Goal: Task Accomplishment & Management: Manage account settings

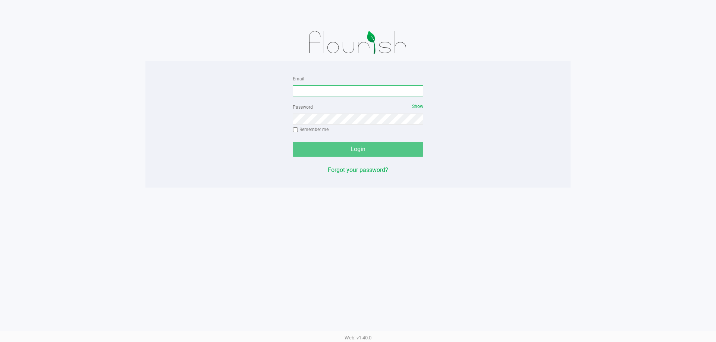
click at [312, 95] on input "Email" at bounding box center [358, 90] width 130 height 11
type input "[EMAIL_ADDRESS][DOMAIN_NAME]"
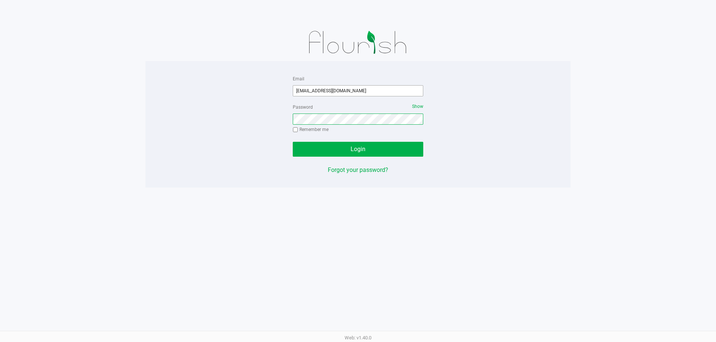
click at [293, 142] on button "Login" at bounding box center [358, 149] width 130 height 15
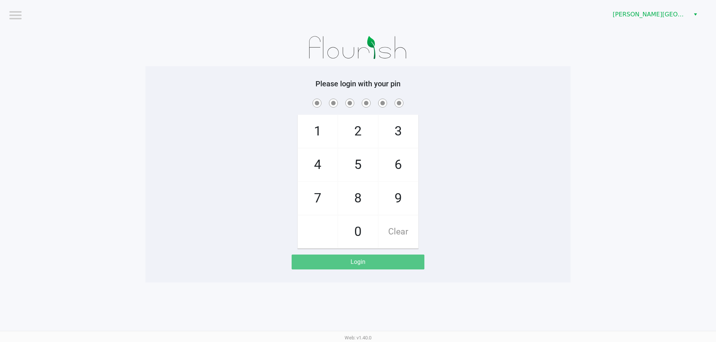
click at [294, 97] on div "Please login with your pin 1 4 7 2 5 8 0 3 6 9 Clear Login" at bounding box center [357, 174] width 425 height 190
checkbox input "true"
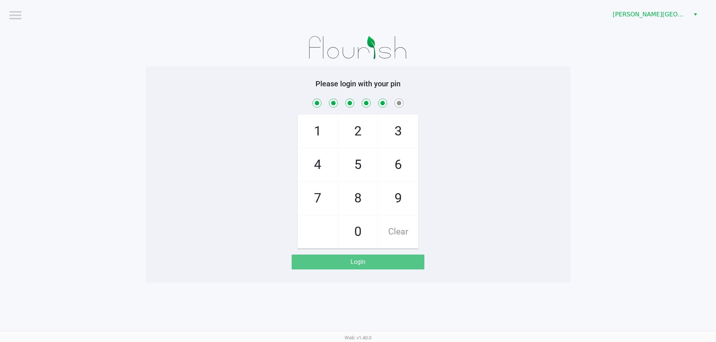
checkbox input "true"
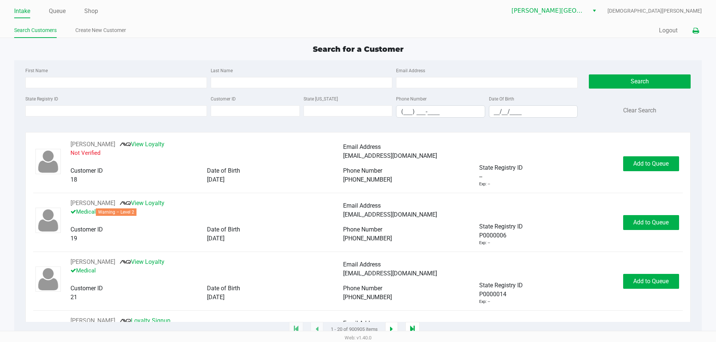
click at [698, 31] on button at bounding box center [695, 31] width 12 height 14
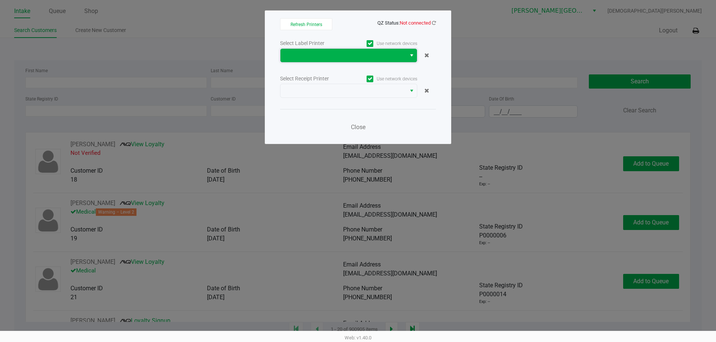
click at [353, 56] on span at bounding box center [343, 55] width 117 height 9
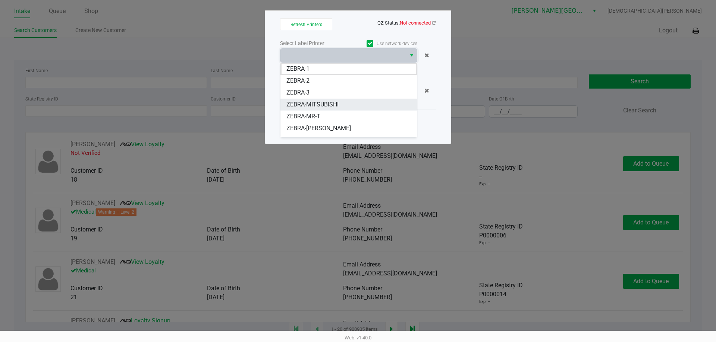
click at [314, 102] on span "ZEBRA-MITSUBISHI" at bounding box center [312, 104] width 52 height 9
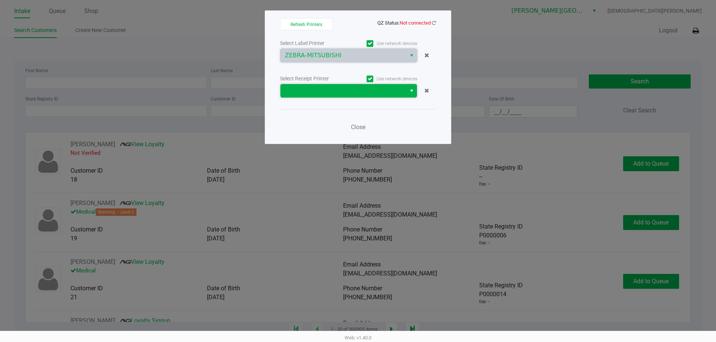
drag, startPoint x: 317, startPoint y: 93, endPoint x: 325, endPoint y: 95, distance: 8.5
click at [317, 93] on span at bounding box center [343, 90] width 117 height 9
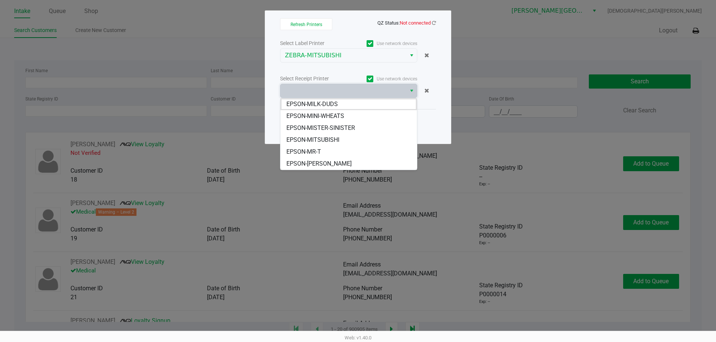
click at [323, 145] on li "EPSON-MITSUBISHI" at bounding box center [348, 140] width 136 height 12
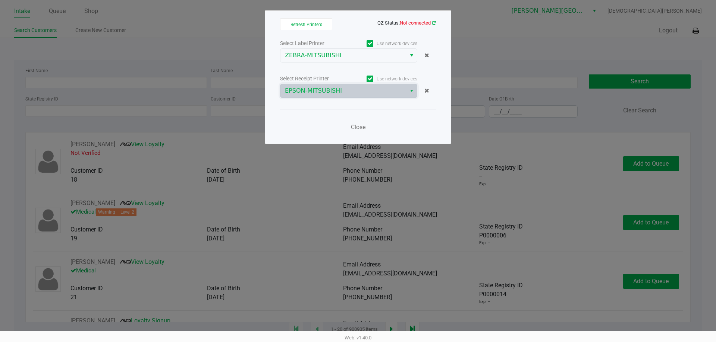
click at [434, 22] on icon at bounding box center [434, 22] width 4 height 5
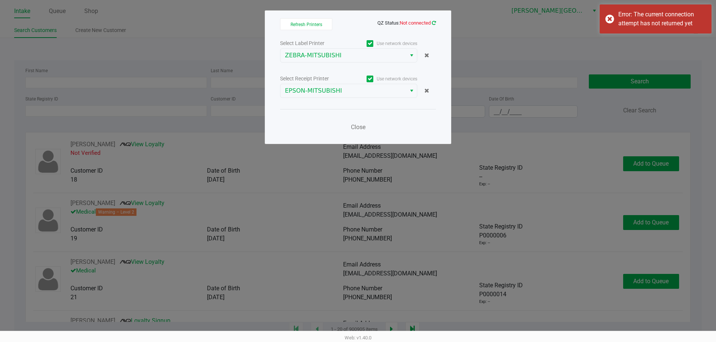
click at [434, 22] on icon at bounding box center [434, 22] width 4 height 5
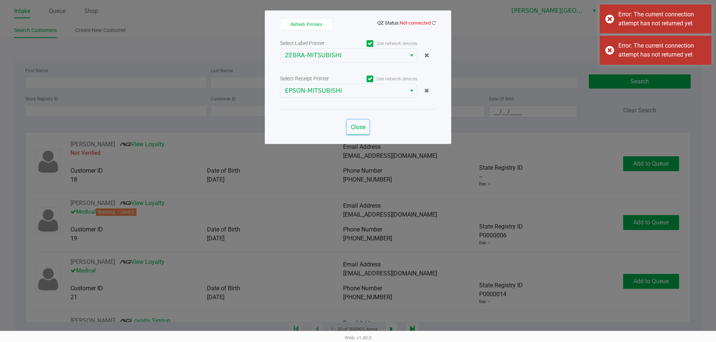
click at [355, 129] on span "Close" at bounding box center [358, 127] width 15 height 7
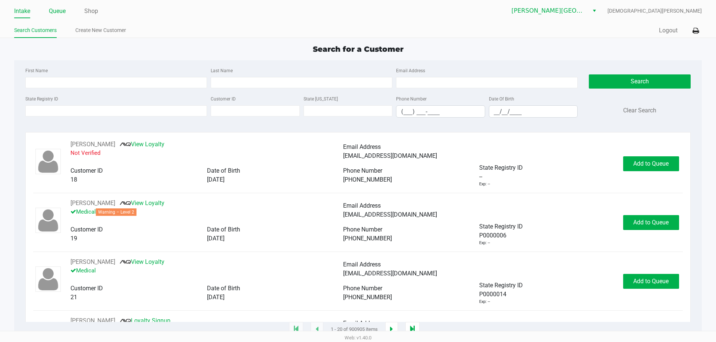
click at [56, 12] on link "Queue" at bounding box center [57, 11] width 17 height 10
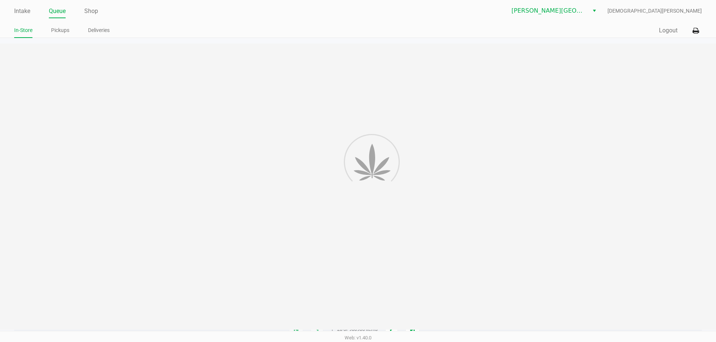
click at [63, 34] on link "Pickups" at bounding box center [60, 30] width 18 height 9
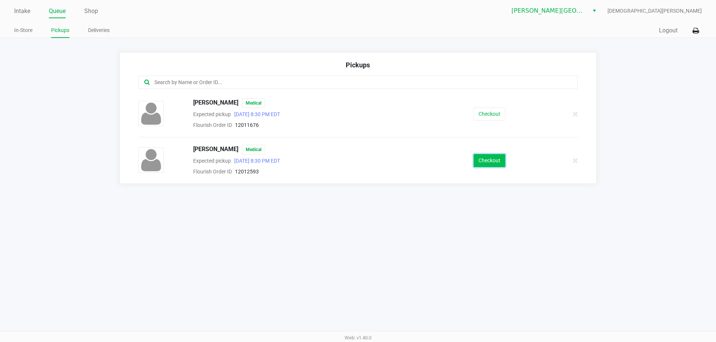
click at [495, 160] on button "Checkout" at bounding box center [489, 160] width 32 height 13
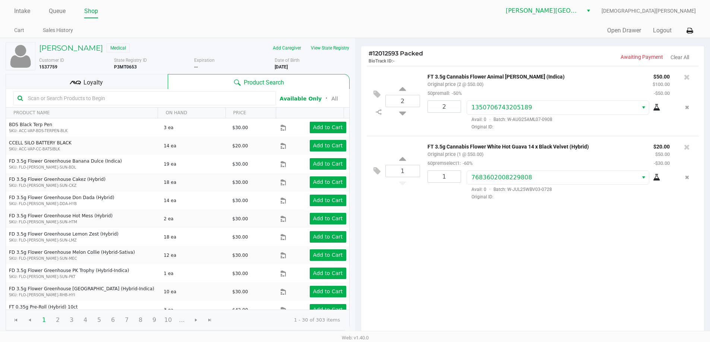
click at [139, 83] on div "Loyalty" at bounding box center [87, 81] width 162 height 15
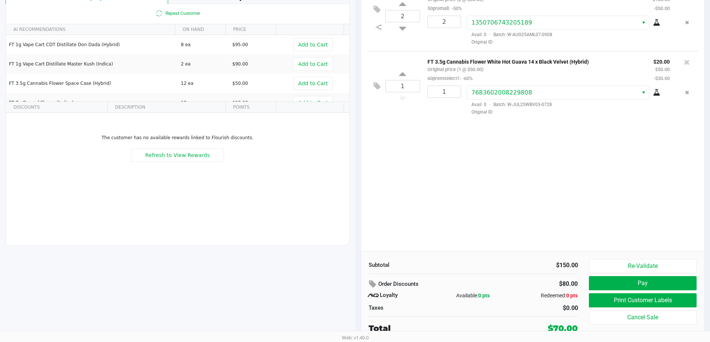
scroll to position [85, 0]
click at [625, 281] on button "Pay" at bounding box center [642, 283] width 107 height 14
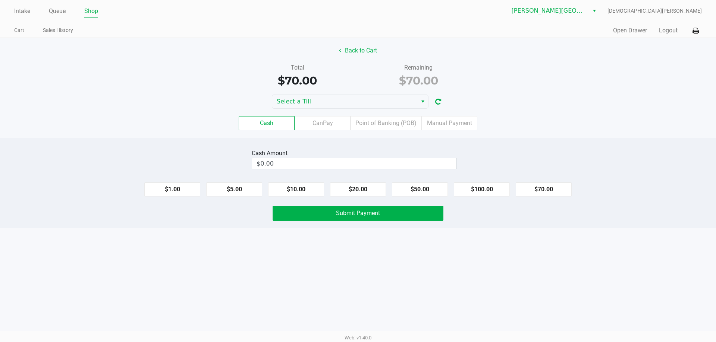
click at [435, 156] on div "Cash Amount" at bounding box center [354, 153] width 205 height 9
click at [433, 164] on input "0" at bounding box center [354, 163] width 204 height 11
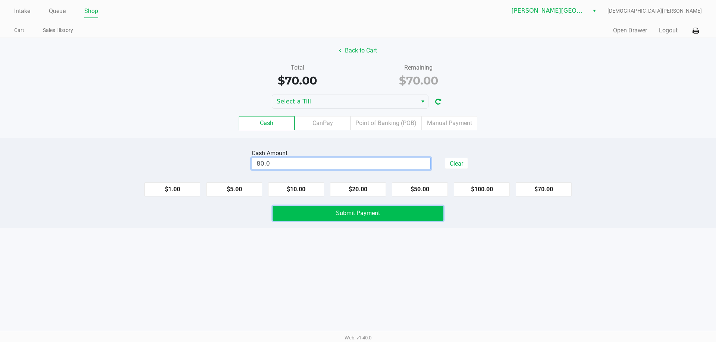
type input "$80.00"
click at [438, 215] on button "Submit Payment" at bounding box center [357, 213] width 171 height 15
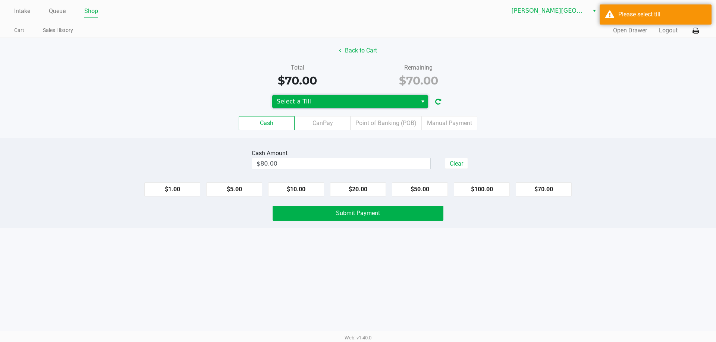
click at [324, 108] on kendo-dropdownlist "Select a Till" at bounding box center [350, 102] width 157 height 14
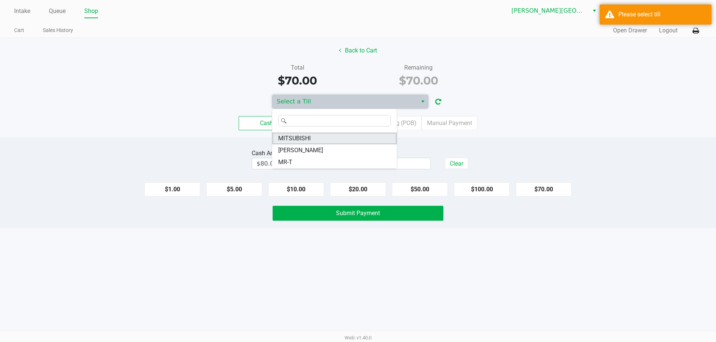
click at [328, 138] on li "MITSUBISHI" at bounding box center [334, 139] width 124 height 12
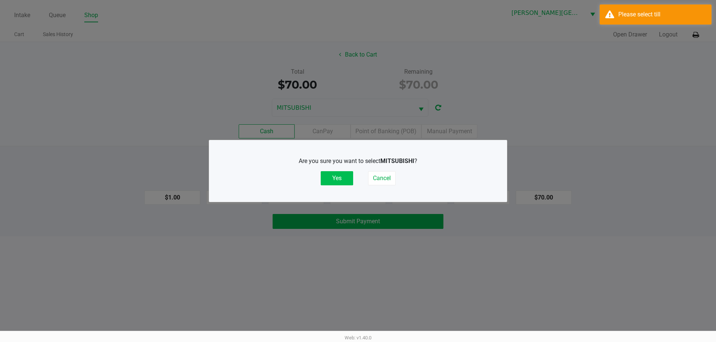
click at [335, 177] on button "Yes" at bounding box center [337, 178] width 32 height 14
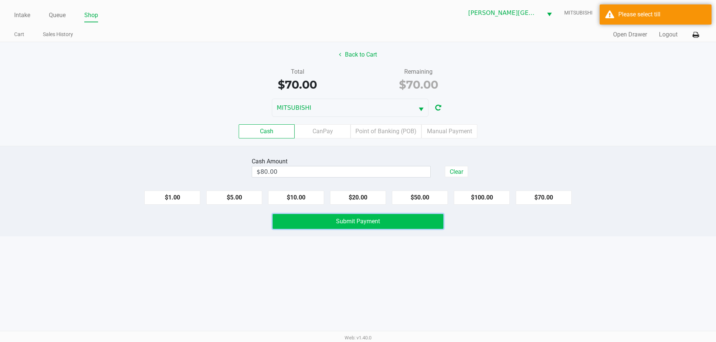
click at [340, 221] on span "Submit Payment" at bounding box center [358, 221] width 44 height 7
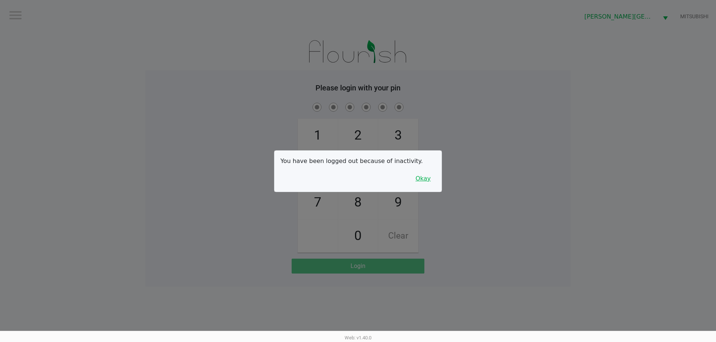
click at [423, 179] on button "Okay" at bounding box center [422, 179] width 25 height 14
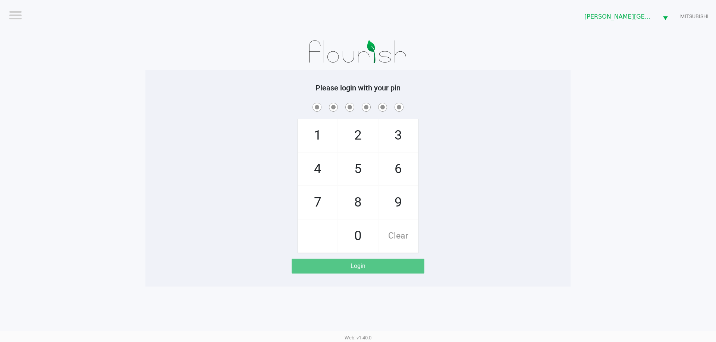
click at [468, 191] on div "1 4 7 2 5 8 0 3 6 9 Clear" at bounding box center [357, 177] width 425 height 152
checkbox input "true"
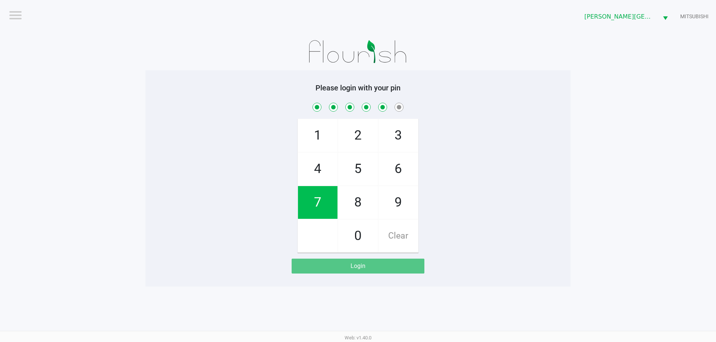
checkbox input "true"
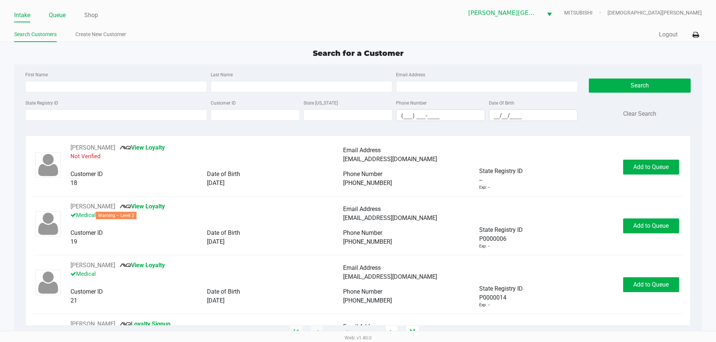
click at [56, 14] on link "Queue" at bounding box center [57, 15] width 17 height 10
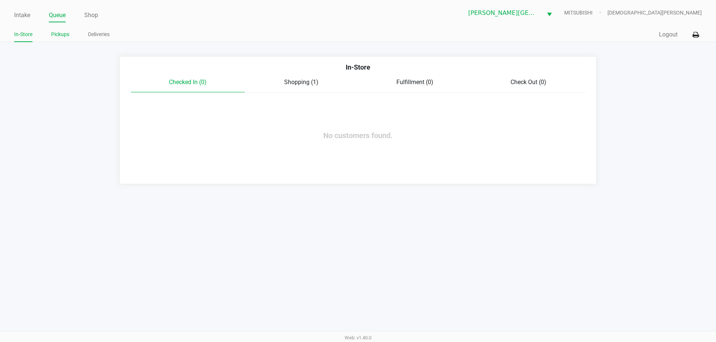
drag, startPoint x: 65, startPoint y: 38, endPoint x: 64, endPoint y: 29, distance: 8.6
click at [64, 37] on link "Pickups" at bounding box center [60, 34] width 18 height 9
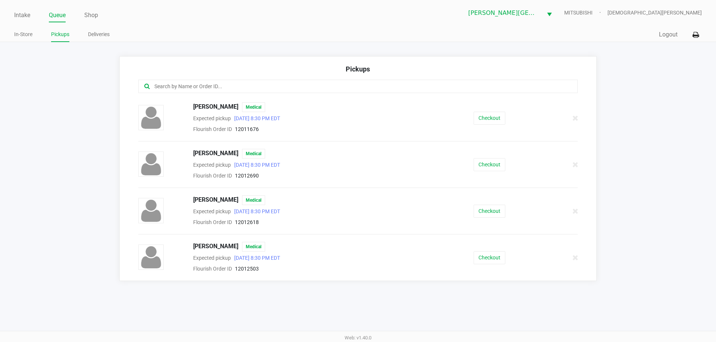
click at [36, 19] on ul "Intake Queue Shop" at bounding box center [186, 15] width 344 height 13
click at [24, 14] on link "Intake" at bounding box center [22, 15] width 16 height 10
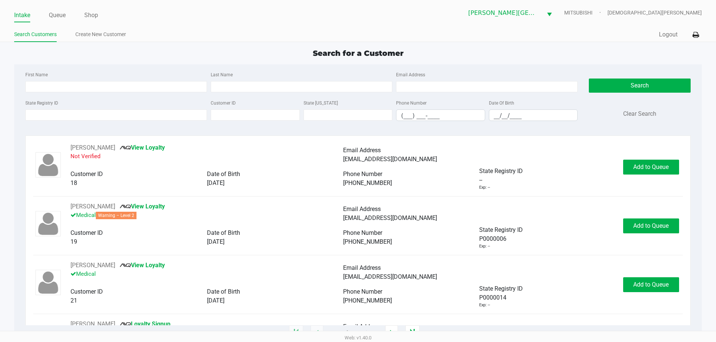
click at [198, 54] on div "Search for a Customer" at bounding box center [358, 53] width 698 height 11
type input "XAVIER"
type input "ALTAR"
type input "02/24/1993"
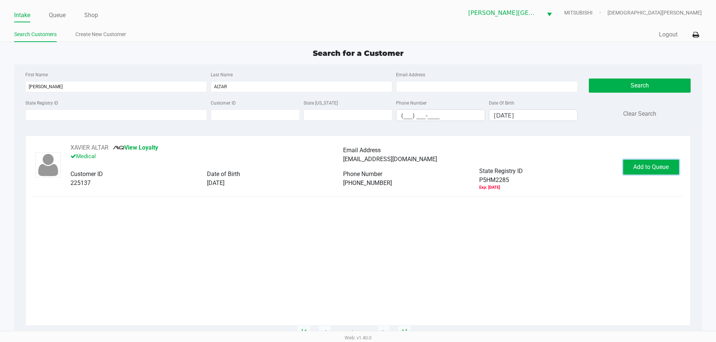
click at [655, 165] on span "Add to Queue" at bounding box center [650, 167] width 35 height 7
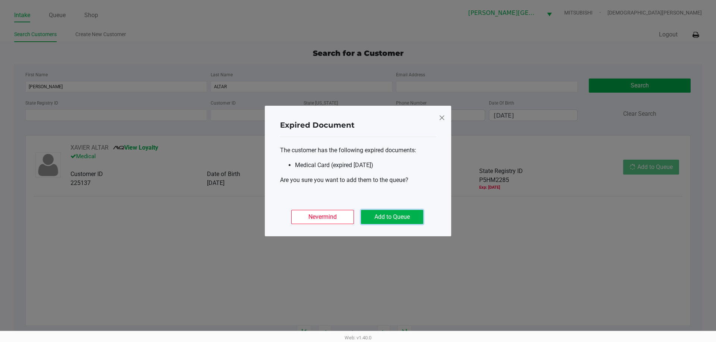
click at [389, 215] on button "Add to Queue" at bounding box center [392, 217] width 62 height 14
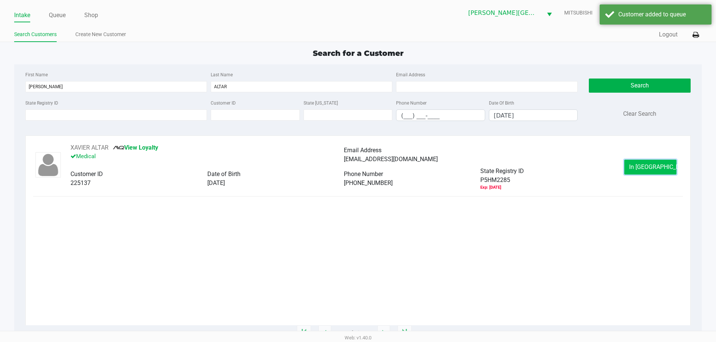
click at [642, 169] on span "In Queue" at bounding box center [660, 167] width 63 height 7
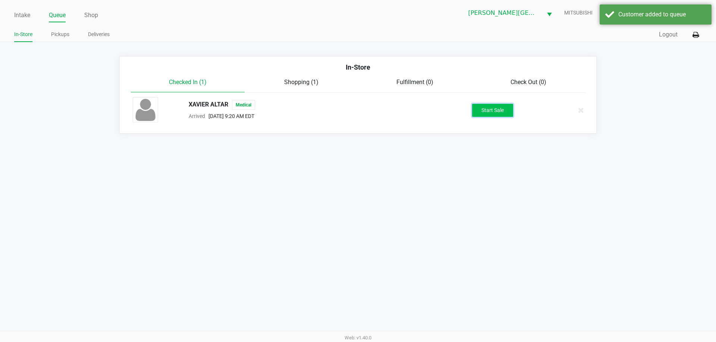
click at [492, 107] on button "Start Sale" at bounding box center [492, 110] width 41 height 13
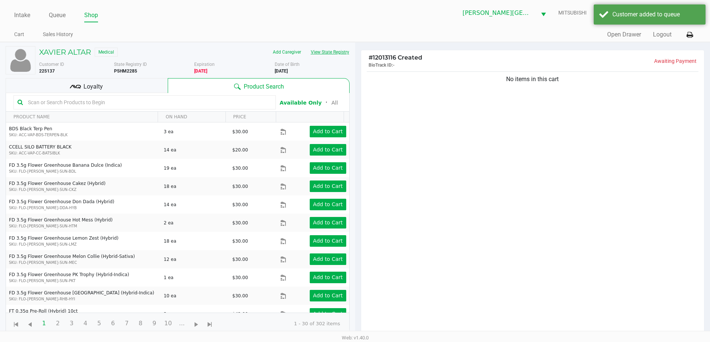
click at [337, 53] on button "View State Registry" at bounding box center [328, 52] width 44 height 12
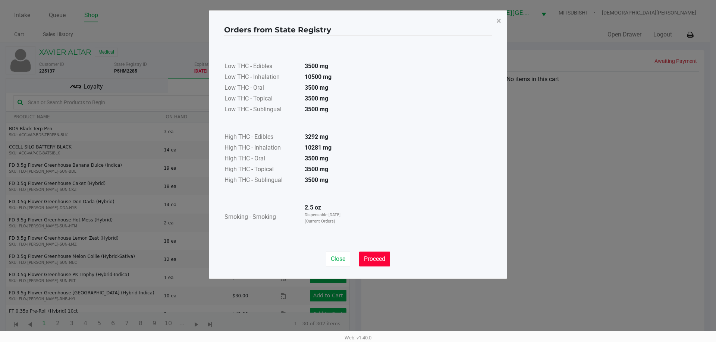
click at [389, 256] on button "Proceed" at bounding box center [374, 259] width 31 height 15
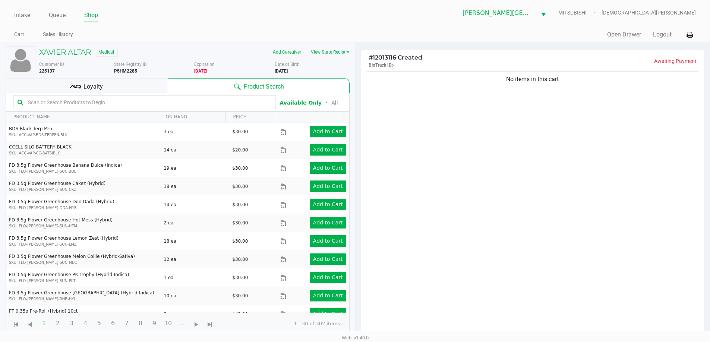
click at [100, 87] on span "Loyalty" at bounding box center [92, 86] width 19 height 9
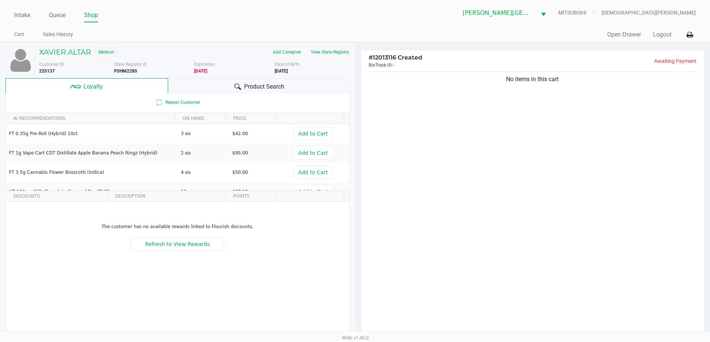
click at [198, 89] on div "Product Search" at bounding box center [258, 85] width 181 height 15
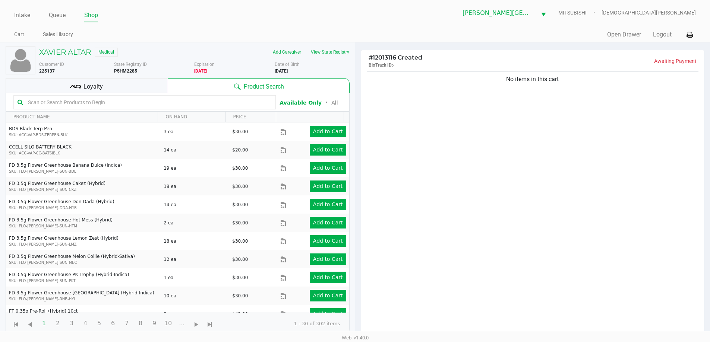
click at [153, 105] on input "text" at bounding box center [148, 102] width 247 height 11
click at [153, 104] on input "text" at bounding box center [148, 102] width 247 height 11
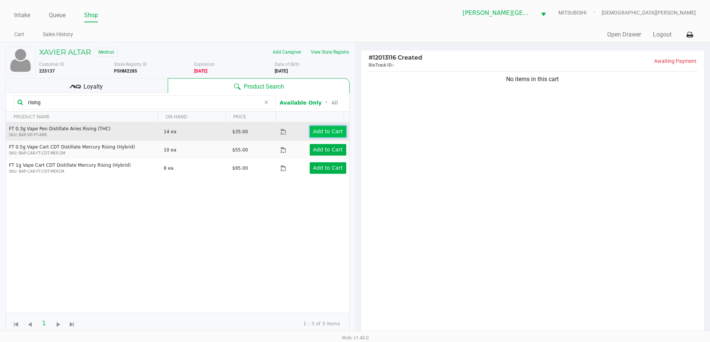
click at [316, 136] on button "Add to Cart" at bounding box center [328, 132] width 37 height 12
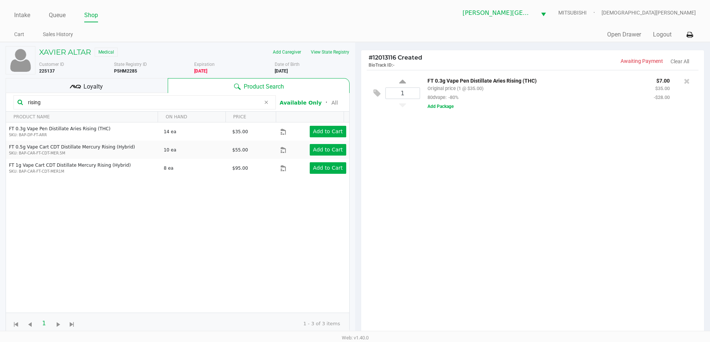
click at [105, 108] on input "rising" at bounding box center [143, 102] width 236 height 11
type input "r"
click at [109, 82] on div "Loyalty" at bounding box center [87, 85] width 162 height 15
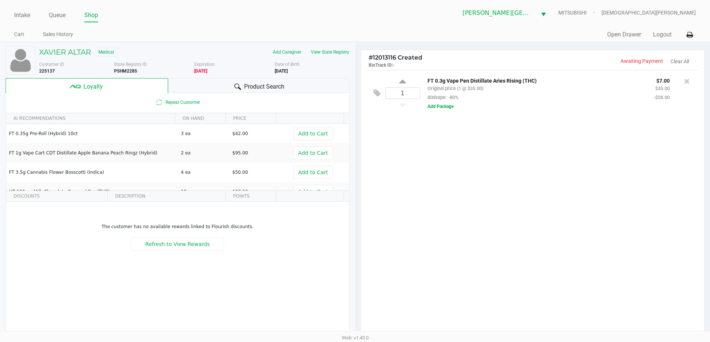
click at [185, 88] on div "Product Search" at bounding box center [258, 85] width 181 height 15
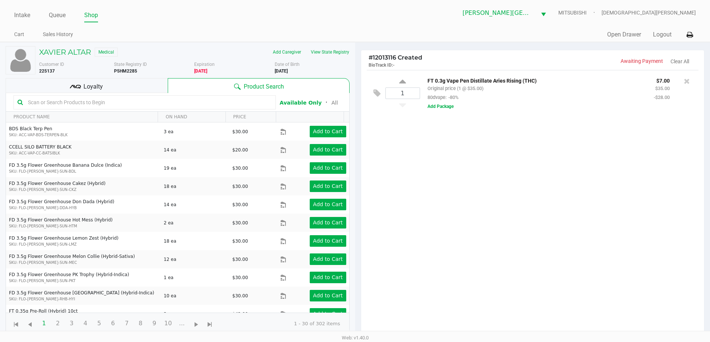
click at [133, 101] on input "text" at bounding box center [148, 102] width 247 height 11
click at [400, 81] on icon at bounding box center [402, 82] width 7 height 9
type input "2"
click at [80, 100] on input "text" at bounding box center [148, 102] width 247 height 11
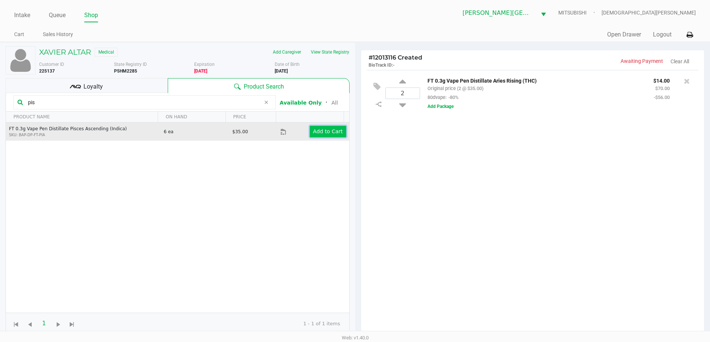
click at [326, 134] on app-button-loader "Add to Cart" at bounding box center [328, 132] width 30 height 6
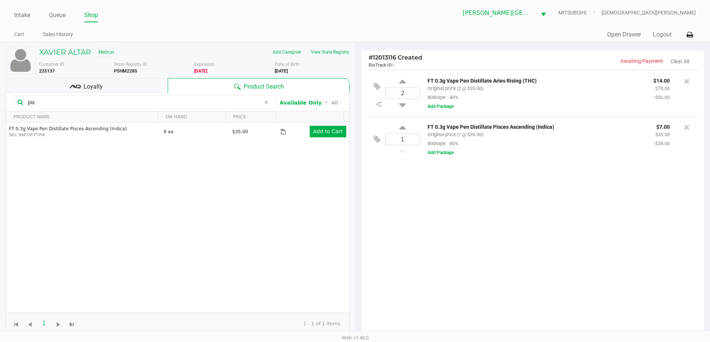
click at [82, 99] on input "pis" at bounding box center [143, 102] width 236 height 11
type input "p"
click at [111, 85] on div "Loyalty" at bounding box center [87, 85] width 162 height 15
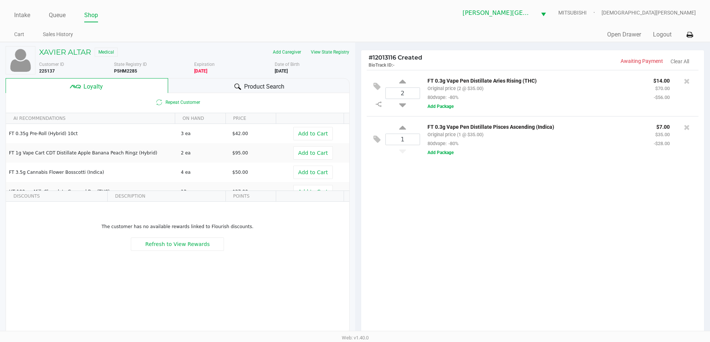
click at [219, 82] on div "Product Search" at bounding box center [258, 85] width 181 height 15
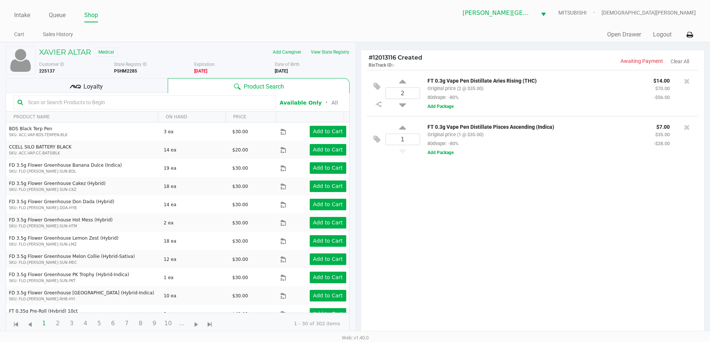
click at [480, 209] on div "2 FT 0.3g Vape Pen Distillate Aries Rising (THC) Original price (2 @ $35.00) 80…" at bounding box center [532, 205] width 343 height 271
click at [480, 221] on div "2 FT 0.3g Vape Pen Distillate Aries Rising (THC) Original price (2 @ $35.00) 80…" at bounding box center [532, 205] width 343 height 271
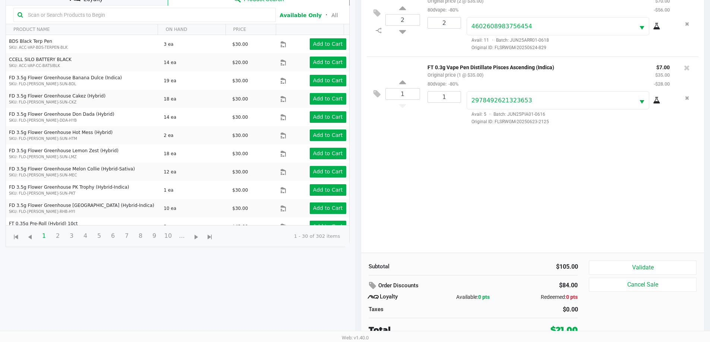
scroll to position [89, 0]
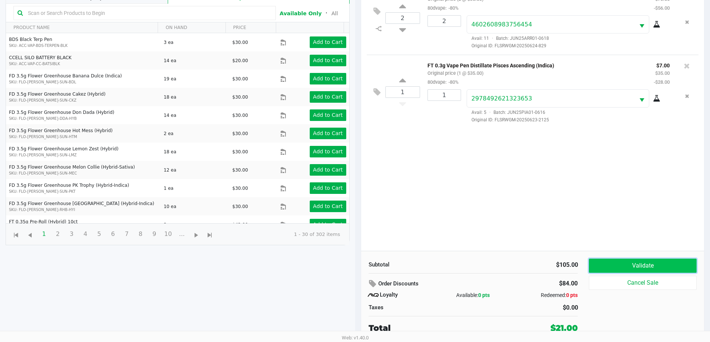
click at [645, 262] on button "Validate" at bounding box center [642, 266] width 107 height 14
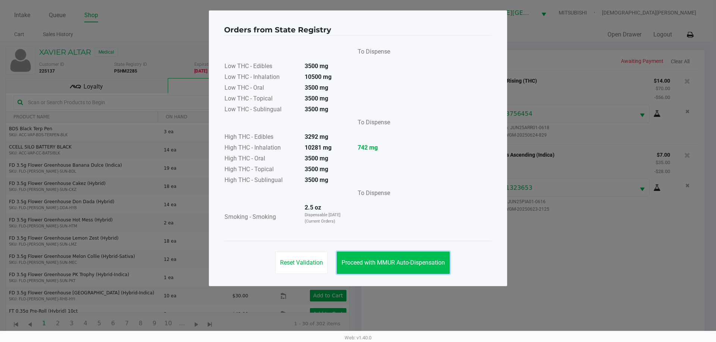
click at [424, 269] on button "Proceed with MMUR Auto-Dispensation" at bounding box center [393, 263] width 113 height 22
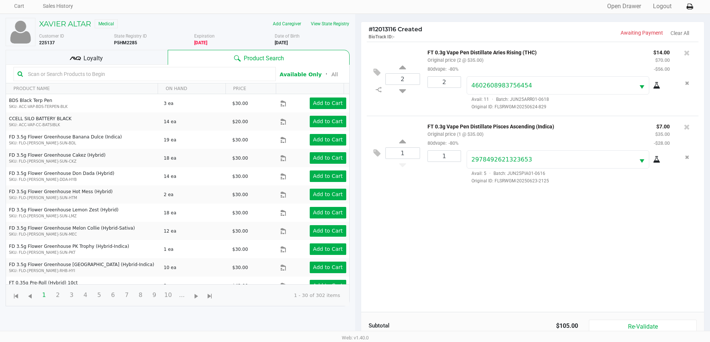
scroll to position [89, 0]
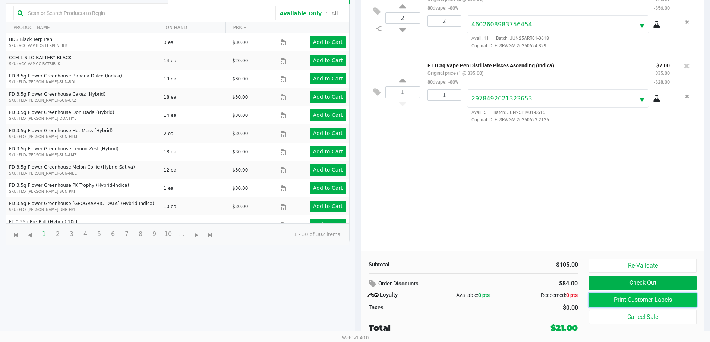
click at [612, 305] on button "Print Customer Labels" at bounding box center [642, 300] width 107 height 14
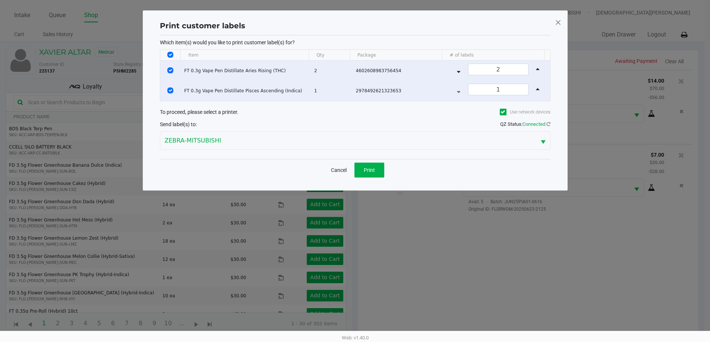
scroll to position [0, 0]
click at [372, 171] on span "Print" at bounding box center [371, 170] width 11 height 6
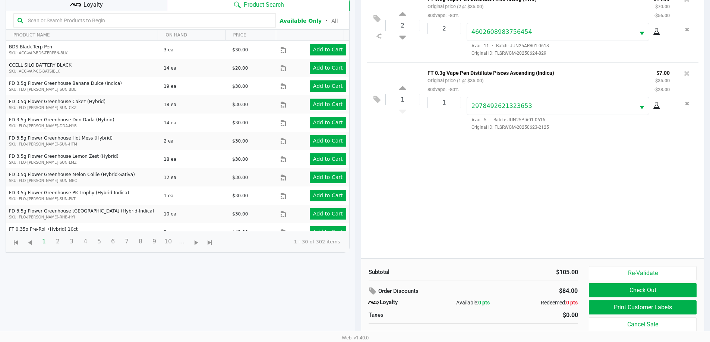
scroll to position [89, 0]
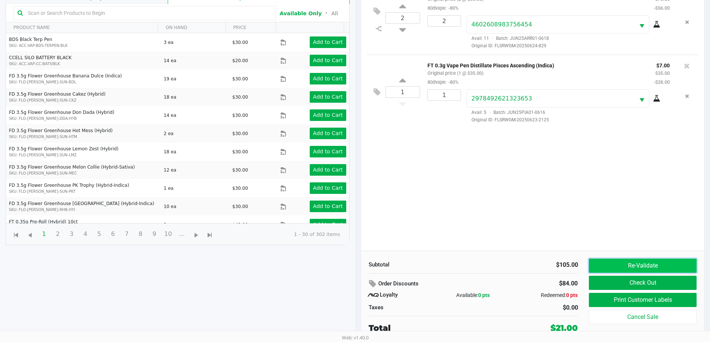
click at [596, 270] on button "Re-Validate" at bounding box center [642, 266] width 107 height 14
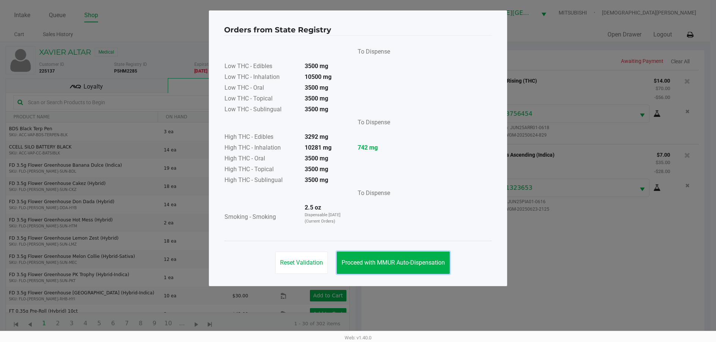
drag, startPoint x: 433, startPoint y: 259, endPoint x: 475, endPoint y: 254, distance: 42.1
click at [433, 260] on span "Proceed with MMUR Auto-Dispensation" at bounding box center [392, 262] width 103 height 7
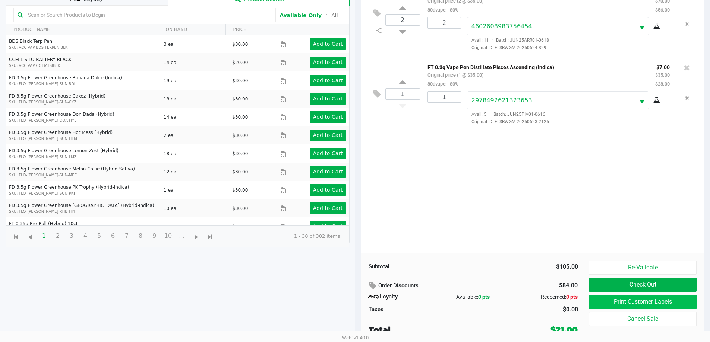
scroll to position [89, 0]
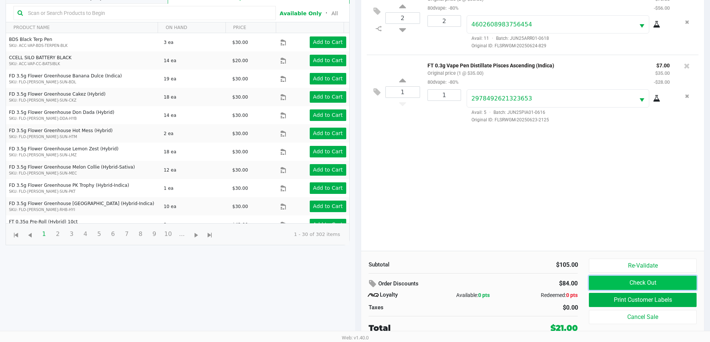
click at [629, 284] on button "Check Out" at bounding box center [642, 283] width 107 height 14
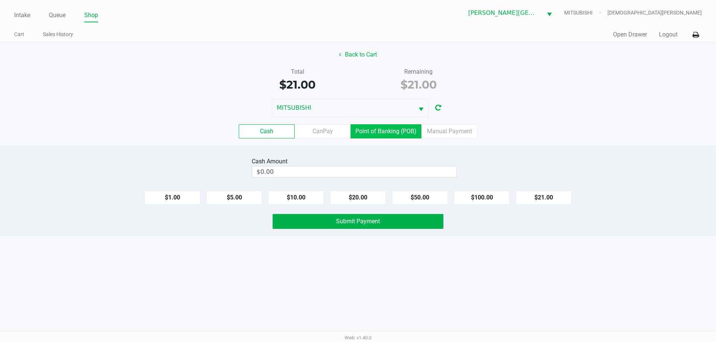
click at [387, 129] on label "Point of Banking (POB)" at bounding box center [385, 131] width 71 height 14
click at [0, 0] on 7 "Point of Banking (POB)" at bounding box center [0, 0] width 0 height 0
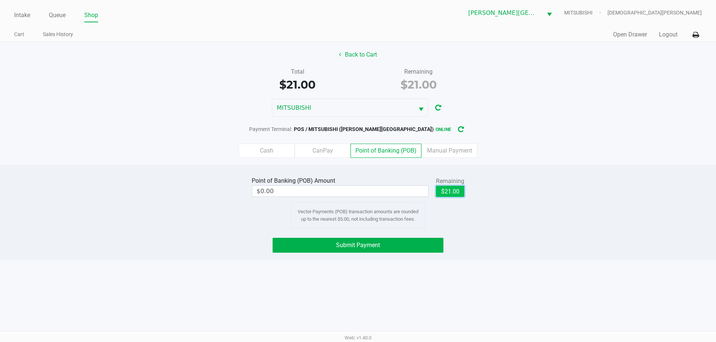
click at [457, 191] on button "$21.00" at bounding box center [450, 191] width 28 height 11
type input "$21.00"
click at [402, 241] on button "Submit Payment" at bounding box center [357, 245] width 171 height 15
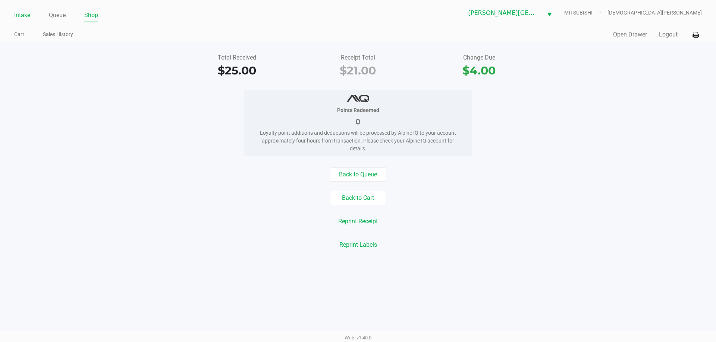
click at [15, 15] on link "Intake" at bounding box center [22, 15] width 16 height 10
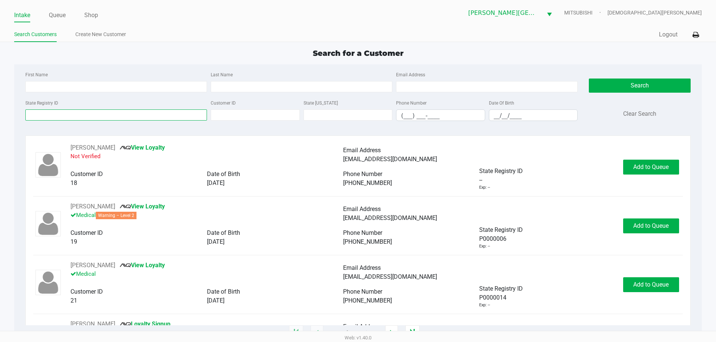
click at [77, 119] on input "State Registry ID" at bounding box center [115, 115] width 181 height 11
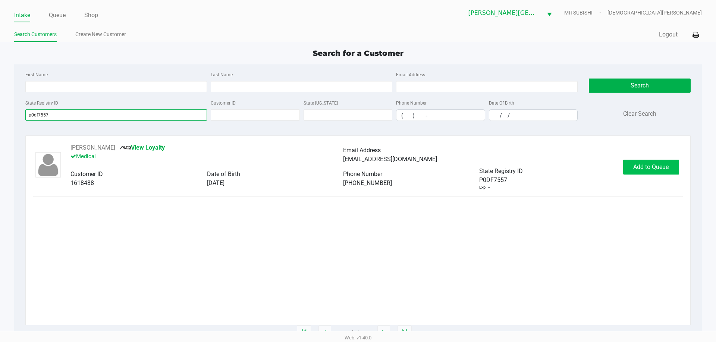
type input "p0df7557"
click at [633, 167] on span "Add to Queue" at bounding box center [650, 167] width 35 height 7
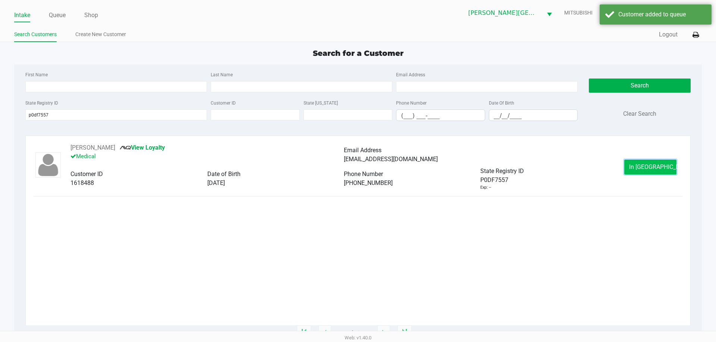
click at [672, 166] on button "In Queue" at bounding box center [650, 167] width 52 height 15
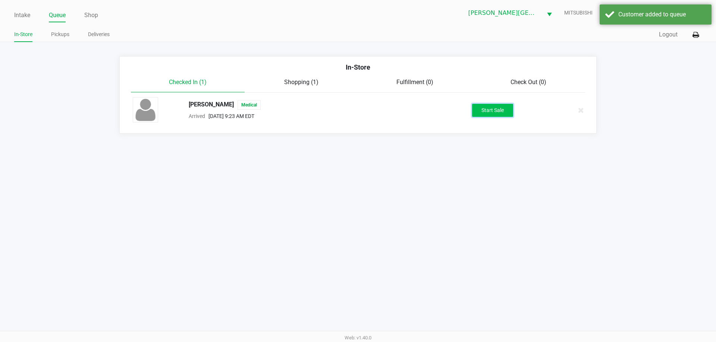
drag, startPoint x: 507, startPoint y: 115, endPoint x: 503, endPoint y: 115, distance: 4.5
click at [507, 115] on button "Start Sale" at bounding box center [492, 110] width 41 height 13
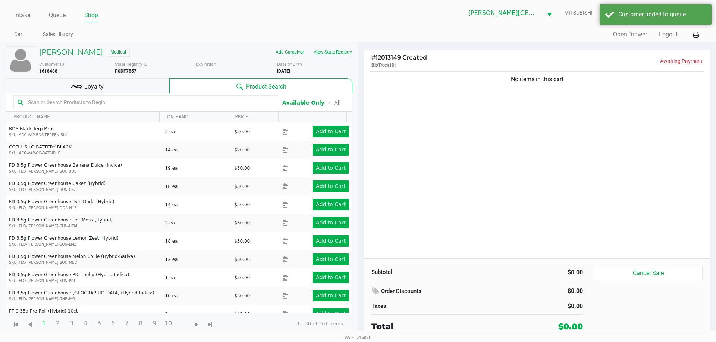
click at [335, 51] on button "View State Registry" at bounding box center [331, 52] width 44 height 12
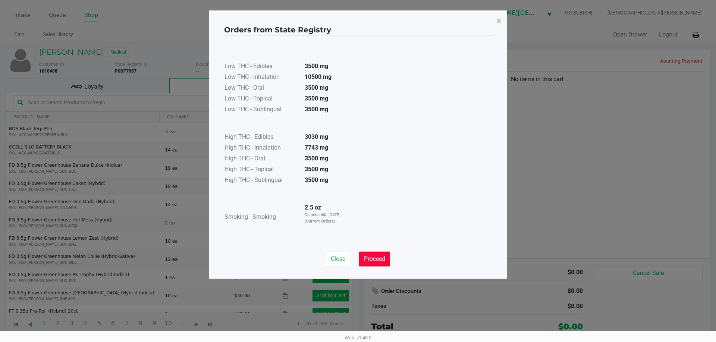
click at [374, 263] on button "Proceed" at bounding box center [374, 259] width 31 height 15
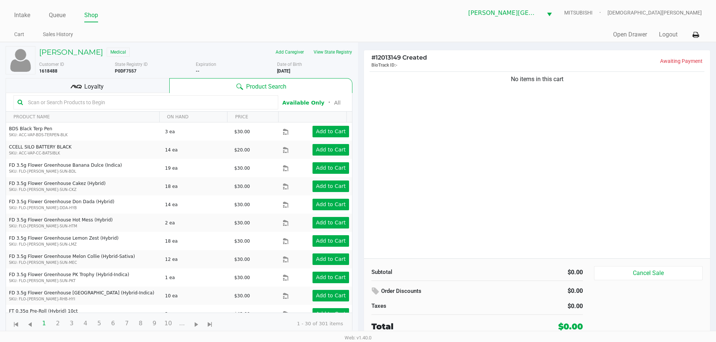
click at [123, 89] on div "Loyalty" at bounding box center [88, 85] width 164 height 15
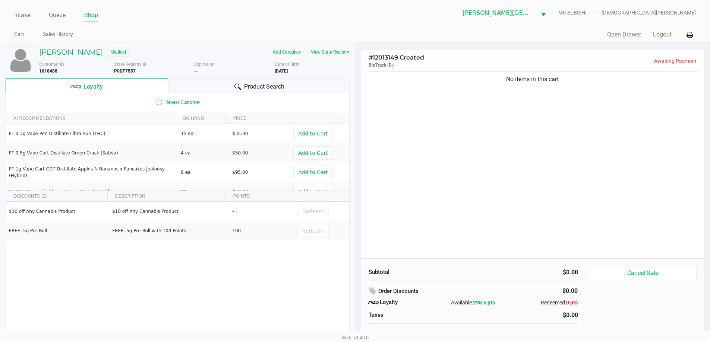
click at [187, 86] on div "Product Search" at bounding box center [258, 85] width 181 height 15
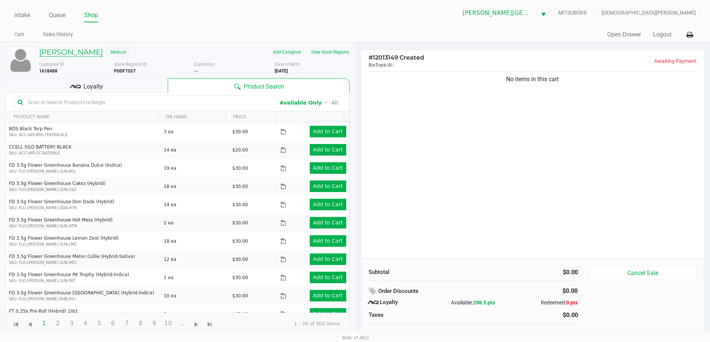
click at [85, 52] on h5 "JOHN EUBANKS" at bounding box center [71, 52] width 64 height 9
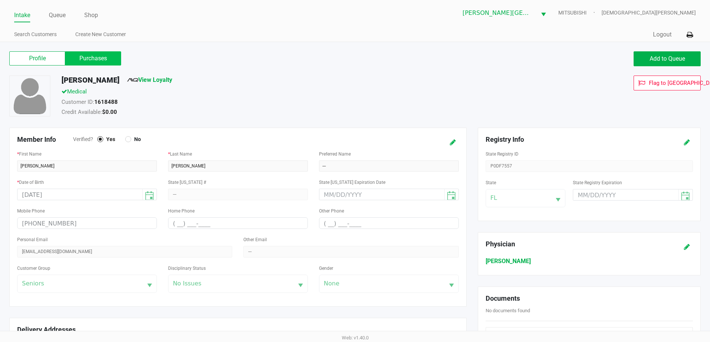
click at [94, 56] on label "Purchases" at bounding box center [93, 58] width 56 height 14
click at [0, 0] on 1 "Purchases" at bounding box center [0, 0] width 0 height 0
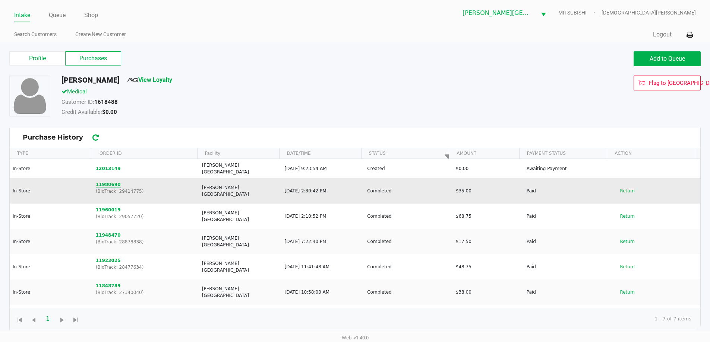
click at [104, 181] on button "11980690" at bounding box center [108, 184] width 25 height 7
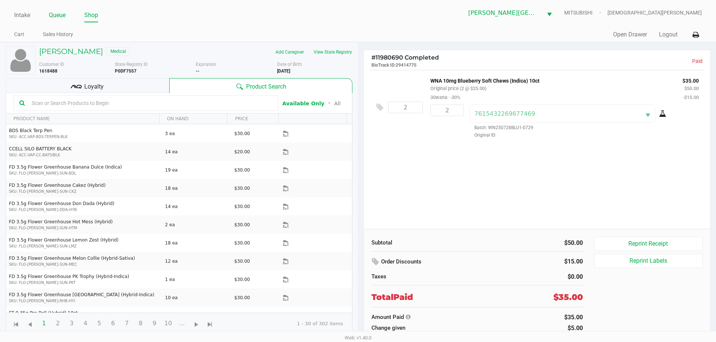
click at [60, 14] on link "Queue" at bounding box center [57, 15] width 17 height 10
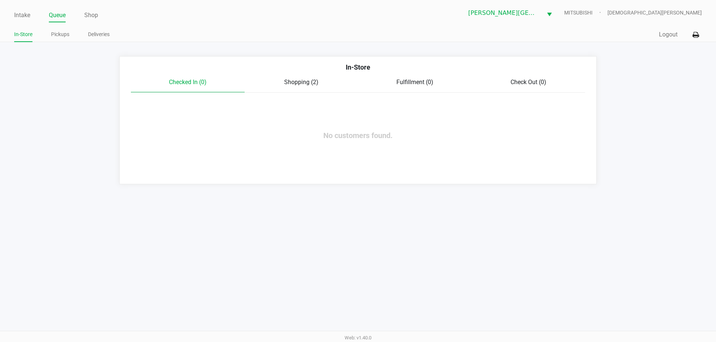
click at [280, 86] on div "Shopping (2)" at bounding box center [301, 82] width 114 height 9
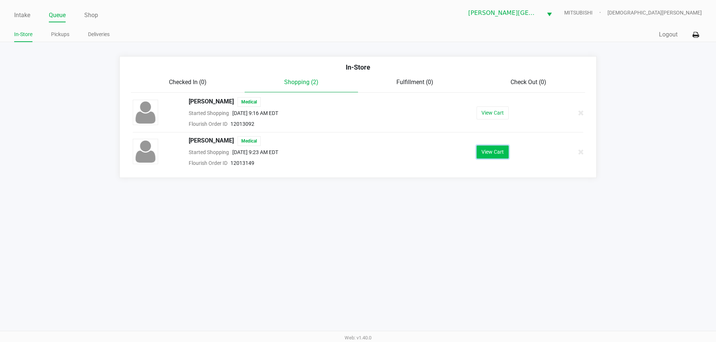
click at [503, 152] on button "View Cart" at bounding box center [492, 152] width 32 height 13
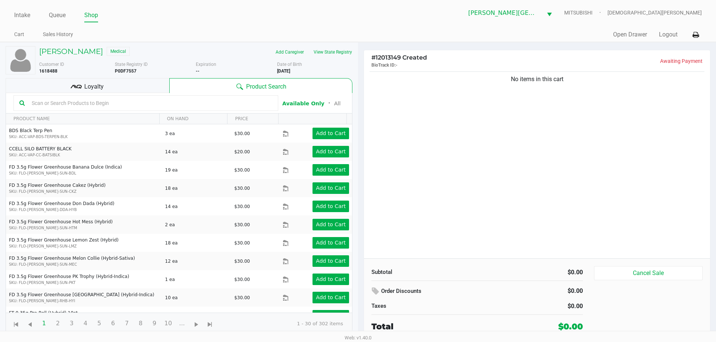
click at [128, 104] on input "text" at bounding box center [150, 103] width 243 height 11
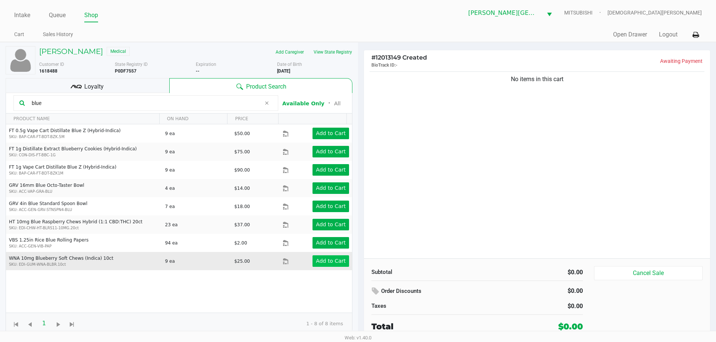
type input "blue"
click at [320, 264] on app-button-loader "Add to Cart" at bounding box center [331, 261] width 30 height 6
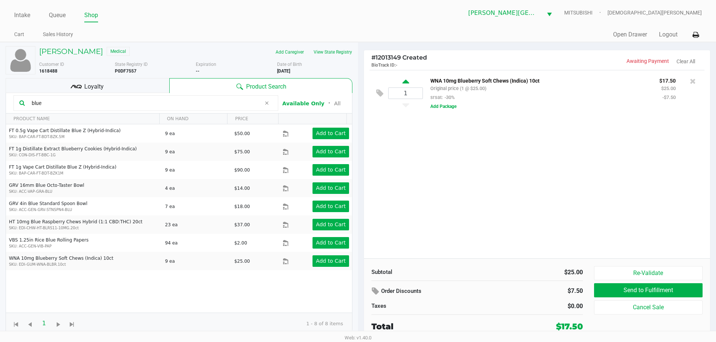
click at [404, 79] on icon at bounding box center [405, 82] width 7 height 9
type input "2"
click at [116, 87] on div "Loyalty" at bounding box center [88, 85] width 164 height 15
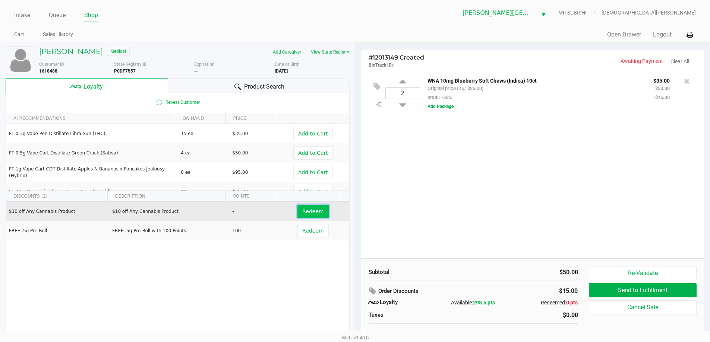
click at [306, 213] on span "Redeem" at bounding box center [312, 212] width 21 height 6
click at [377, 87] on icon at bounding box center [376, 86] width 7 height 9
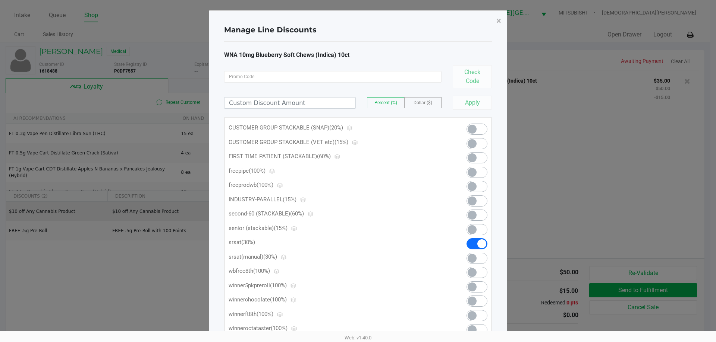
click at [478, 258] on span at bounding box center [476, 258] width 21 height 11
click at [499, 21] on span "×" at bounding box center [498, 21] width 5 height 10
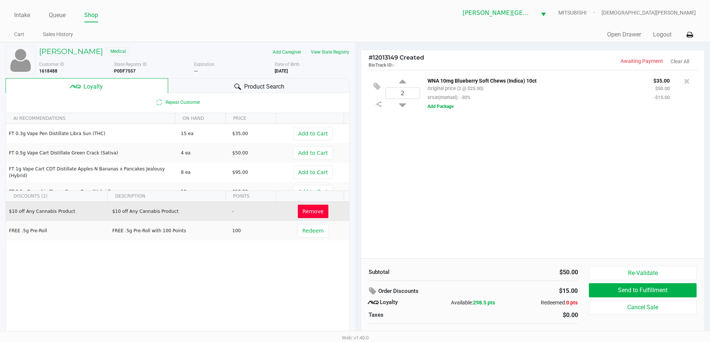
click at [305, 213] on span "Remove" at bounding box center [313, 212] width 21 height 6
click at [305, 213] on span "Redeem" at bounding box center [312, 212] width 21 height 6
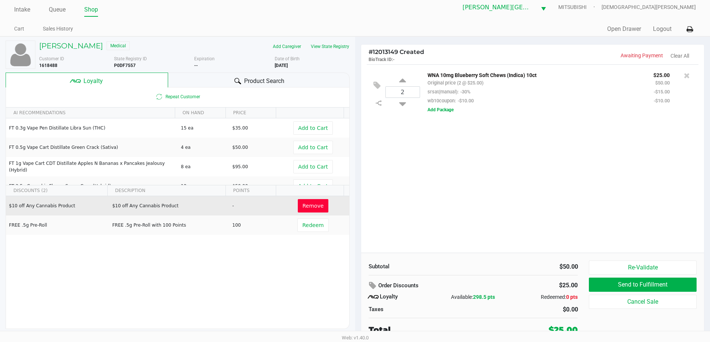
scroll to position [7, 0]
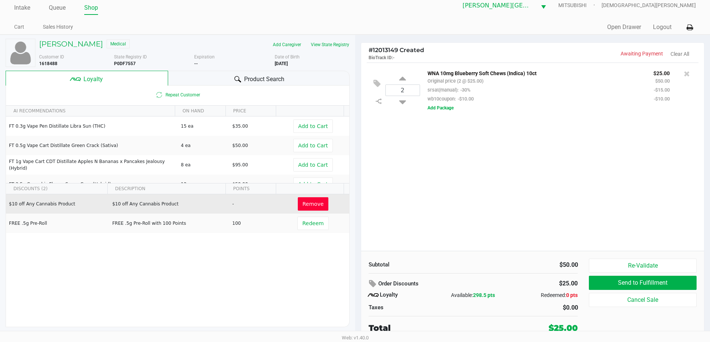
click at [497, 164] on div "2 WNA 10mg Blueberry Soft Chews (Indica) 10ct Original price (2 @ $25.00) srsat…" at bounding box center [532, 157] width 343 height 189
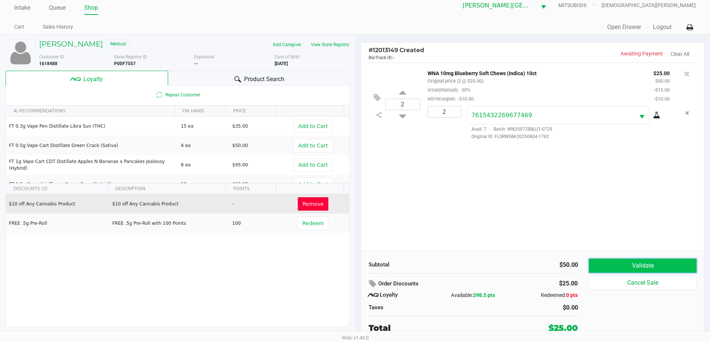
click at [634, 265] on button "Validate" at bounding box center [642, 266] width 107 height 14
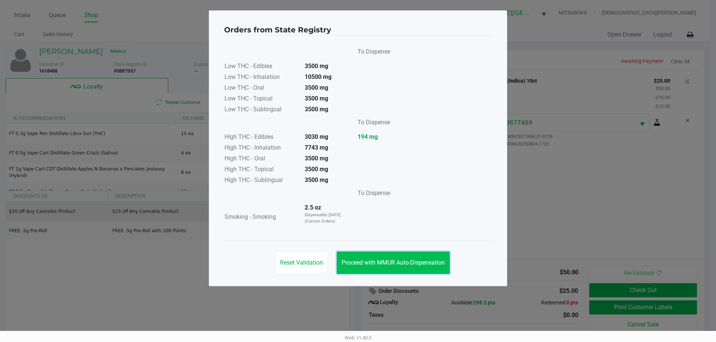
click at [421, 260] on span "Proceed with MMUR Auto-Dispensation" at bounding box center [392, 262] width 103 height 7
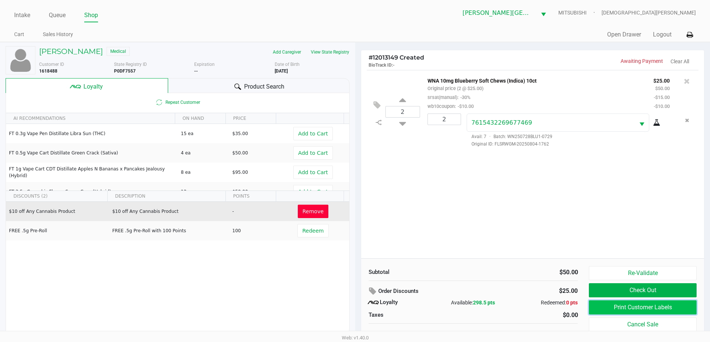
click at [616, 310] on button "Print Customer Labels" at bounding box center [642, 308] width 107 height 14
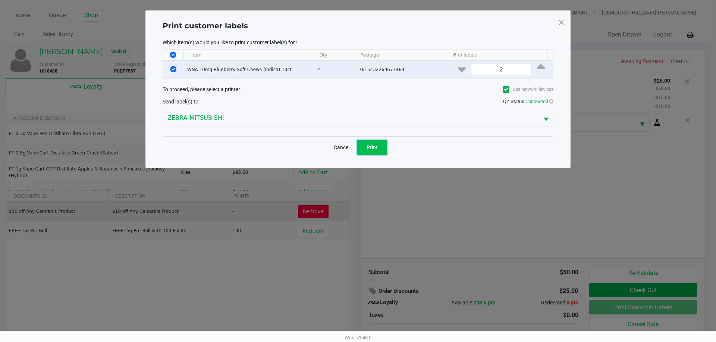
click at [375, 150] on span "Print" at bounding box center [371, 148] width 11 height 6
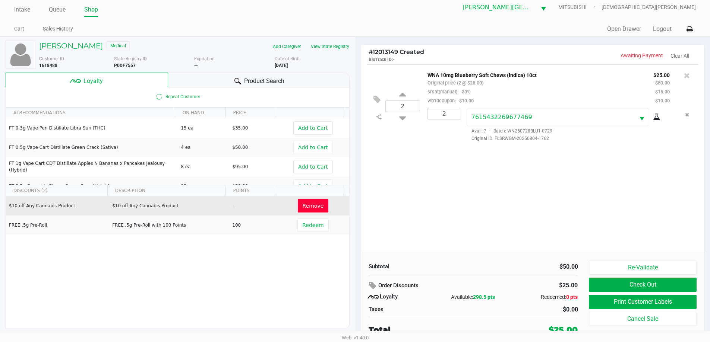
scroll to position [7, 0]
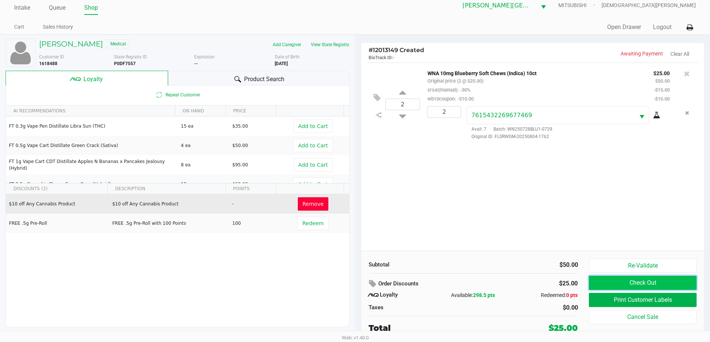
click at [638, 282] on button "Check Out" at bounding box center [642, 283] width 107 height 14
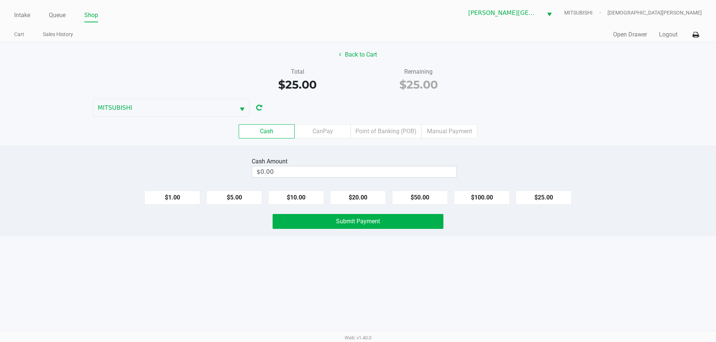
click at [402, 180] on div "Cash Amount $0.00 $1.00 $5.00 $10.00 $20.00 $50.00 $100.00 $25.00 Submit Payment" at bounding box center [358, 191] width 716 height 91
click at [407, 173] on input "0" at bounding box center [354, 172] width 204 height 11
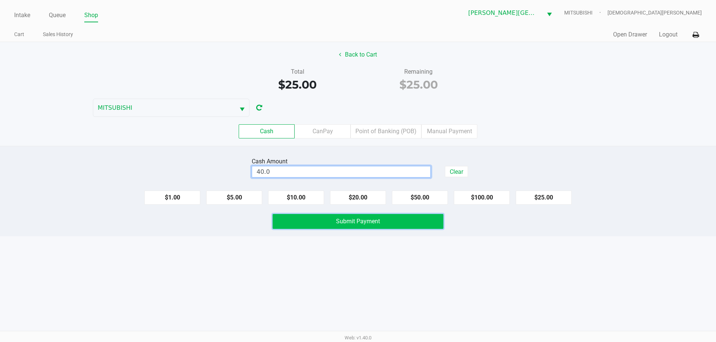
type input "$40.00"
click at [379, 221] on span "Submit Payment" at bounding box center [358, 221] width 44 height 7
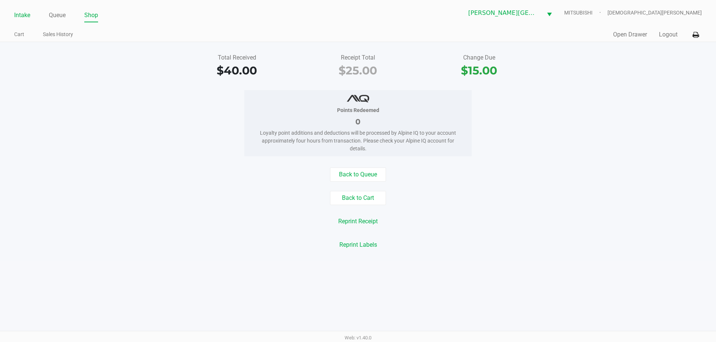
click at [28, 14] on link "Intake" at bounding box center [22, 15] width 16 height 10
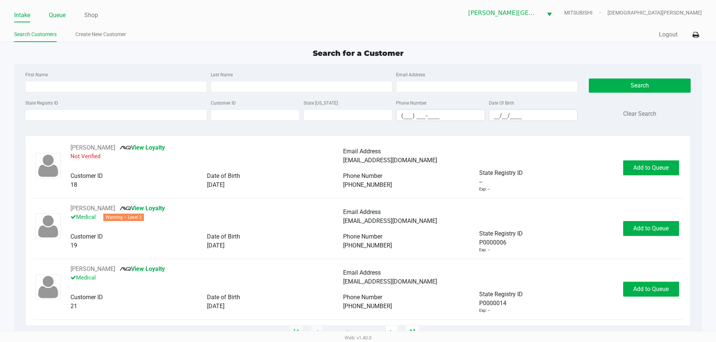
click at [56, 12] on link "Queue" at bounding box center [57, 15] width 17 height 10
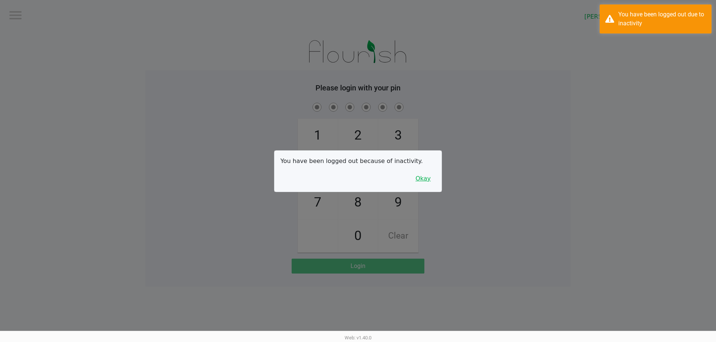
click at [417, 180] on button "Okay" at bounding box center [422, 179] width 25 height 14
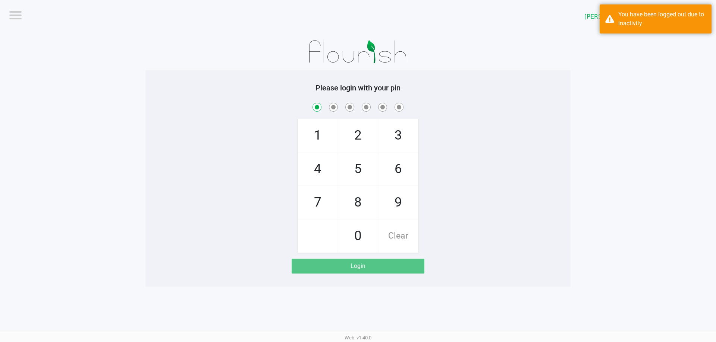
checkbox input "true"
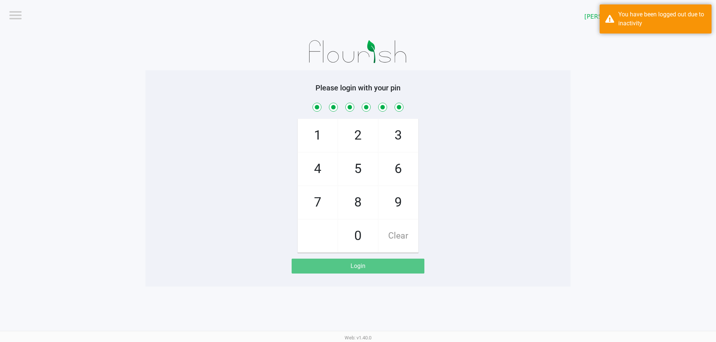
checkbox input "true"
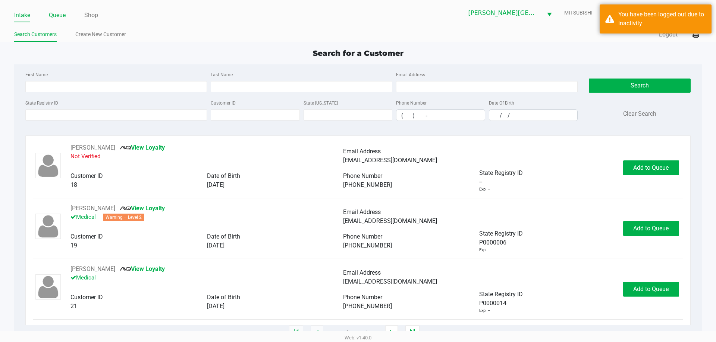
click at [56, 14] on link "Queue" at bounding box center [57, 15] width 17 height 10
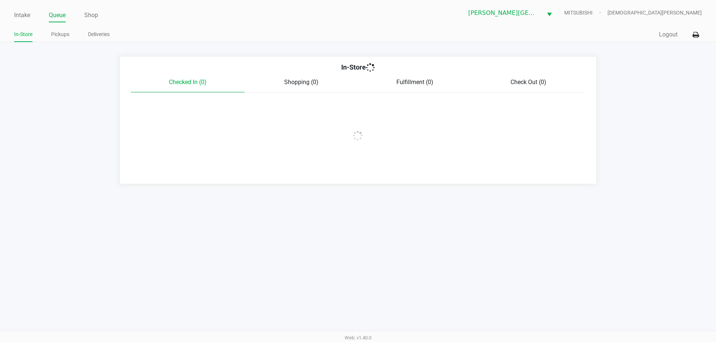
click at [62, 35] on link "Pickups" at bounding box center [60, 34] width 18 height 9
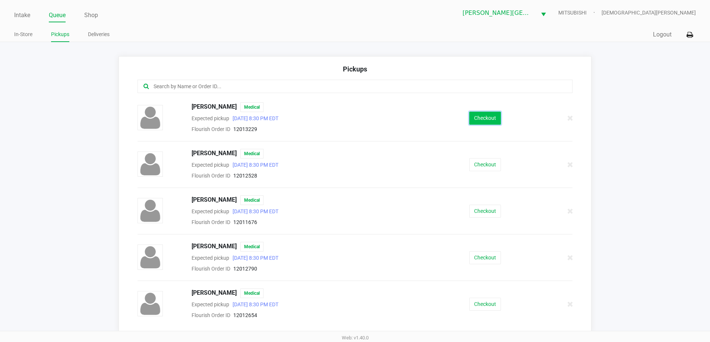
click at [480, 113] on button "Checkout" at bounding box center [485, 118] width 32 height 13
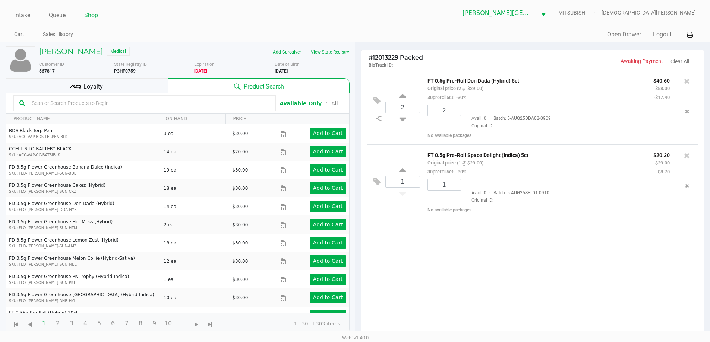
drag, startPoint x: 102, startPoint y: 88, endPoint x: 185, endPoint y: 88, distance: 83.1
click at [102, 88] on span "Loyalty" at bounding box center [92, 86] width 19 height 9
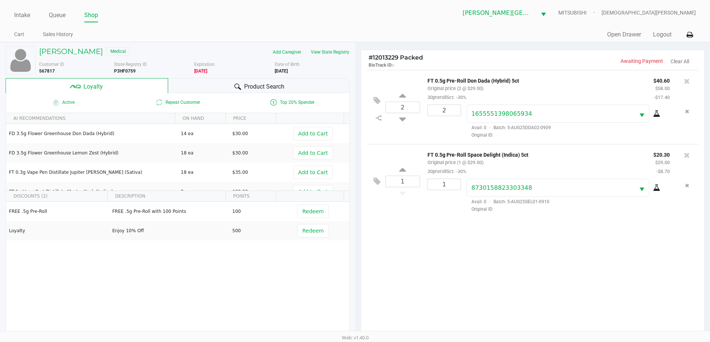
click at [195, 84] on div "Product Search" at bounding box center [258, 85] width 181 height 15
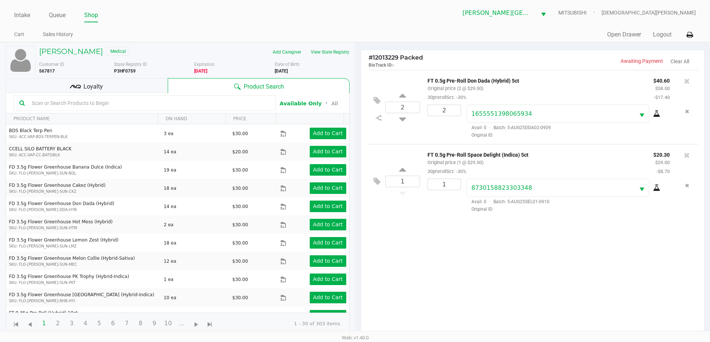
click at [499, 269] on div "2 FT 0.5g Pre-Roll Don Dada (Hybrid) 5ct Original price (2 @ $29.00) 30preroll5…" at bounding box center [532, 205] width 343 height 271
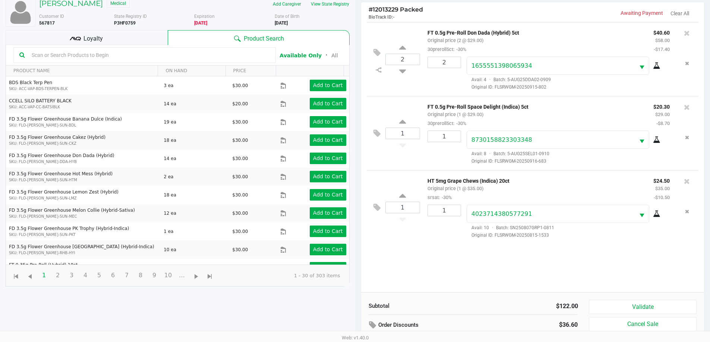
scroll to position [89, 0]
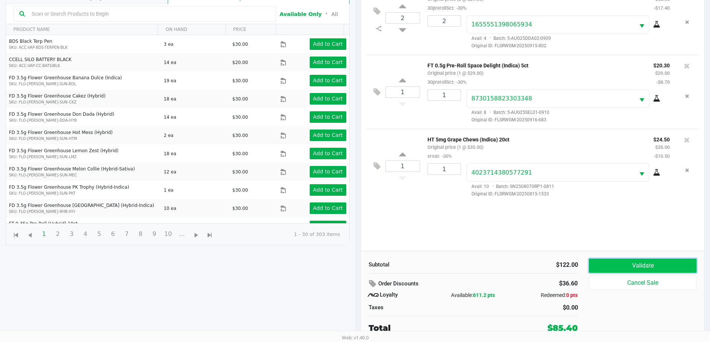
click at [620, 268] on button "Validate" at bounding box center [642, 266] width 107 height 14
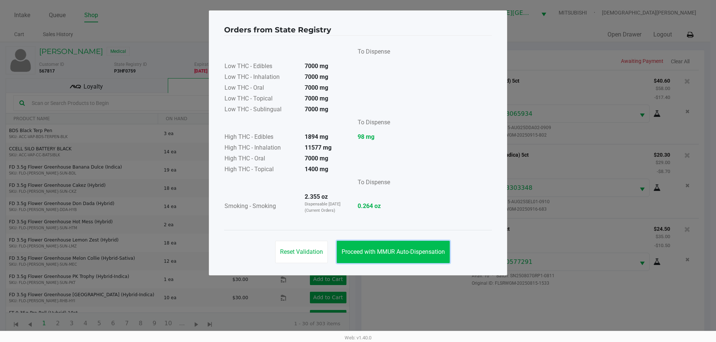
click at [344, 252] on span "Proceed with MMUR Auto-Dispensation" at bounding box center [392, 252] width 103 height 7
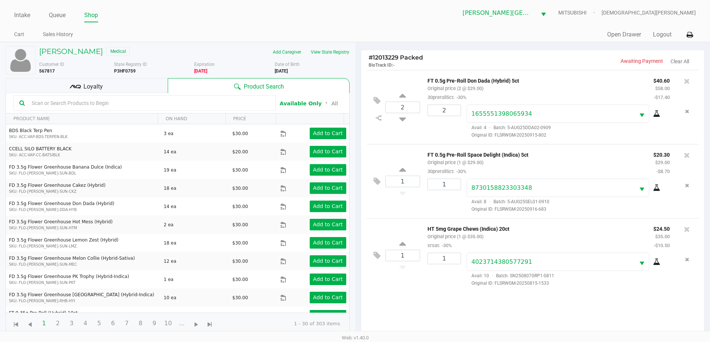
scroll to position [89, 0]
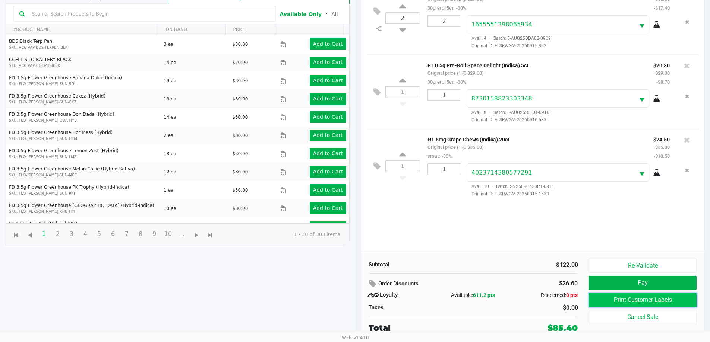
click at [603, 302] on button "Print Customer Labels" at bounding box center [642, 300] width 107 height 14
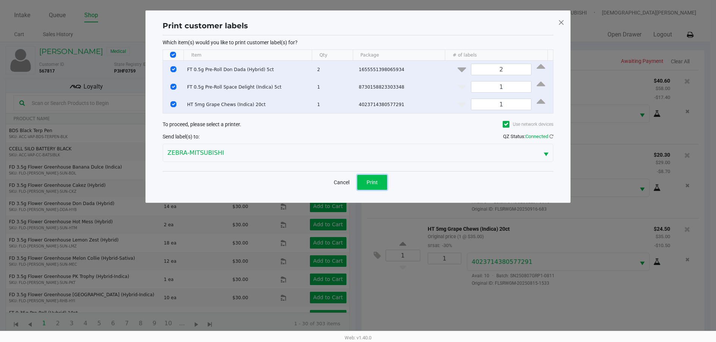
click at [382, 189] on button "Print" at bounding box center [372, 182] width 30 height 15
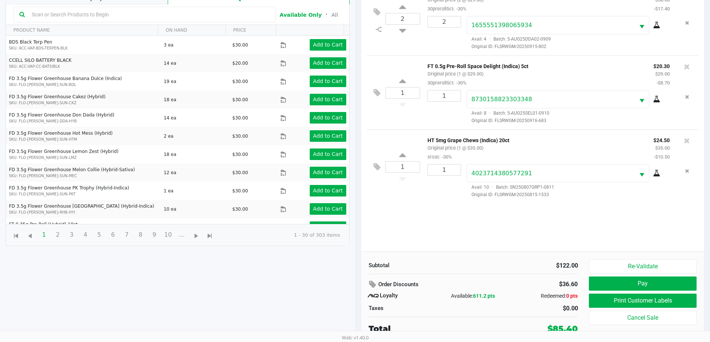
scroll to position [89, 0]
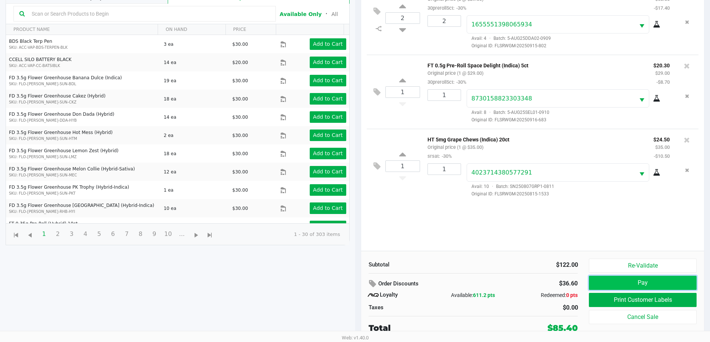
click at [603, 282] on button "Pay" at bounding box center [642, 283] width 107 height 14
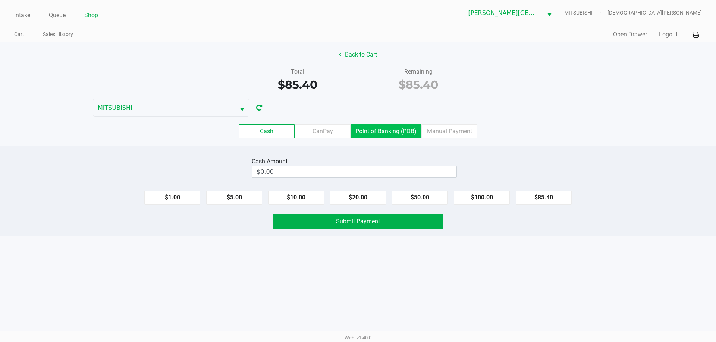
click at [398, 136] on label "Point of Banking (POB)" at bounding box center [385, 131] width 71 height 14
click at [0, 0] on 7 "Point of Banking (POB)" at bounding box center [0, 0] width 0 height 0
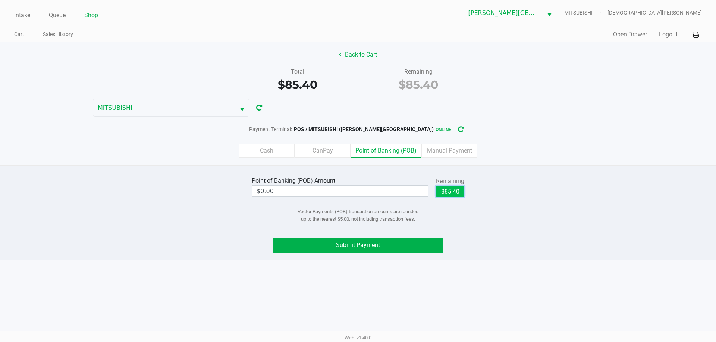
click at [445, 193] on button "$85.40" at bounding box center [450, 191] width 28 height 11
type input "$85.40"
click at [416, 248] on button "Submit Payment" at bounding box center [357, 245] width 171 height 15
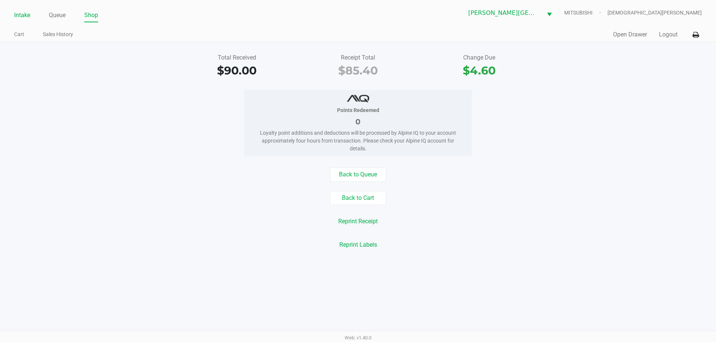
click at [16, 15] on link "Intake" at bounding box center [22, 15] width 16 height 10
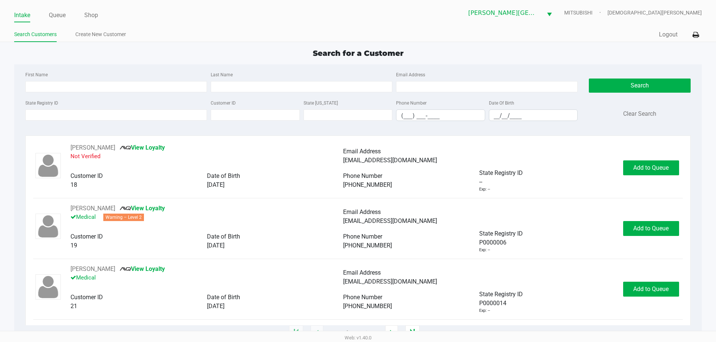
drag, startPoint x: 60, startPoint y: 17, endPoint x: 48, endPoint y: 20, distance: 12.0
click at [60, 17] on link "Queue" at bounding box center [57, 15] width 17 height 10
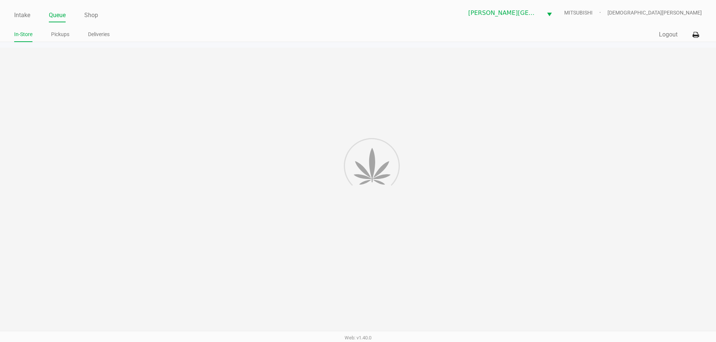
drag, startPoint x: 25, startPoint y: 17, endPoint x: 39, endPoint y: 14, distance: 14.4
click at [25, 16] on link "Intake" at bounding box center [22, 15] width 16 height 10
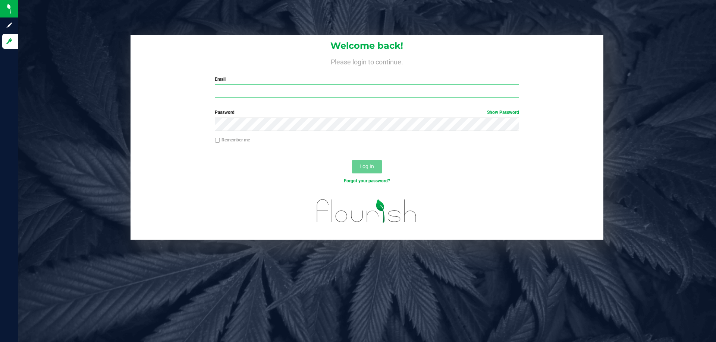
click at [230, 95] on input "Email" at bounding box center [367, 91] width 304 height 13
type input "[EMAIL_ADDRESS][DOMAIN_NAME]"
click at [352, 160] on button "Log In" at bounding box center [367, 166] width 30 height 13
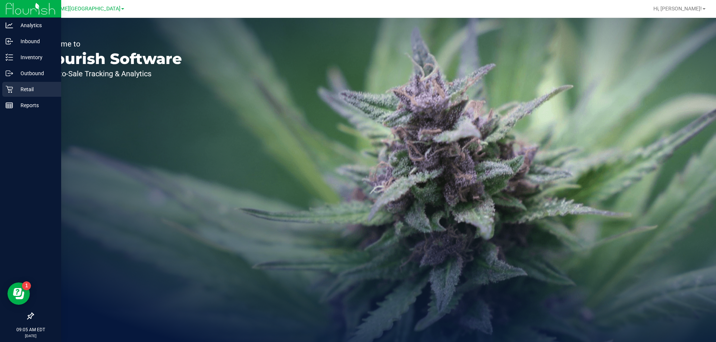
click at [24, 86] on p "Retail" at bounding box center [35, 89] width 45 height 9
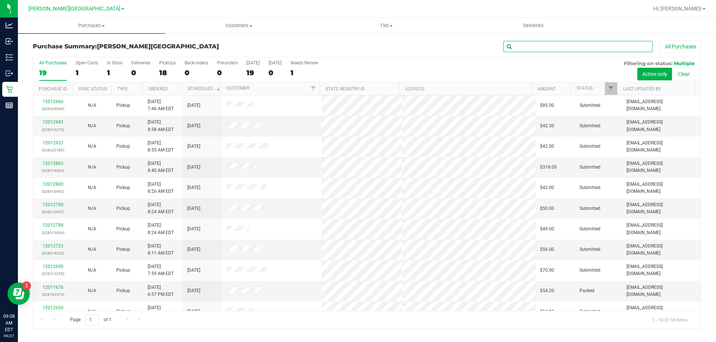
click at [535, 44] on input "text" at bounding box center [577, 46] width 149 height 11
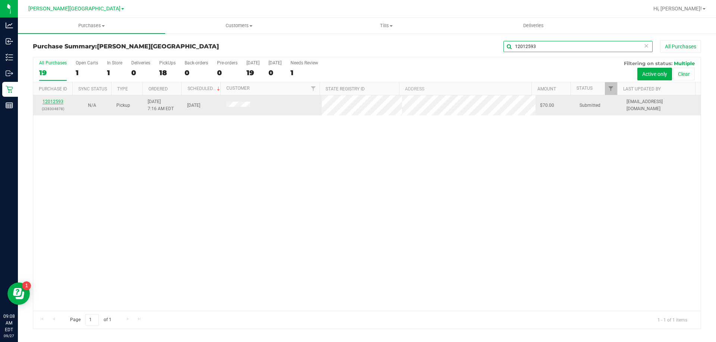
type input "12012593"
click at [59, 101] on link "12012593" at bounding box center [52, 101] width 21 height 5
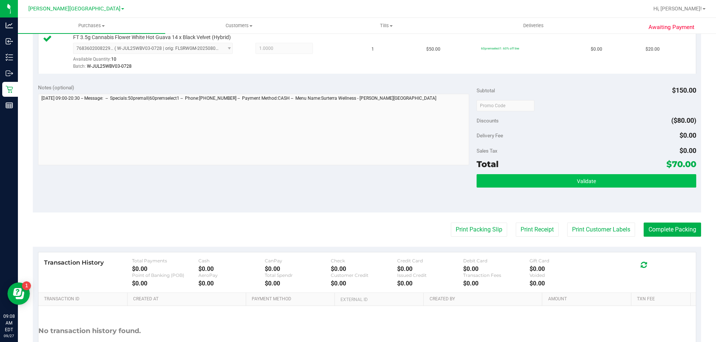
scroll to position [261, 0]
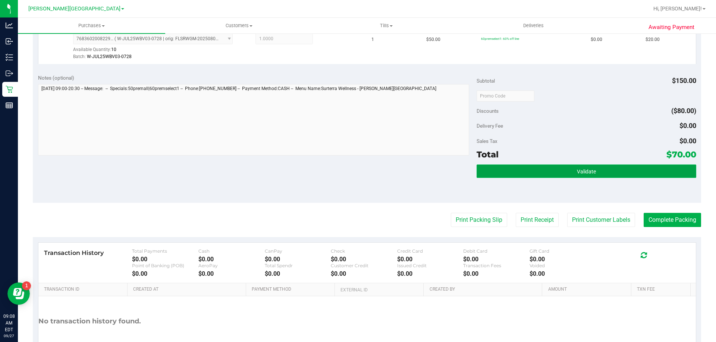
click at [539, 167] on button "Validate" at bounding box center [585, 171] width 219 height 13
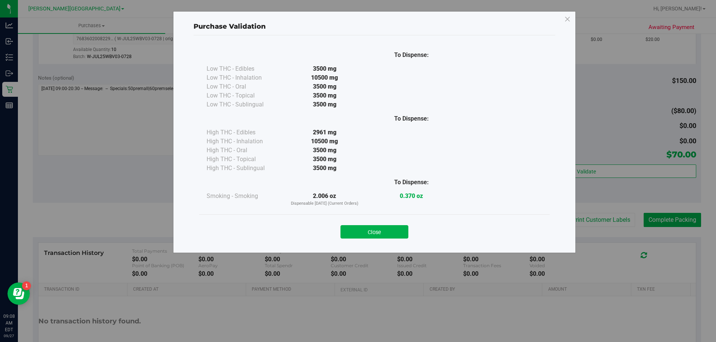
drag, startPoint x: 372, startPoint y: 229, endPoint x: 486, endPoint y: 214, distance: 115.8
click at [373, 229] on button "Close" at bounding box center [374, 231] width 68 height 13
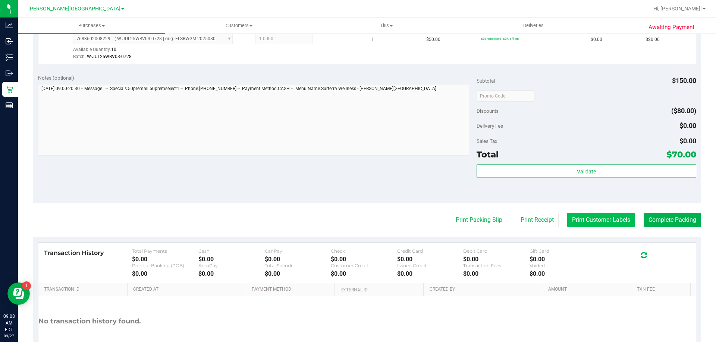
click at [600, 222] on button "Print Customer Labels" at bounding box center [601, 220] width 68 height 14
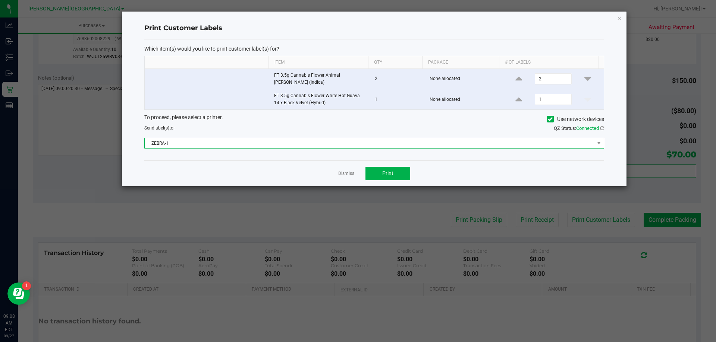
click at [251, 142] on span "ZEBRA-1" at bounding box center [369, 143] width 449 height 10
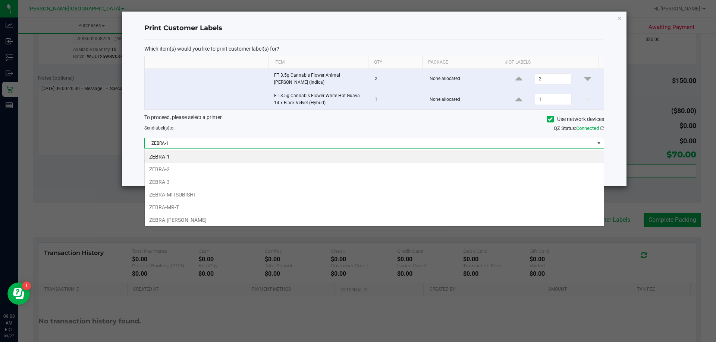
scroll to position [11, 459]
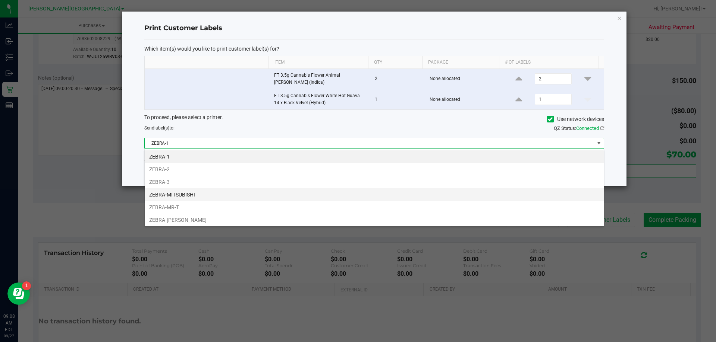
click at [181, 193] on li "ZEBRA-MITSUBISHI" at bounding box center [374, 195] width 459 height 13
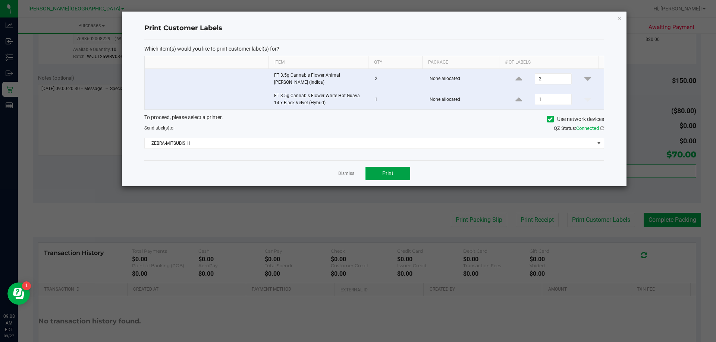
click at [379, 173] on button "Print" at bounding box center [387, 173] width 45 height 13
click at [348, 174] on link "Dismiss" at bounding box center [346, 174] width 16 height 6
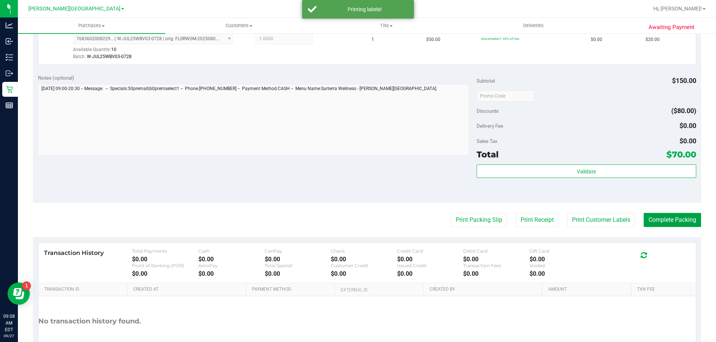
click at [666, 220] on button "Complete Packing" at bounding box center [671, 220] width 57 height 14
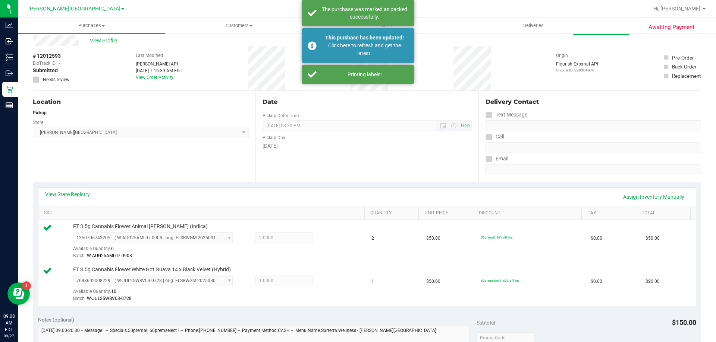
scroll to position [0, 0]
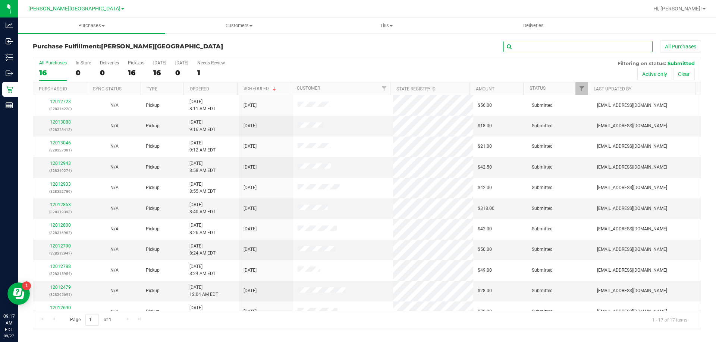
click at [520, 47] on input "text" at bounding box center [577, 46] width 149 height 11
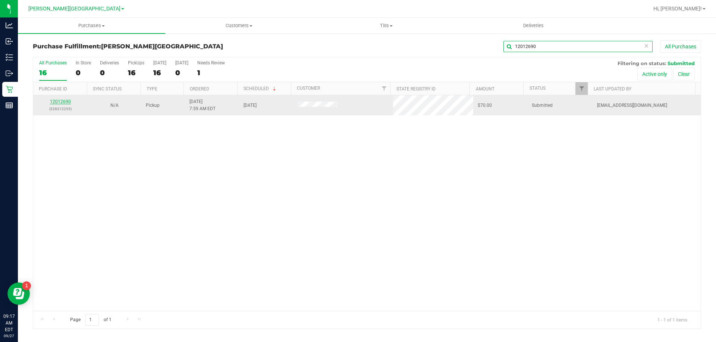
type input "12012690"
click at [65, 99] on link "12012690" at bounding box center [60, 101] width 21 height 5
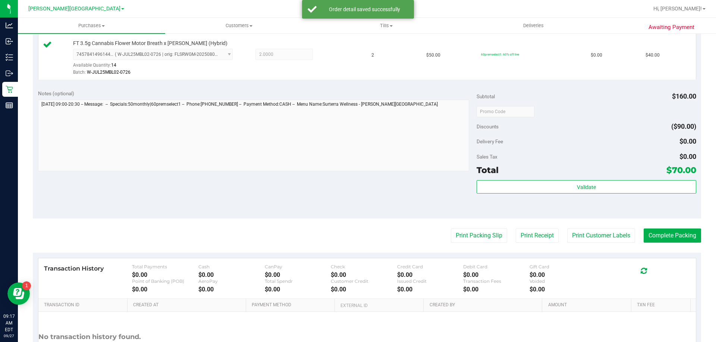
scroll to position [261, 0]
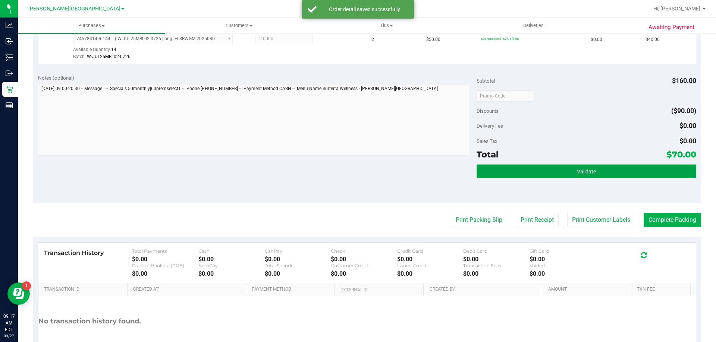
click at [519, 173] on button "Validate" at bounding box center [585, 171] width 219 height 13
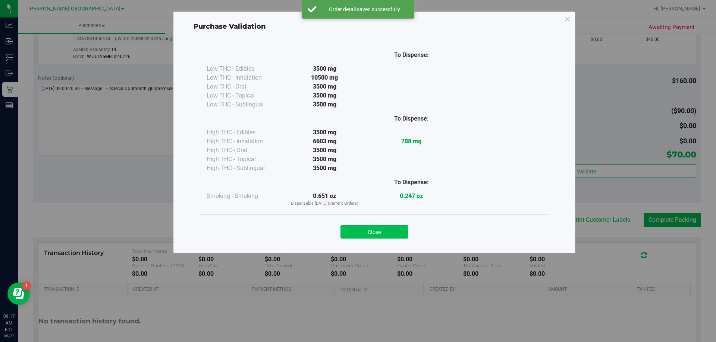
click at [379, 231] on button "Close" at bounding box center [374, 231] width 68 height 13
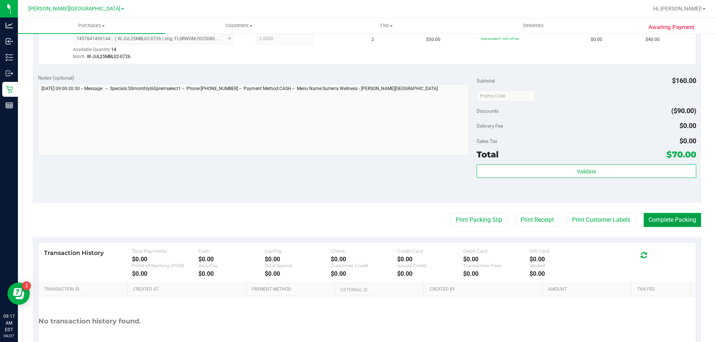
click at [664, 222] on button "Complete Packing" at bounding box center [671, 220] width 57 height 14
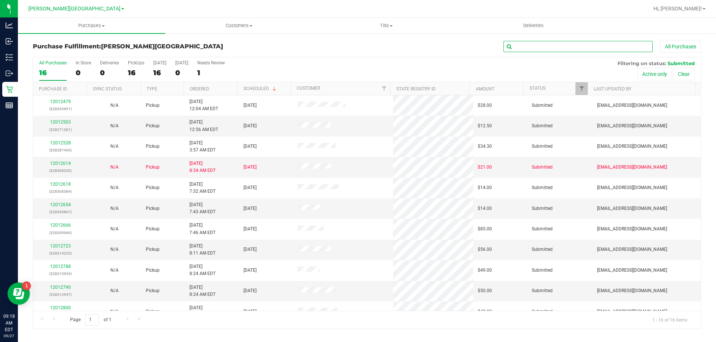
click at [571, 49] on input "text" at bounding box center [577, 46] width 149 height 11
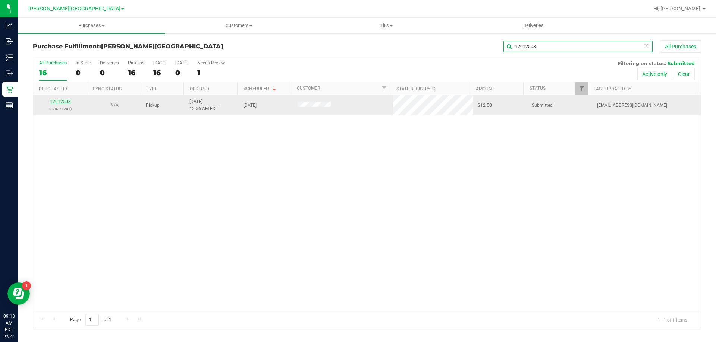
type input "12012503"
click at [69, 101] on link "12012503" at bounding box center [60, 101] width 21 height 5
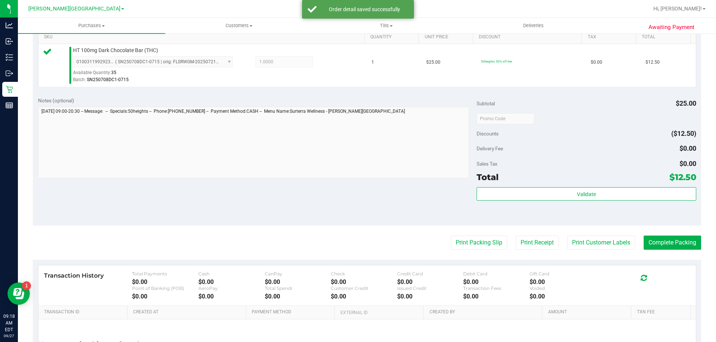
scroll to position [224, 0]
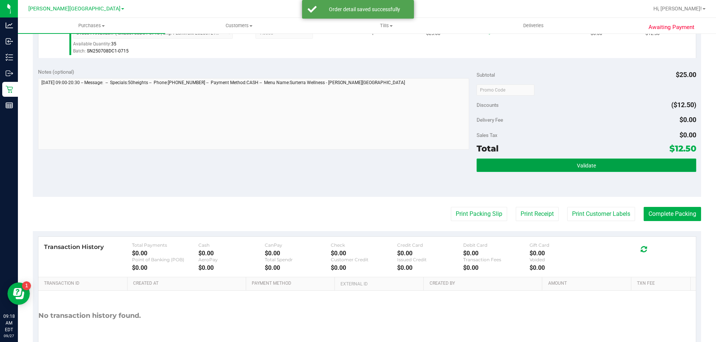
click at [503, 167] on button "Validate" at bounding box center [585, 165] width 219 height 13
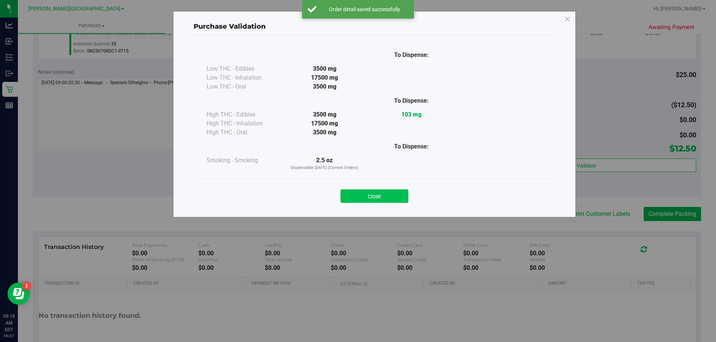
click at [394, 197] on button "Close" at bounding box center [374, 196] width 68 height 13
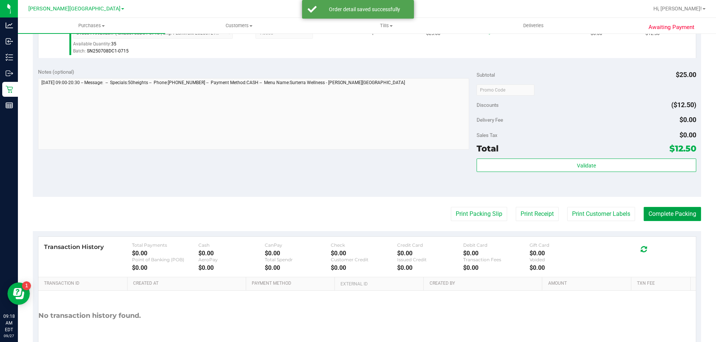
click at [672, 211] on button "Complete Packing" at bounding box center [671, 214] width 57 height 14
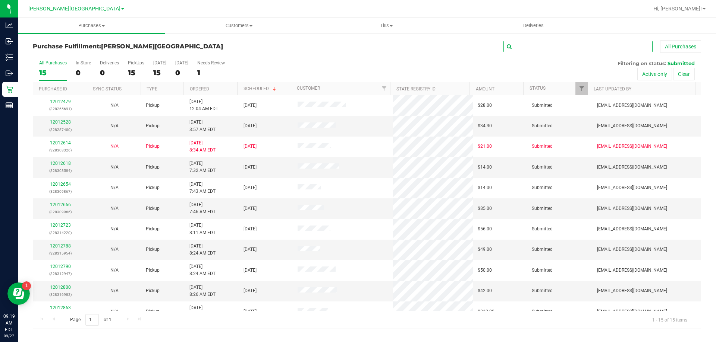
click at [538, 49] on input "text" at bounding box center [577, 46] width 149 height 11
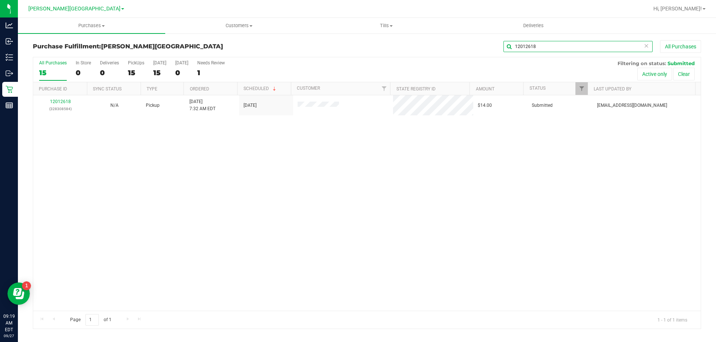
type input "12012618"
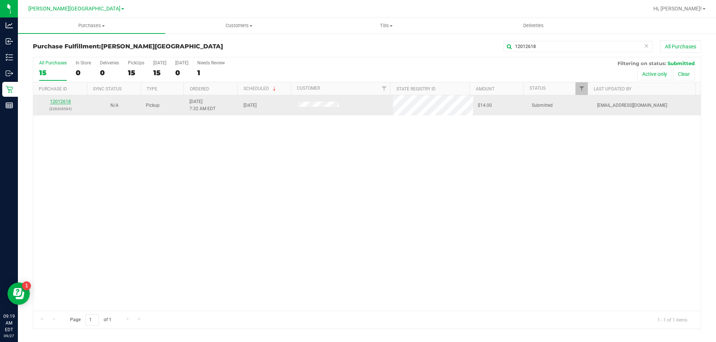
click at [59, 103] on link "12012618" at bounding box center [60, 101] width 21 height 5
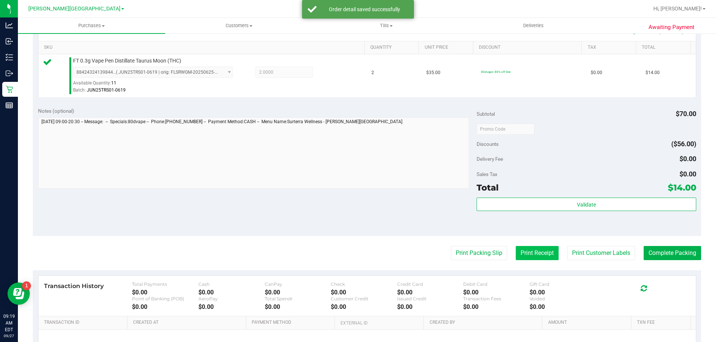
scroll to position [186, 0]
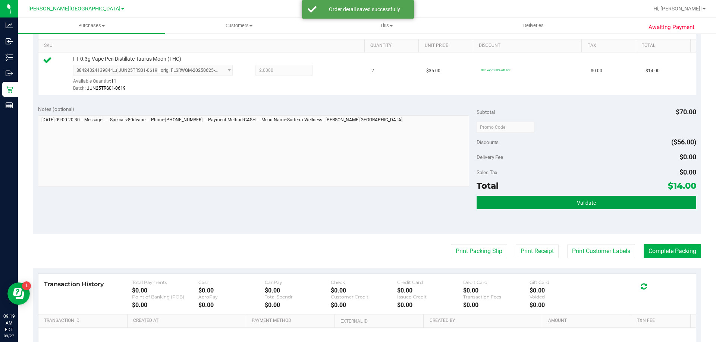
click at [538, 198] on button "Validate" at bounding box center [585, 202] width 219 height 13
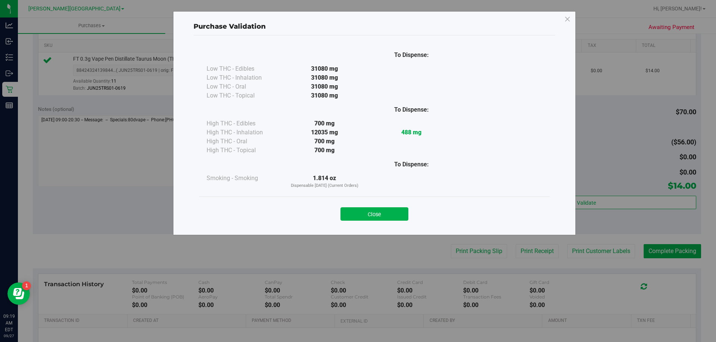
click at [389, 215] on button "Close" at bounding box center [374, 214] width 68 height 13
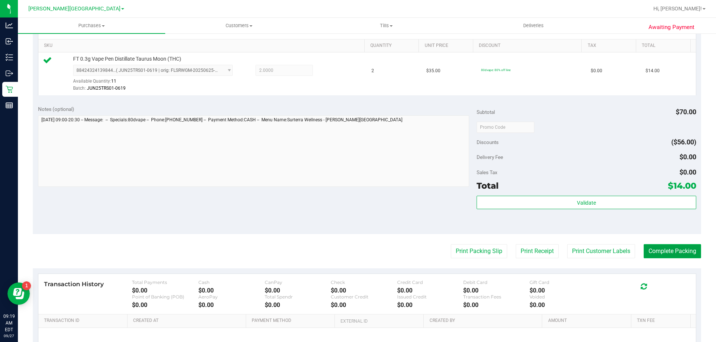
click at [657, 248] on button "Complete Packing" at bounding box center [671, 251] width 57 height 14
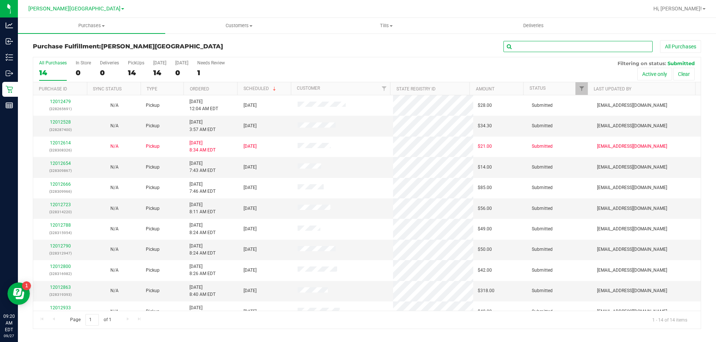
click at [539, 47] on input "text" at bounding box center [577, 46] width 149 height 11
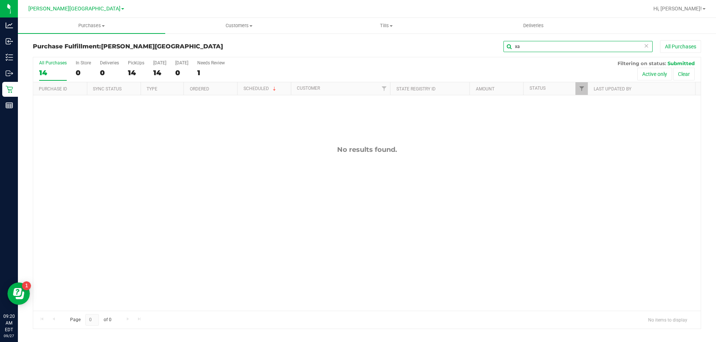
type input "x"
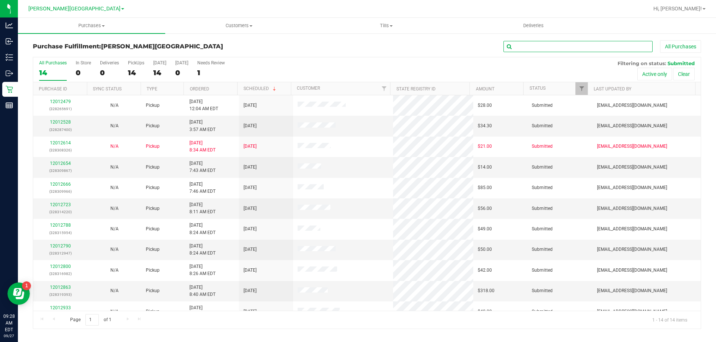
click at [523, 46] on input "text" at bounding box center [577, 46] width 149 height 11
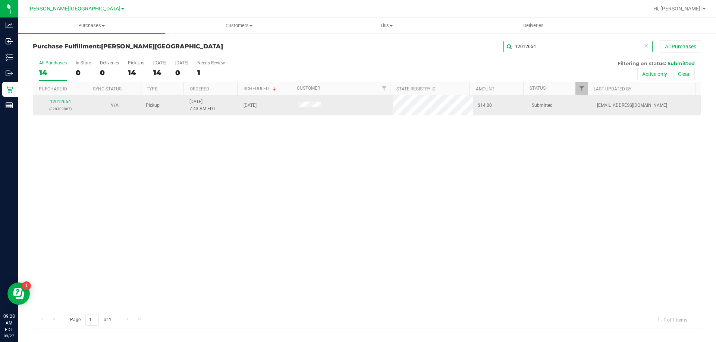
type input "12012654"
click at [59, 100] on link "12012654" at bounding box center [60, 101] width 21 height 5
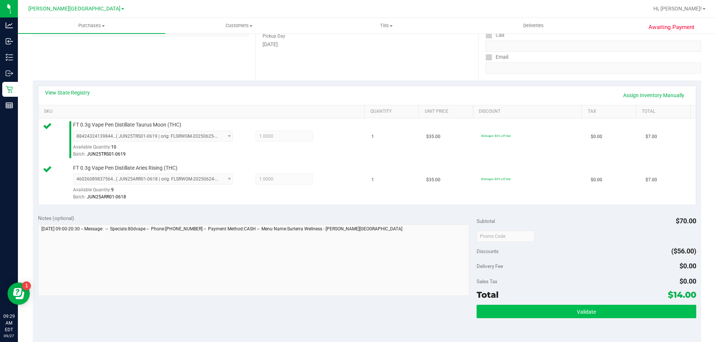
scroll to position [261, 0]
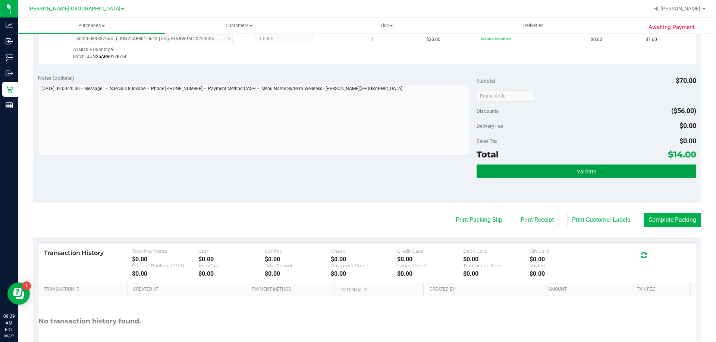
click at [558, 172] on button "Validate" at bounding box center [585, 171] width 219 height 13
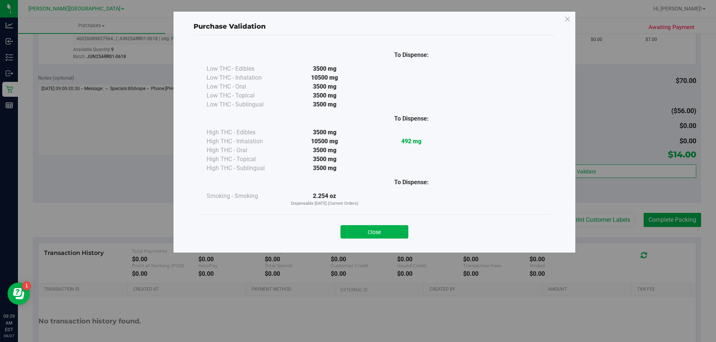
drag, startPoint x: 401, startPoint y: 235, endPoint x: 402, endPoint y: 231, distance: 4.0
click at [401, 235] on button "Close" at bounding box center [374, 231] width 68 height 13
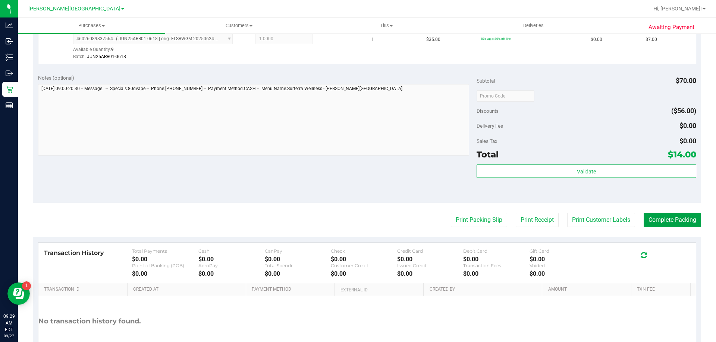
click at [652, 218] on button "Complete Packing" at bounding box center [671, 220] width 57 height 14
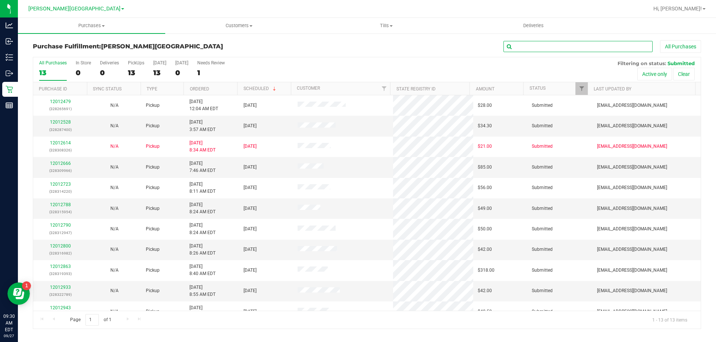
click at [525, 45] on input "text" at bounding box center [577, 46] width 149 height 11
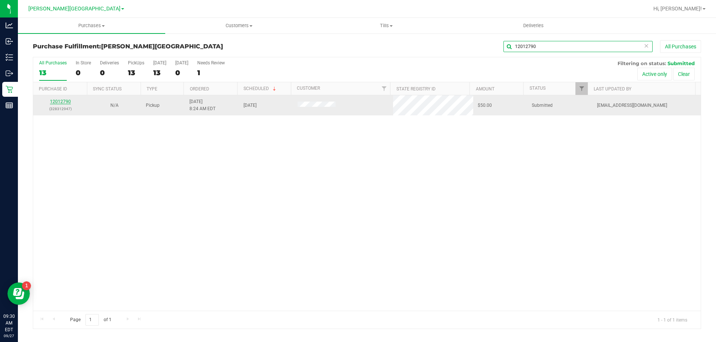
type input "12012790"
click at [65, 101] on link "12012790" at bounding box center [60, 101] width 21 height 5
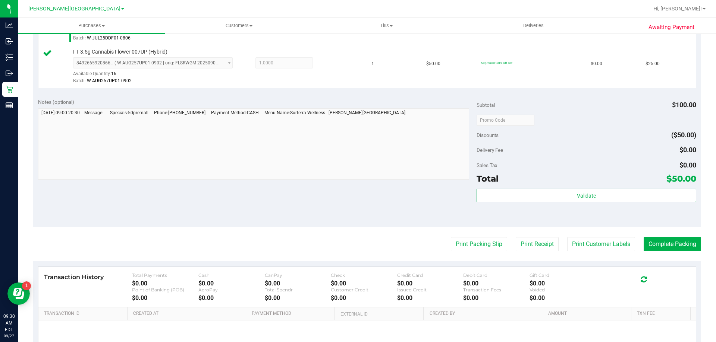
scroll to position [261, 0]
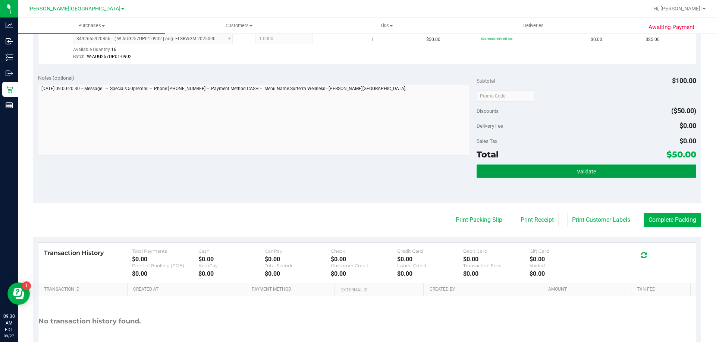
click at [526, 174] on button "Validate" at bounding box center [585, 171] width 219 height 13
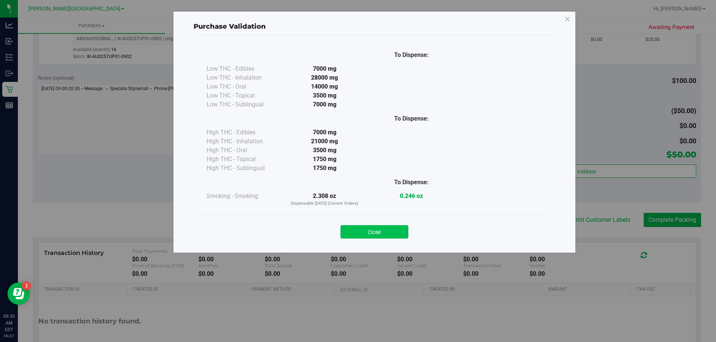
click at [385, 234] on button "Close" at bounding box center [374, 231] width 68 height 13
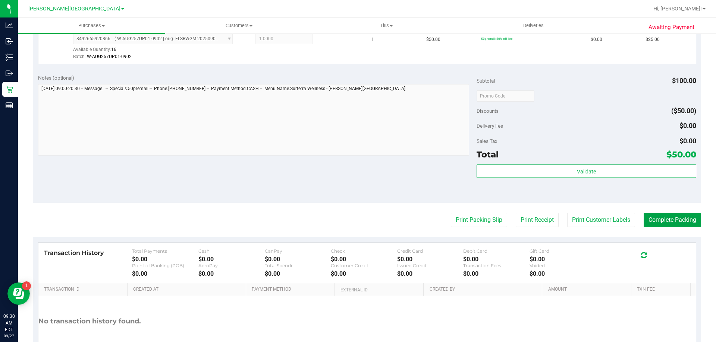
click at [668, 222] on button "Complete Packing" at bounding box center [671, 220] width 57 height 14
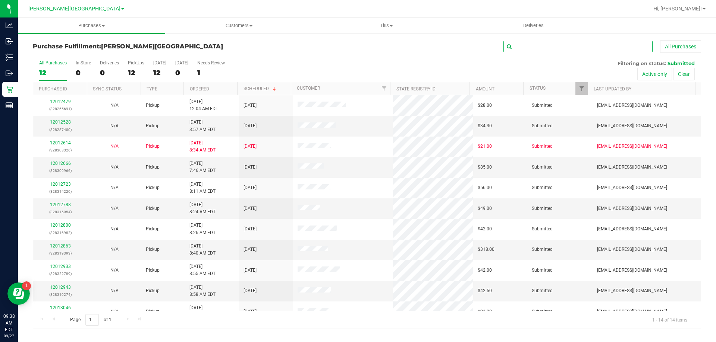
click at [522, 49] on input "text" at bounding box center [577, 46] width 149 height 11
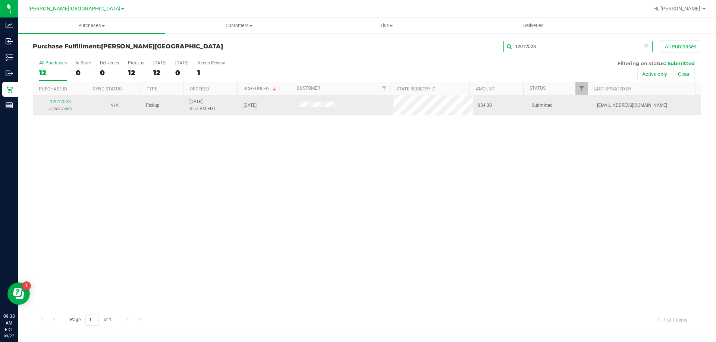
type input "12012528"
click at [59, 100] on link "12012528" at bounding box center [60, 101] width 21 height 5
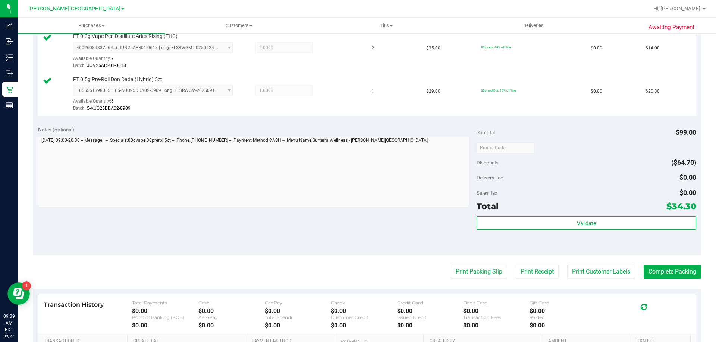
scroll to position [224, 0]
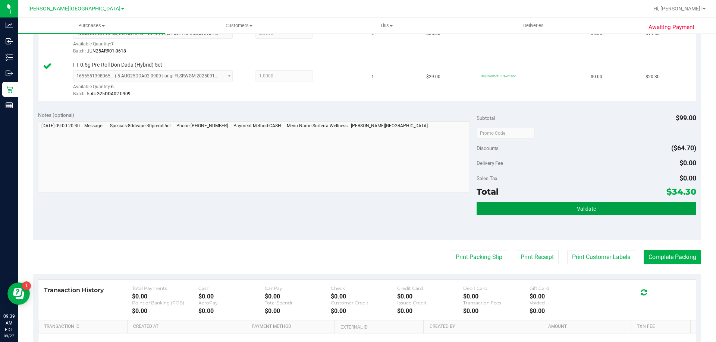
click at [558, 214] on button "Validate" at bounding box center [585, 208] width 219 height 13
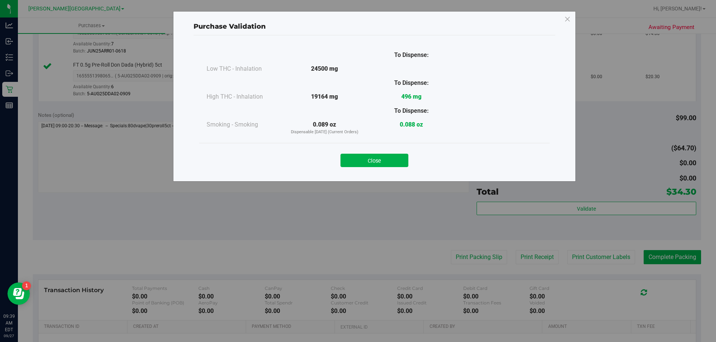
click at [401, 158] on button "Close" at bounding box center [374, 160] width 68 height 13
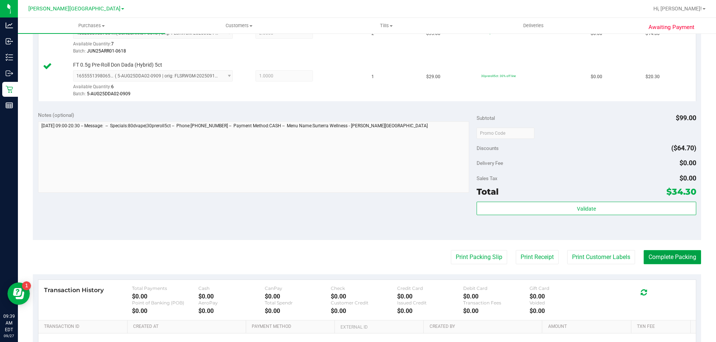
click at [673, 256] on button "Complete Packing" at bounding box center [671, 257] width 57 height 14
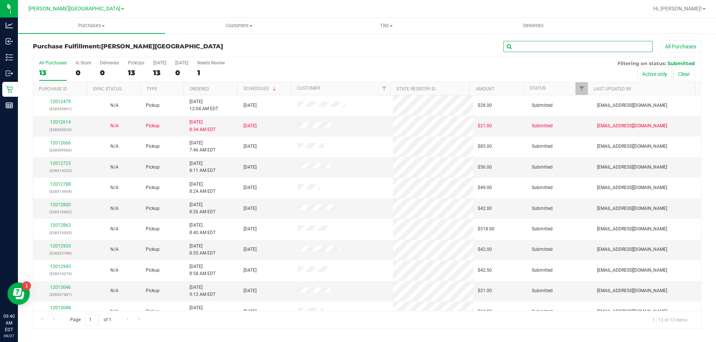
click at [529, 42] on input "text" at bounding box center [577, 46] width 149 height 11
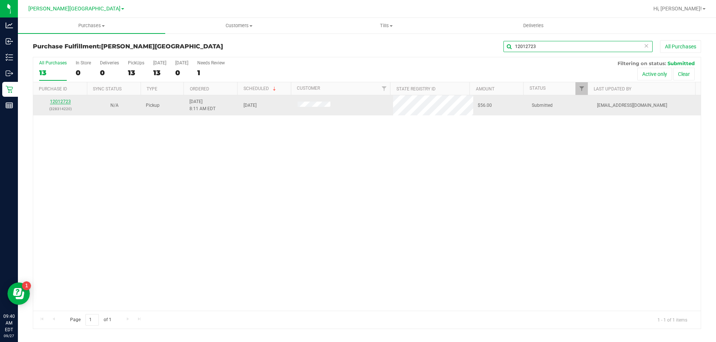
type input "12012723"
click at [68, 100] on link "12012723" at bounding box center [60, 101] width 21 height 5
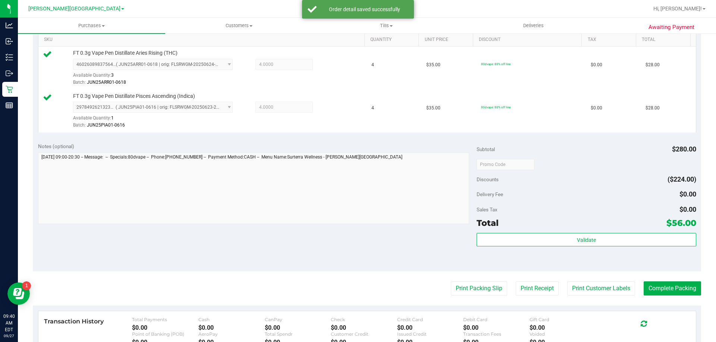
scroll to position [261, 0]
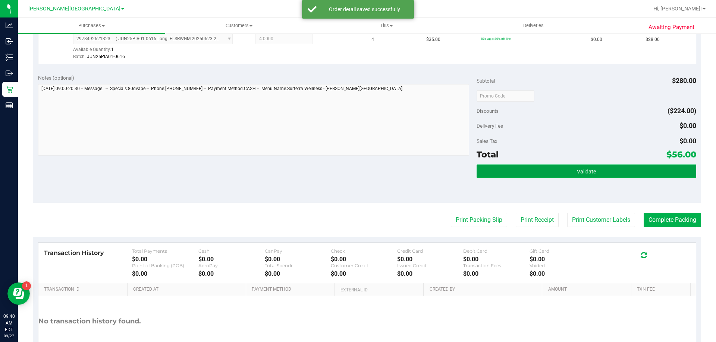
click at [511, 167] on button "Validate" at bounding box center [585, 171] width 219 height 13
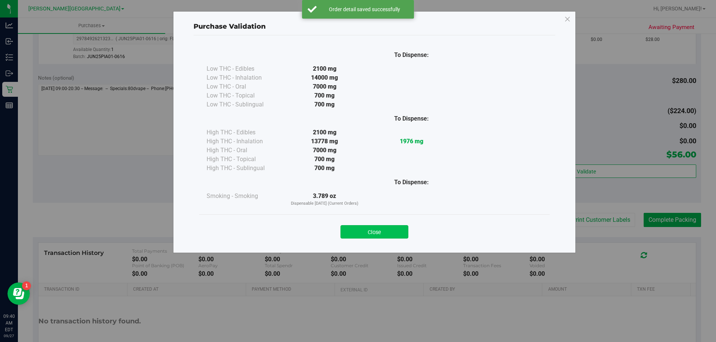
drag, startPoint x: 369, startPoint y: 233, endPoint x: 511, endPoint y: 232, distance: 142.0
click at [370, 233] on button "Close" at bounding box center [374, 231] width 68 height 13
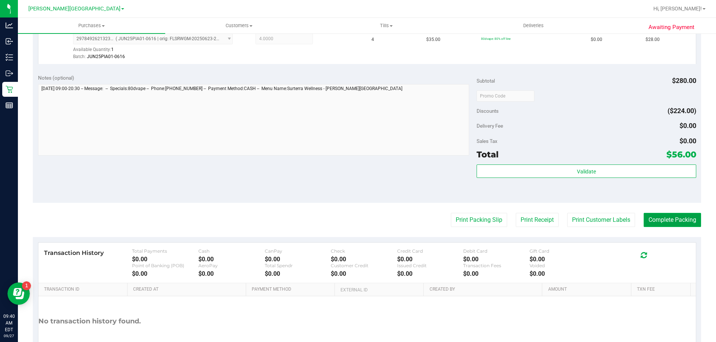
click at [676, 218] on button "Complete Packing" at bounding box center [671, 220] width 57 height 14
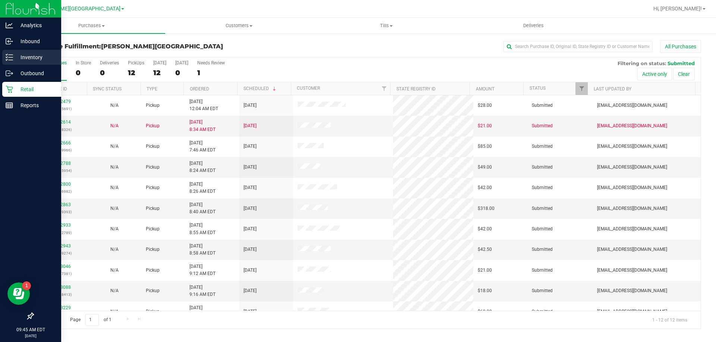
click at [29, 56] on p "Inventory" at bounding box center [35, 57] width 45 height 9
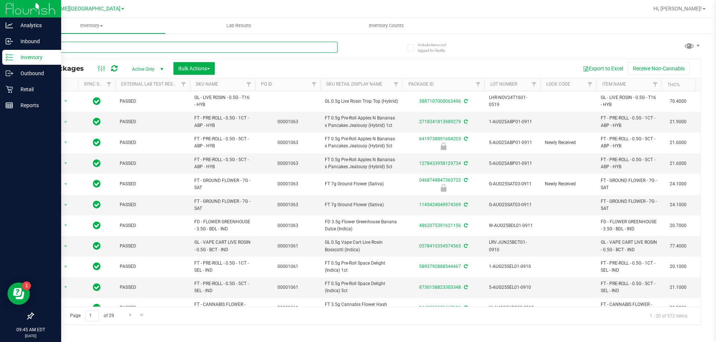
click at [177, 44] on input "text" at bounding box center [185, 47] width 304 height 11
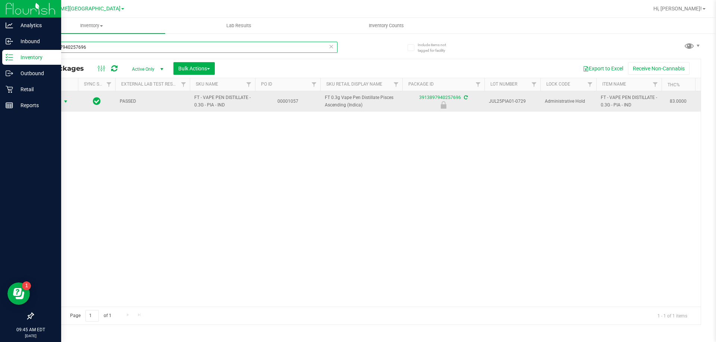
type input "3913897940257696"
click at [64, 103] on span "select" at bounding box center [66, 102] width 6 height 6
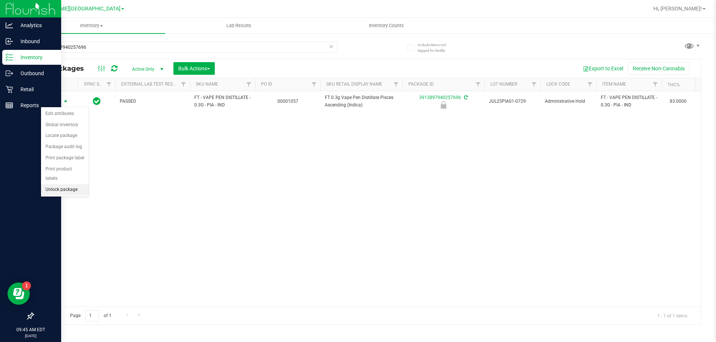
click at [57, 184] on li "Unlock package" at bounding box center [65, 189] width 48 height 11
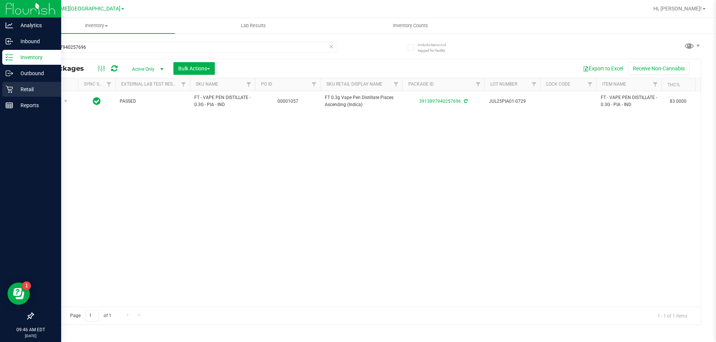
click at [31, 85] on p "Retail" at bounding box center [35, 89] width 45 height 9
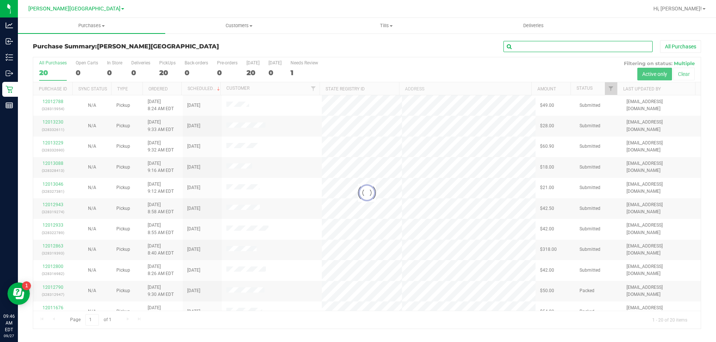
click at [568, 49] on input "text" at bounding box center [577, 46] width 149 height 11
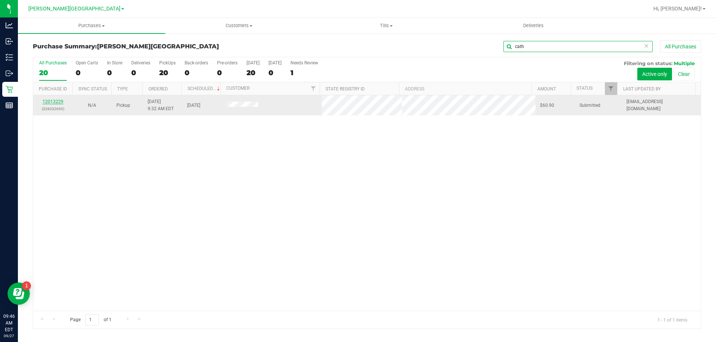
type input "cath"
click at [55, 102] on link "12013229" at bounding box center [52, 101] width 21 height 5
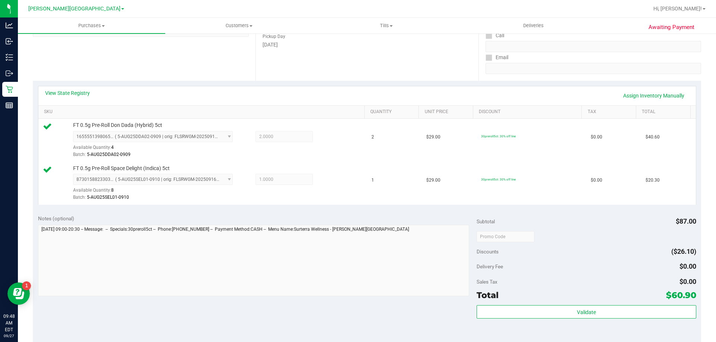
scroll to position [186, 0]
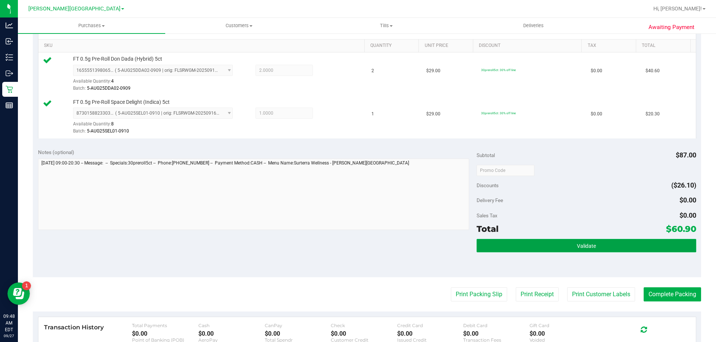
click at [601, 243] on button "Validate" at bounding box center [585, 245] width 219 height 13
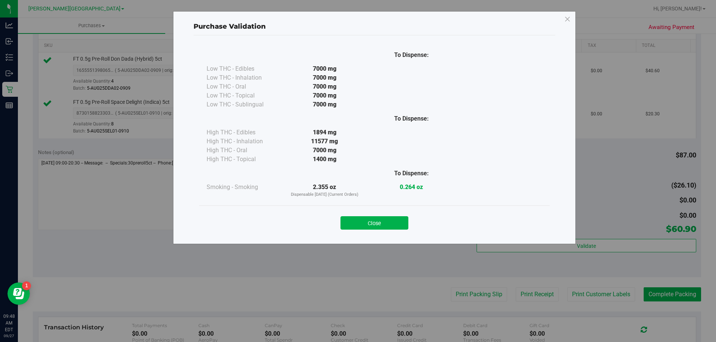
click at [378, 212] on div "Close" at bounding box center [374, 221] width 339 height 19
drag, startPoint x: 379, startPoint y: 231, endPoint x: 403, endPoint y: 225, distance: 24.5
click at [380, 231] on div "Close" at bounding box center [374, 221] width 350 height 30
click at [388, 220] on button "Close" at bounding box center [374, 223] width 68 height 13
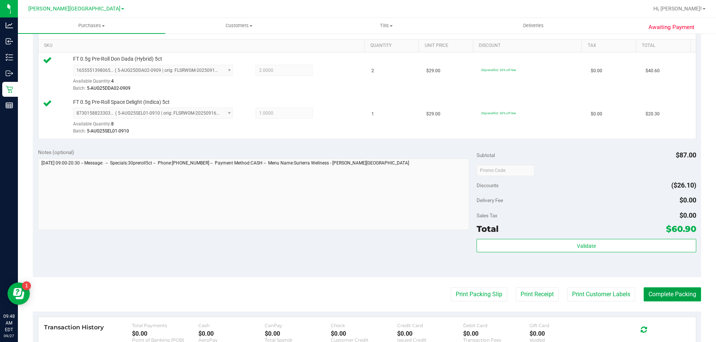
click at [670, 297] on button "Complete Packing" at bounding box center [671, 295] width 57 height 14
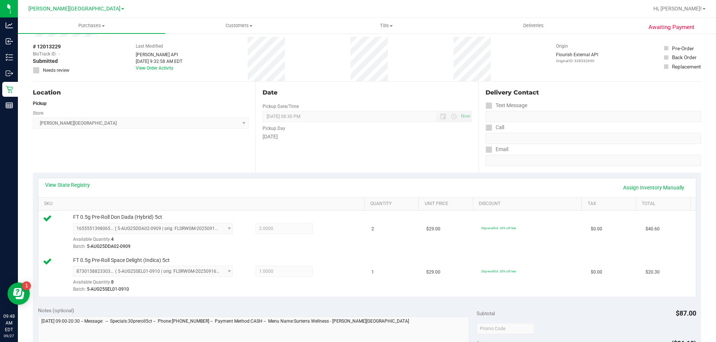
scroll to position [0, 0]
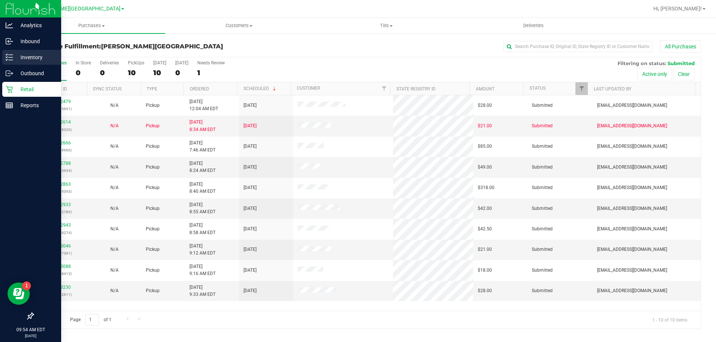
click at [19, 59] on p "Inventory" at bounding box center [35, 57] width 45 height 9
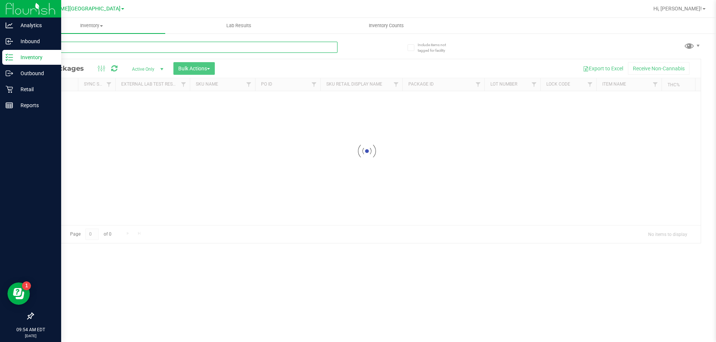
click at [78, 47] on input "text" at bounding box center [185, 47] width 304 height 11
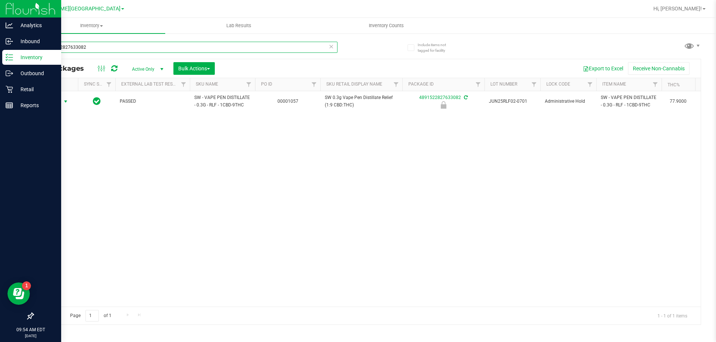
type input "4891522827633082"
click at [64, 102] on span "select" at bounding box center [66, 102] width 6 height 6
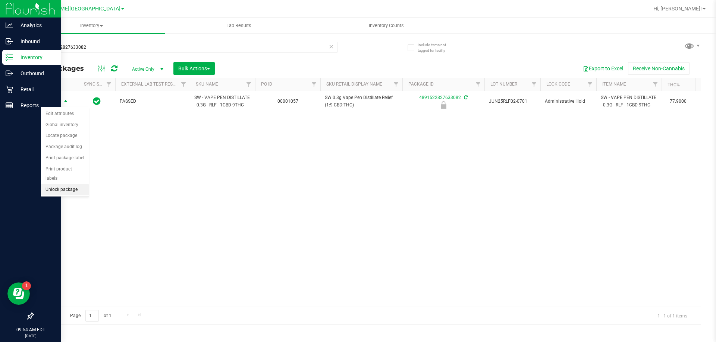
click at [64, 184] on li "Unlock package" at bounding box center [65, 189] width 48 height 11
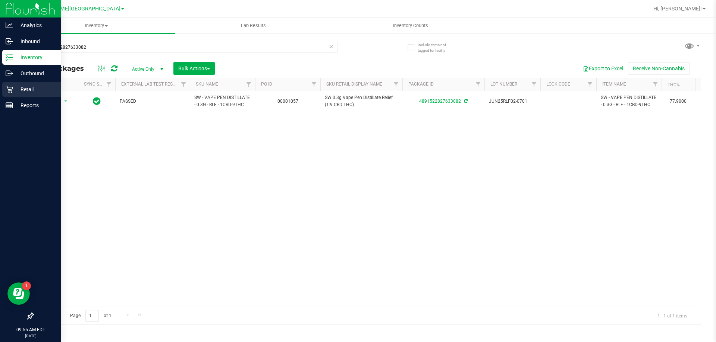
click at [11, 89] on icon at bounding box center [9, 89] width 7 height 7
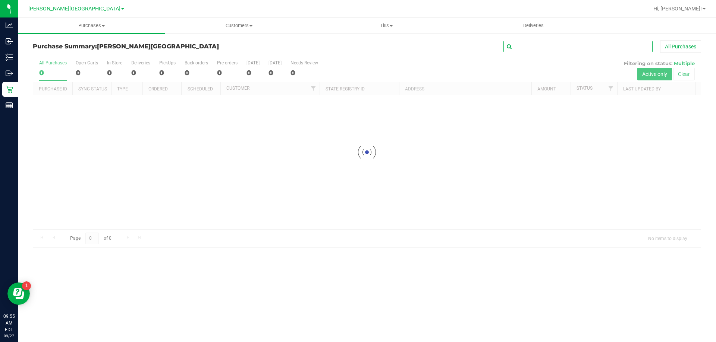
click at [544, 47] on input "text" at bounding box center [577, 46] width 149 height 11
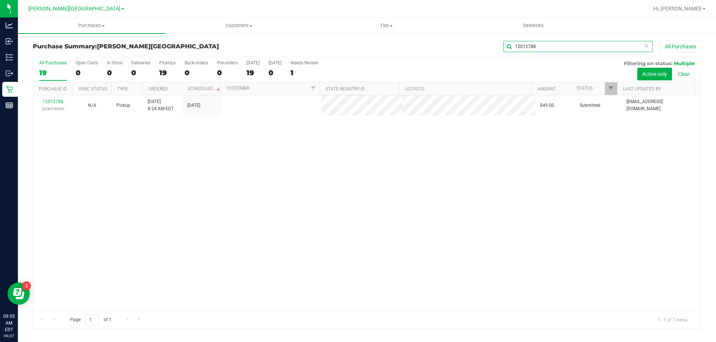
type input "12012788"
click at [56, 103] on link "12012788" at bounding box center [52, 101] width 21 height 5
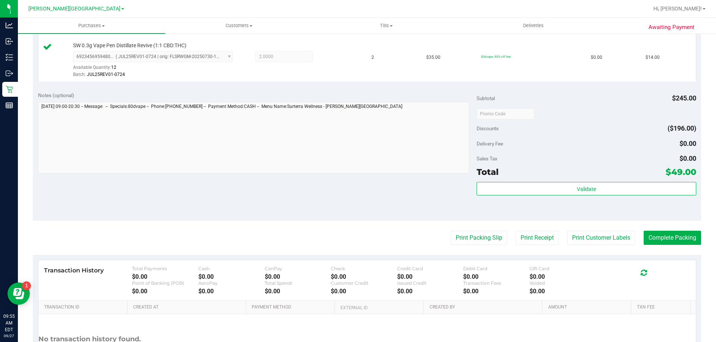
scroll to position [373, 0]
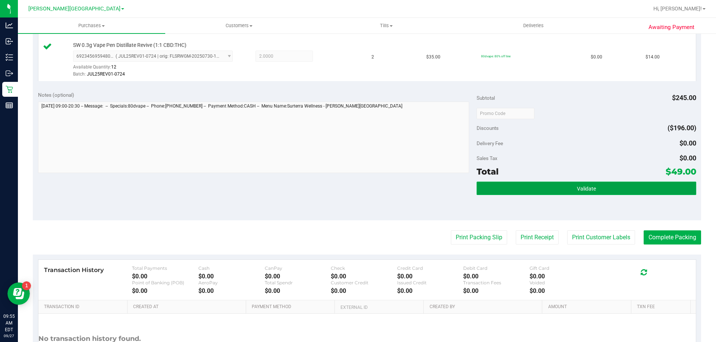
click at [514, 190] on button "Validate" at bounding box center [585, 188] width 219 height 13
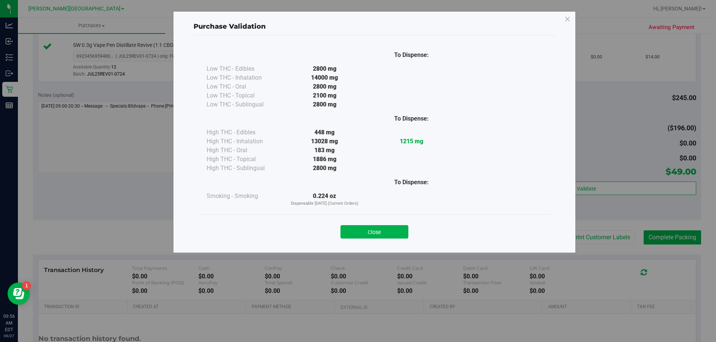
drag, startPoint x: 387, startPoint y: 234, endPoint x: 394, endPoint y: 233, distance: 7.0
click at [387, 234] on button "Close" at bounding box center [374, 231] width 68 height 13
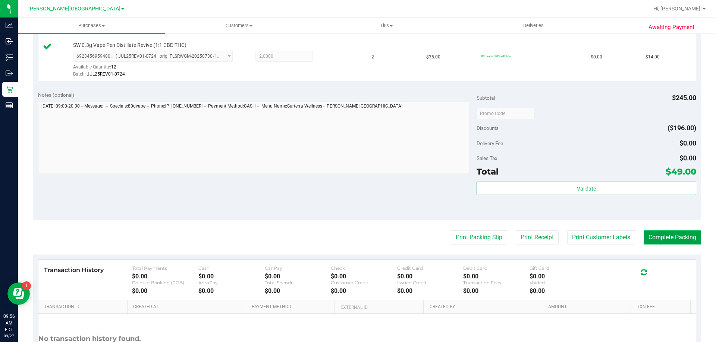
click at [682, 240] on button "Complete Packing" at bounding box center [671, 238] width 57 height 14
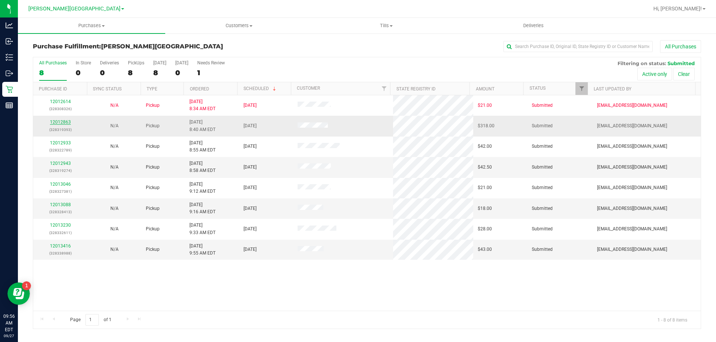
click at [59, 121] on link "12012863" at bounding box center [60, 122] width 21 height 5
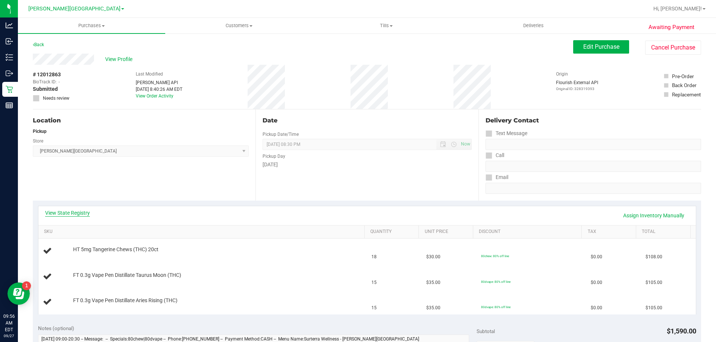
click at [74, 214] on link "View State Registry" at bounding box center [67, 212] width 45 height 7
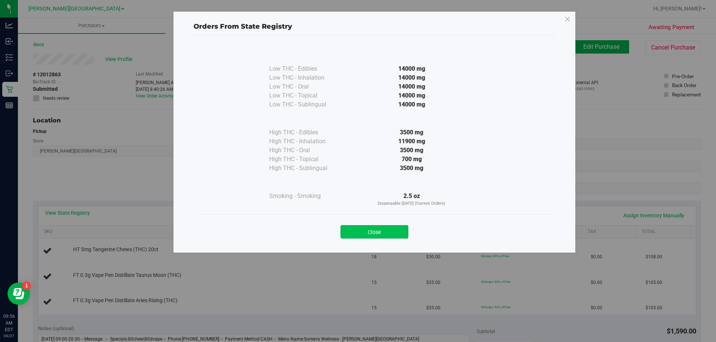
click at [373, 234] on button "Close" at bounding box center [374, 231] width 68 height 13
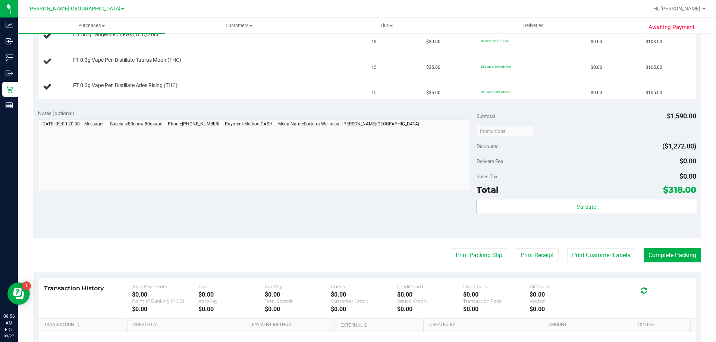
scroll to position [224, 0]
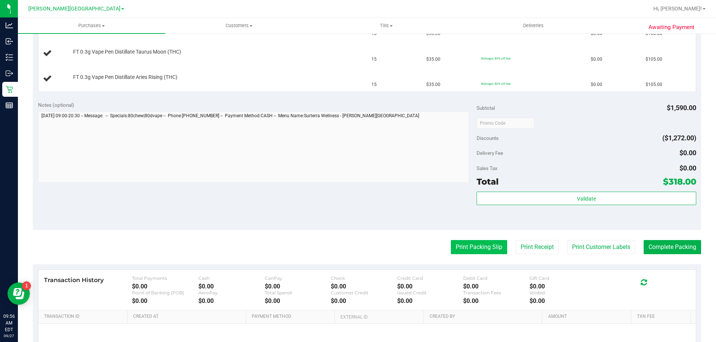
click at [488, 249] on button "Print Packing Slip" at bounding box center [479, 247] width 56 height 14
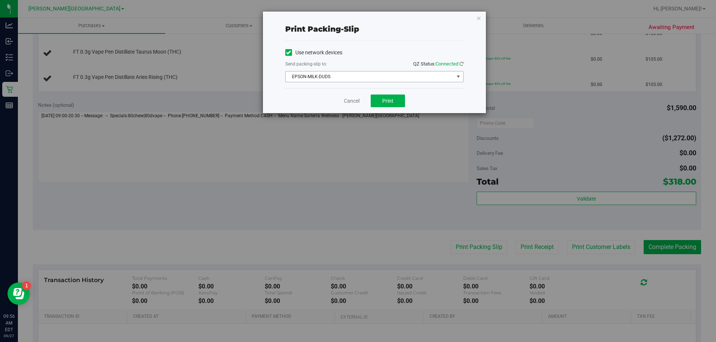
click at [339, 78] on span "EPSON-MILK-DUDS" at bounding box center [369, 77] width 168 height 10
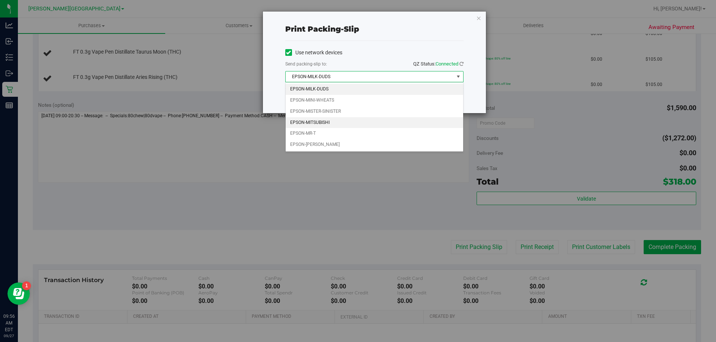
click at [321, 120] on li "EPSON-MITSUBISHI" at bounding box center [373, 122] width 177 height 11
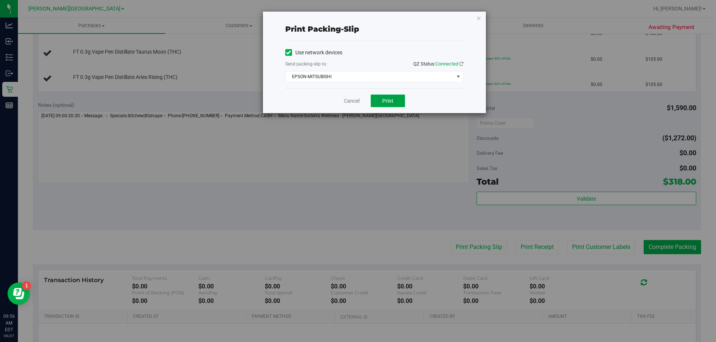
click at [389, 99] on span "Print" at bounding box center [387, 101] width 11 height 6
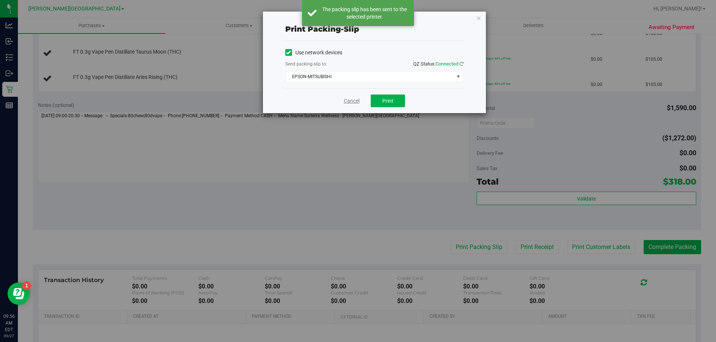
click at [351, 101] on link "Cancel" at bounding box center [352, 101] width 16 height 8
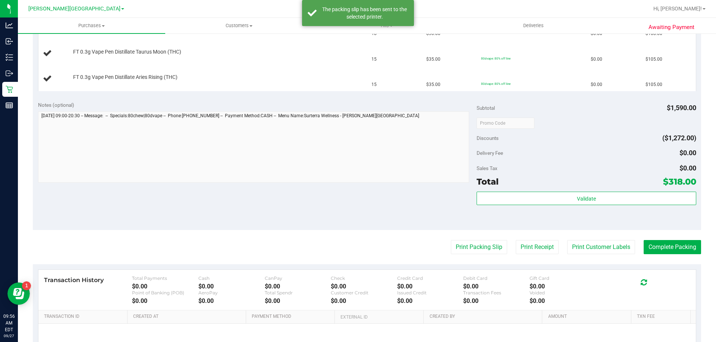
scroll to position [0, 0]
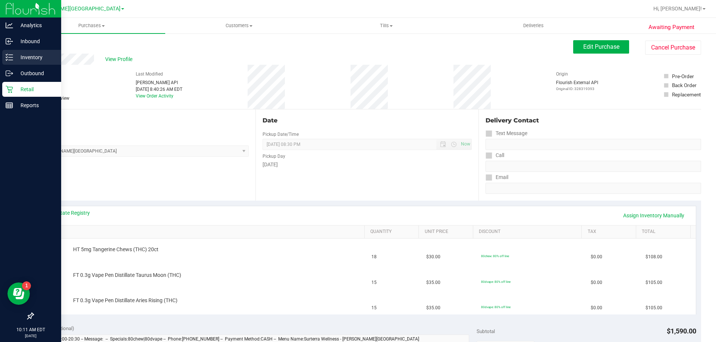
click at [26, 53] on div "Inventory" at bounding box center [31, 57] width 59 height 15
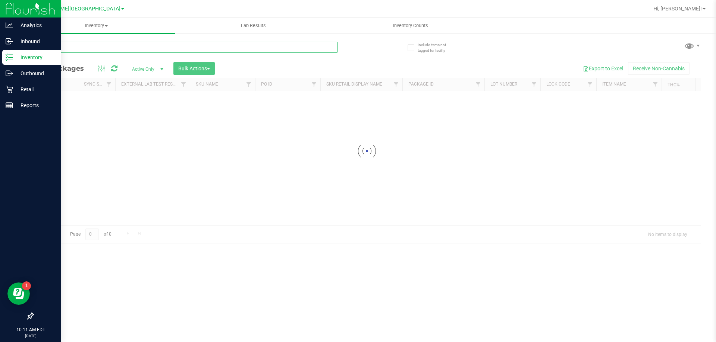
click at [146, 44] on input "text" at bounding box center [185, 47] width 304 height 11
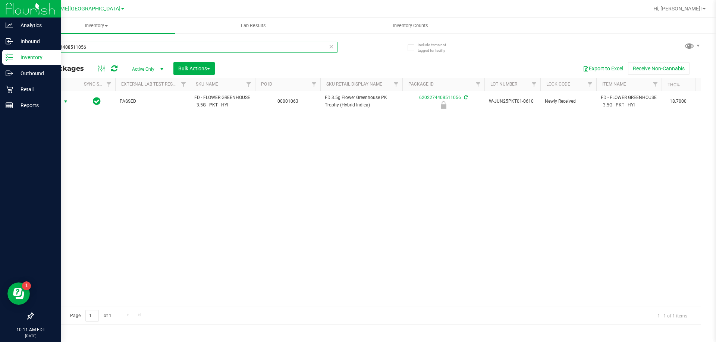
type input "6202274408511056"
click at [52, 102] on span "Action" at bounding box center [51, 102] width 20 height 10
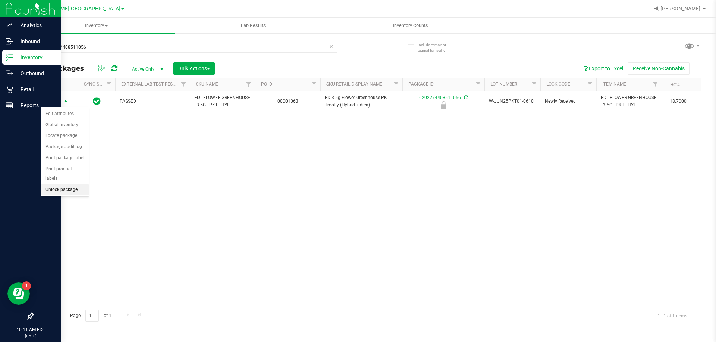
click at [55, 184] on li "Unlock package" at bounding box center [65, 189] width 48 height 11
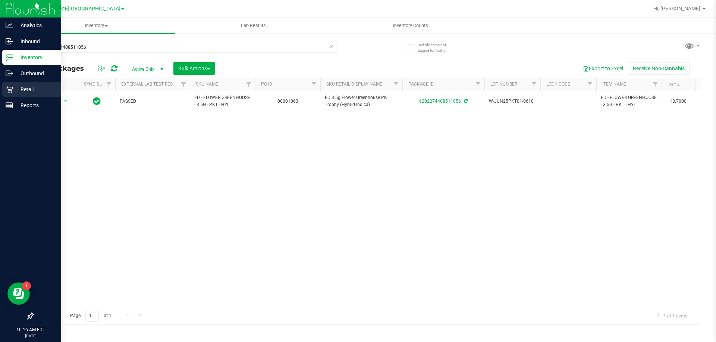
click at [9, 90] on icon at bounding box center [9, 89] width 7 height 7
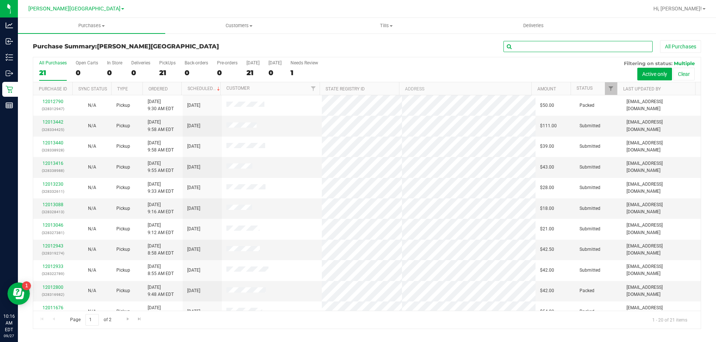
click at [530, 44] on input "text" at bounding box center [577, 46] width 149 height 11
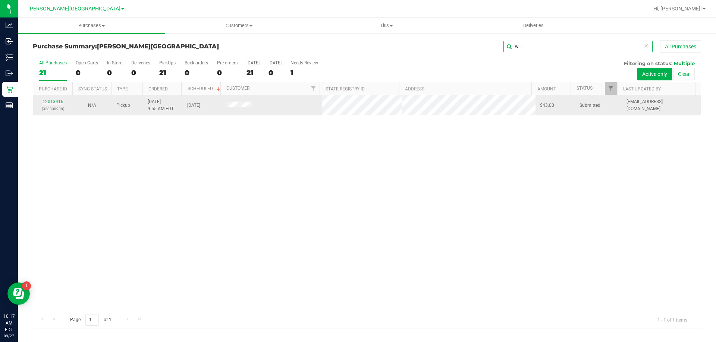
type input "will"
click at [48, 100] on link "12013416" at bounding box center [52, 101] width 21 height 5
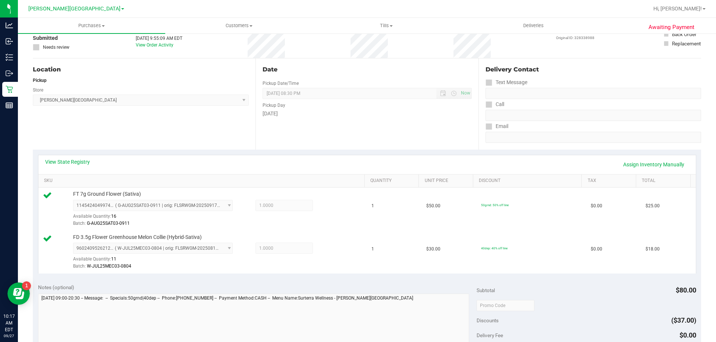
scroll to position [224, 0]
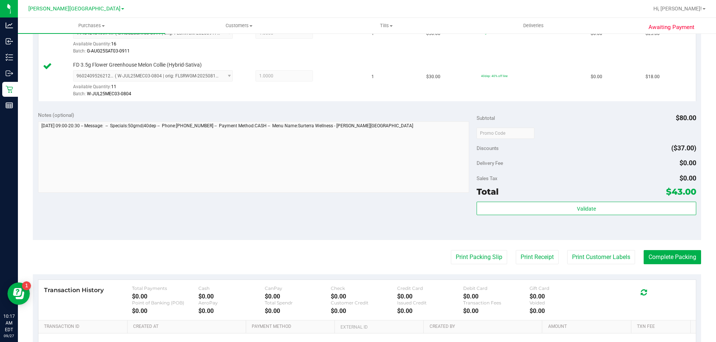
click at [523, 217] on div "Validate" at bounding box center [585, 219] width 219 height 34
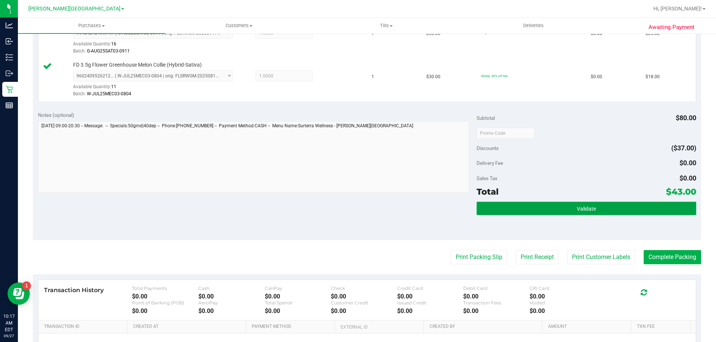
click at [524, 211] on button "Validate" at bounding box center [585, 208] width 219 height 13
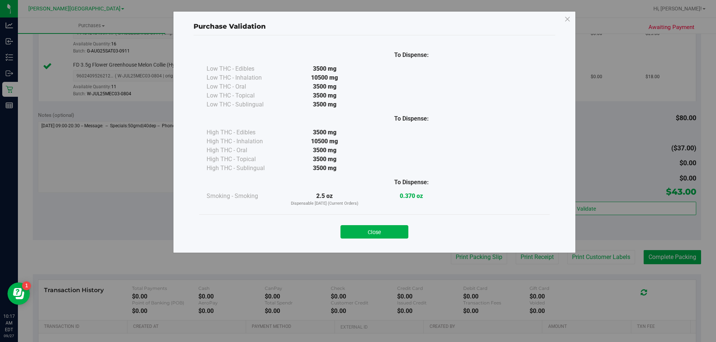
drag, startPoint x: 378, startPoint y: 229, endPoint x: 388, endPoint y: 230, distance: 10.4
click at [378, 230] on button "Close" at bounding box center [374, 231] width 68 height 13
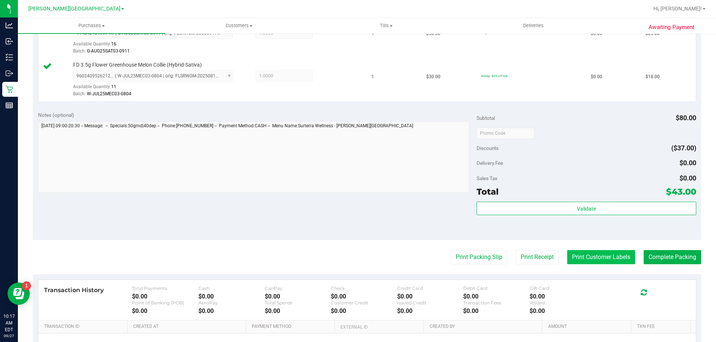
click at [577, 258] on button "Print Customer Labels" at bounding box center [601, 257] width 68 height 14
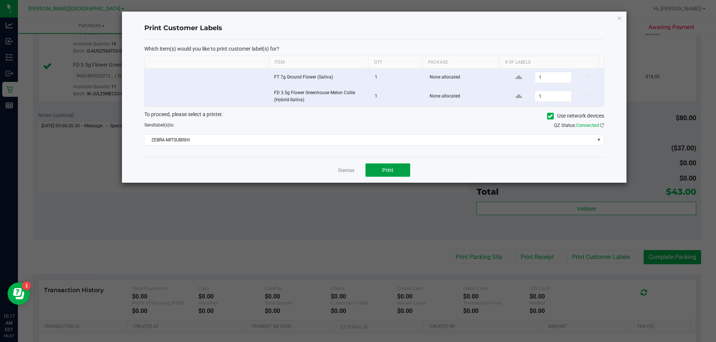
click at [386, 167] on button "Print" at bounding box center [387, 170] width 45 height 13
click at [350, 169] on link "Dismiss" at bounding box center [346, 171] width 16 height 6
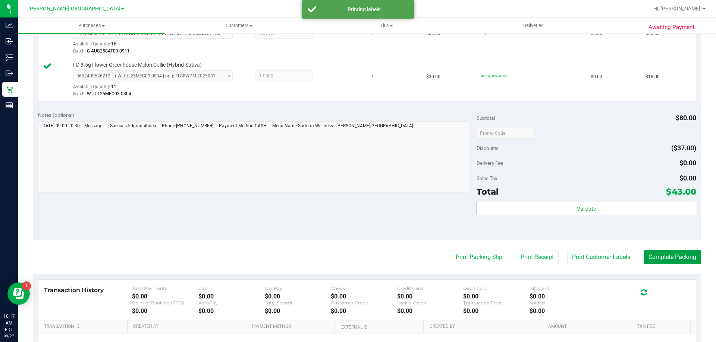
click at [651, 257] on button "Complete Packing" at bounding box center [671, 257] width 57 height 14
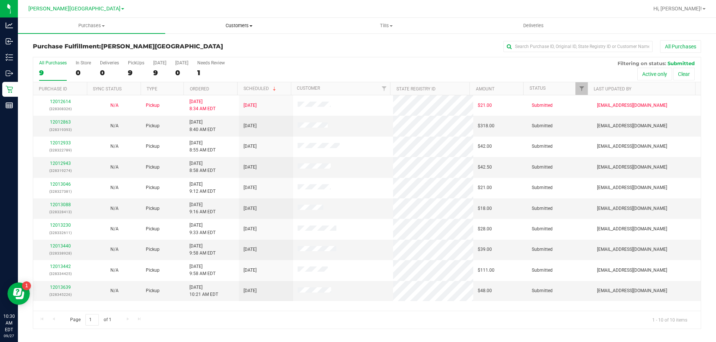
click at [233, 23] on span "Customers" at bounding box center [238, 25] width 146 height 7
click at [220, 45] on li "All customers" at bounding box center [238, 45] width 147 height 9
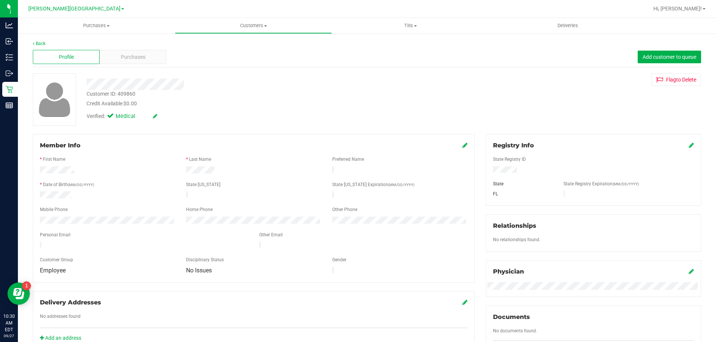
click at [46, 43] on div "Back" at bounding box center [367, 43] width 668 height 7
click at [42, 44] on link "Back" at bounding box center [39, 43] width 13 height 5
click at [146, 57] on div "Purchases" at bounding box center [133, 57] width 67 height 14
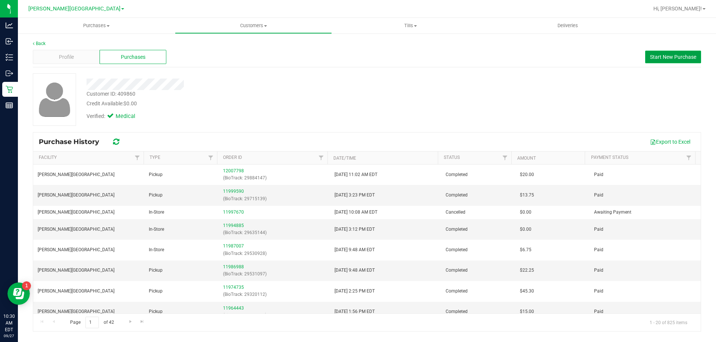
click at [654, 59] on span "Start New Purchase" at bounding box center [673, 57] width 46 height 6
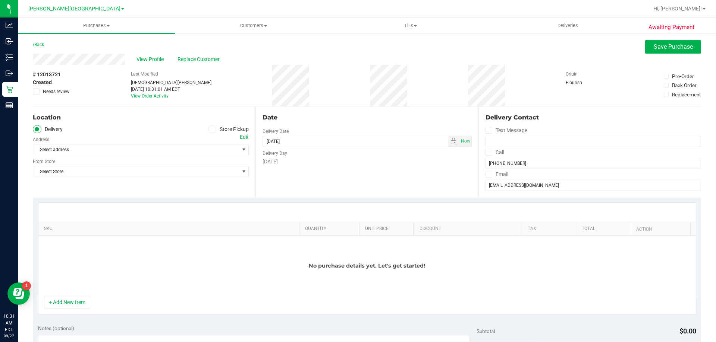
click at [210, 129] on icon at bounding box center [212, 129] width 4 height 0
click at [0, 0] on input "Store Pickup" at bounding box center [0, 0] width 0 height 0
click at [195, 148] on span "Select Store" at bounding box center [136, 150] width 206 height 10
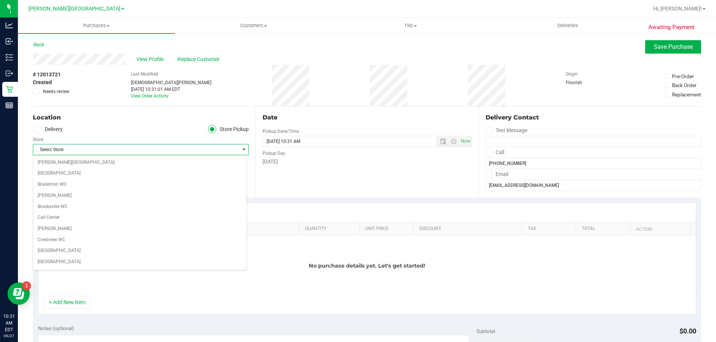
scroll to position [143, 0]
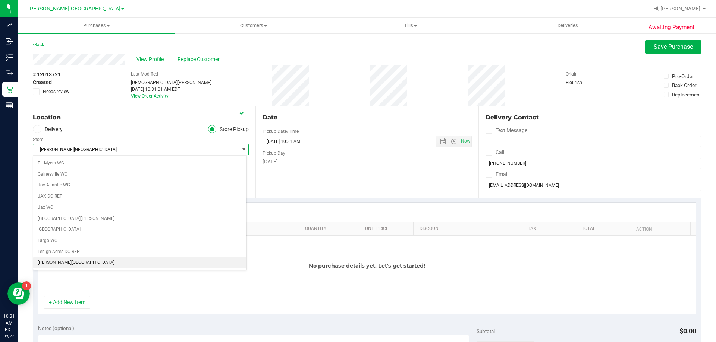
click at [195, 148] on span "[PERSON_NAME][GEOGRAPHIC_DATA]" at bounding box center [136, 150] width 206 height 10
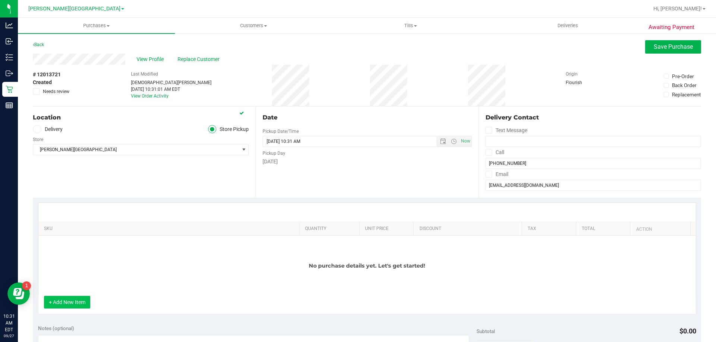
click at [76, 301] on button "+ Add New Item" at bounding box center [67, 302] width 46 height 13
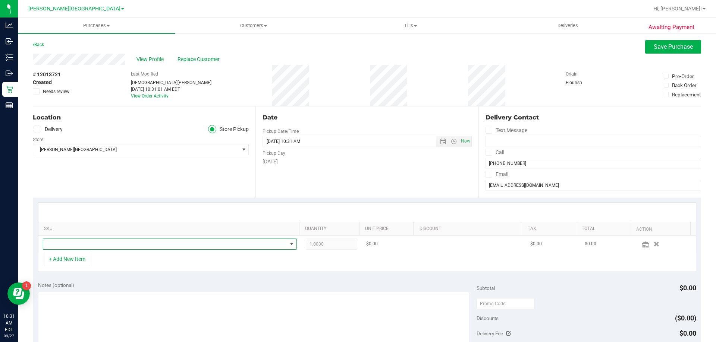
click at [110, 248] on span "NO DATA FOUND" at bounding box center [165, 244] width 244 height 10
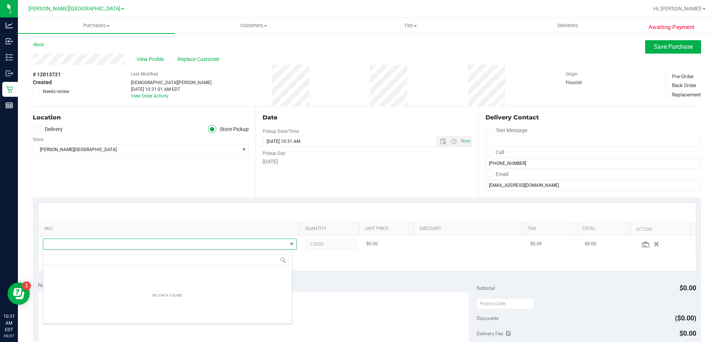
scroll to position [11, 247]
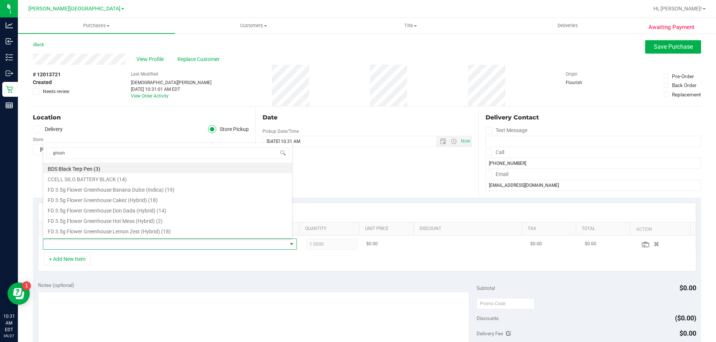
type input "ground"
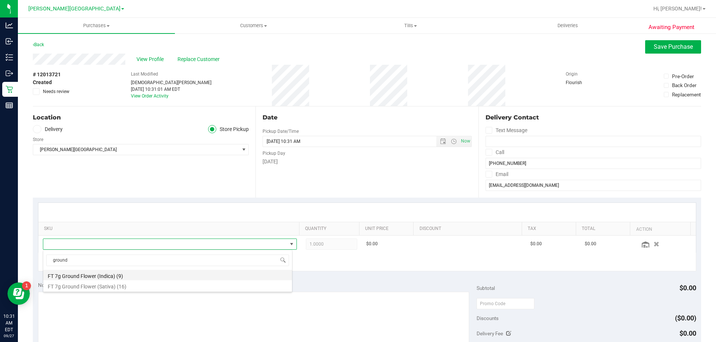
click at [111, 277] on li "FT 7g Ground Flower (Indica) (9)" at bounding box center [167, 275] width 249 height 10
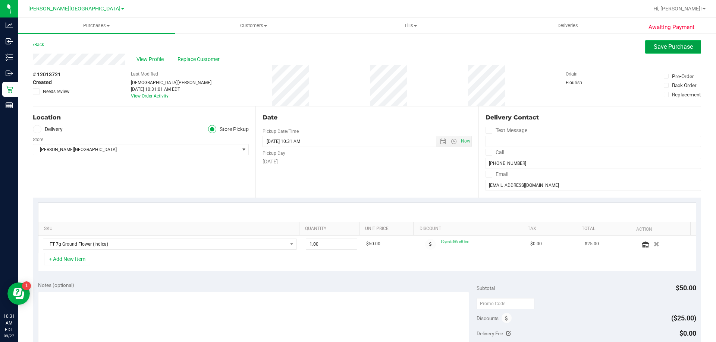
click at [654, 50] on button "Save Purchase" at bounding box center [673, 46] width 56 height 13
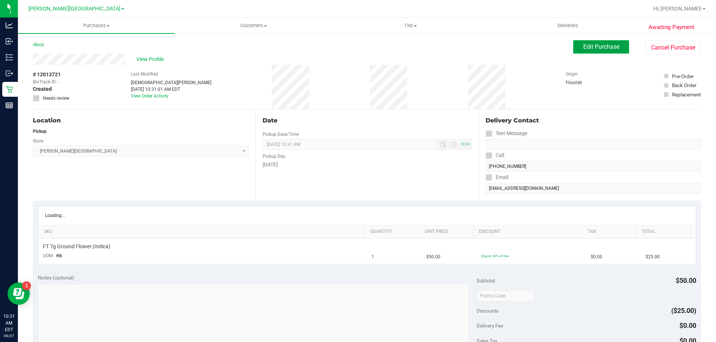
click at [599, 46] on span "Edit Purchase" at bounding box center [601, 46] width 36 height 7
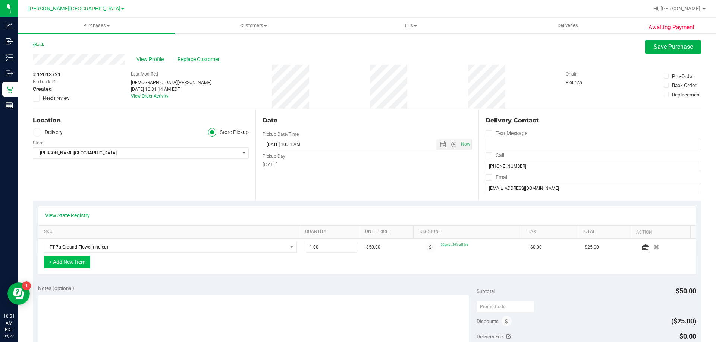
click at [60, 264] on button "+ Add New Item" at bounding box center [67, 262] width 46 height 13
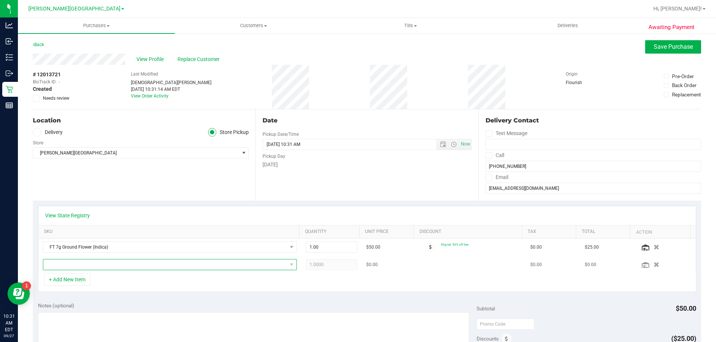
click at [79, 262] on span "NO DATA FOUND" at bounding box center [165, 265] width 244 height 10
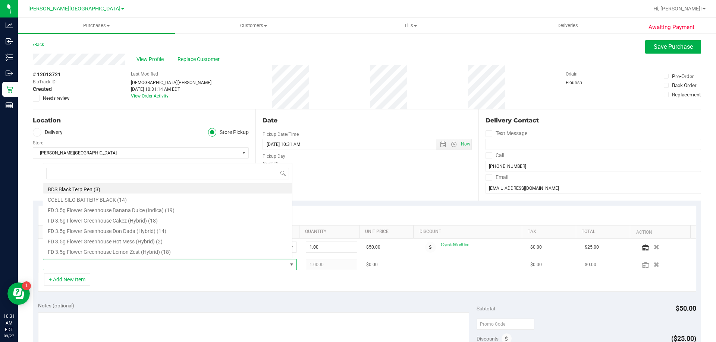
scroll to position [11, 247]
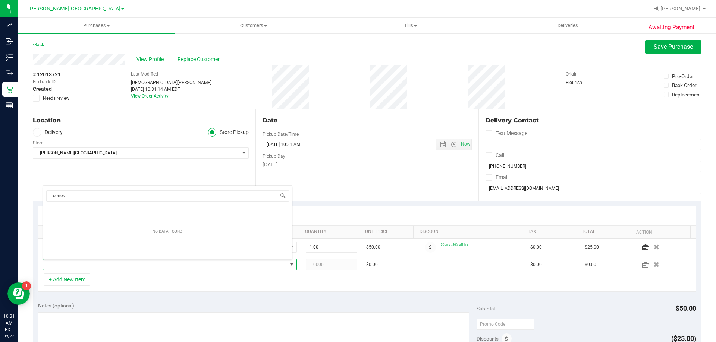
type input "cone"
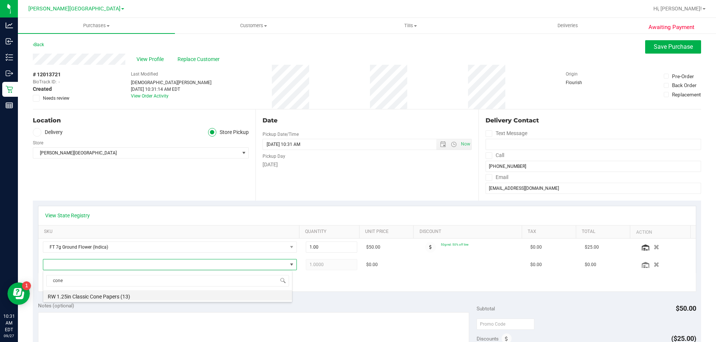
click at [99, 293] on li "RW 1.25in Classic Cone Papers (13)" at bounding box center [167, 296] width 249 height 10
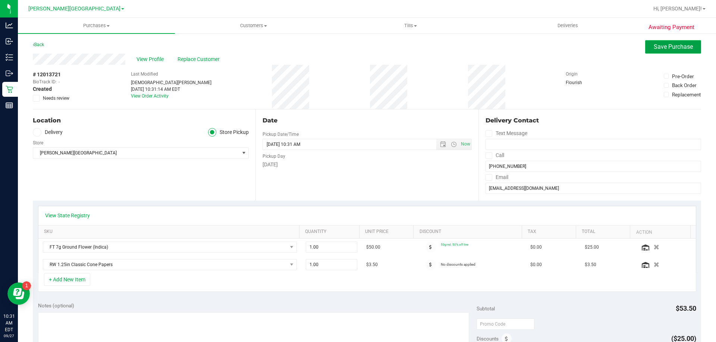
click at [653, 48] on span "Save Purchase" at bounding box center [672, 46] width 39 height 7
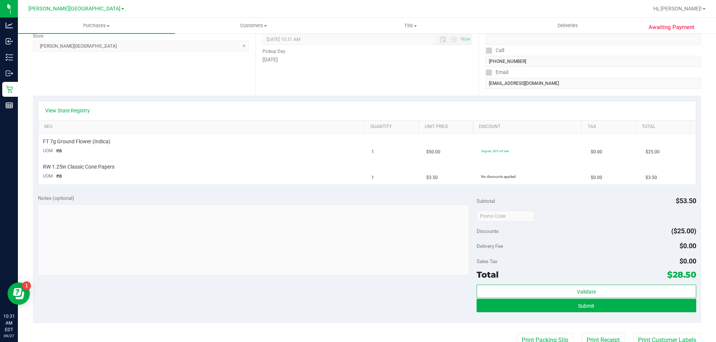
scroll to position [149, 0]
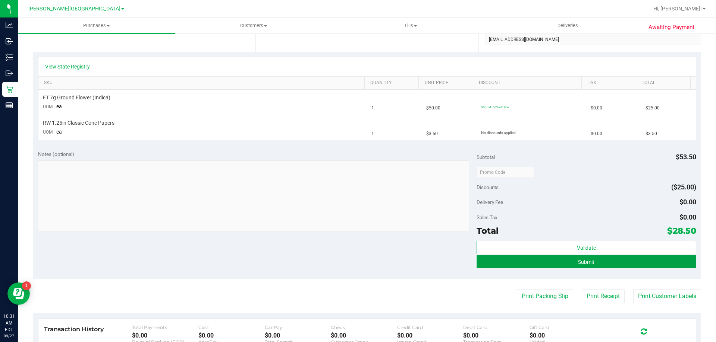
click at [504, 262] on button "Submit" at bounding box center [585, 261] width 219 height 13
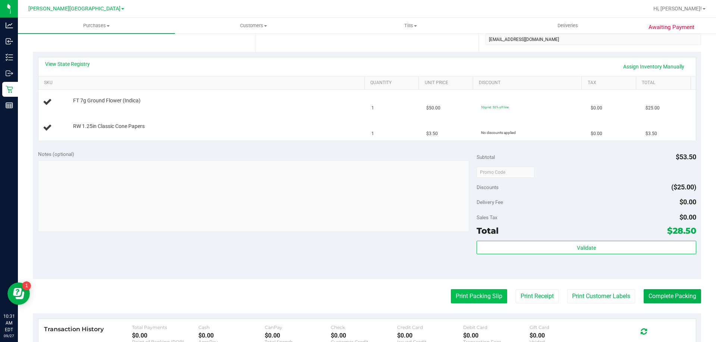
click at [474, 294] on button "Print Packing Slip" at bounding box center [479, 297] width 56 height 14
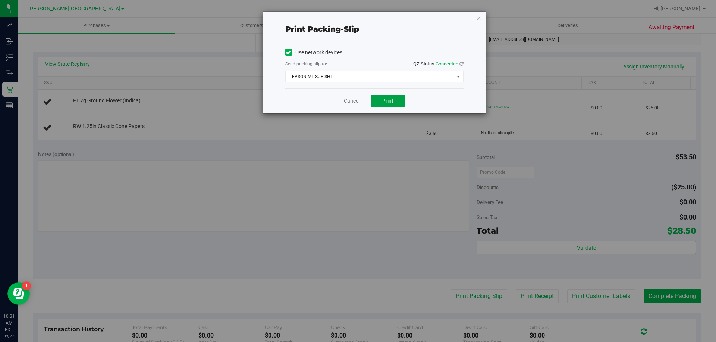
click at [395, 96] on button "Print" at bounding box center [387, 101] width 34 height 13
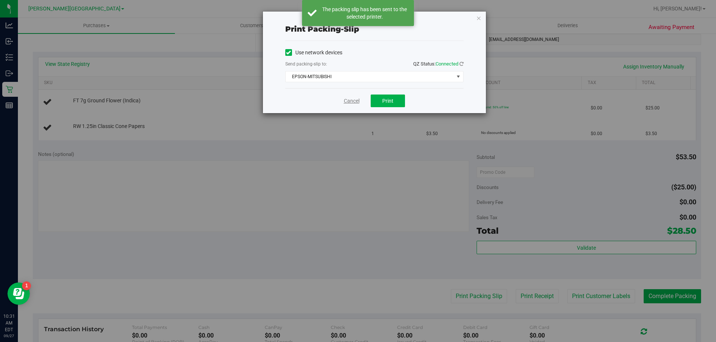
click at [353, 99] on link "Cancel" at bounding box center [352, 101] width 16 height 8
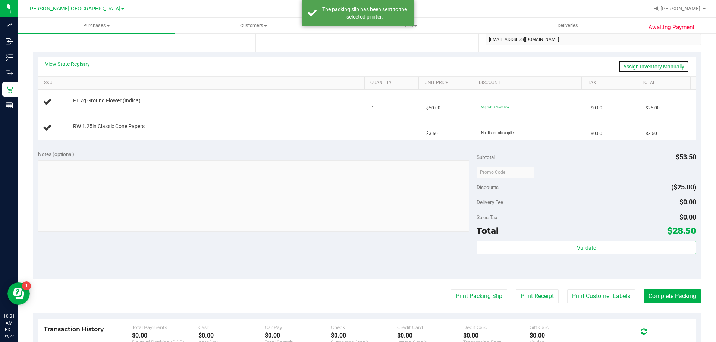
click at [635, 70] on link "Assign Inventory Manually" at bounding box center [653, 66] width 71 height 13
click at [93, 132] on link "Add Package" at bounding box center [86, 131] width 27 height 5
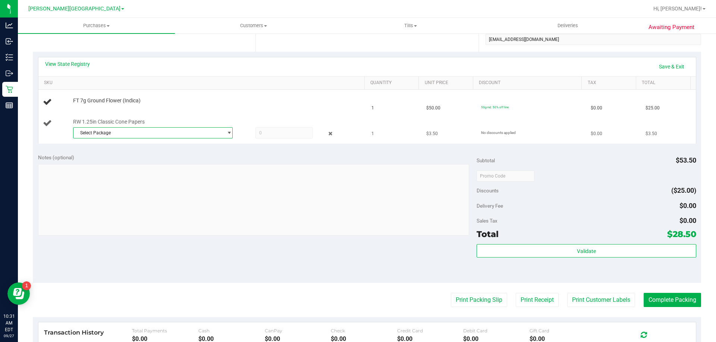
click at [103, 136] on span "Select Package" at bounding box center [147, 133] width 149 height 10
click at [107, 163] on span "4786756785848072" at bounding box center [99, 163] width 42 height 5
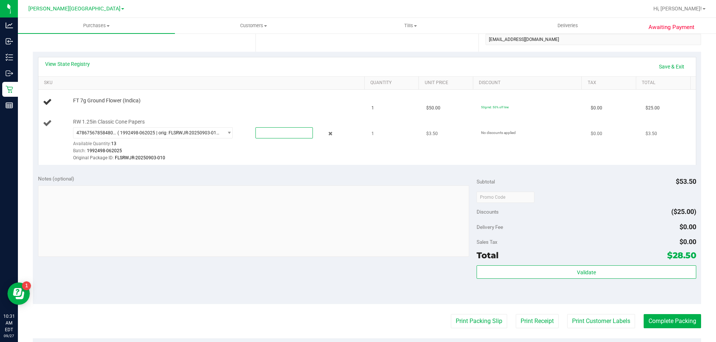
click at [273, 133] on span at bounding box center [283, 132] width 57 height 11
type input "1"
type input "1.0000"
click at [656, 63] on link "Save & Exit" at bounding box center [671, 66] width 35 height 13
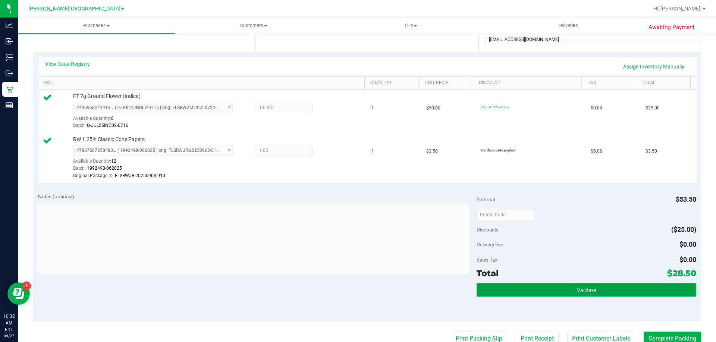
click at [486, 295] on button "Validate" at bounding box center [585, 290] width 219 height 13
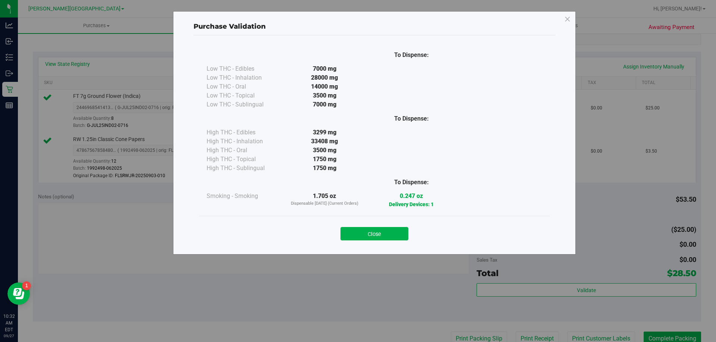
click at [384, 235] on button "Close" at bounding box center [374, 233] width 68 height 13
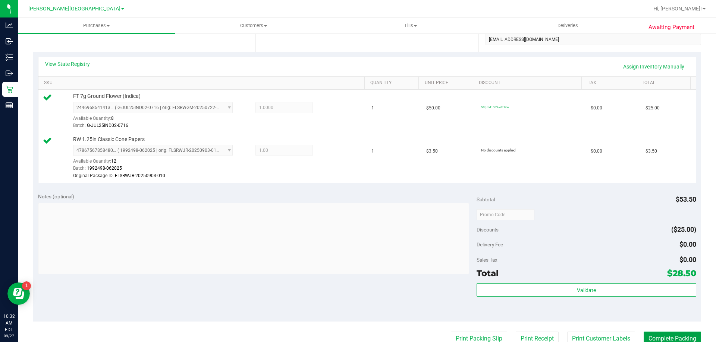
click at [673, 334] on button "Complete Packing" at bounding box center [671, 339] width 57 height 14
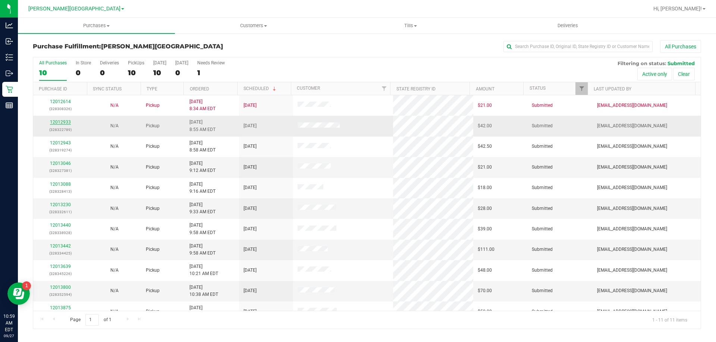
click at [55, 122] on link "12012933" at bounding box center [60, 122] width 21 height 5
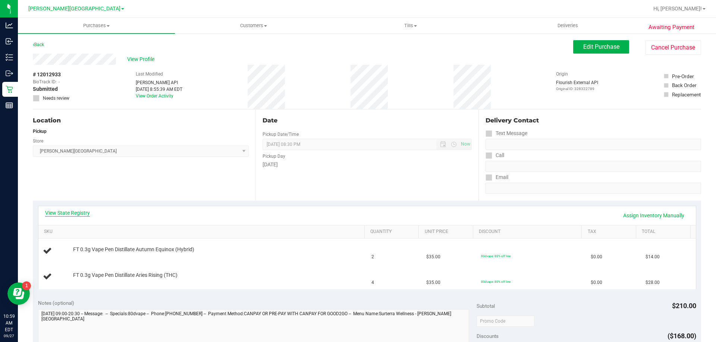
click at [72, 214] on link "View State Registry" at bounding box center [67, 212] width 45 height 7
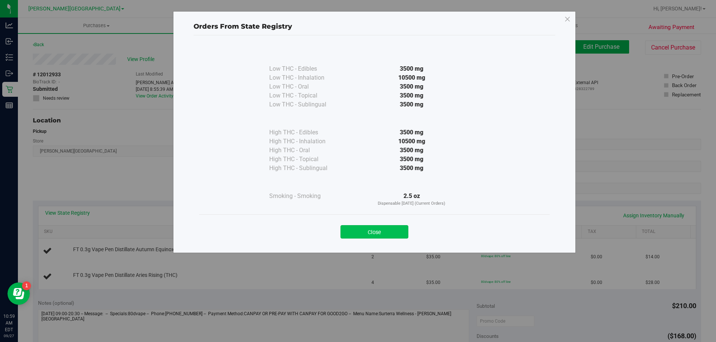
click at [383, 234] on button "Close" at bounding box center [374, 231] width 68 height 13
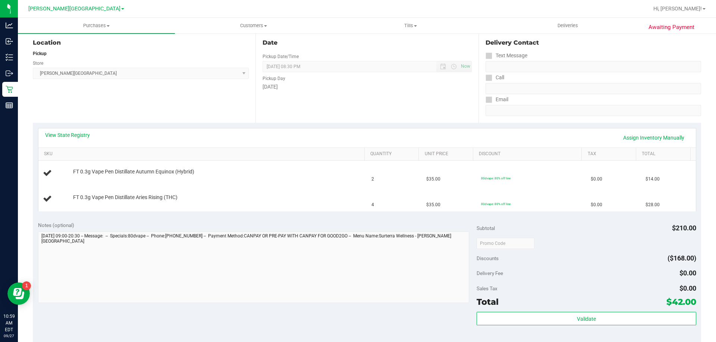
scroll to position [149, 0]
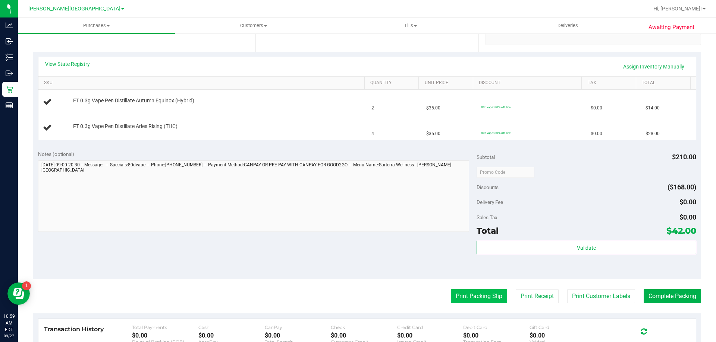
click at [455, 297] on button "Print Packing Slip" at bounding box center [479, 297] width 56 height 14
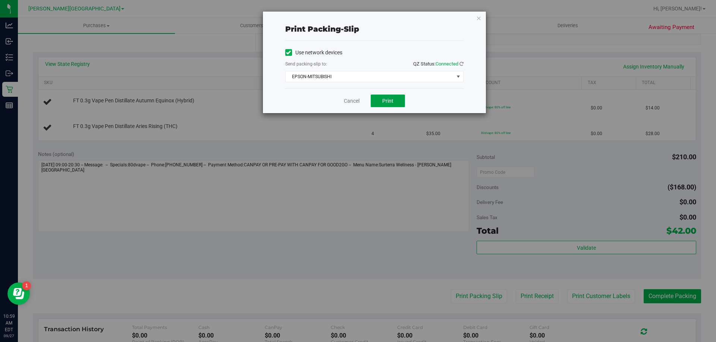
click at [386, 104] on button "Print" at bounding box center [387, 101] width 34 height 13
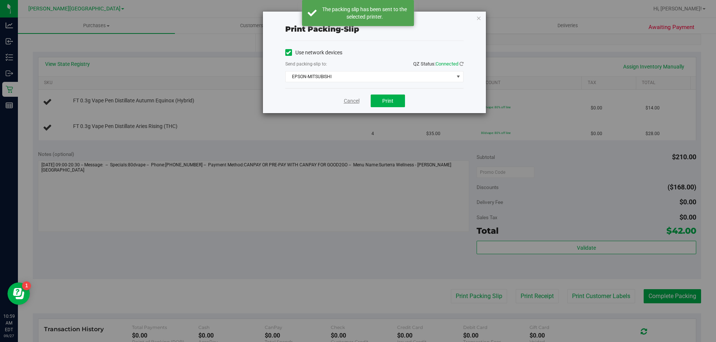
click at [350, 101] on link "Cancel" at bounding box center [352, 101] width 16 height 8
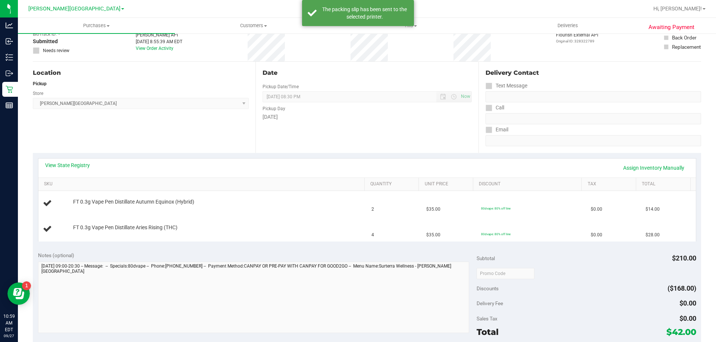
scroll to position [0, 0]
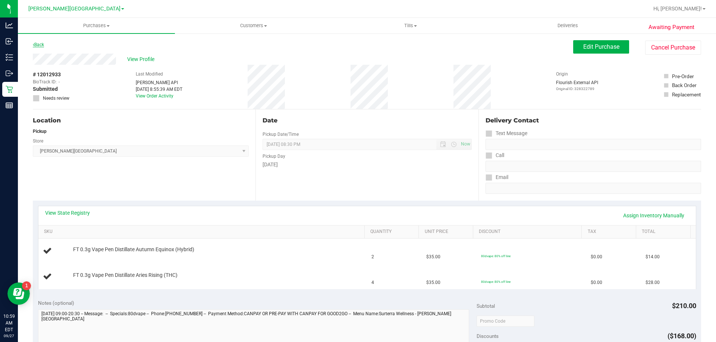
click at [40, 45] on link "Back" at bounding box center [38, 44] width 11 height 5
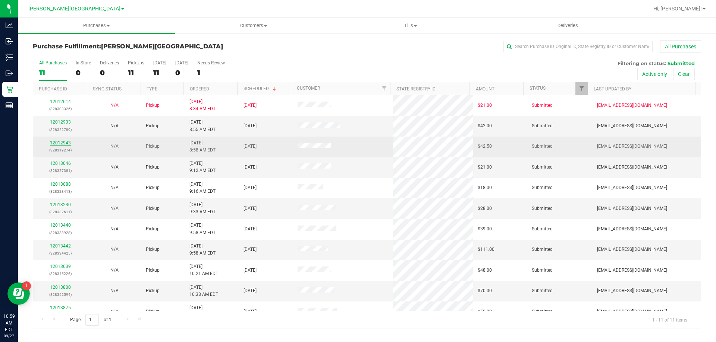
click at [65, 141] on link "12012943" at bounding box center [60, 142] width 21 height 5
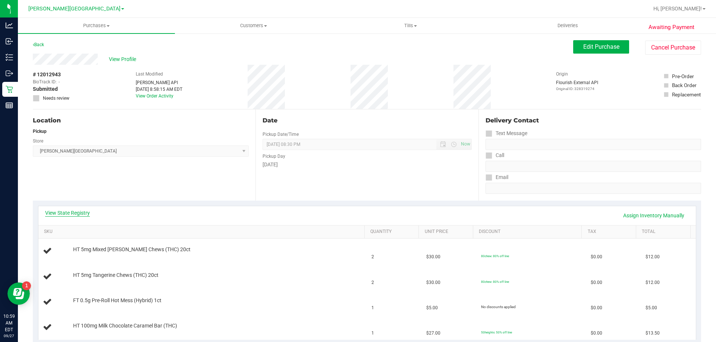
click at [75, 212] on link "View State Registry" at bounding box center [67, 212] width 45 height 7
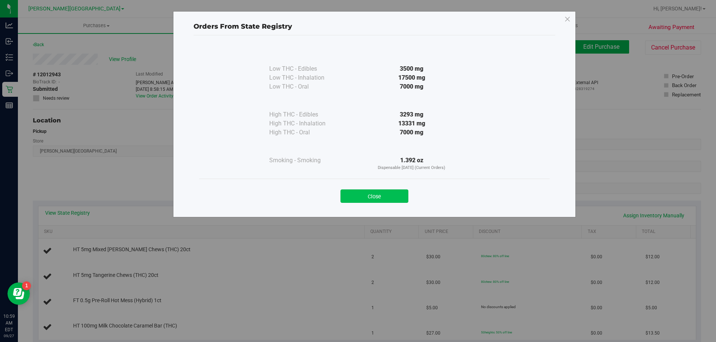
click at [353, 195] on button "Close" at bounding box center [374, 196] width 68 height 13
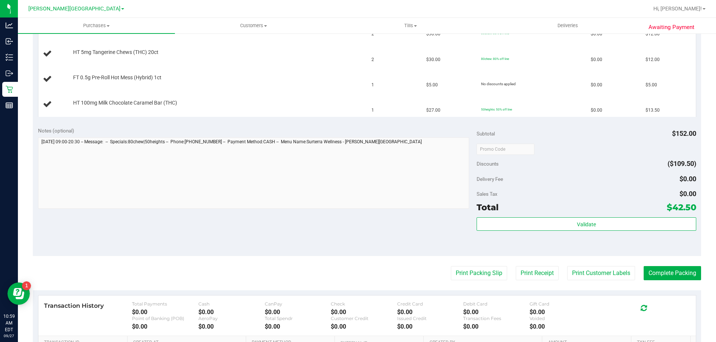
scroll to position [224, 0]
click at [451, 274] on button "Print Packing Slip" at bounding box center [479, 273] width 56 height 14
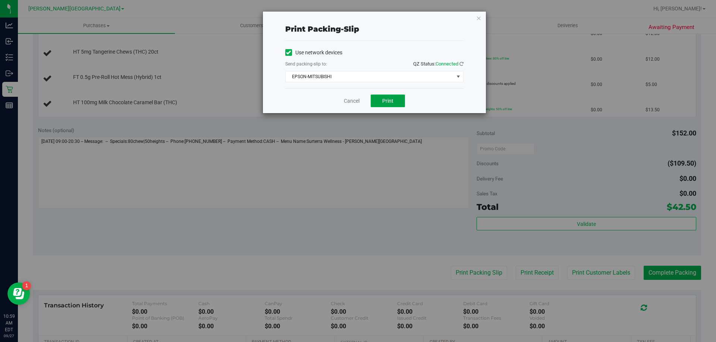
click at [385, 99] on span "Print" at bounding box center [387, 101] width 11 height 6
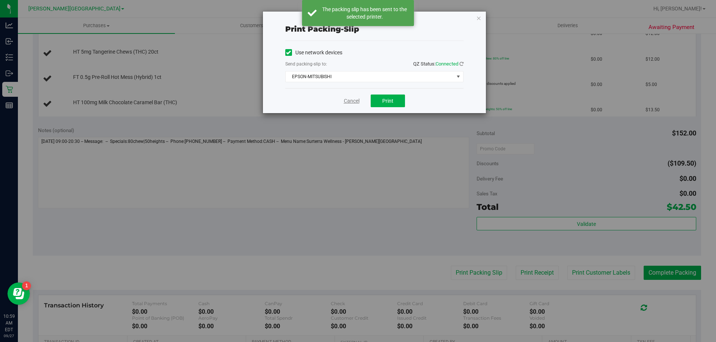
click at [348, 101] on link "Cancel" at bounding box center [352, 101] width 16 height 8
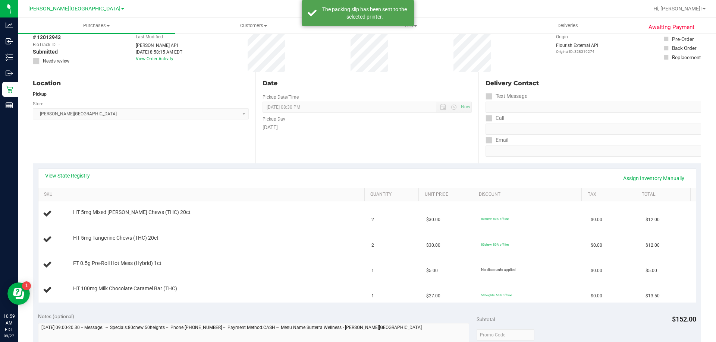
scroll to position [0, 0]
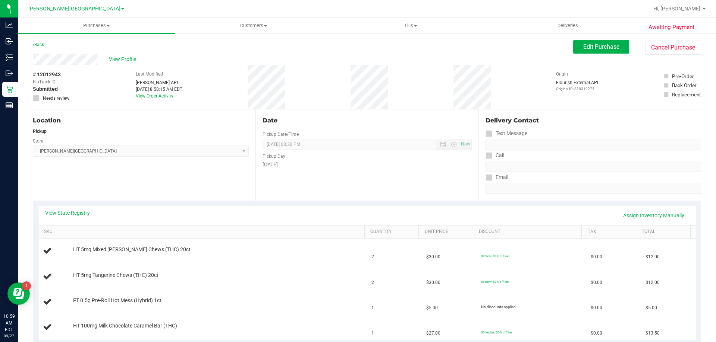
click at [42, 46] on link "Back" at bounding box center [38, 44] width 11 height 5
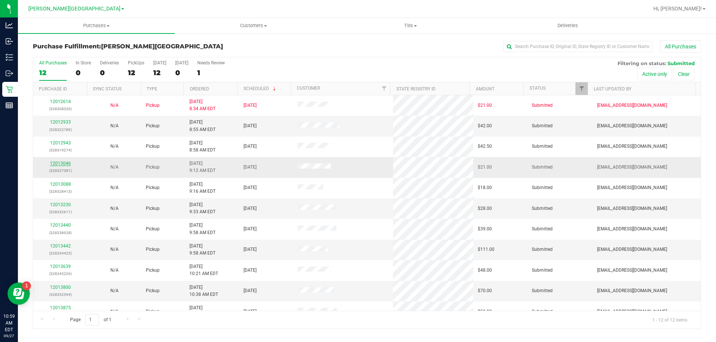
click at [63, 164] on link "12013046" at bounding box center [60, 163] width 21 height 5
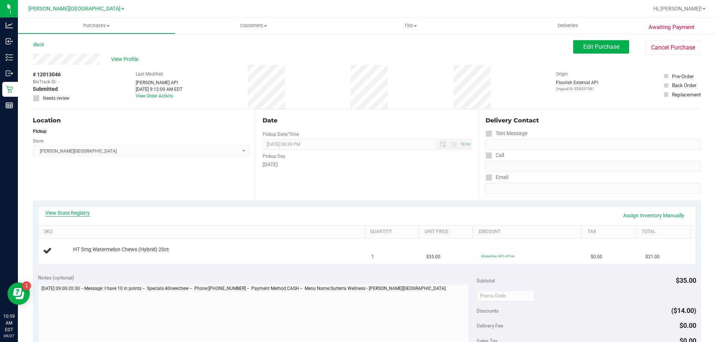
click at [69, 214] on link "View State Registry" at bounding box center [67, 212] width 45 height 7
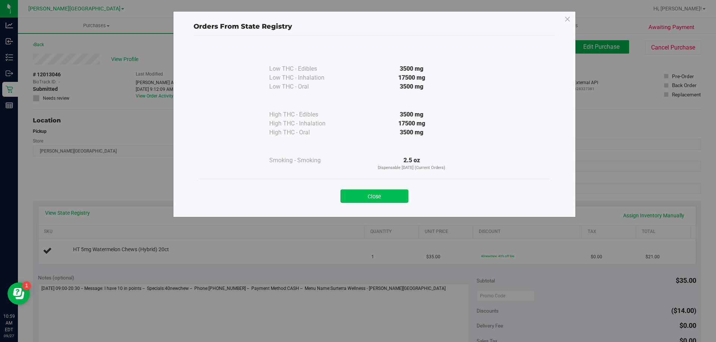
click at [392, 197] on button "Close" at bounding box center [374, 196] width 68 height 13
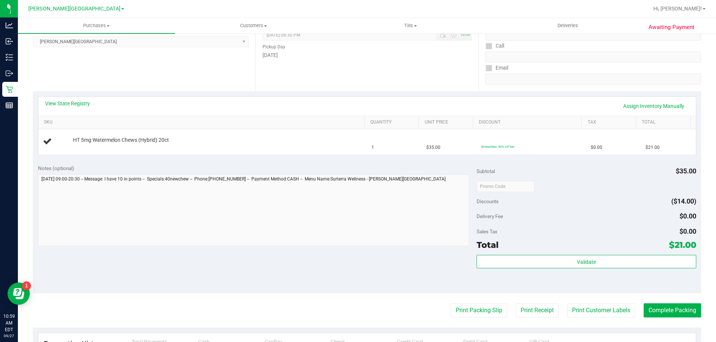
scroll to position [186, 0]
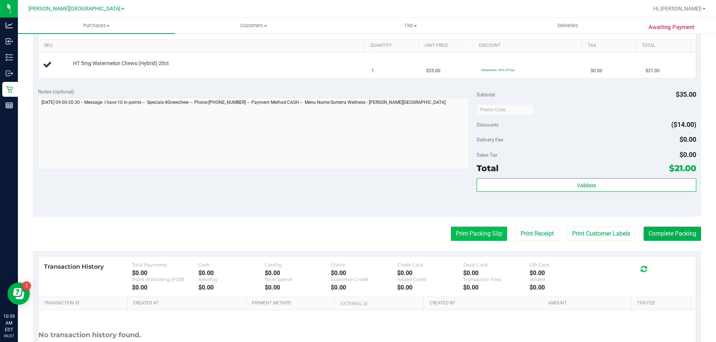
click at [460, 237] on button "Print Packing Slip" at bounding box center [479, 234] width 56 height 14
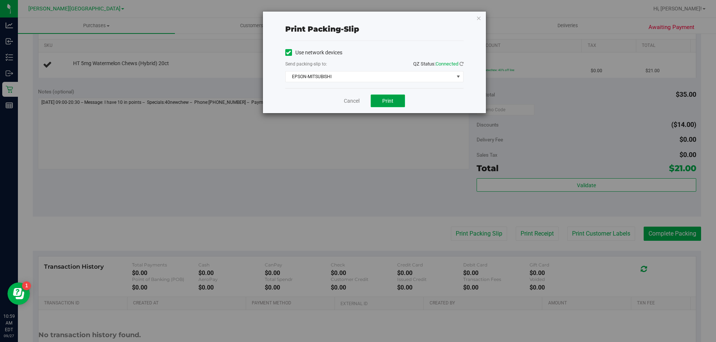
click at [396, 101] on button "Print" at bounding box center [387, 101] width 34 height 13
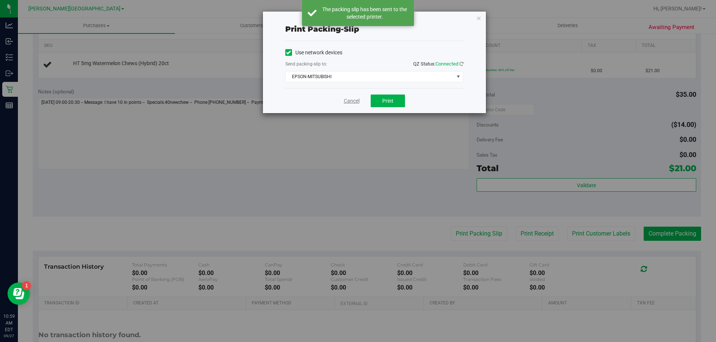
click at [348, 101] on link "Cancel" at bounding box center [352, 101] width 16 height 8
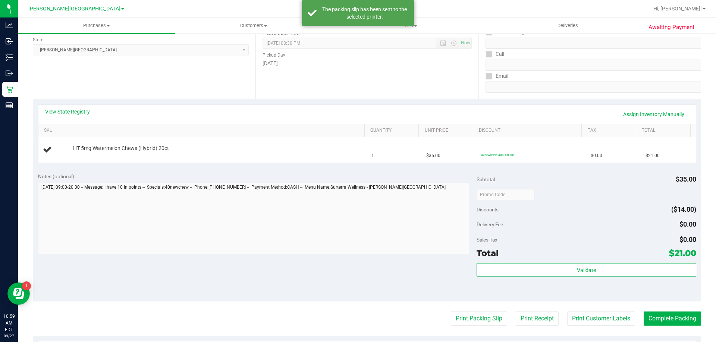
scroll to position [0, 0]
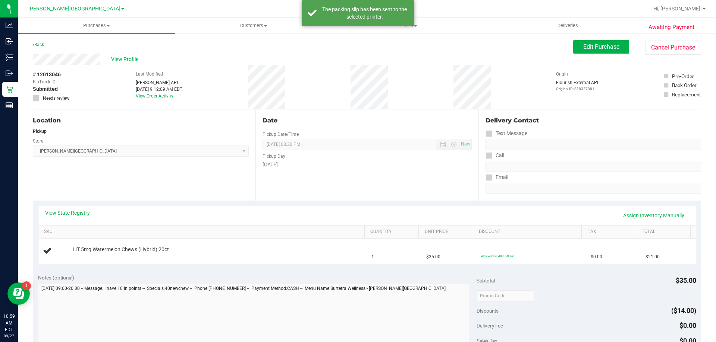
click at [44, 46] on link "Back" at bounding box center [38, 44] width 11 height 5
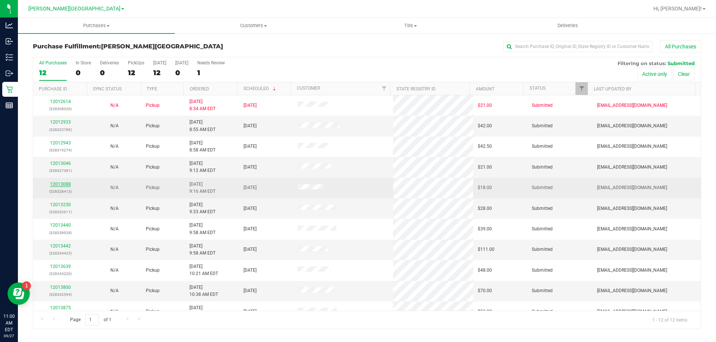
click at [66, 184] on link "12013088" at bounding box center [60, 184] width 21 height 5
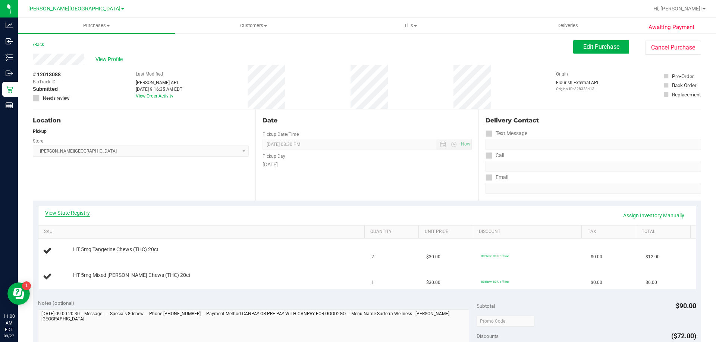
click at [86, 215] on link "View State Registry" at bounding box center [67, 212] width 45 height 7
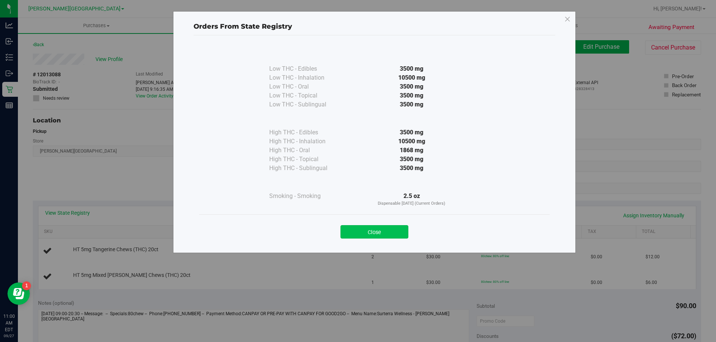
click at [370, 229] on button "Close" at bounding box center [374, 231] width 68 height 13
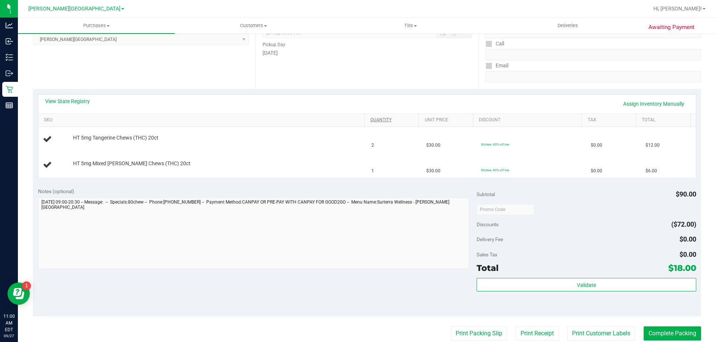
scroll to position [149, 0]
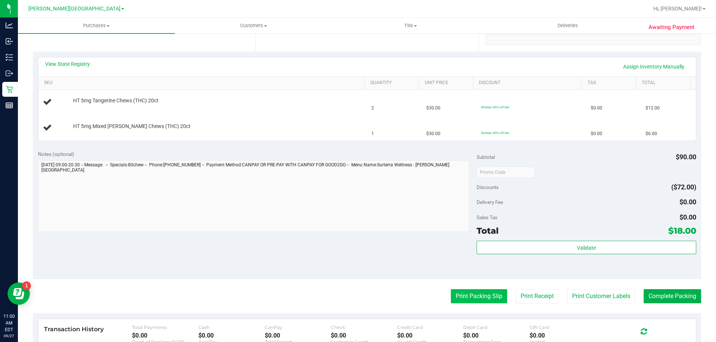
click at [459, 297] on button "Print Packing Slip" at bounding box center [479, 297] width 56 height 14
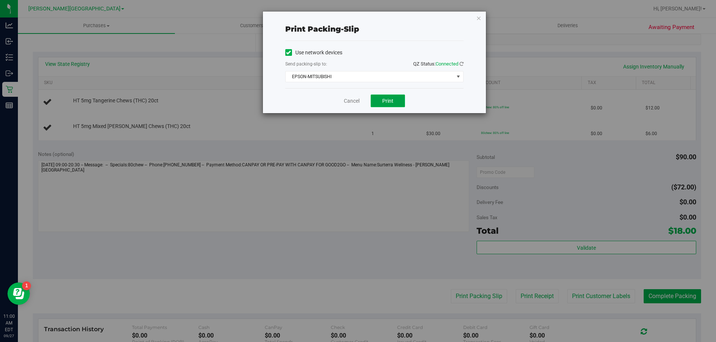
click at [397, 100] on button "Print" at bounding box center [387, 101] width 34 height 13
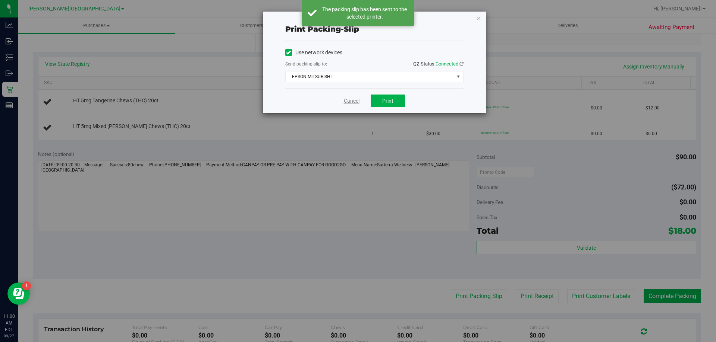
click at [345, 100] on link "Cancel" at bounding box center [352, 101] width 16 height 8
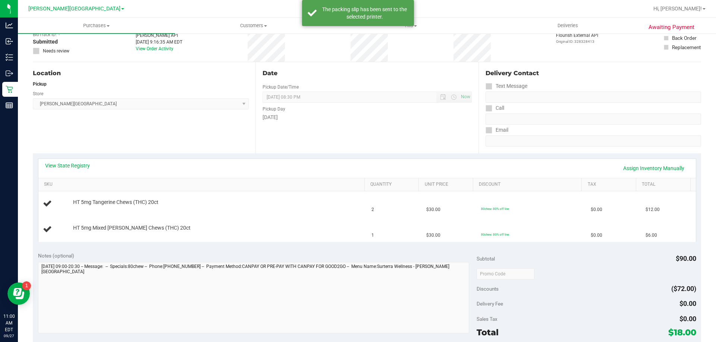
scroll to position [0, 0]
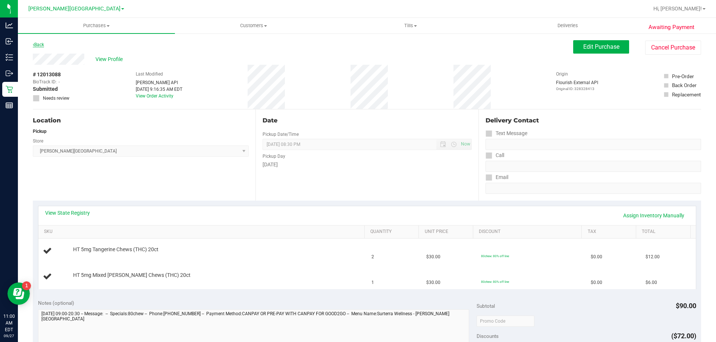
click at [37, 46] on link "Back" at bounding box center [38, 44] width 11 height 5
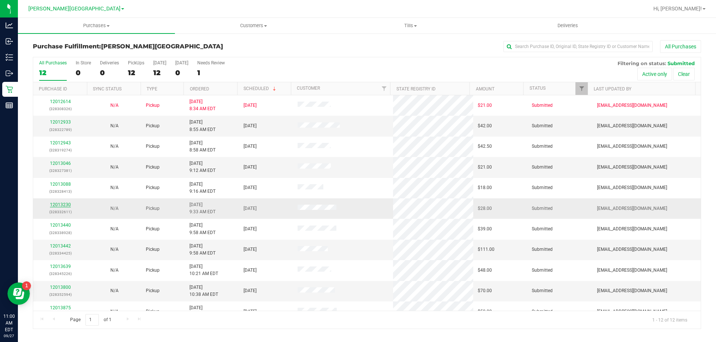
click at [64, 205] on link "12013230" at bounding box center [60, 204] width 21 height 5
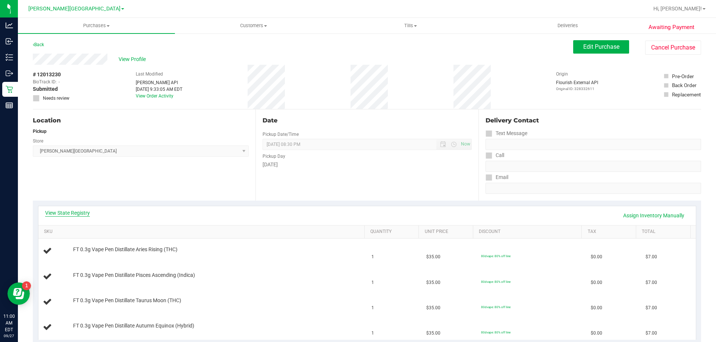
click at [71, 215] on link "View State Registry" at bounding box center [67, 212] width 45 height 7
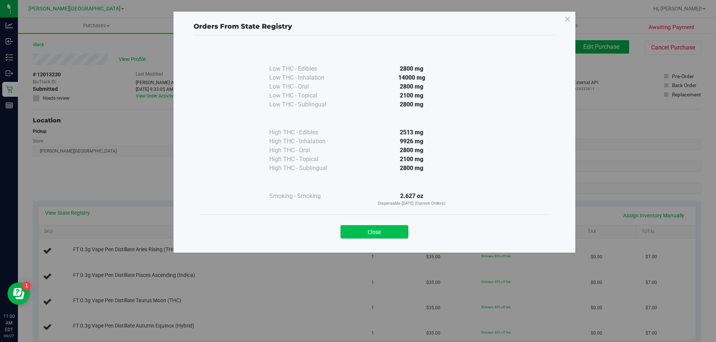
click at [391, 235] on button "Close" at bounding box center [374, 231] width 68 height 13
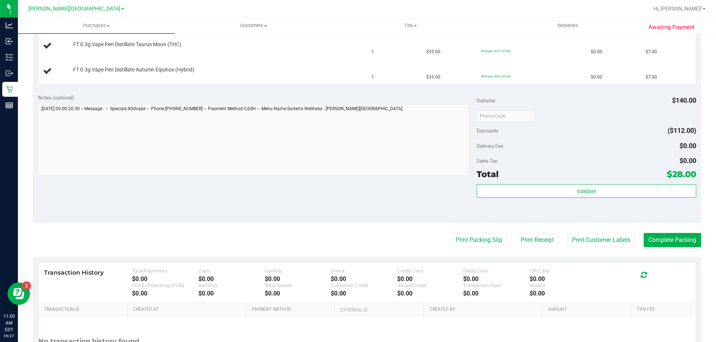
scroll to position [261, 0]
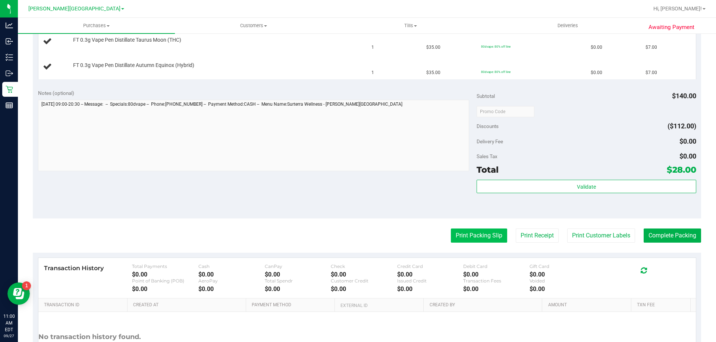
click at [462, 231] on button "Print Packing Slip" at bounding box center [479, 236] width 56 height 14
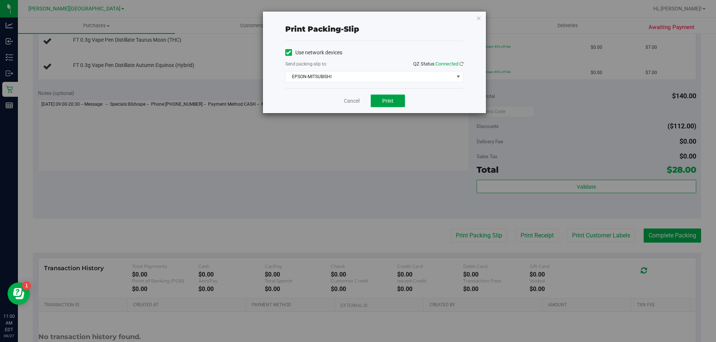
click at [391, 100] on span "Print" at bounding box center [387, 101] width 11 height 6
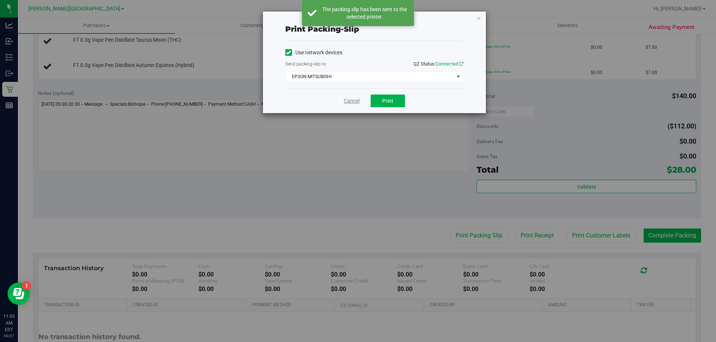
click at [357, 103] on link "Cancel" at bounding box center [352, 101] width 16 height 8
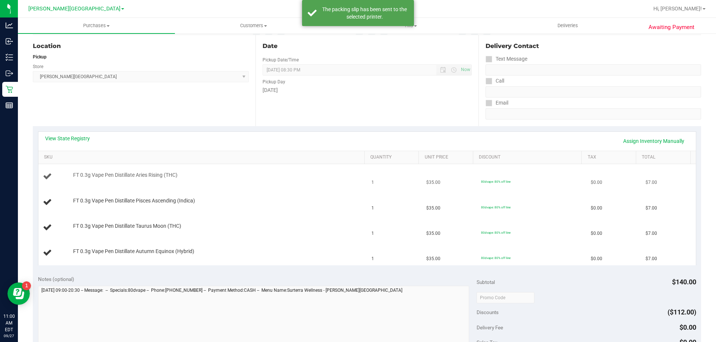
scroll to position [0, 0]
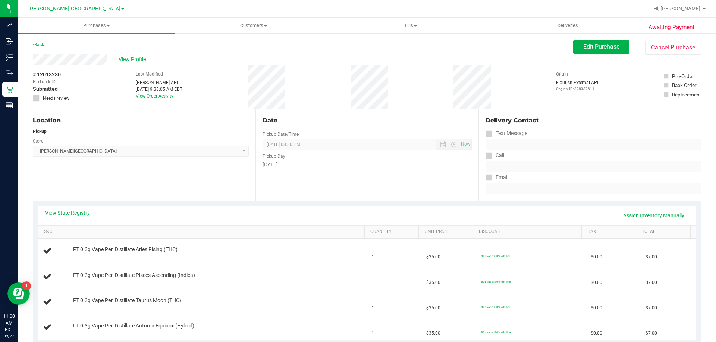
click at [41, 44] on link "Back" at bounding box center [38, 44] width 11 height 5
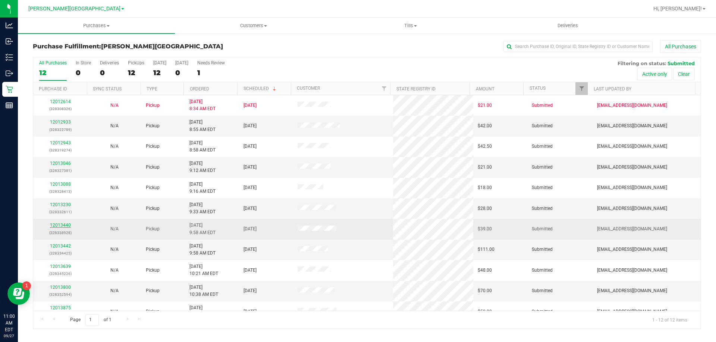
click at [64, 224] on link "12013440" at bounding box center [60, 225] width 21 height 5
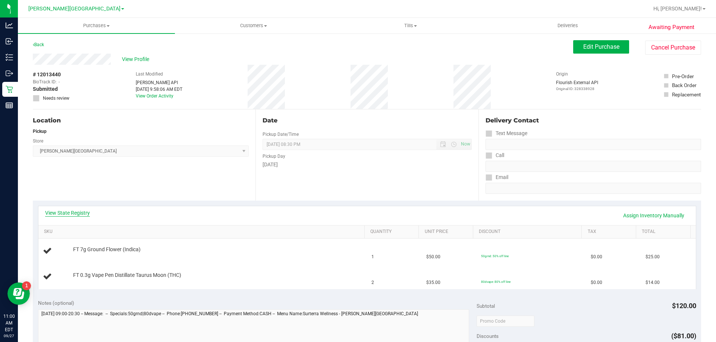
click at [71, 215] on link "View State Registry" at bounding box center [67, 212] width 45 height 7
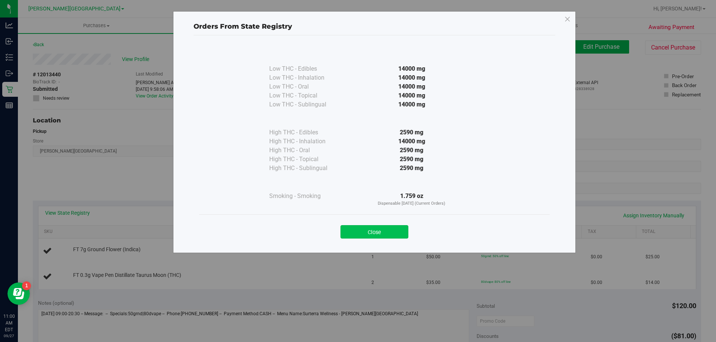
click at [346, 232] on button "Close" at bounding box center [374, 231] width 68 height 13
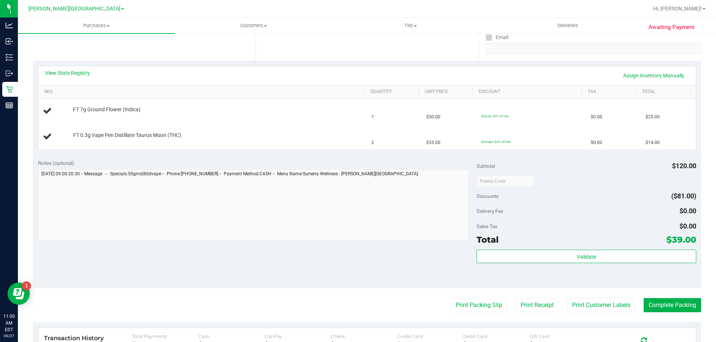
scroll to position [186, 0]
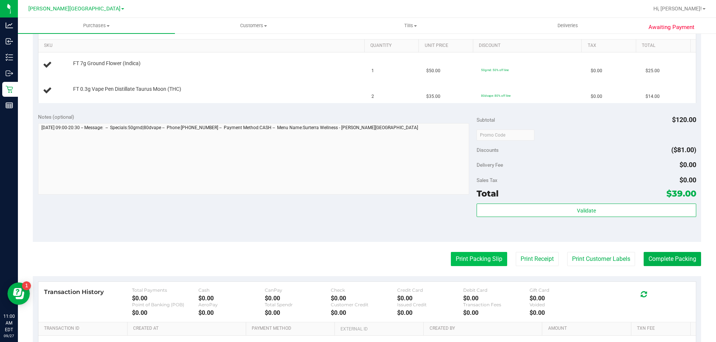
click at [480, 258] on button "Print Packing Slip" at bounding box center [479, 259] width 56 height 14
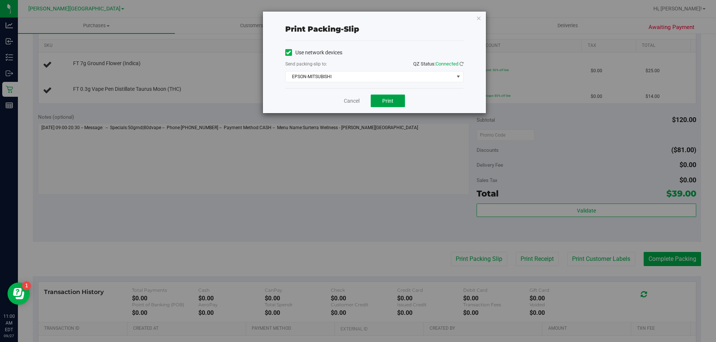
click at [390, 102] on span "Print" at bounding box center [387, 101] width 11 height 6
click at [351, 102] on link "Cancel" at bounding box center [352, 101] width 16 height 8
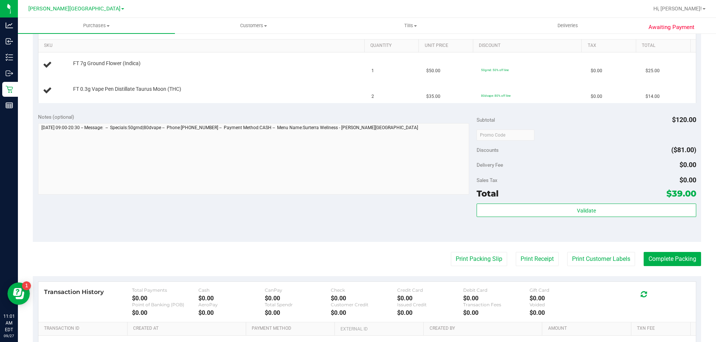
scroll to position [0, 0]
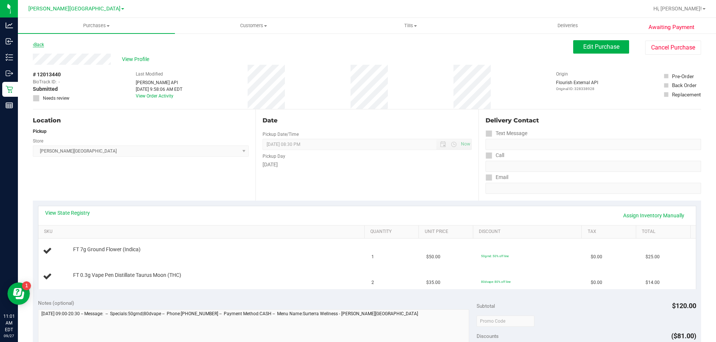
click at [40, 44] on link "Back" at bounding box center [38, 44] width 11 height 5
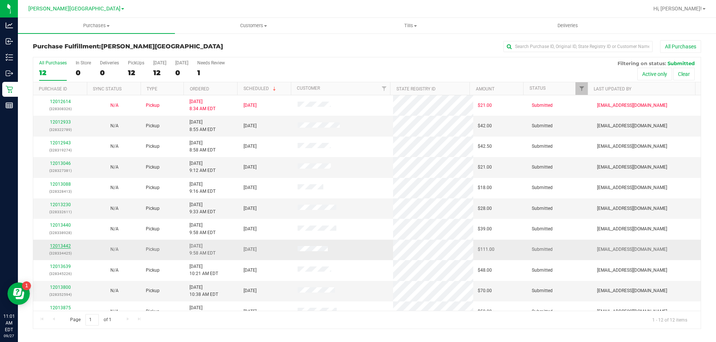
click at [58, 244] on link "12013442" at bounding box center [60, 246] width 21 height 5
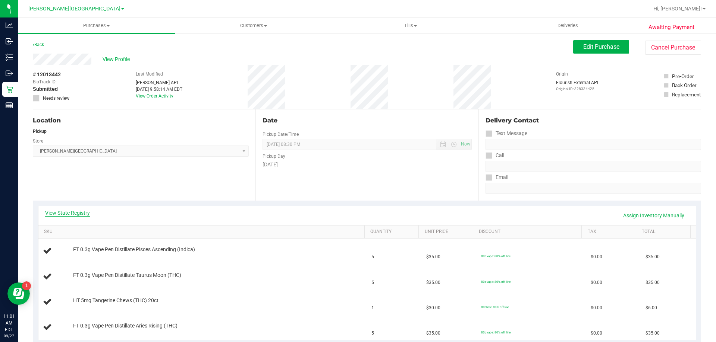
click at [78, 212] on link "View State Registry" at bounding box center [67, 212] width 45 height 7
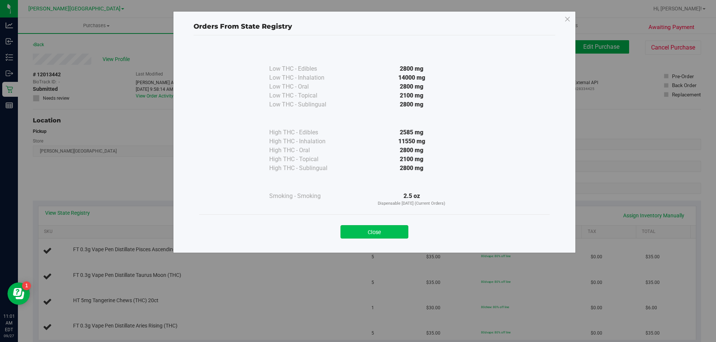
click at [382, 232] on button "Close" at bounding box center [374, 231] width 68 height 13
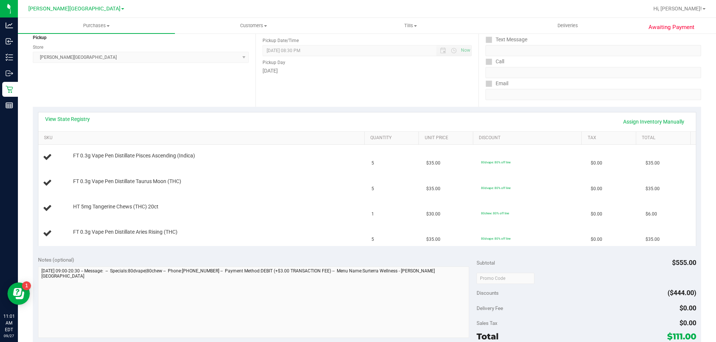
scroll to position [186, 0]
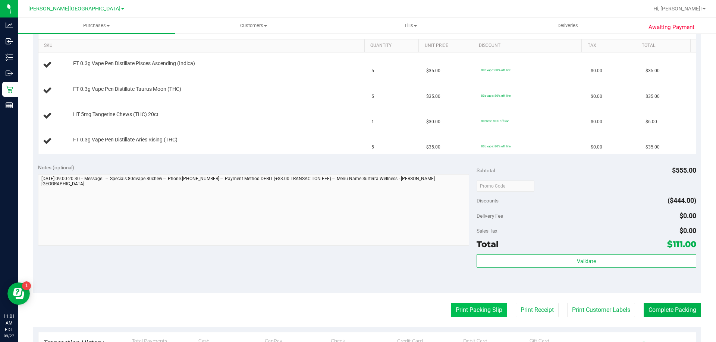
click at [461, 307] on button "Print Packing Slip" at bounding box center [479, 310] width 56 height 14
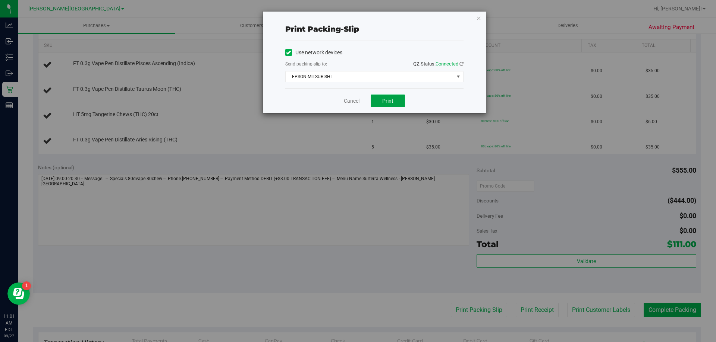
click at [393, 98] on span "Print" at bounding box center [387, 101] width 11 height 6
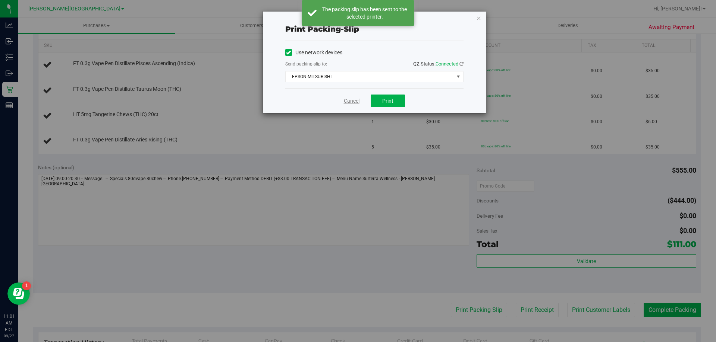
click at [358, 100] on link "Cancel" at bounding box center [352, 101] width 16 height 8
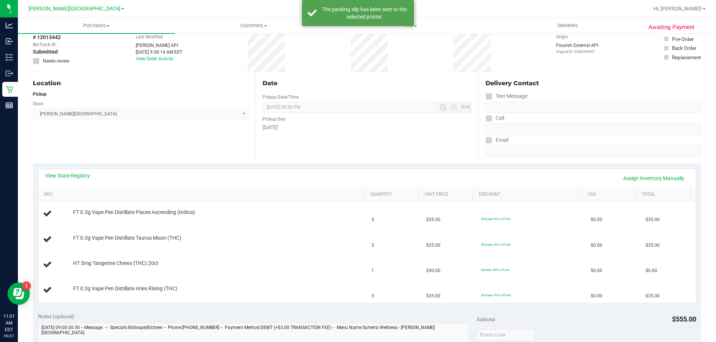
scroll to position [0, 0]
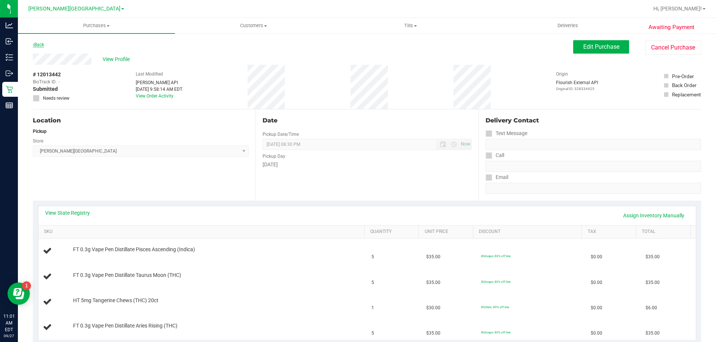
click at [40, 43] on link "Back" at bounding box center [38, 44] width 11 height 5
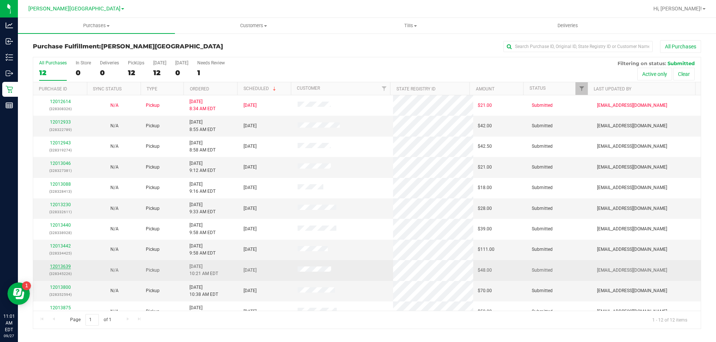
click at [63, 266] on link "12013639" at bounding box center [60, 266] width 21 height 5
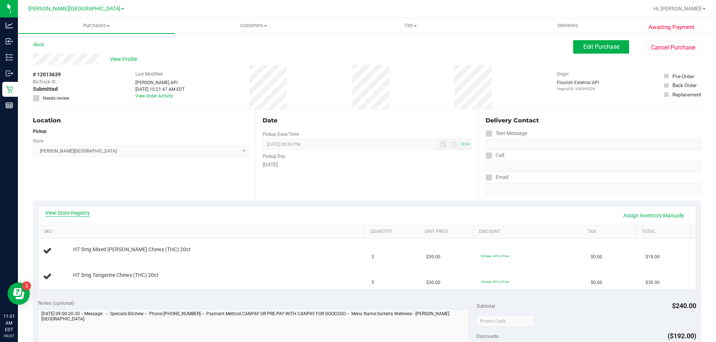
click at [77, 211] on link "View State Registry" at bounding box center [67, 212] width 45 height 7
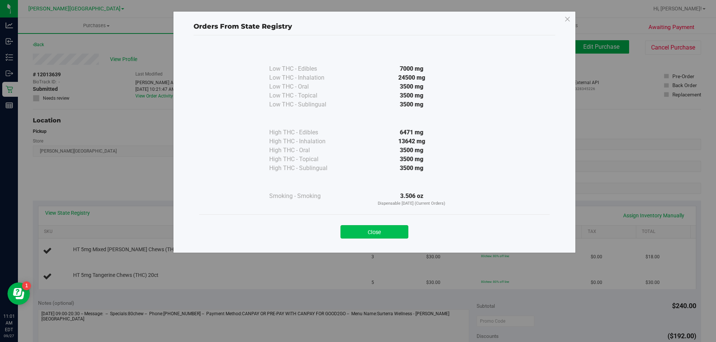
click at [355, 235] on button "Close" at bounding box center [374, 231] width 68 height 13
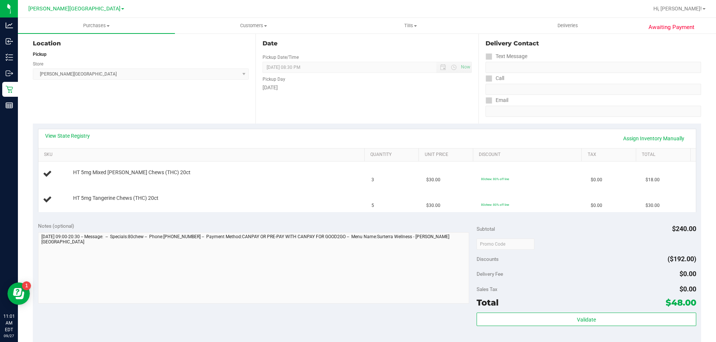
scroll to position [186, 0]
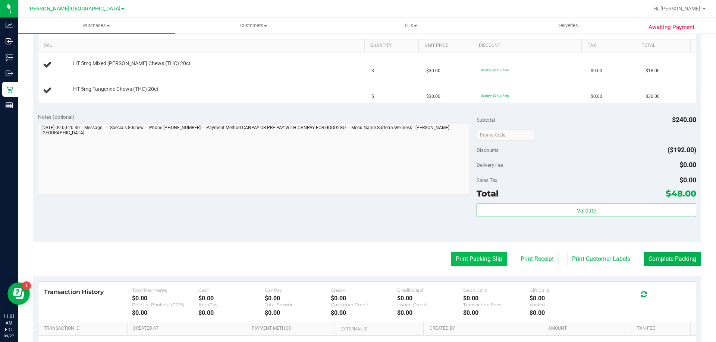
click at [492, 262] on button "Print Packing Slip" at bounding box center [479, 259] width 56 height 14
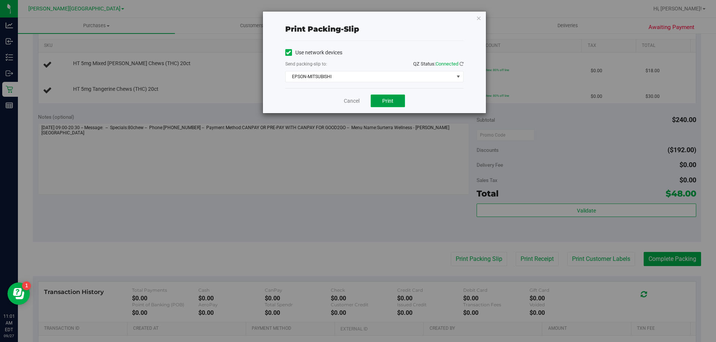
click at [397, 98] on button "Print" at bounding box center [387, 101] width 34 height 13
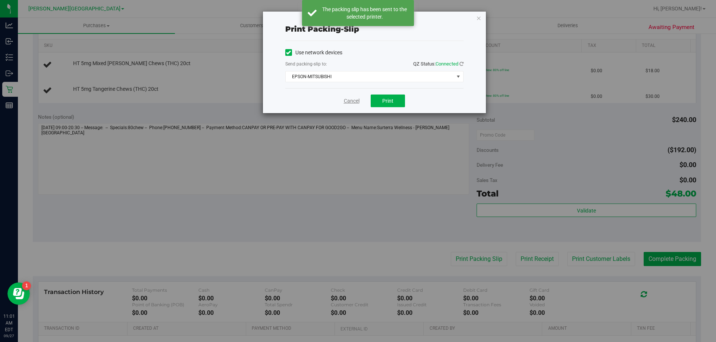
click at [352, 101] on link "Cancel" at bounding box center [352, 101] width 16 height 8
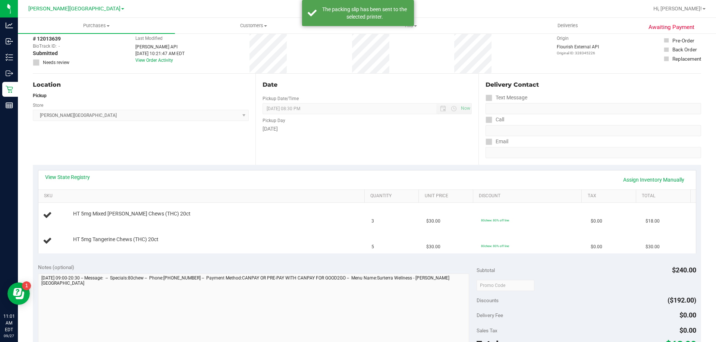
scroll to position [0, 0]
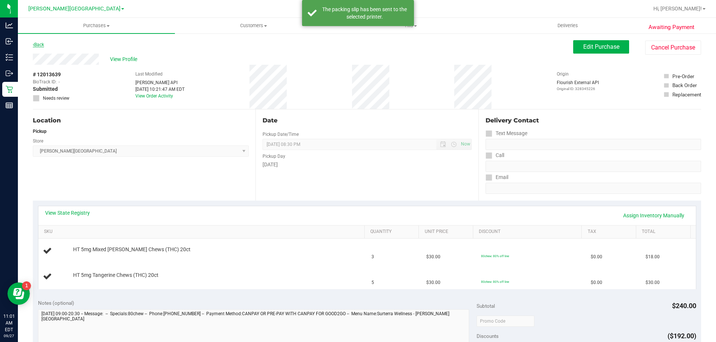
click at [42, 45] on link "Back" at bounding box center [38, 44] width 11 height 5
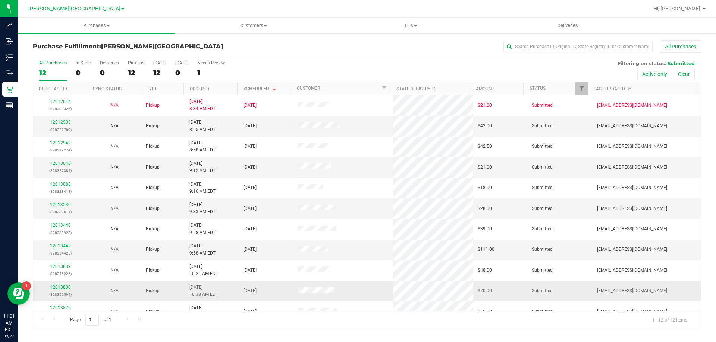
click at [57, 287] on link "12013800" at bounding box center [60, 287] width 21 height 5
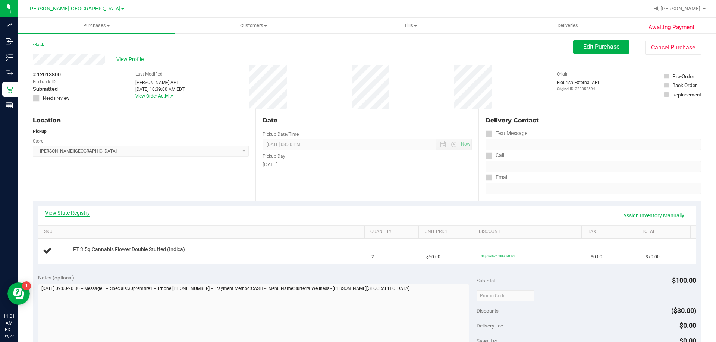
click at [82, 212] on link "View State Registry" at bounding box center [67, 212] width 45 height 7
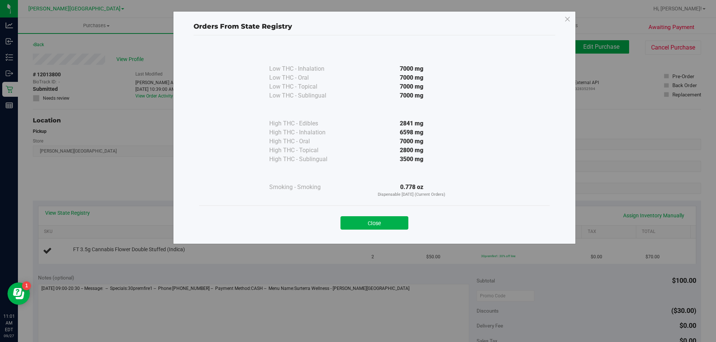
click at [351, 216] on div "Close" at bounding box center [374, 221] width 339 height 19
click at [354, 219] on button "Close" at bounding box center [374, 223] width 68 height 13
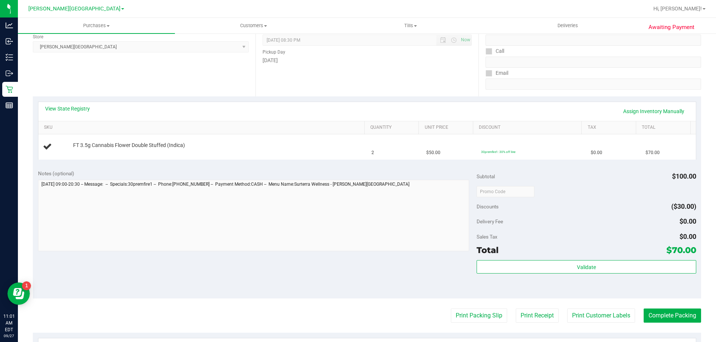
scroll to position [186, 0]
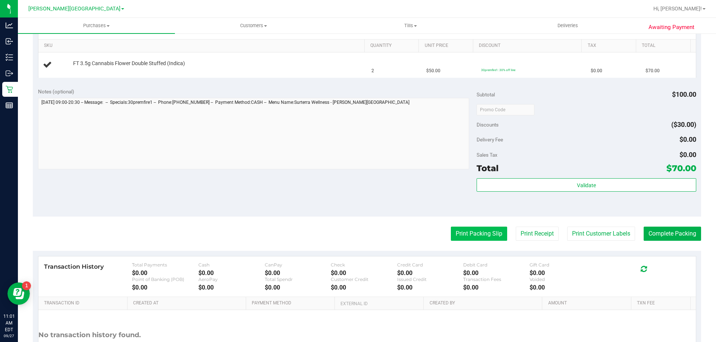
click at [481, 232] on button "Print Packing Slip" at bounding box center [479, 234] width 56 height 14
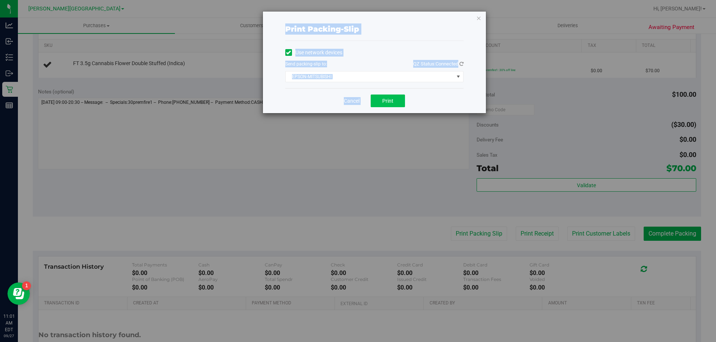
drag, startPoint x: 385, startPoint y: 95, endPoint x: 375, endPoint y: 101, distance: 11.7
click at [385, 95] on button "Print" at bounding box center [387, 101] width 34 height 13
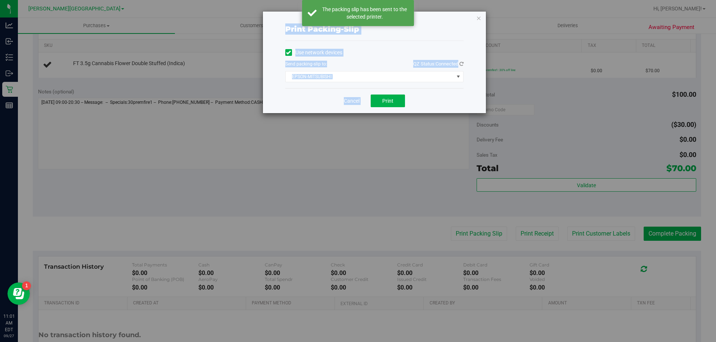
drag, startPoint x: 352, startPoint y: 101, endPoint x: 286, endPoint y: 123, distance: 70.1
click at [353, 100] on link "Cancel" at bounding box center [352, 101] width 16 height 8
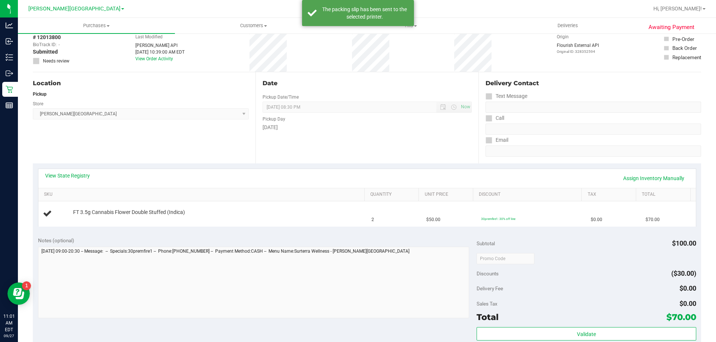
scroll to position [0, 0]
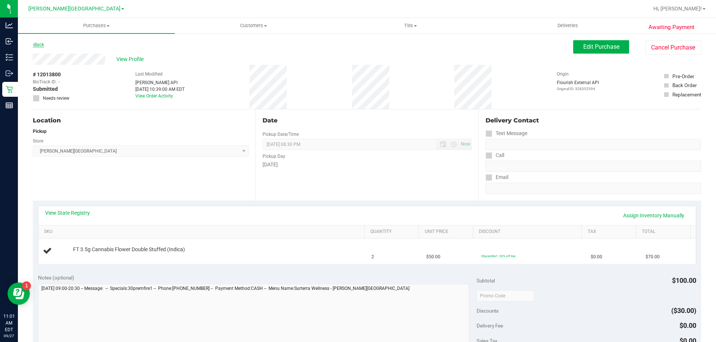
click at [37, 44] on link "Back" at bounding box center [38, 44] width 11 height 5
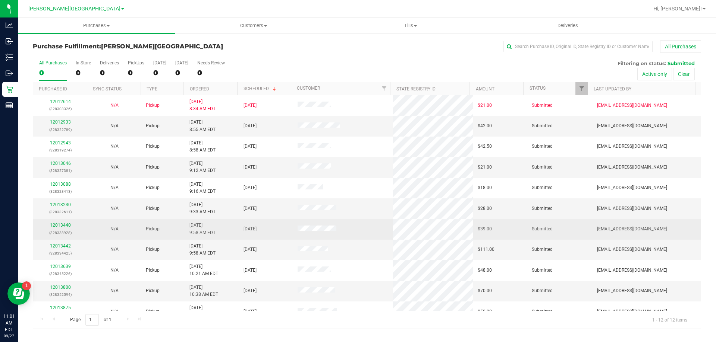
scroll to position [32, 0]
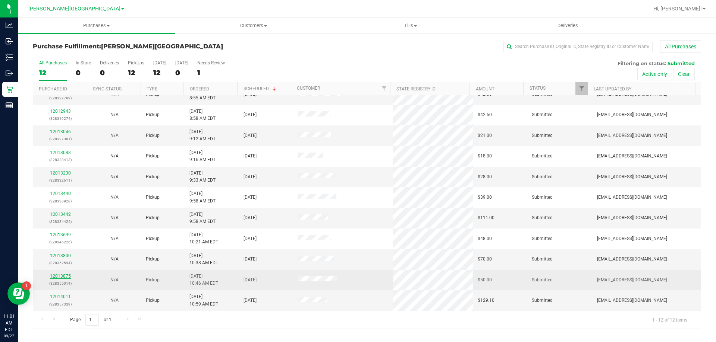
click at [60, 274] on link "12013875" at bounding box center [60, 276] width 21 height 5
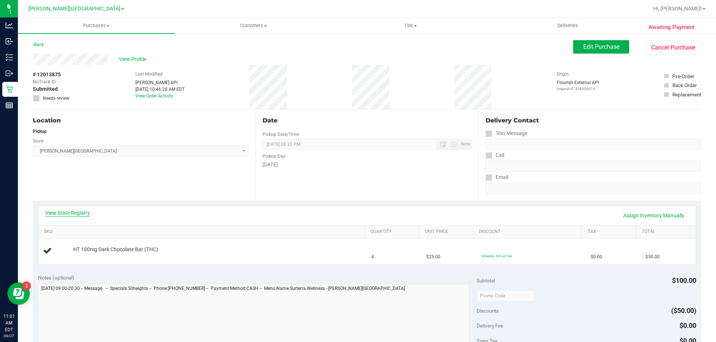
click at [81, 214] on link "View State Registry" at bounding box center [67, 212] width 45 height 7
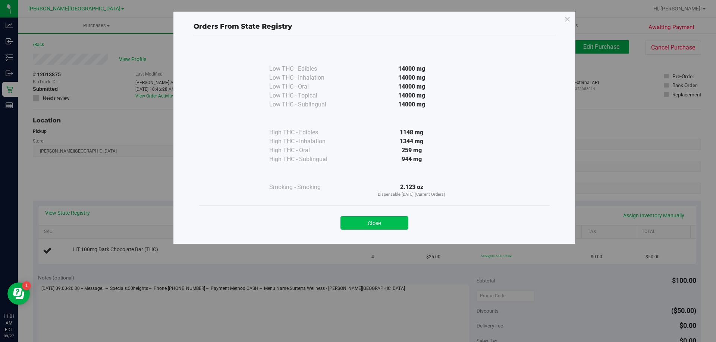
click at [369, 220] on button "Close" at bounding box center [374, 223] width 68 height 13
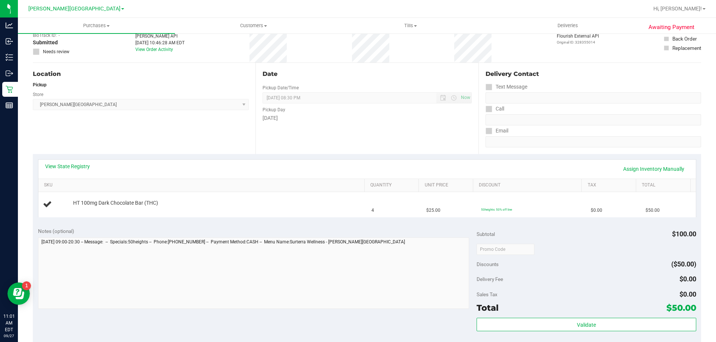
scroll to position [186, 0]
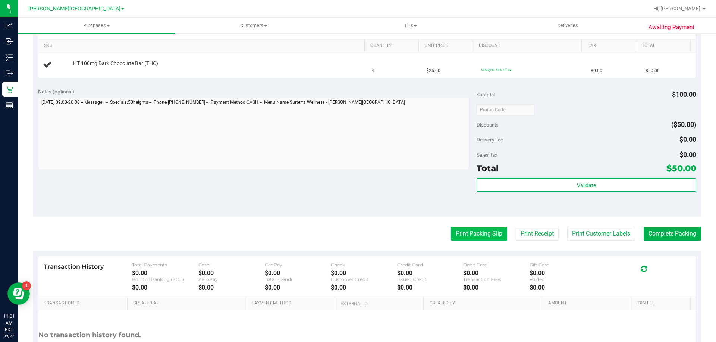
click at [483, 236] on button "Print Packing Slip" at bounding box center [479, 234] width 56 height 14
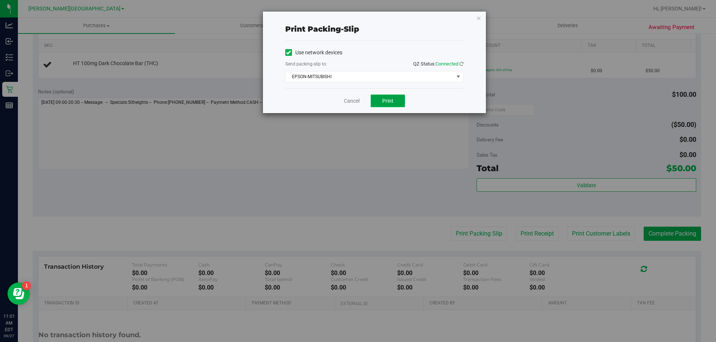
click at [399, 100] on button "Print" at bounding box center [387, 101] width 34 height 13
click at [348, 101] on link "Cancel" at bounding box center [352, 101] width 16 height 8
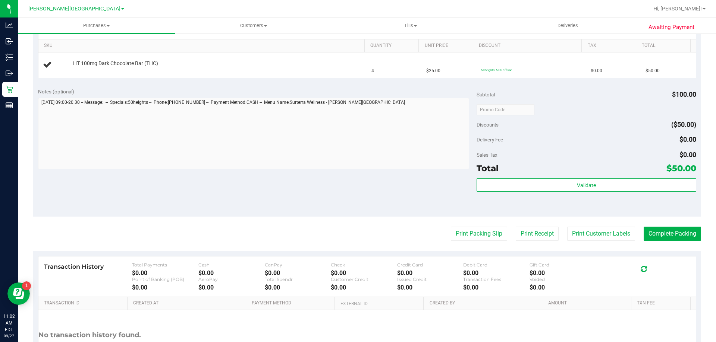
scroll to position [0, 0]
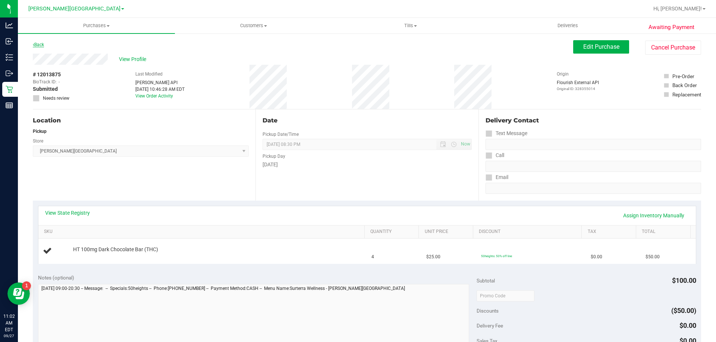
click at [43, 45] on link "Back" at bounding box center [38, 44] width 11 height 5
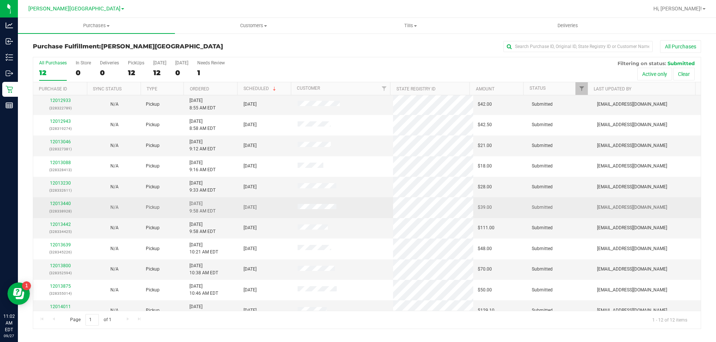
scroll to position [32, 0]
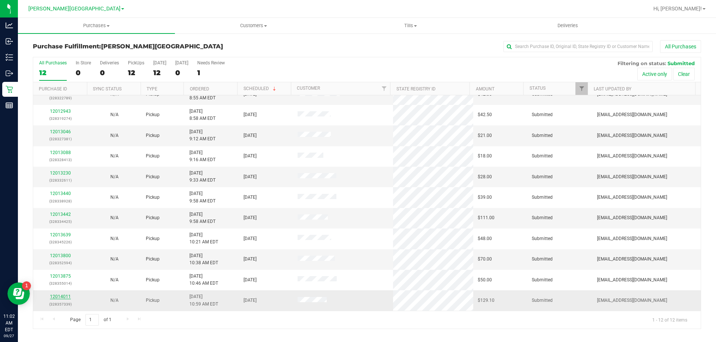
click at [58, 299] on link "12014011" at bounding box center [60, 296] width 21 height 5
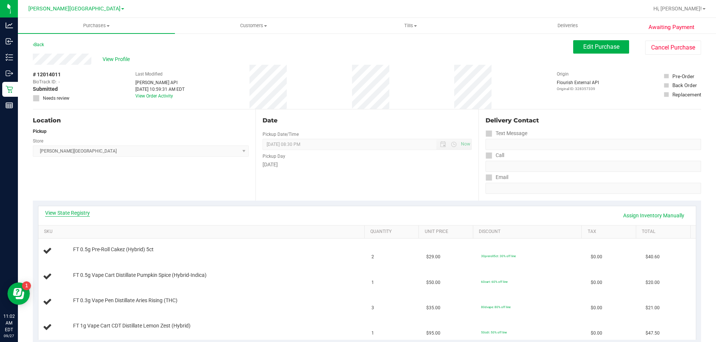
click at [77, 213] on link "View State Registry" at bounding box center [67, 212] width 45 height 7
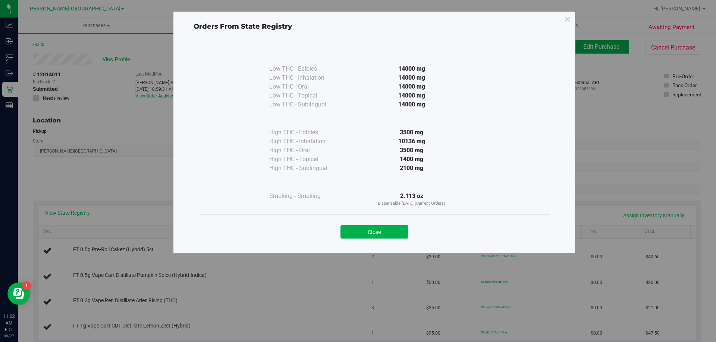
click at [364, 230] on button "Close" at bounding box center [374, 231] width 68 height 13
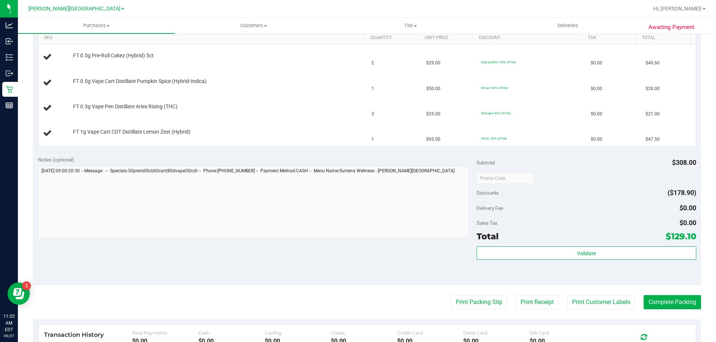
scroll to position [261, 0]
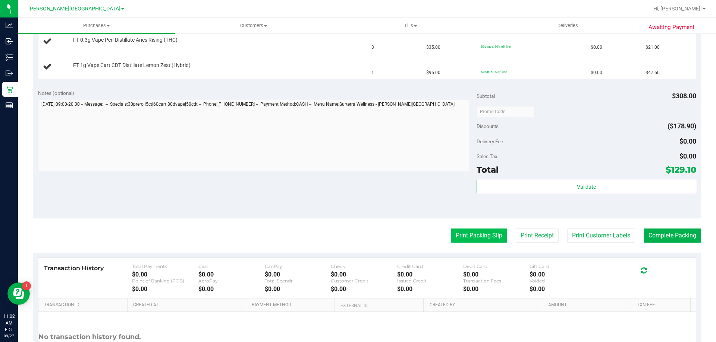
click at [473, 236] on button "Print Packing Slip" at bounding box center [479, 236] width 56 height 14
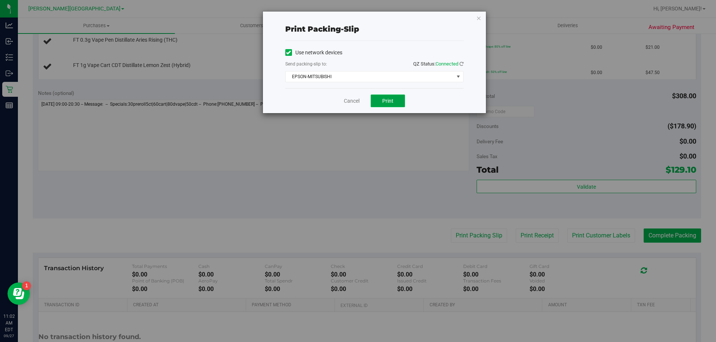
click at [389, 97] on button "Print" at bounding box center [387, 101] width 34 height 13
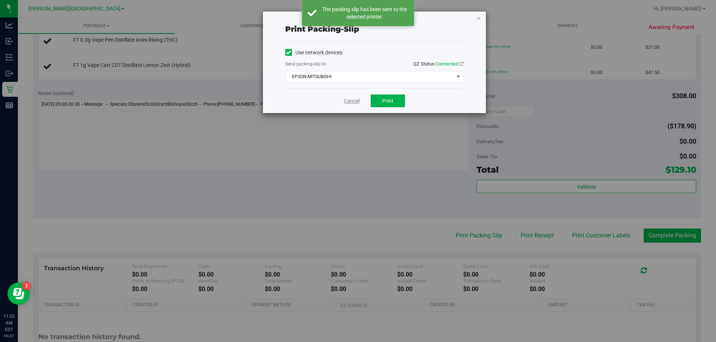
click at [345, 100] on link "Cancel" at bounding box center [352, 101] width 16 height 8
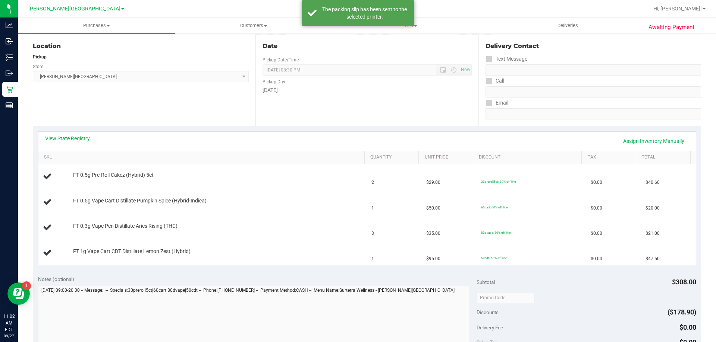
scroll to position [0, 0]
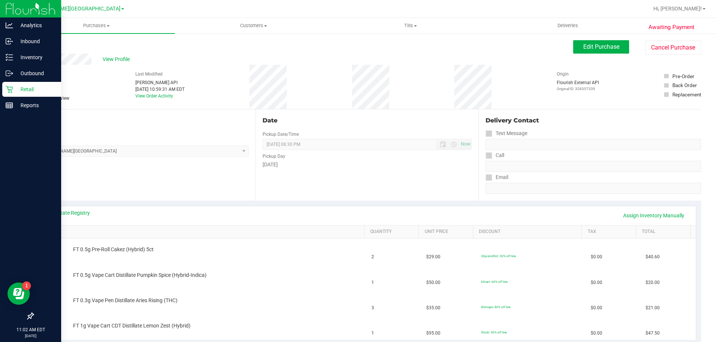
click at [15, 87] on p "Retail" at bounding box center [35, 89] width 45 height 9
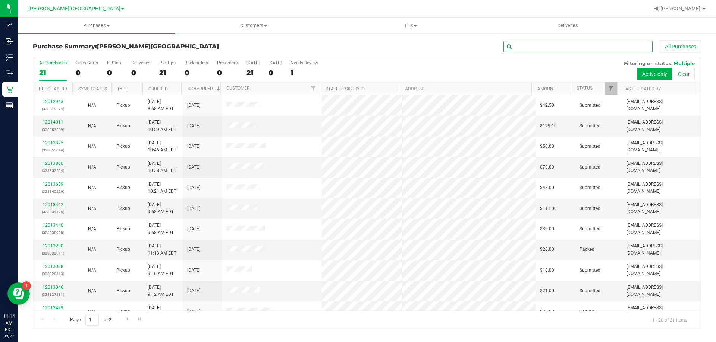
click at [550, 47] on input "text" at bounding box center [577, 46] width 149 height 11
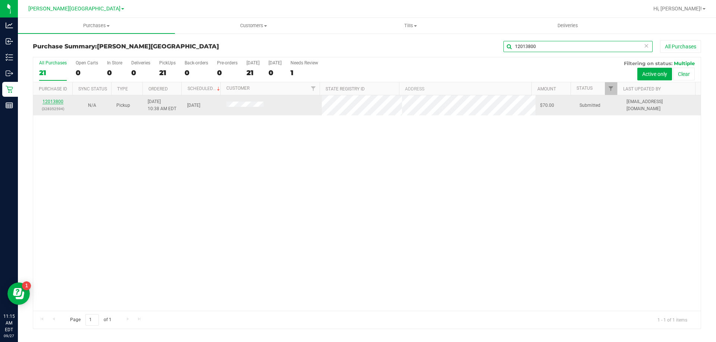
type input "12013800"
click at [54, 99] on link "12013800" at bounding box center [52, 101] width 21 height 5
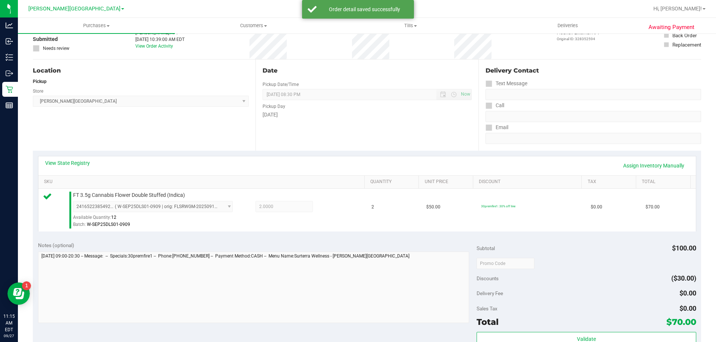
scroll to position [261, 0]
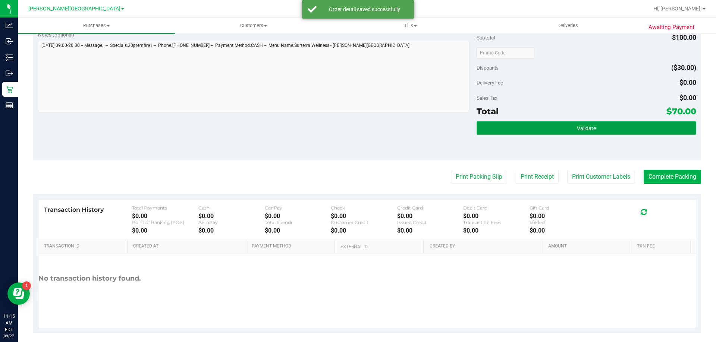
click at [515, 123] on button "Validate" at bounding box center [585, 127] width 219 height 13
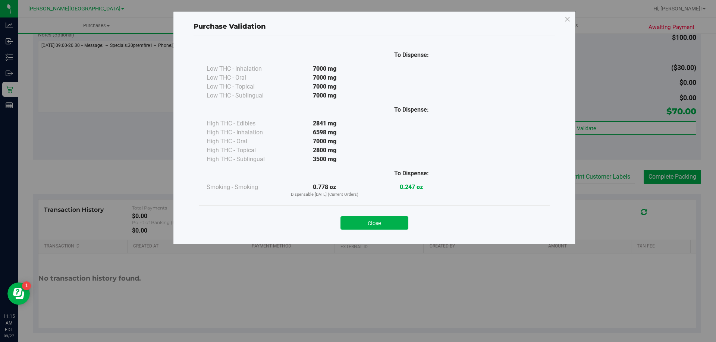
click at [376, 222] on button "Close" at bounding box center [374, 223] width 68 height 13
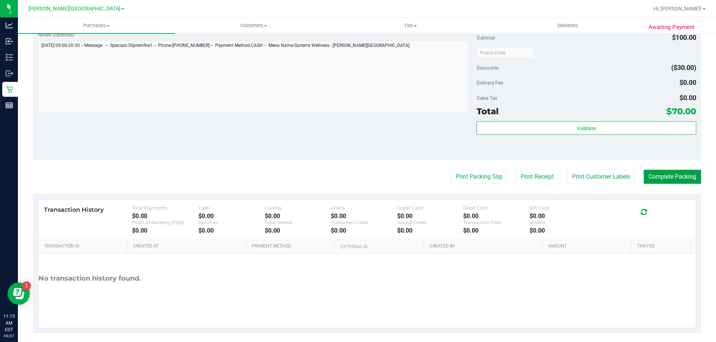
click at [667, 179] on button "Complete Packing" at bounding box center [671, 177] width 57 height 14
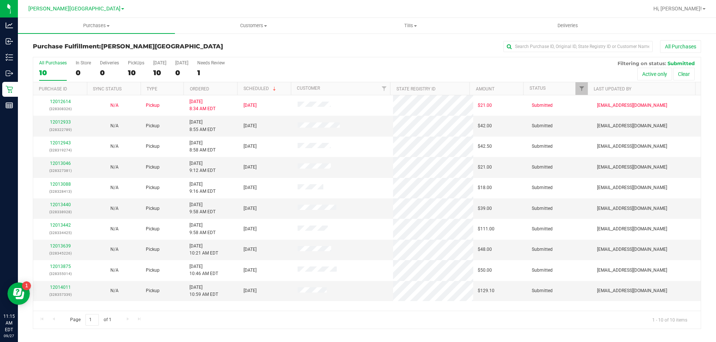
click at [552, 53] on div "All Purchases" at bounding box center [477, 46] width 445 height 13
click at [553, 48] on input "text" at bounding box center [577, 46] width 149 height 11
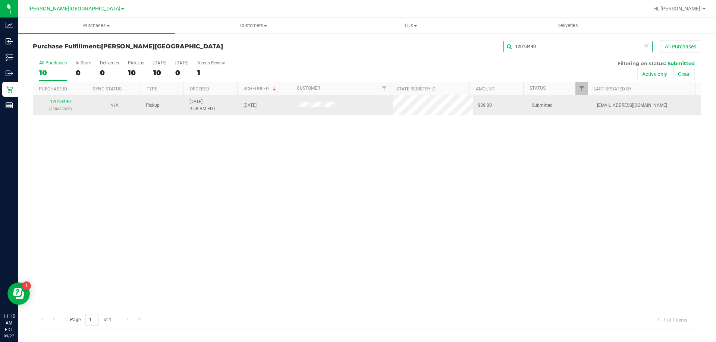
type input "12013440"
click at [57, 102] on link "12013440" at bounding box center [60, 101] width 21 height 5
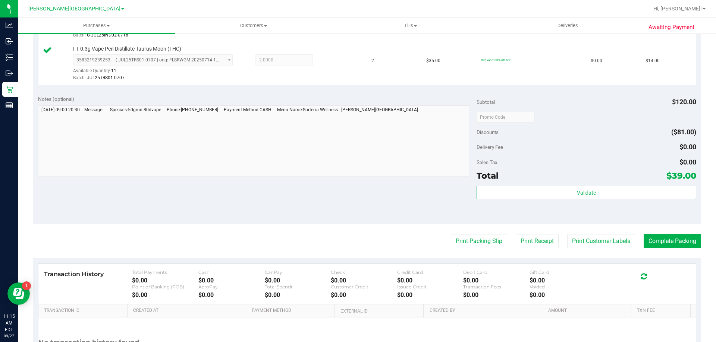
scroll to position [261, 0]
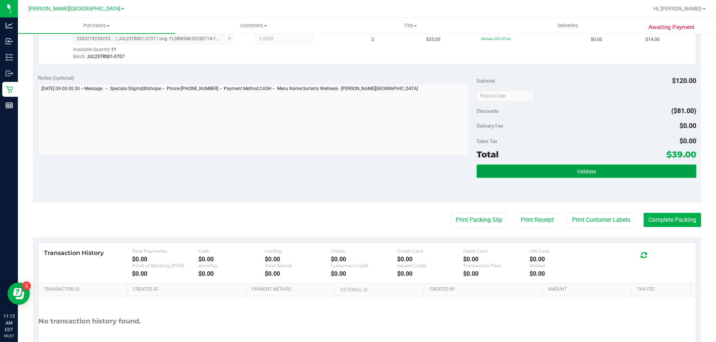
click at [490, 170] on button "Validate" at bounding box center [585, 171] width 219 height 13
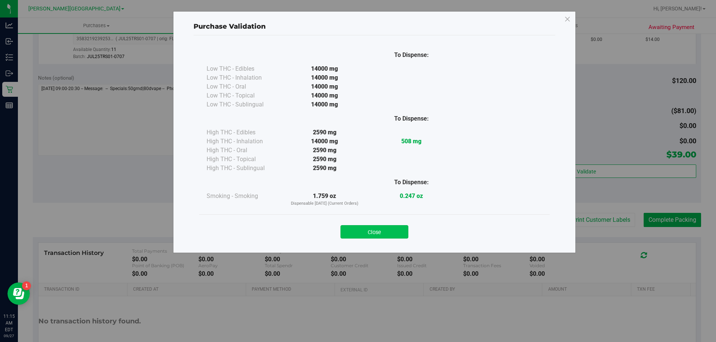
click at [368, 228] on button "Close" at bounding box center [374, 231] width 68 height 13
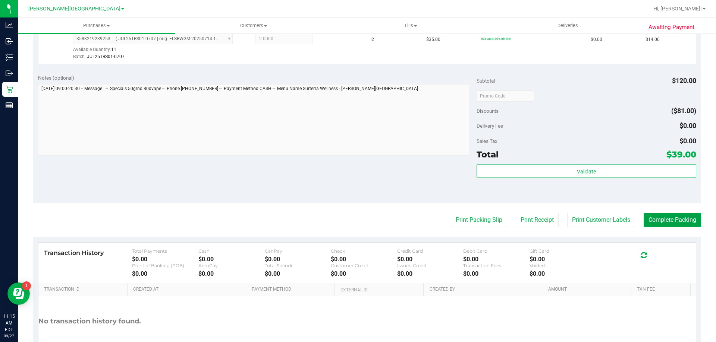
click at [663, 219] on button "Complete Packing" at bounding box center [671, 220] width 57 height 14
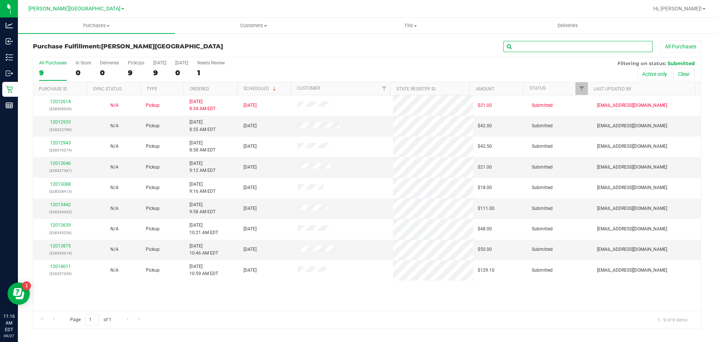
click at [533, 47] on input "text" at bounding box center [577, 46] width 149 height 11
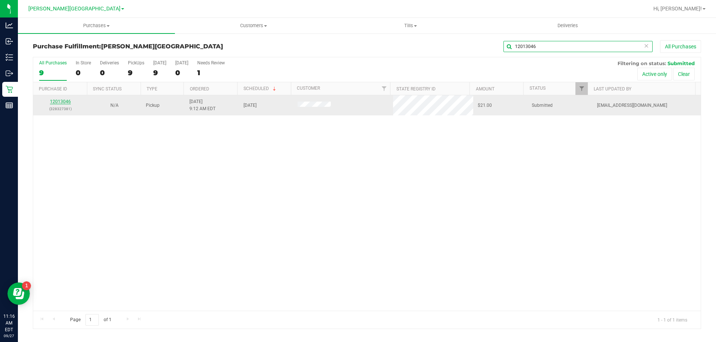
type input "12013046"
click at [64, 101] on link "12013046" at bounding box center [60, 101] width 21 height 5
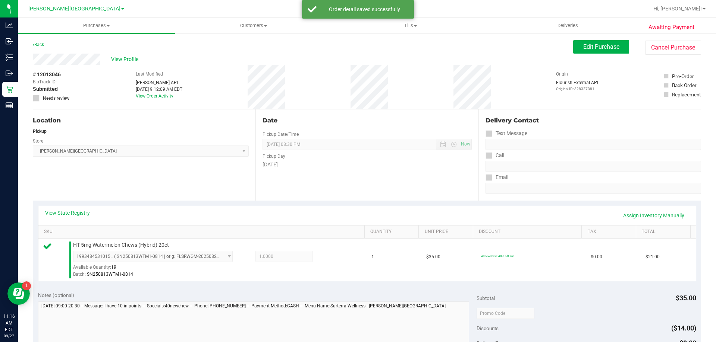
scroll to position [224, 0]
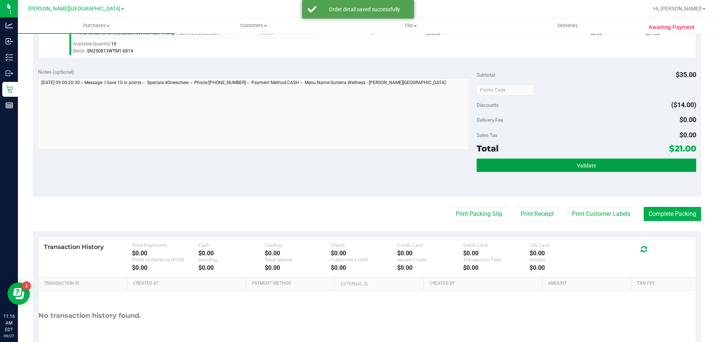
drag, startPoint x: 521, startPoint y: 168, endPoint x: 524, endPoint y: 164, distance: 4.9
click at [522, 168] on button "Validate" at bounding box center [585, 165] width 219 height 13
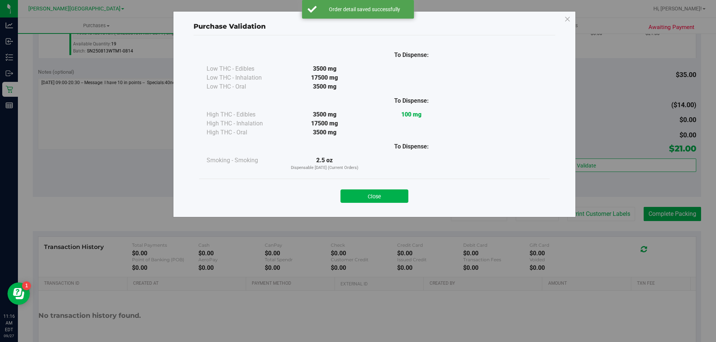
drag, startPoint x: 362, startPoint y: 198, endPoint x: 439, endPoint y: 201, distance: 77.6
click at [362, 198] on button "Close" at bounding box center [374, 196] width 68 height 13
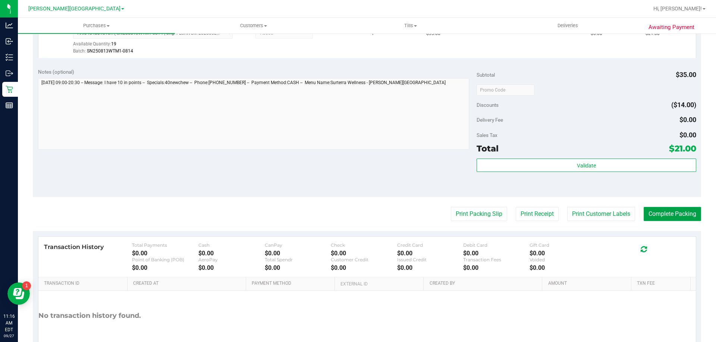
click at [666, 213] on button "Complete Packing" at bounding box center [671, 214] width 57 height 14
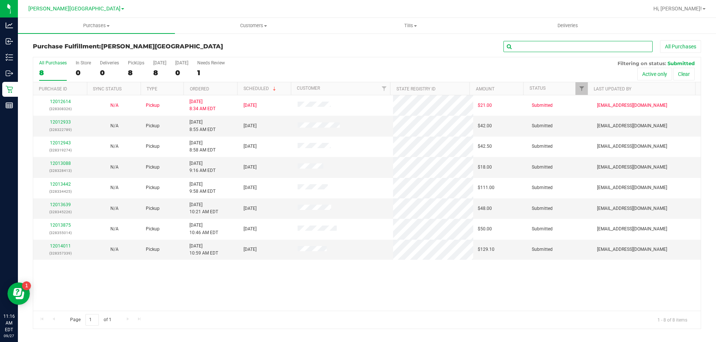
click at [527, 47] on input "text" at bounding box center [577, 46] width 149 height 11
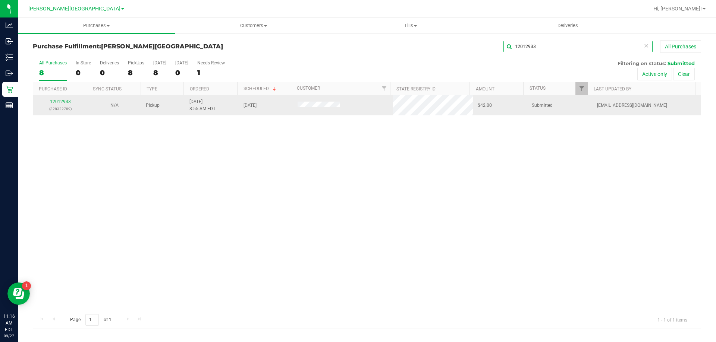
type input "12012933"
click at [56, 102] on link "12012933" at bounding box center [60, 101] width 21 height 5
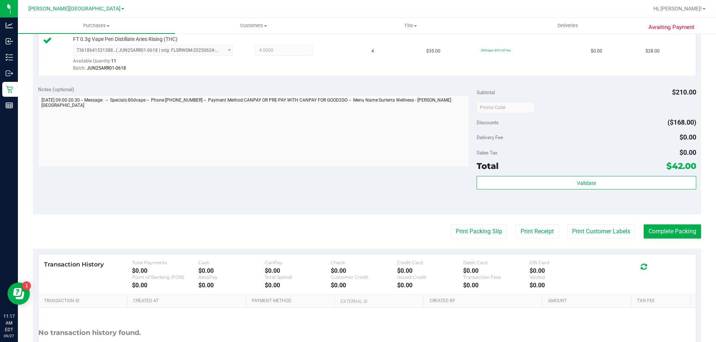
scroll to position [261, 0]
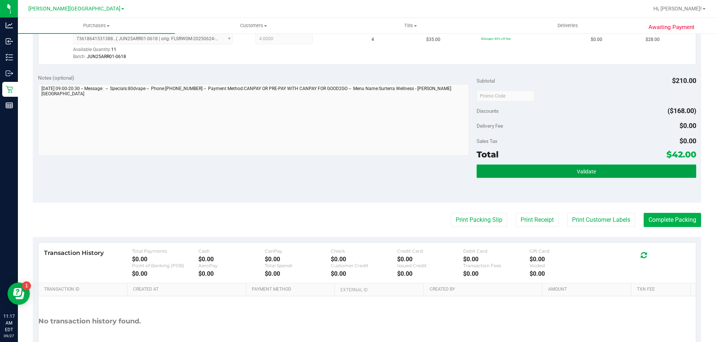
click at [516, 171] on button "Validate" at bounding box center [585, 171] width 219 height 13
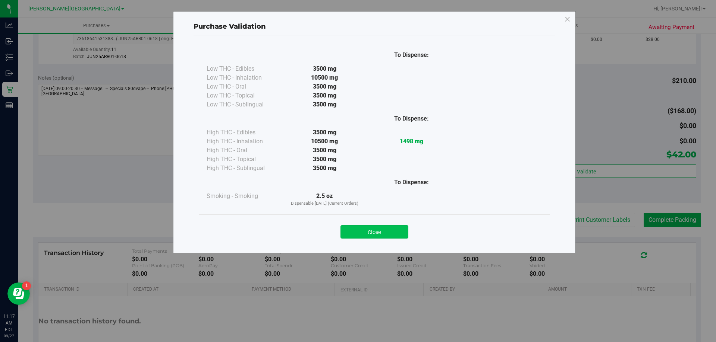
drag, startPoint x: 383, startPoint y: 236, endPoint x: 518, endPoint y: 228, distance: 135.1
click at [388, 234] on button "Close" at bounding box center [374, 231] width 68 height 13
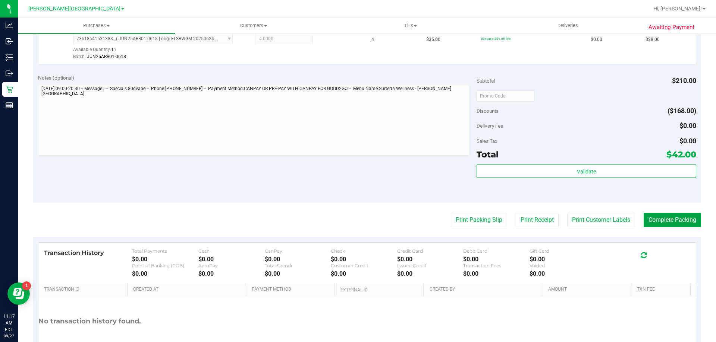
click at [662, 221] on button "Complete Packing" at bounding box center [671, 220] width 57 height 14
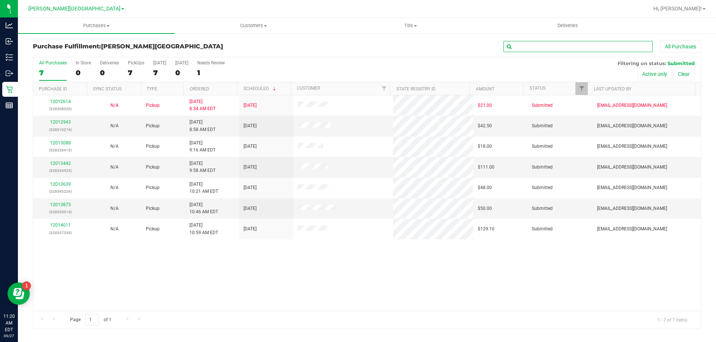
click at [567, 47] on input "text" at bounding box center [577, 46] width 149 height 11
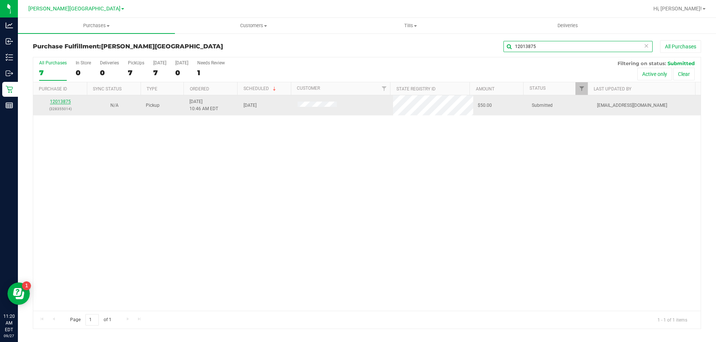
type input "12013875"
click at [59, 102] on link "12013875" at bounding box center [60, 101] width 21 height 5
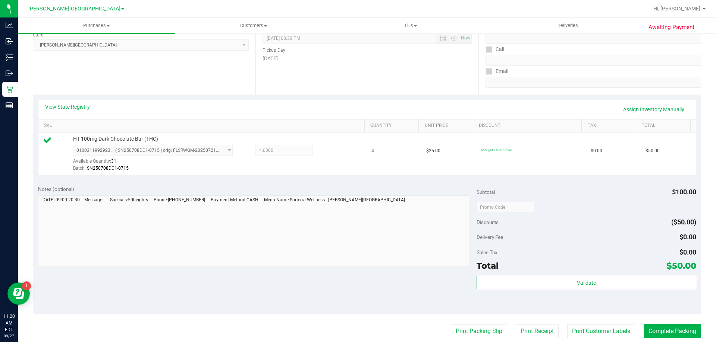
scroll to position [261, 0]
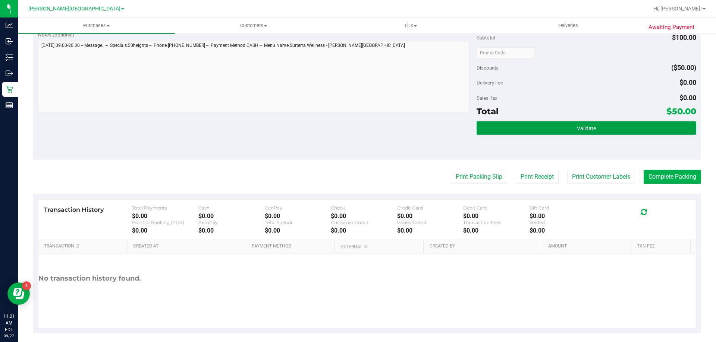
click at [524, 125] on button "Validate" at bounding box center [585, 127] width 219 height 13
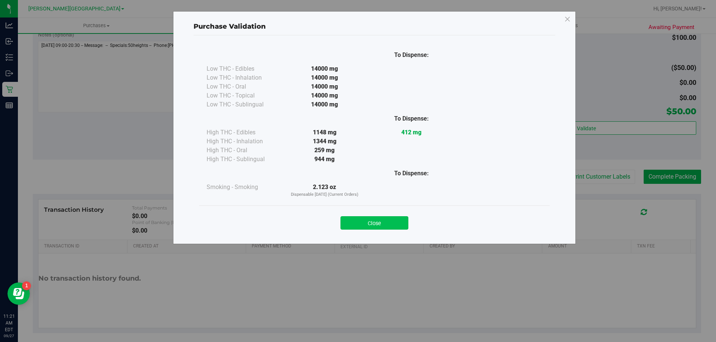
click at [378, 223] on button "Close" at bounding box center [374, 223] width 68 height 13
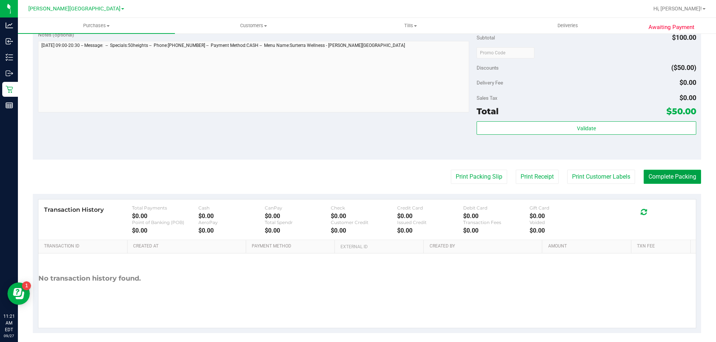
click at [686, 177] on button "Complete Packing" at bounding box center [671, 177] width 57 height 14
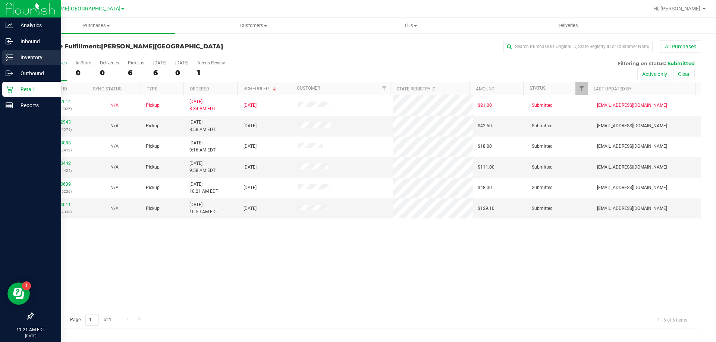
click at [18, 54] on p "Inventory" at bounding box center [35, 57] width 45 height 9
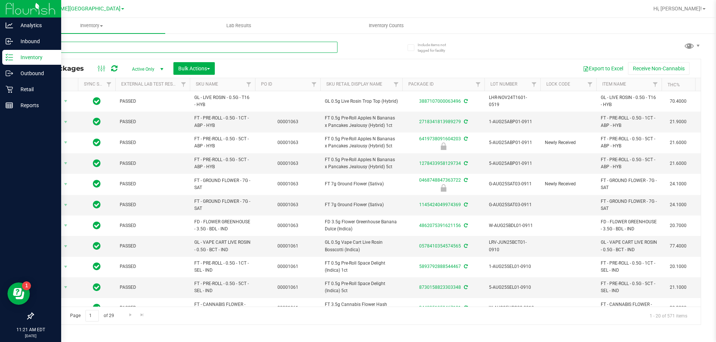
click at [100, 47] on input "text" at bounding box center [185, 47] width 304 height 11
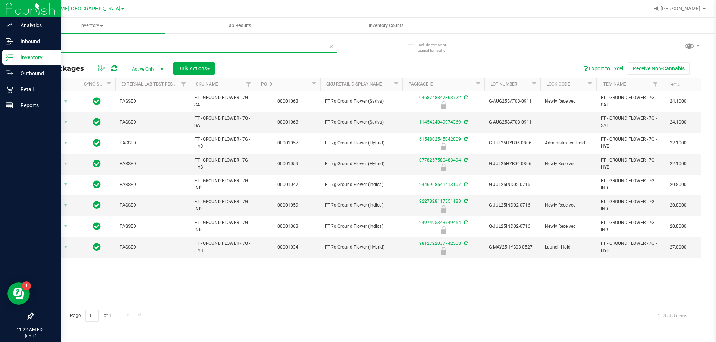
type input "g"
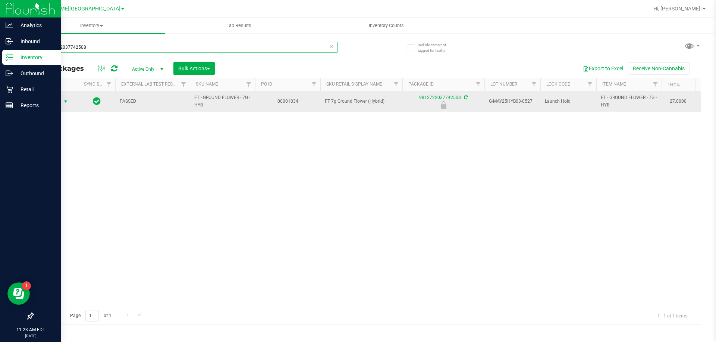
type input "9812722037742508"
click at [57, 101] on span "Action" at bounding box center [51, 102] width 20 height 10
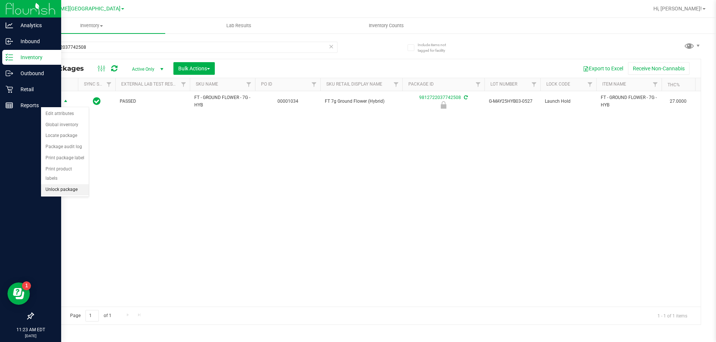
click at [63, 184] on li "Unlock package" at bounding box center [65, 189] width 48 height 11
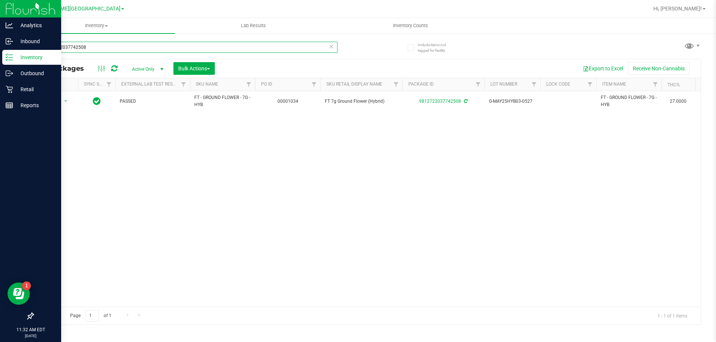
click at [88, 48] on input "9812722037742508" at bounding box center [185, 47] width 304 height 11
click at [88, 47] on input "9812722037742508" at bounding box center [185, 47] width 304 height 11
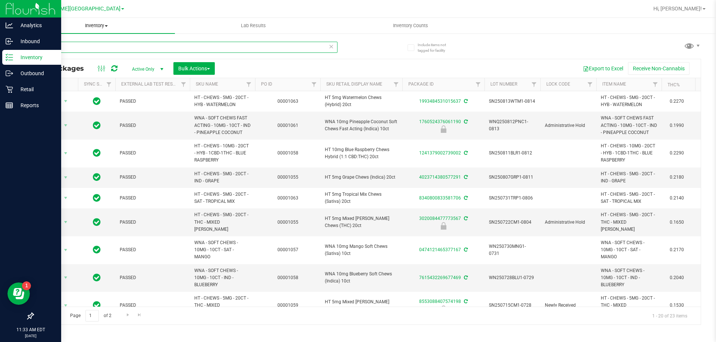
type input "c"
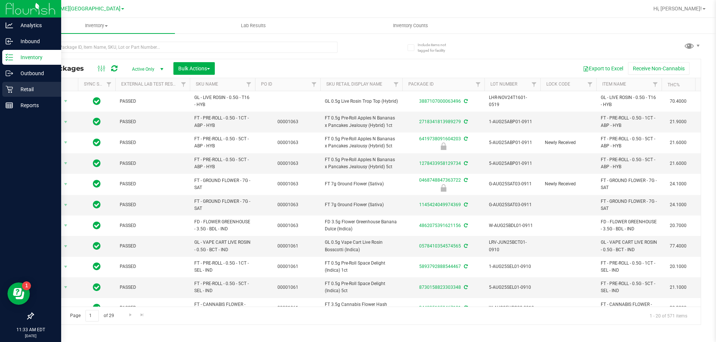
click at [12, 91] on icon at bounding box center [9, 89] width 7 height 7
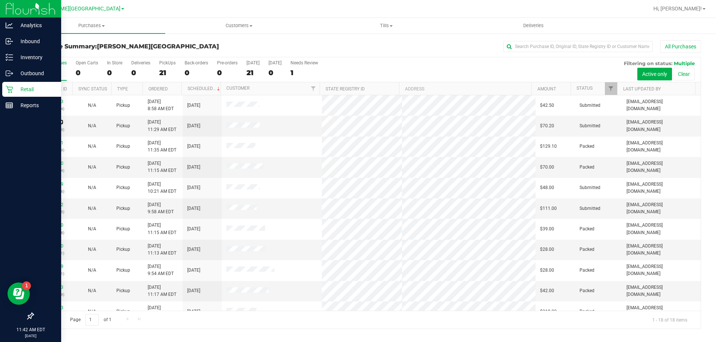
click at [56, 121] on link "12014252" at bounding box center [52, 122] width 21 height 5
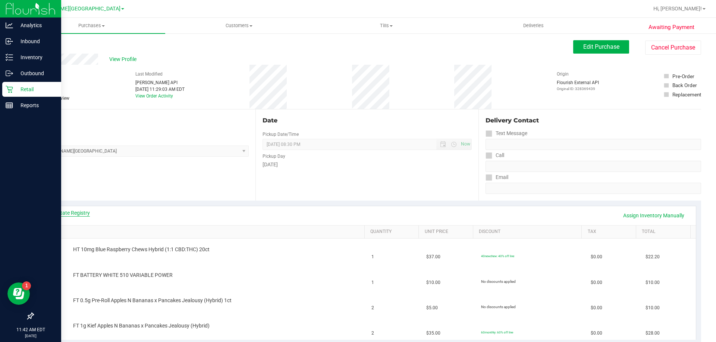
click at [78, 214] on link "View State Registry" at bounding box center [67, 212] width 45 height 7
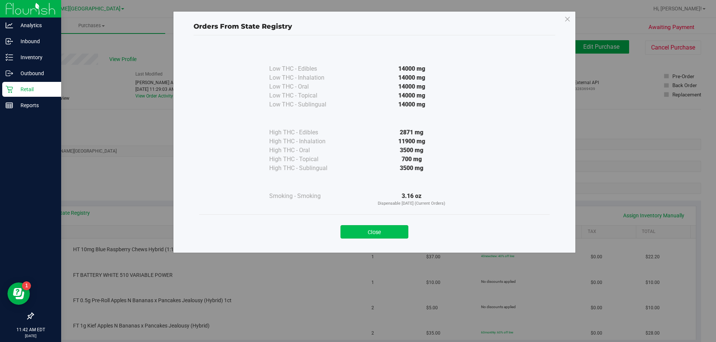
click at [378, 235] on button "Close" at bounding box center [374, 231] width 68 height 13
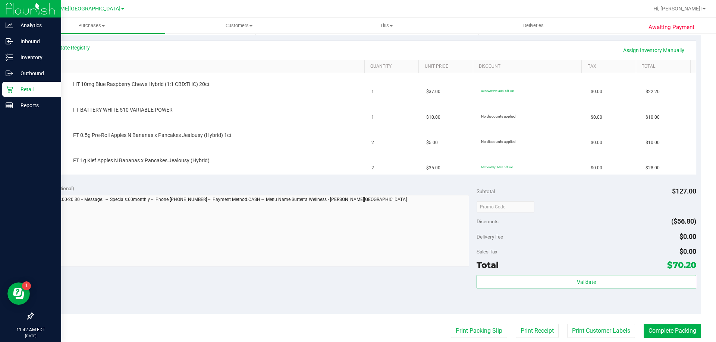
scroll to position [186, 0]
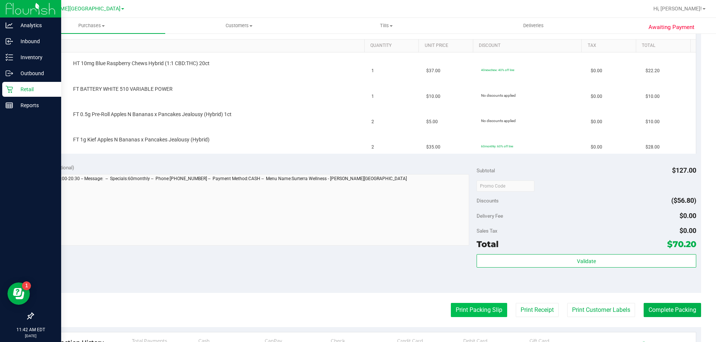
click at [457, 314] on button "Print Packing Slip" at bounding box center [479, 310] width 56 height 14
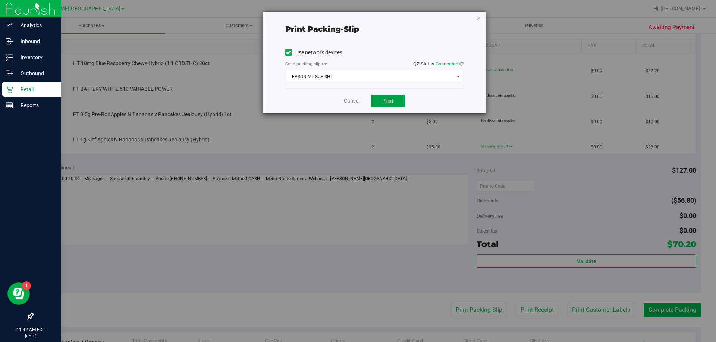
click at [390, 95] on button "Print" at bounding box center [387, 101] width 34 height 13
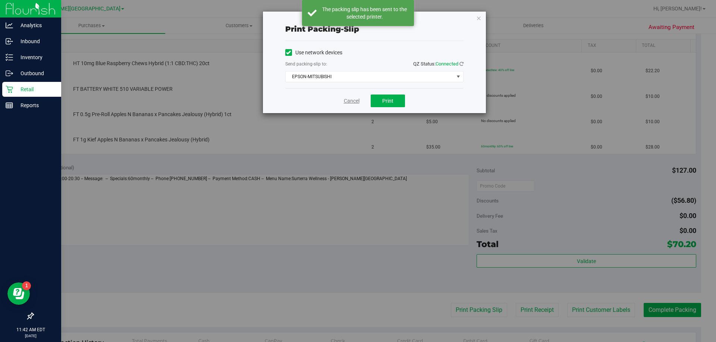
click at [353, 98] on link "Cancel" at bounding box center [352, 101] width 16 height 8
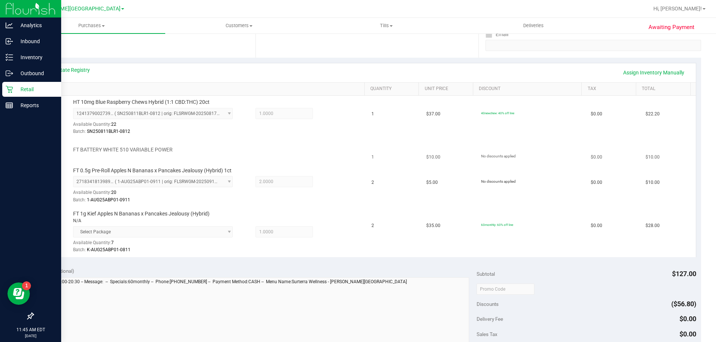
scroll to position [149, 0]
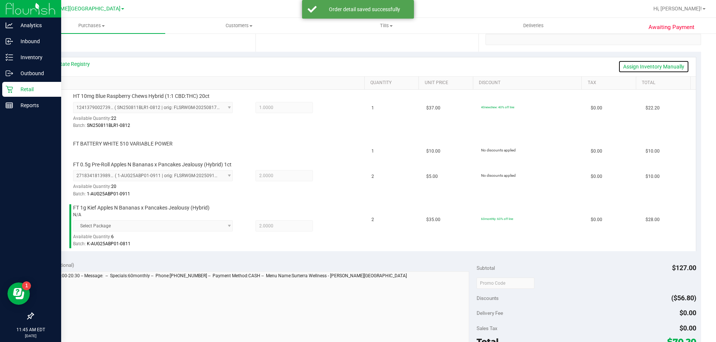
click at [631, 66] on link "Assign Inventory Manually" at bounding box center [653, 66] width 71 height 13
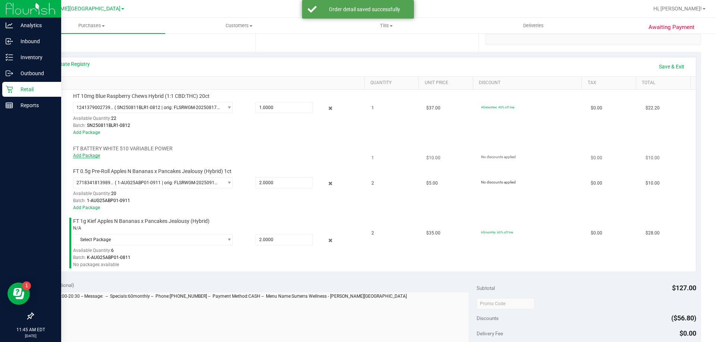
click at [90, 156] on link "Add Package" at bounding box center [86, 155] width 27 height 5
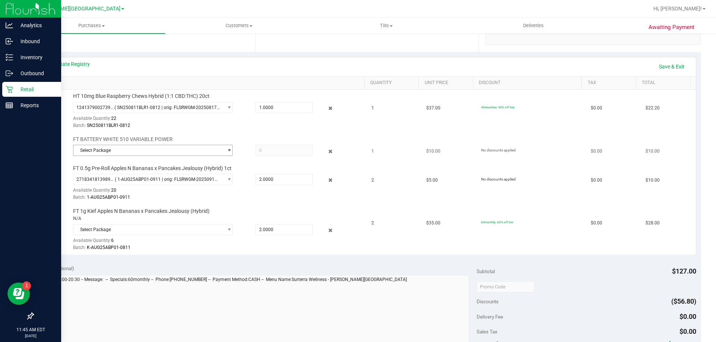
click at [118, 153] on span "Select Package" at bounding box center [147, 150] width 149 height 10
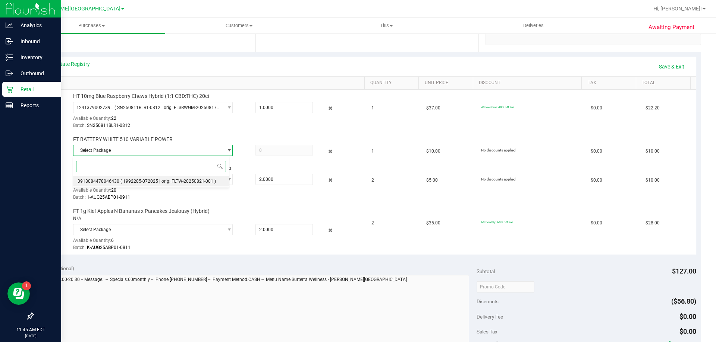
click at [128, 181] on span "( 1992285-072025 | orig: FLTW-20250821-001 )" at bounding box center [167, 181] width 95 height 5
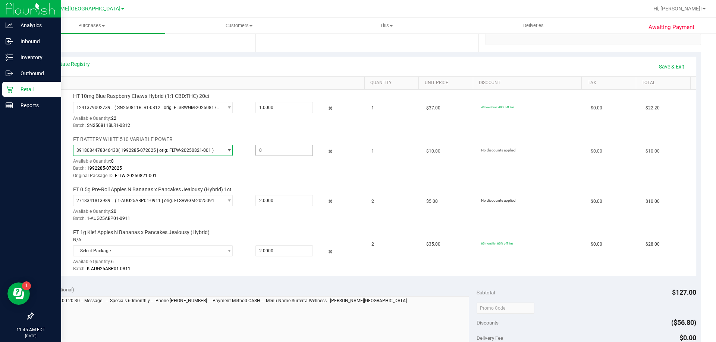
click at [276, 149] on span at bounding box center [283, 150] width 57 height 11
type input "1"
type input "1.0000"
click at [660, 64] on link "Save & Exit" at bounding box center [671, 66] width 35 height 13
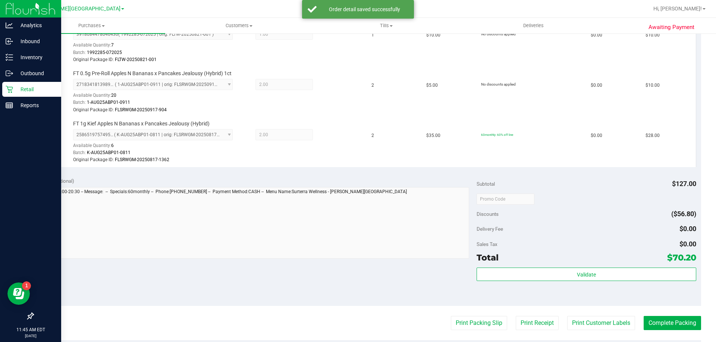
scroll to position [373, 0]
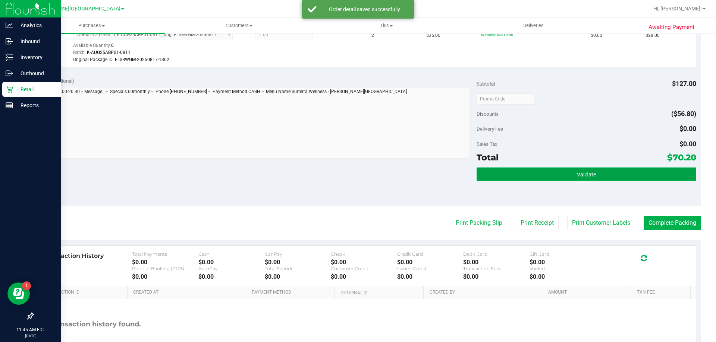
click at [496, 180] on button "Validate" at bounding box center [585, 174] width 219 height 13
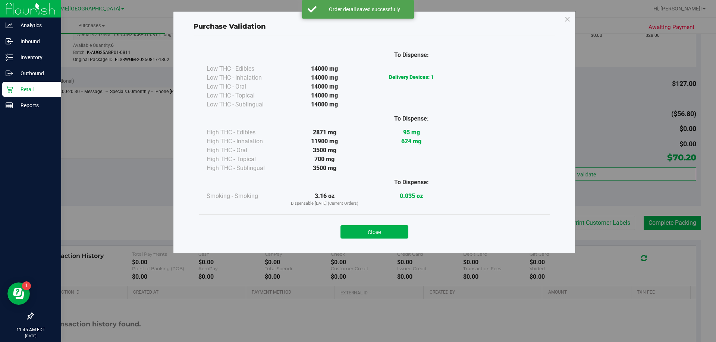
drag, startPoint x: 361, startPoint y: 229, endPoint x: 436, endPoint y: 234, distance: 74.3
click at [364, 229] on button "Close" at bounding box center [374, 231] width 68 height 13
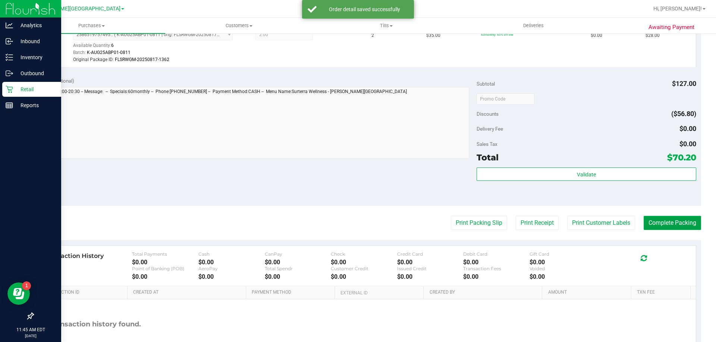
click at [669, 224] on button "Complete Packing" at bounding box center [671, 223] width 57 height 14
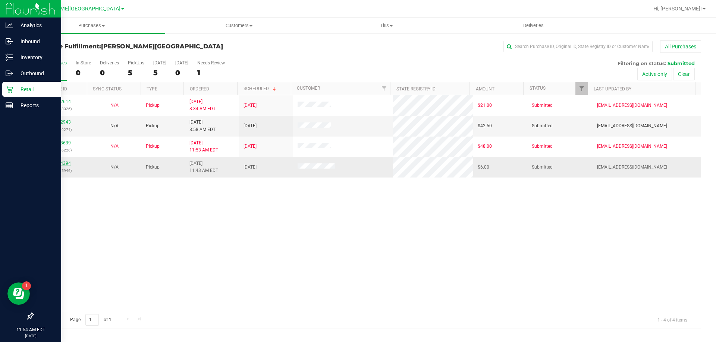
click at [58, 163] on link "12014394" at bounding box center [60, 163] width 21 height 5
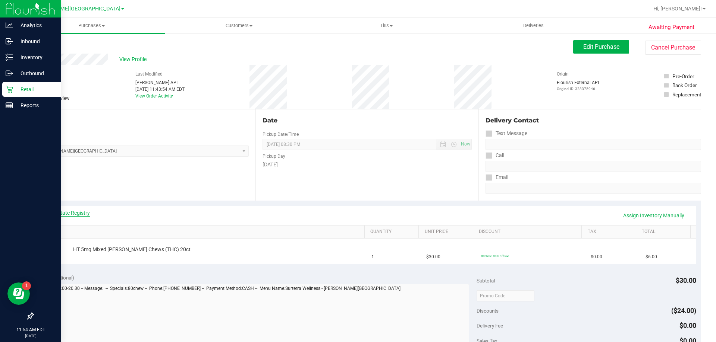
click at [76, 212] on link "View State Registry" at bounding box center [67, 212] width 45 height 7
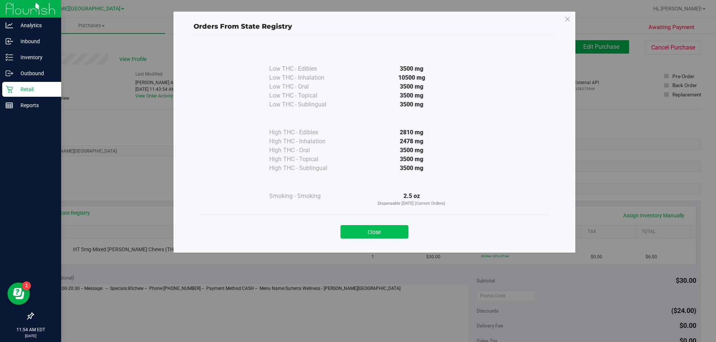
click at [360, 230] on button "Close" at bounding box center [374, 231] width 68 height 13
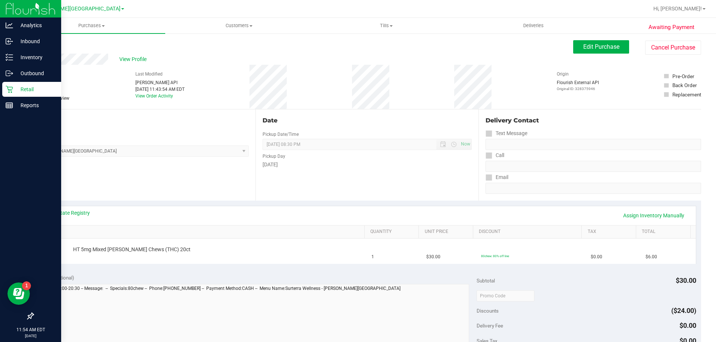
click at [6, 86] on icon at bounding box center [9, 89] width 7 height 7
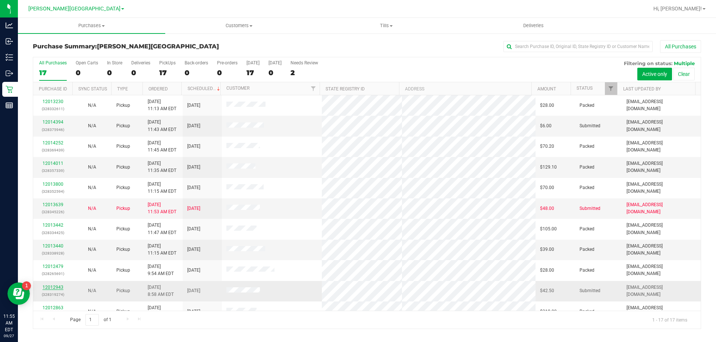
click at [59, 286] on link "12012943" at bounding box center [52, 287] width 21 height 5
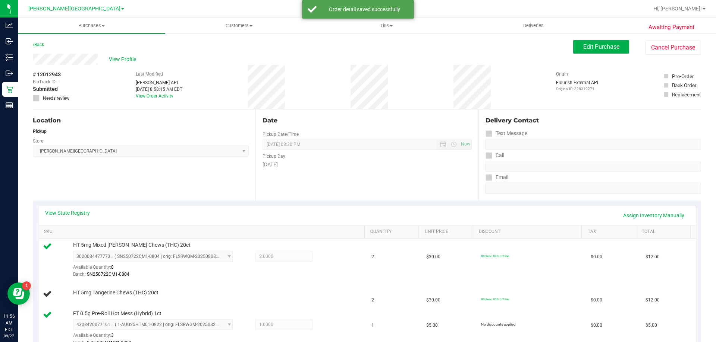
click at [603, 50] on button "Edit Purchase" at bounding box center [601, 46] width 56 height 13
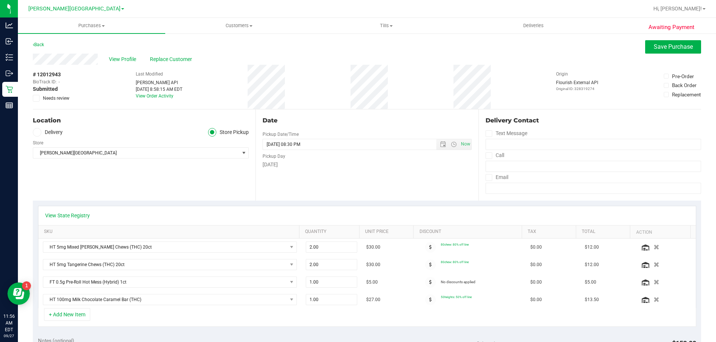
click at [37, 98] on icon at bounding box center [36, 98] width 5 height 0
click at [0, 0] on input "Needs review" at bounding box center [0, 0] width 0 height 0
click at [672, 51] on button "Save Purchase" at bounding box center [673, 46] width 56 height 13
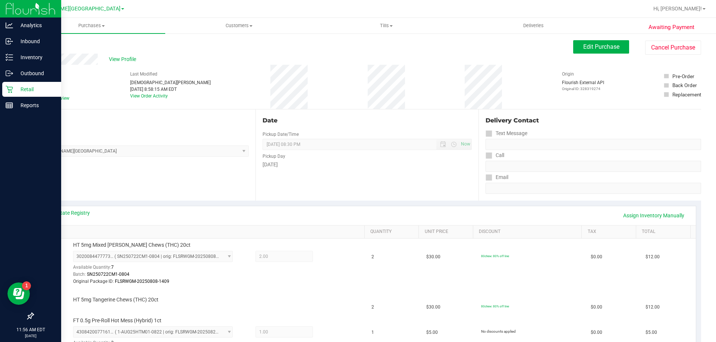
click at [13, 89] on p "Retail" at bounding box center [35, 89] width 45 height 9
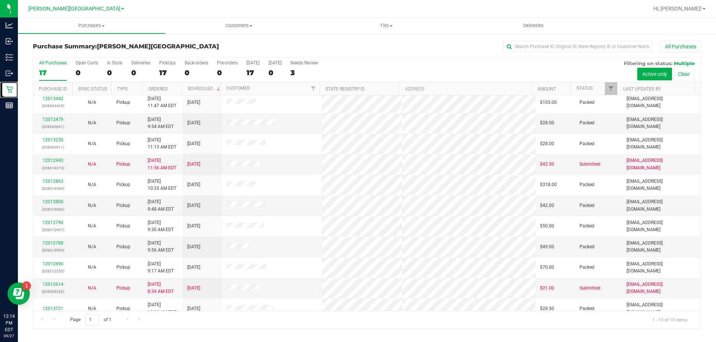
scroll to position [176, 0]
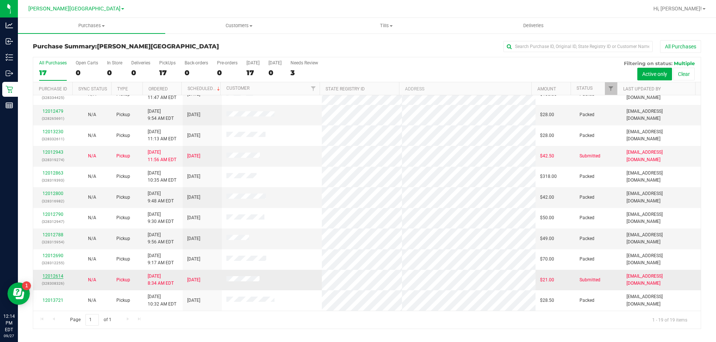
click at [52, 275] on link "12012614" at bounding box center [52, 276] width 21 height 5
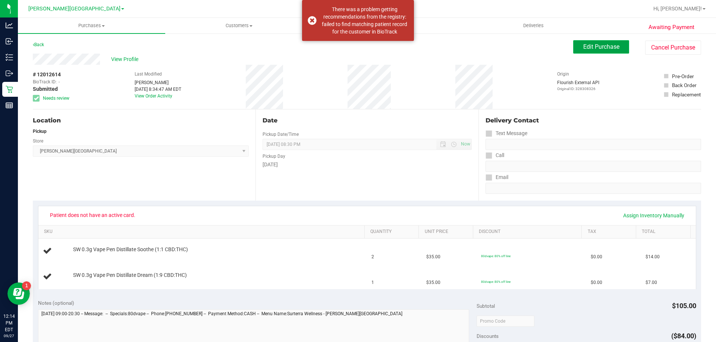
click at [584, 48] on span "Edit Purchase" at bounding box center [601, 46] width 36 height 7
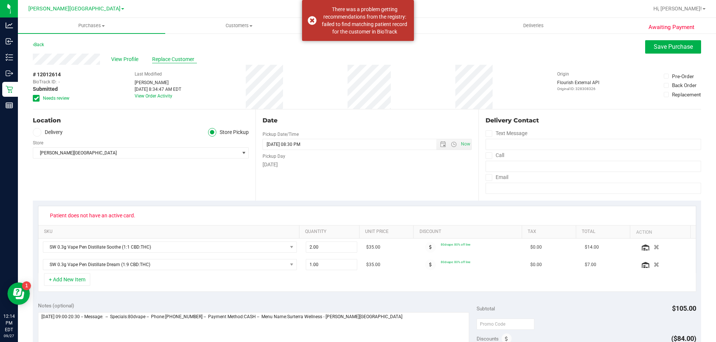
click at [154, 57] on span "Replace Customer" at bounding box center [174, 60] width 45 height 8
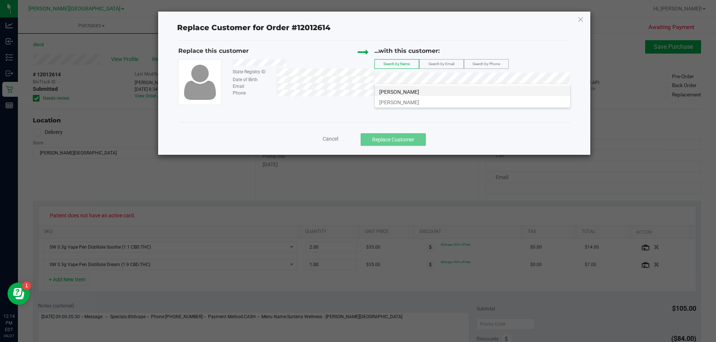
click at [432, 90] on li "SHAWN BENJAMIN" at bounding box center [472, 91] width 195 height 10
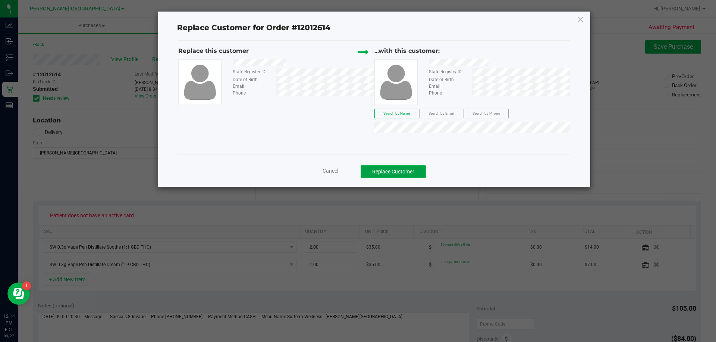
click at [412, 165] on button "Replace Customer" at bounding box center [392, 171] width 65 height 13
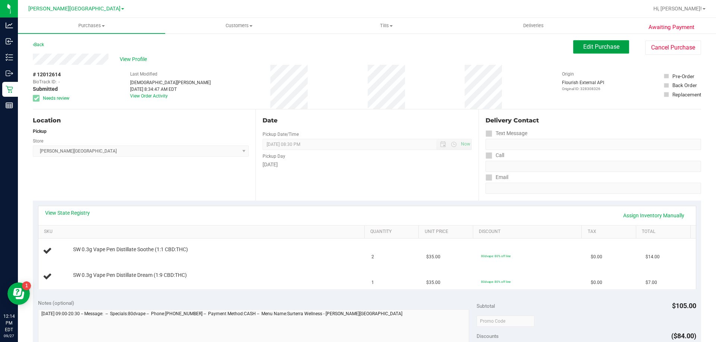
click at [592, 46] on span "Edit Purchase" at bounding box center [601, 46] width 36 height 7
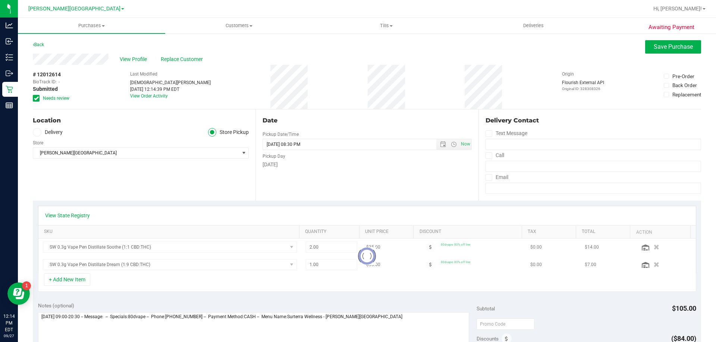
click at [36, 98] on icon at bounding box center [36, 98] width 5 height 0
click at [0, 0] on input "Needs review" at bounding box center [0, 0] width 0 height 0
click at [665, 48] on span "Save Purchase" at bounding box center [672, 46] width 39 height 7
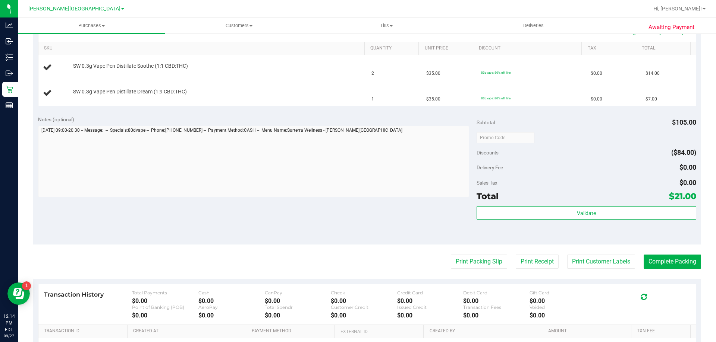
scroll to position [224, 0]
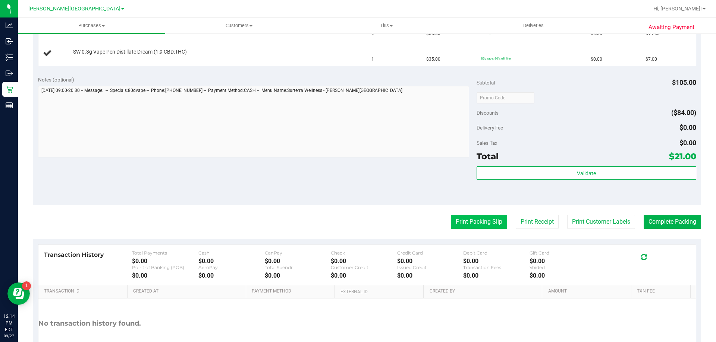
click at [471, 222] on button "Print Packing Slip" at bounding box center [479, 222] width 56 height 14
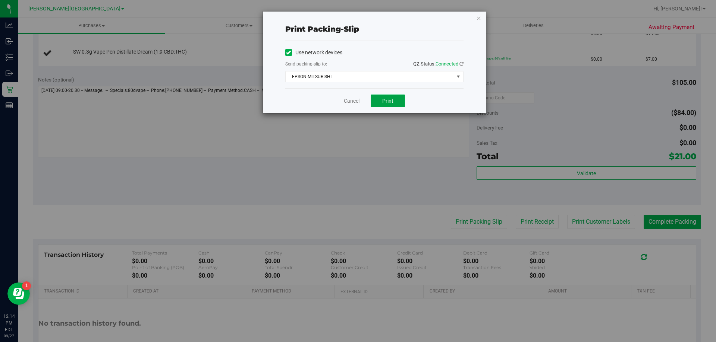
click at [376, 99] on button "Print" at bounding box center [387, 101] width 34 height 13
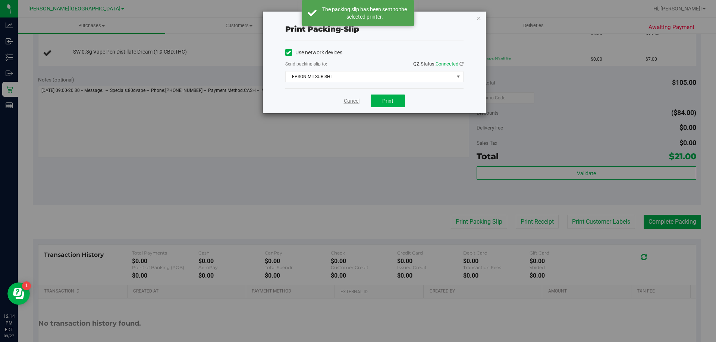
click at [352, 101] on link "Cancel" at bounding box center [352, 101] width 16 height 8
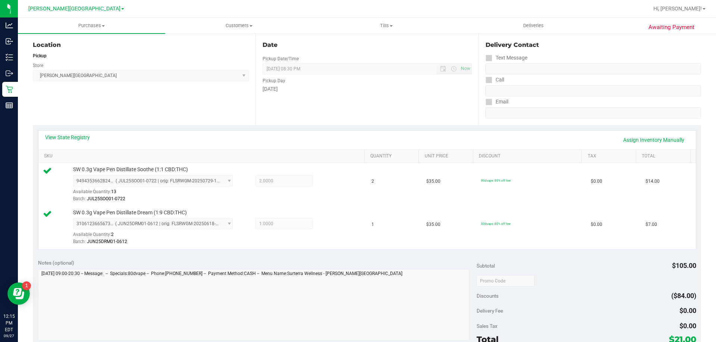
scroll to position [261, 0]
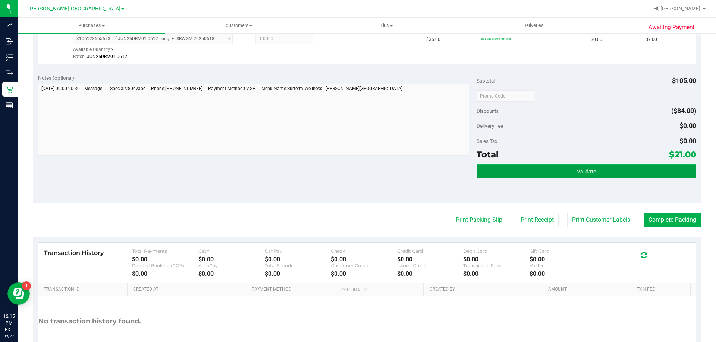
click at [508, 165] on button "Validate" at bounding box center [585, 171] width 219 height 13
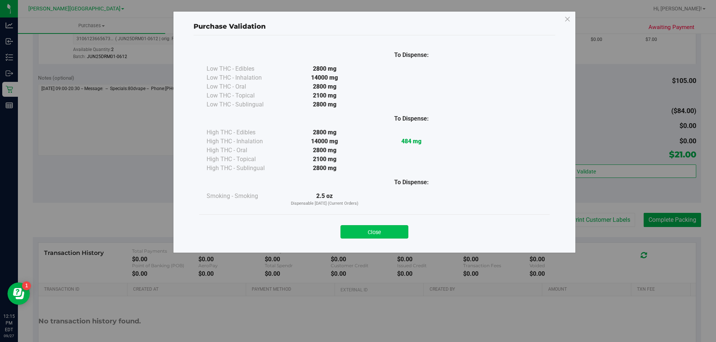
click at [401, 231] on button "Close" at bounding box center [374, 231] width 68 height 13
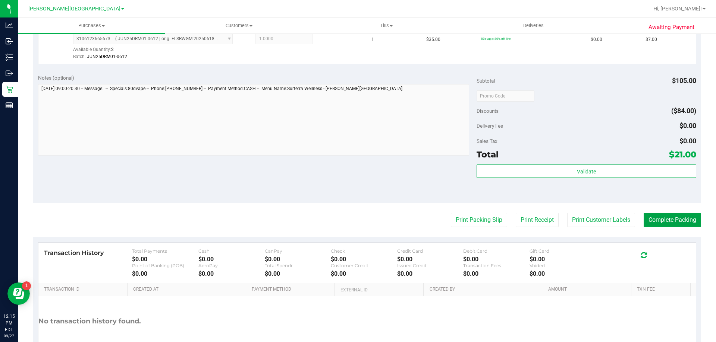
click at [645, 223] on button "Complete Packing" at bounding box center [671, 220] width 57 height 14
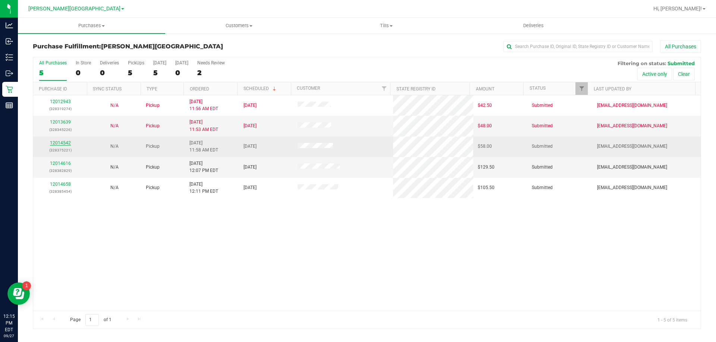
click at [67, 142] on link "12014542" at bounding box center [60, 142] width 21 height 5
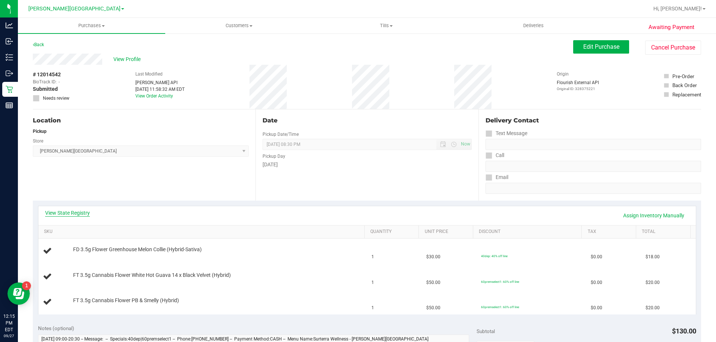
click at [74, 211] on link "View State Registry" at bounding box center [67, 212] width 45 height 7
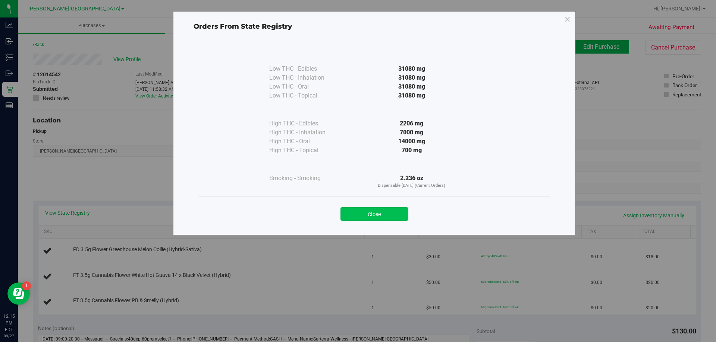
click at [375, 211] on button "Close" at bounding box center [374, 214] width 68 height 13
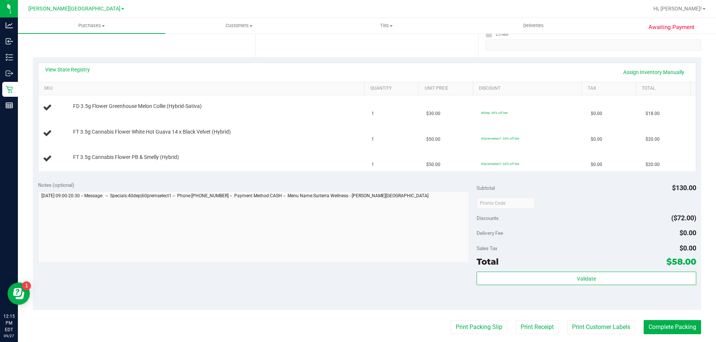
scroll to position [224, 0]
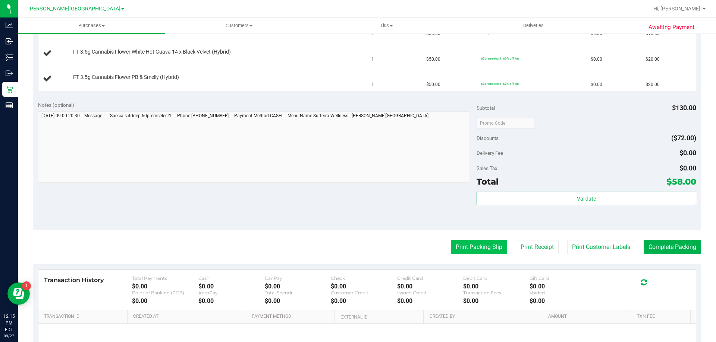
click at [452, 251] on button "Print Packing Slip" at bounding box center [479, 247] width 56 height 14
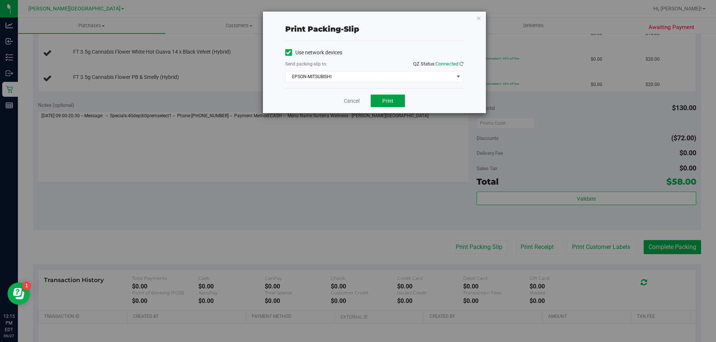
click at [387, 97] on button "Print" at bounding box center [387, 101] width 34 height 13
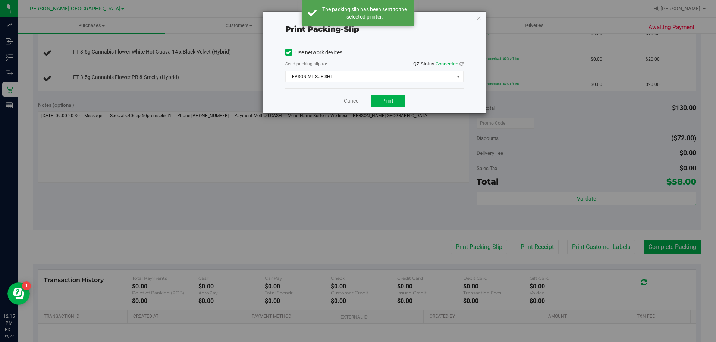
click at [348, 101] on link "Cancel" at bounding box center [352, 101] width 16 height 8
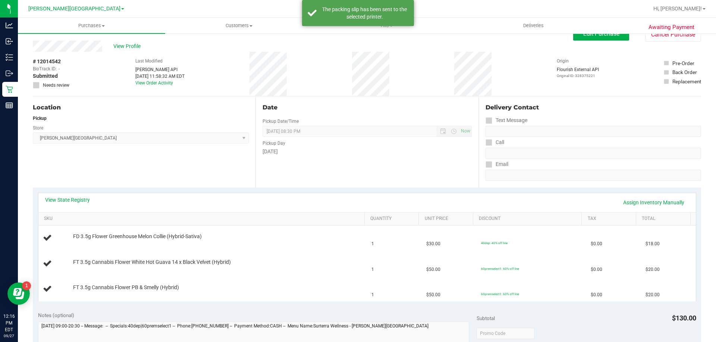
scroll to position [0, 0]
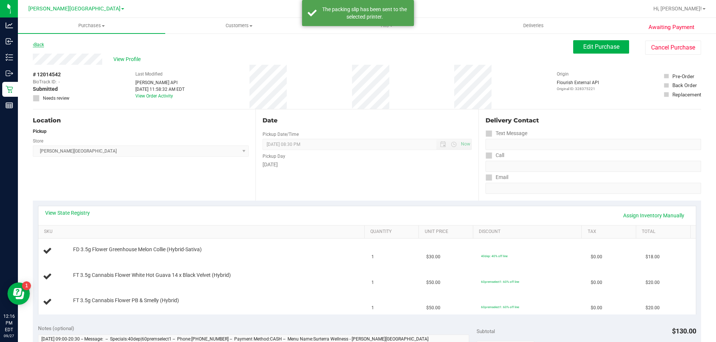
click at [42, 43] on link "Back" at bounding box center [38, 44] width 11 height 5
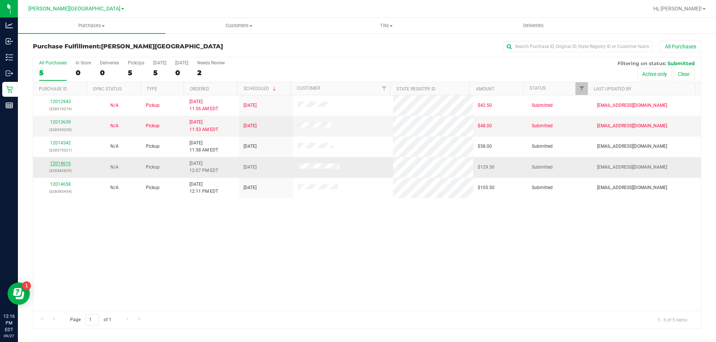
click at [62, 162] on link "12014616" at bounding box center [60, 163] width 21 height 5
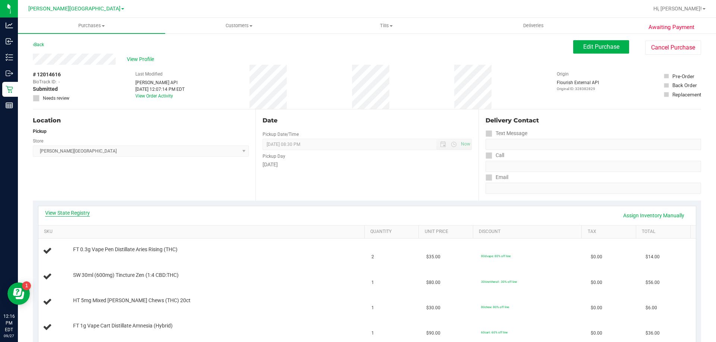
click at [83, 214] on link "View State Registry" at bounding box center [67, 212] width 45 height 7
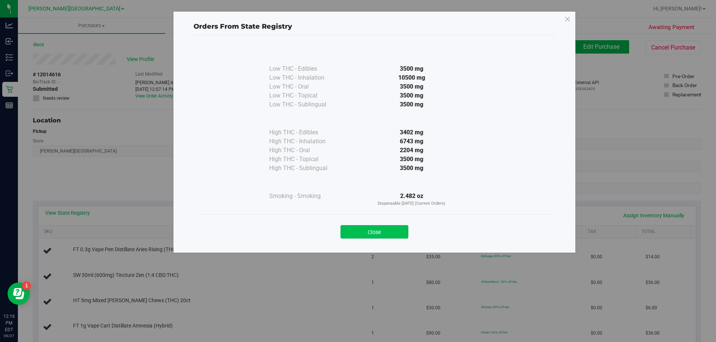
click at [359, 231] on button "Close" at bounding box center [374, 231] width 68 height 13
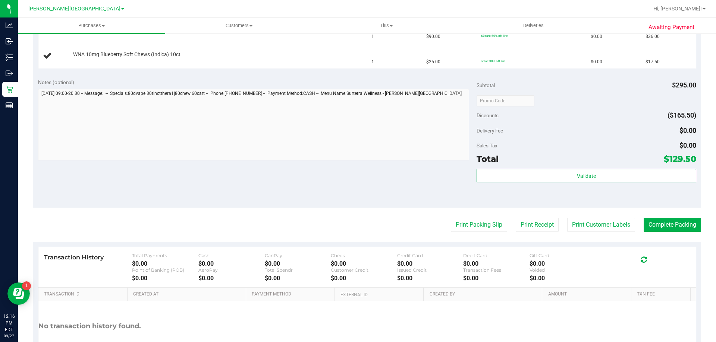
scroll to position [298, 0]
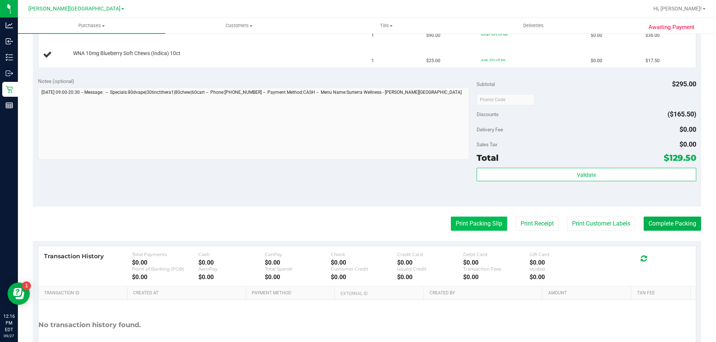
click at [466, 220] on button "Print Packing Slip" at bounding box center [479, 224] width 56 height 14
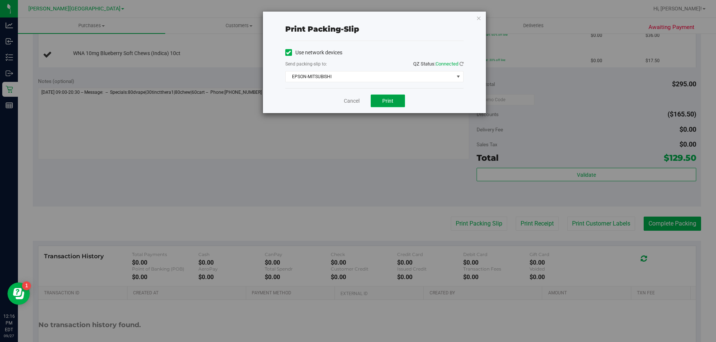
click at [395, 101] on button "Print" at bounding box center [387, 101] width 34 height 13
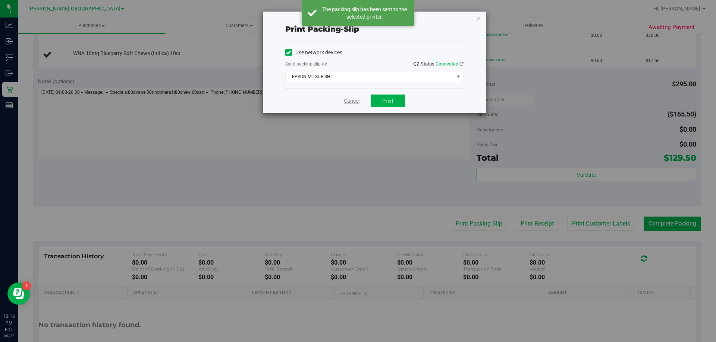
click at [350, 101] on link "Cancel" at bounding box center [352, 101] width 16 height 8
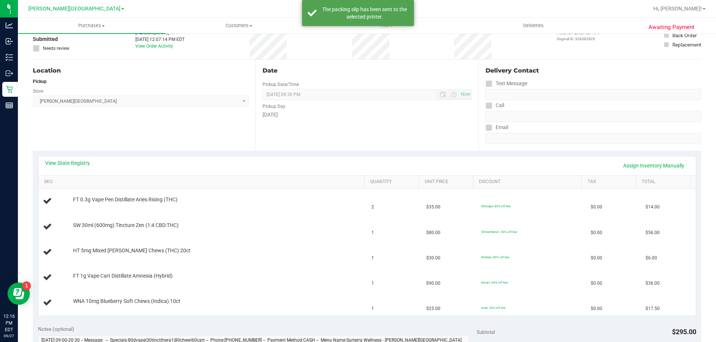
scroll to position [0, 0]
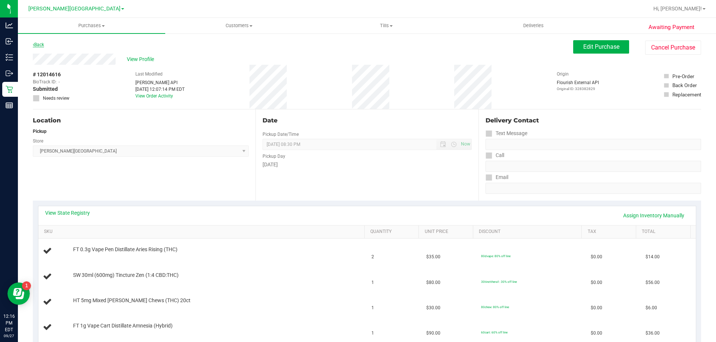
click at [40, 45] on link "Back" at bounding box center [38, 44] width 11 height 5
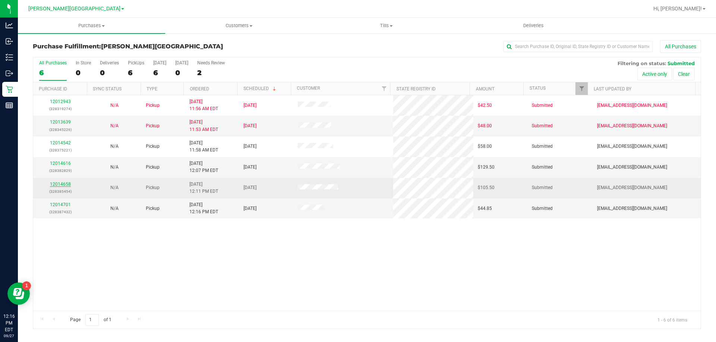
click at [59, 183] on link "12014658" at bounding box center [60, 184] width 21 height 5
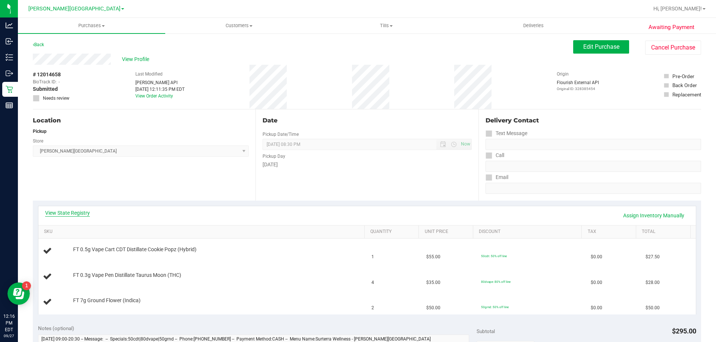
click at [79, 212] on link "View State Registry" at bounding box center [67, 212] width 45 height 7
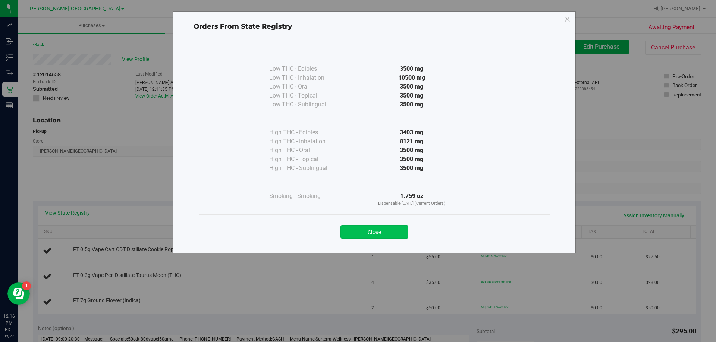
click at [351, 233] on button "Close" at bounding box center [374, 231] width 68 height 13
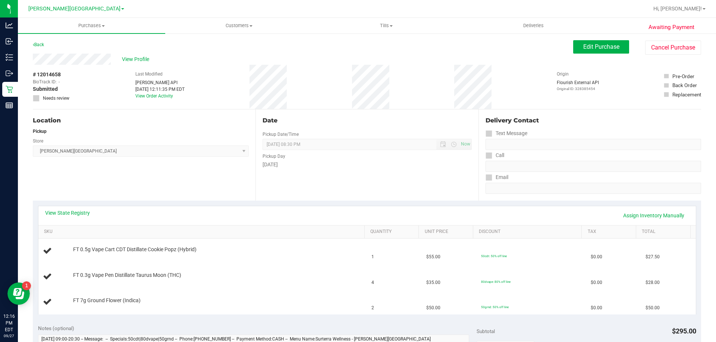
scroll to position [186, 0]
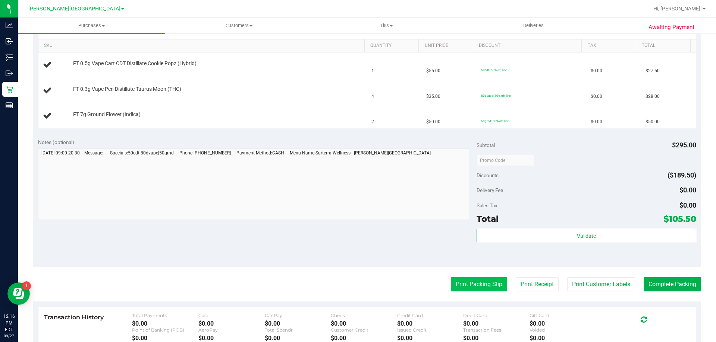
click at [486, 288] on button "Print Packing Slip" at bounding box center [479, 285] width 56 height 14
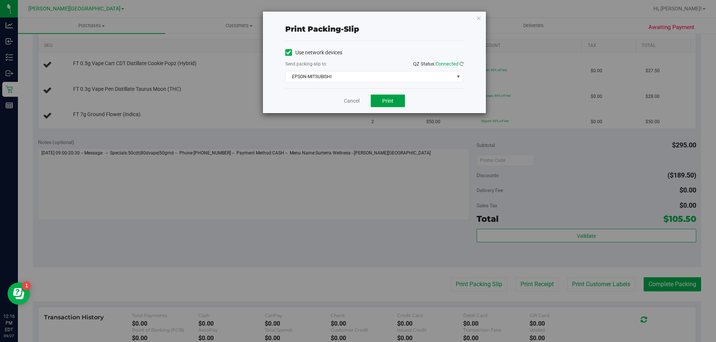
click at [396, 100] on button "Print" at bounding box center [387, 101] width 34 height 13
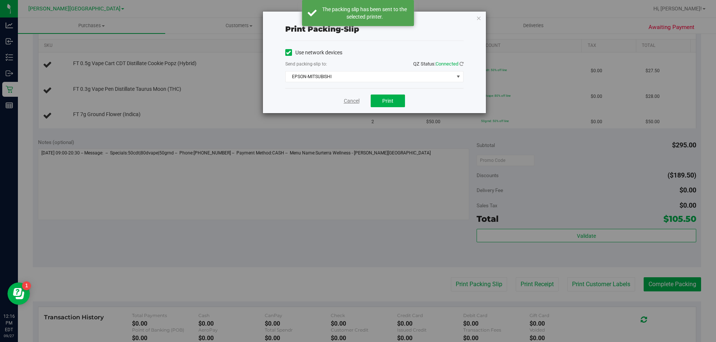
click at [353, 101] on link "Cancel" at bounding box center [352, 101] width 16 height 8
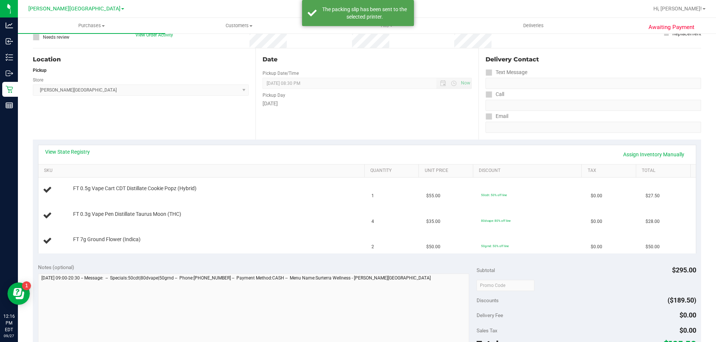
scroll to position [0, 0]
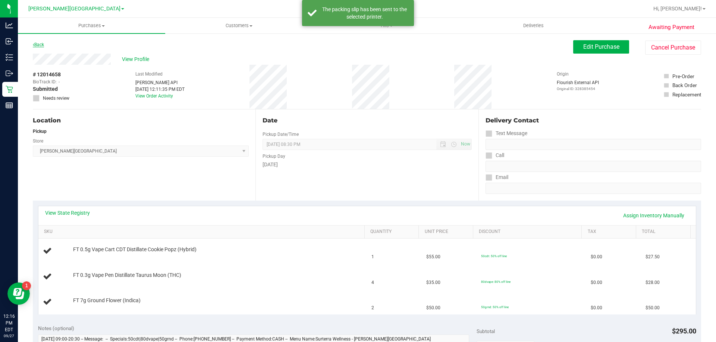
click at [44, 47] on link "Back" at bounding box center [38, 44] width 11 height 5
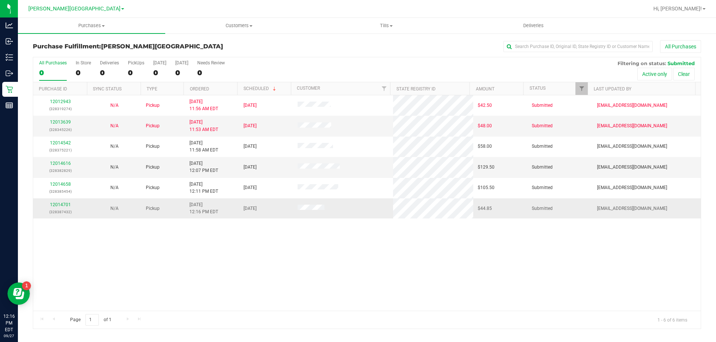
click at [60, 208] on div "12014701 (328387432)" at bounding box center [60, 209] width 45 height 14
click at [62, 200] on td "12014701 (328387432)" at bounding box center [60, 209] width 54 height 20
click at [63, 203] on link "12014701" at bounding box center [60, 204] width 21 height 5
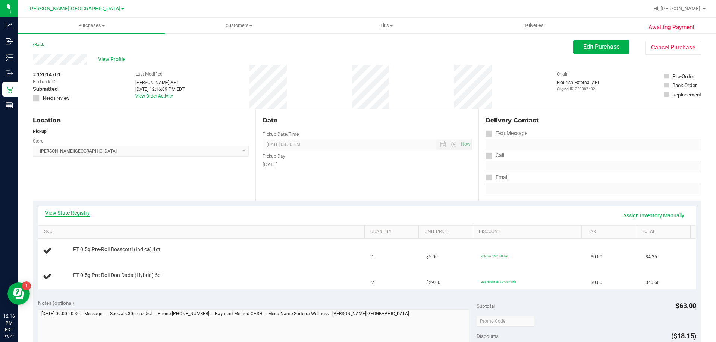
click at [72, 212] on link "View State Registry" at bounding box center [67, 212] width 45 height 7
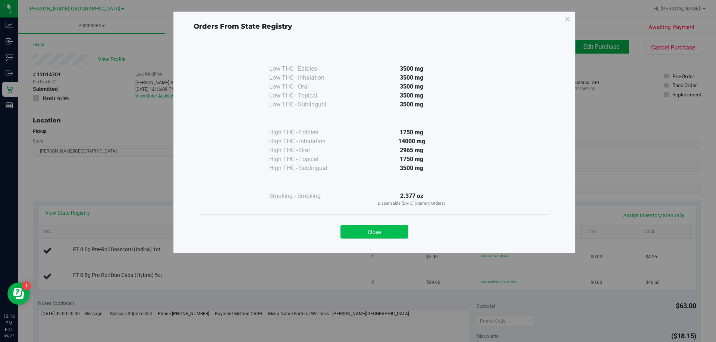
click at [373, 229] on button "Close" at bounding box center [374, 231] width 68 height 13
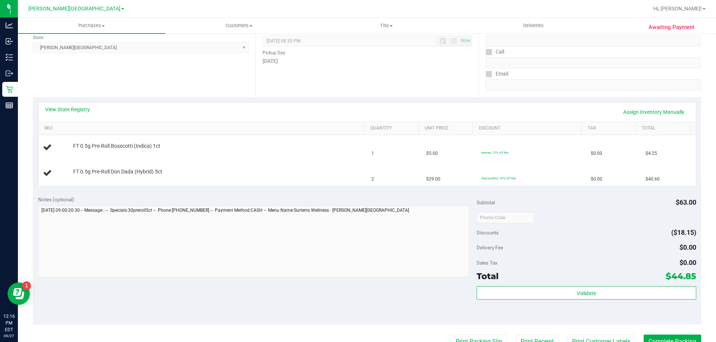
scroll to position [224, 0]
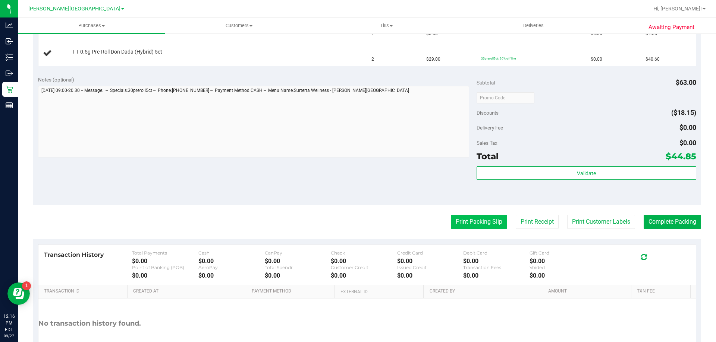
click at [461, 224] on button "Print Packing Slip" at bounding box center [479, 222] width 56 height 14
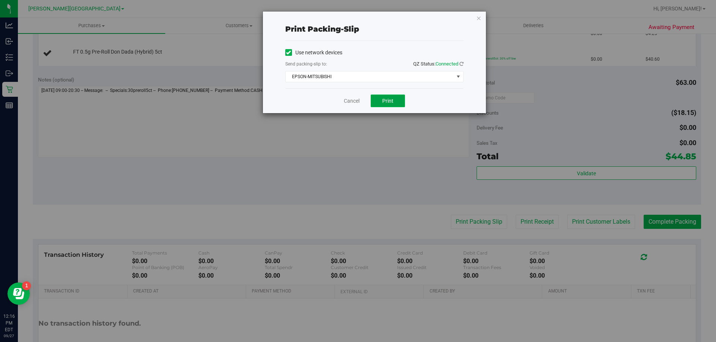
click at [382, 101] on span "Print" at bounding box center [387, 101] width 11 height 6
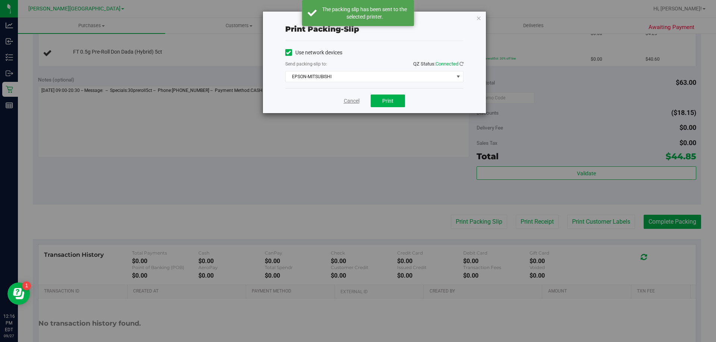
click at [350, 101] on link "Cancel" at bounding box center [352, 101] width 16 height 8
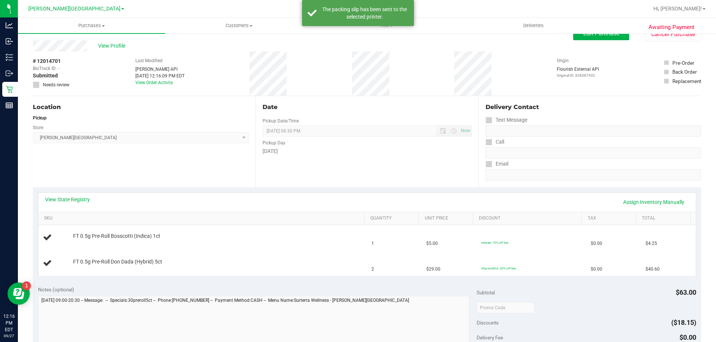
scroll to position [0, 0]
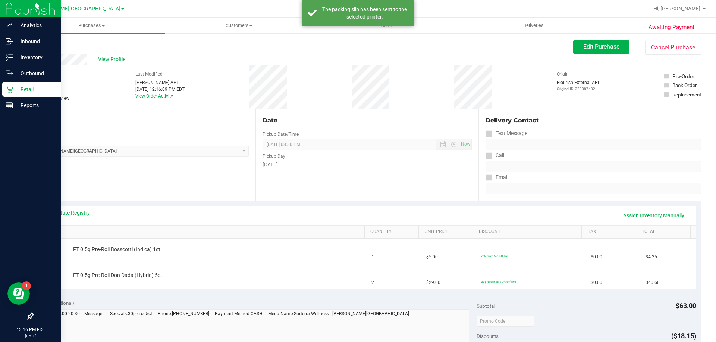
click at [16, 91] on p "Retail" at bounding box center [35, 89] width 45 height 9
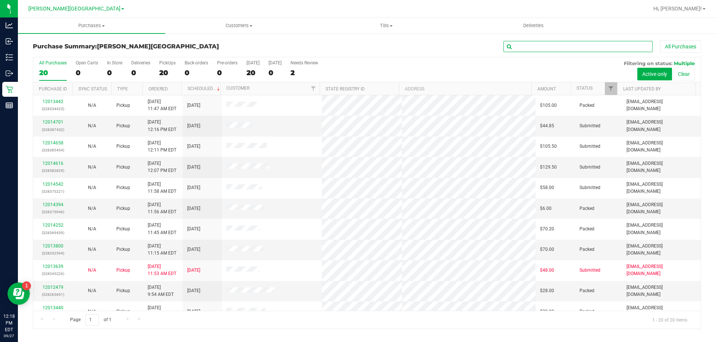
click at [566, 45] on input "text" at bounding box center [577, 46] width 149 height 11
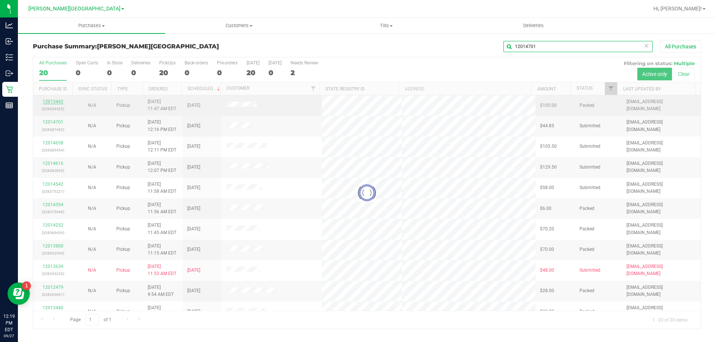
type input "12014701"
click at [57, 102] on div at bounding box center [366, 193] width 667 height 272
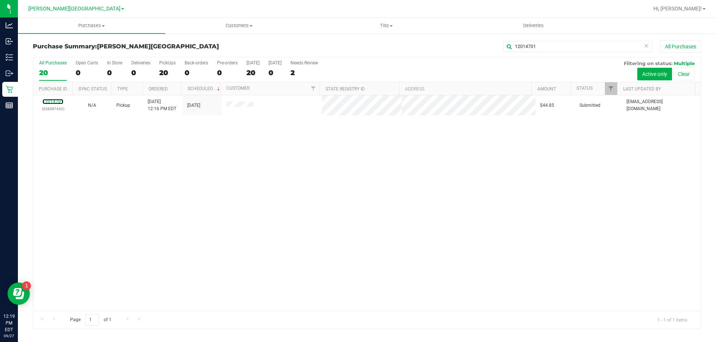
click at [56, 101] on link "12014701" at bounding box center [52, 101] width 21 height 5
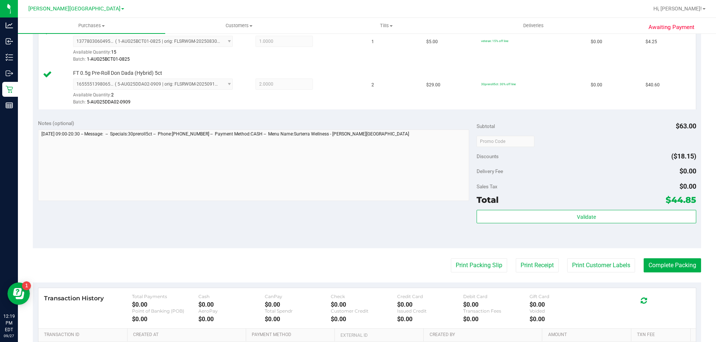
scroll to position [224, 0]
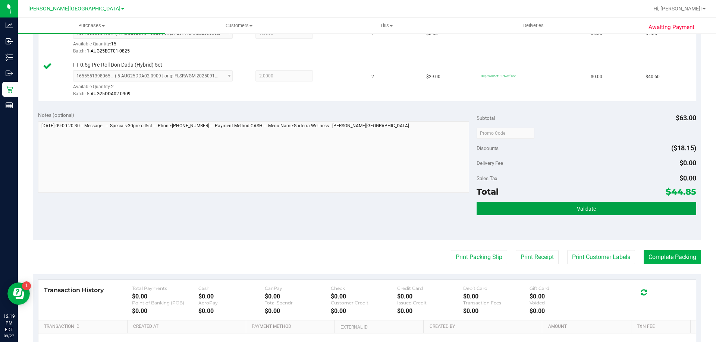
click at [539, 214] on button "Validate" at bounding box center [585, 208] width 219 height 13
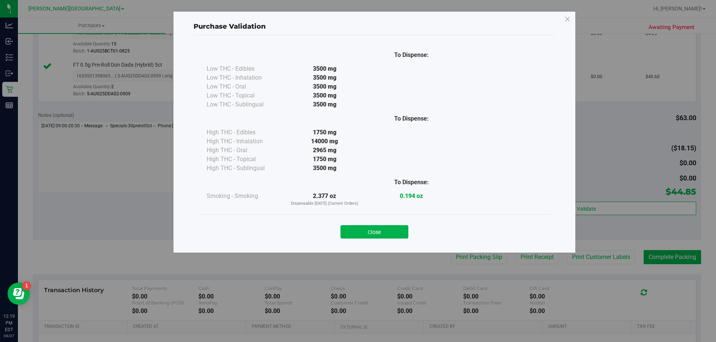
click at [365, 230] on button "Close" at bounding box center [374, 231] width 68 height 13
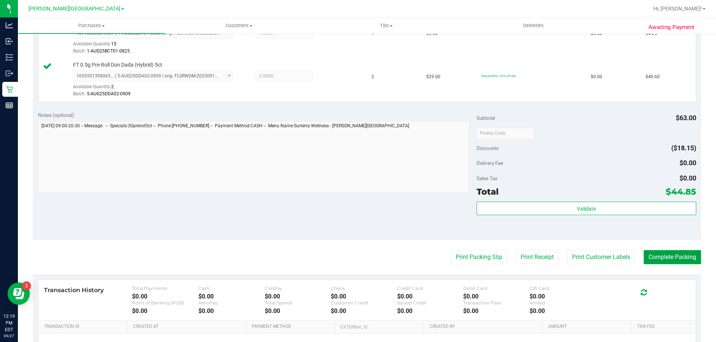
click at [692, 256] on button "Complete Packing" at bounding box center [671, 257] width 57 height 14
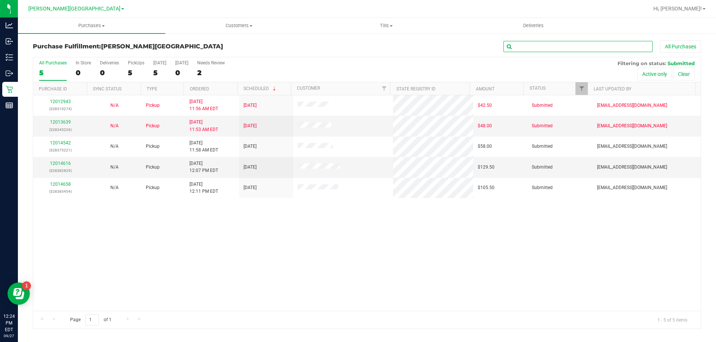
click at [540, 43] on input "text" at bounding box center [577, 46] width 149 height 11
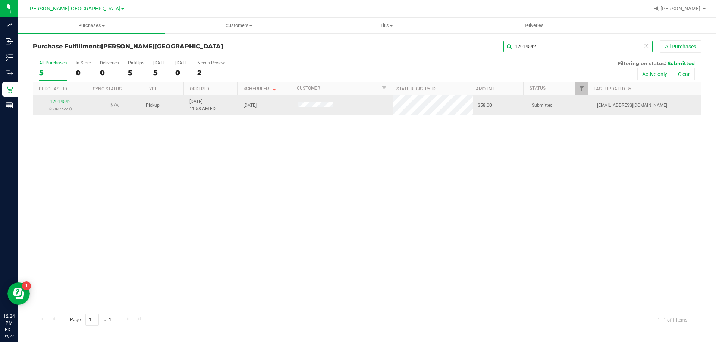
type input "12014542"
click at [64, 103] on link "12014542" at bounding box center [60, 101] width 21 height 5
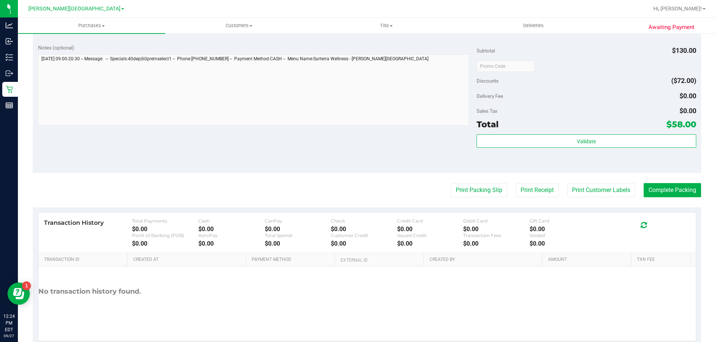
scroll to position [335, 0]
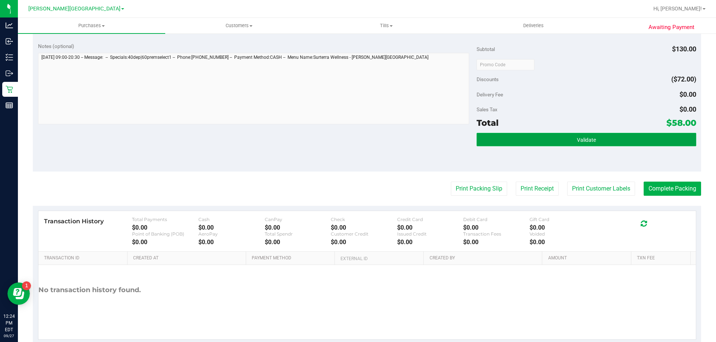
click at [490, 136] on button "Validate" at bounding box center [585, 139] width 219 height 13
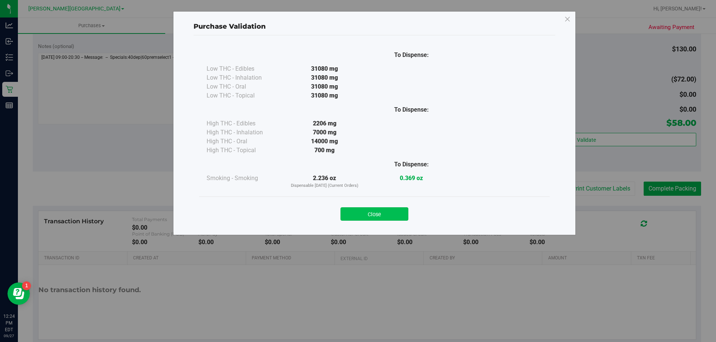
click at [370, 214] on button "Close" at bounding box center [374, 214] width 68 height 13
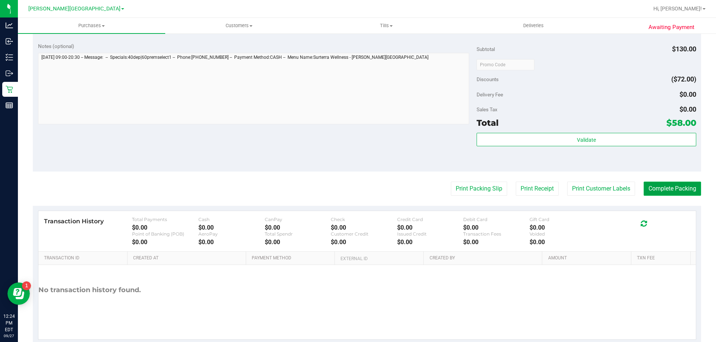
click at [670, 186] on button "Complete Packing" at bounding box center [671, 189] width 57 height 14
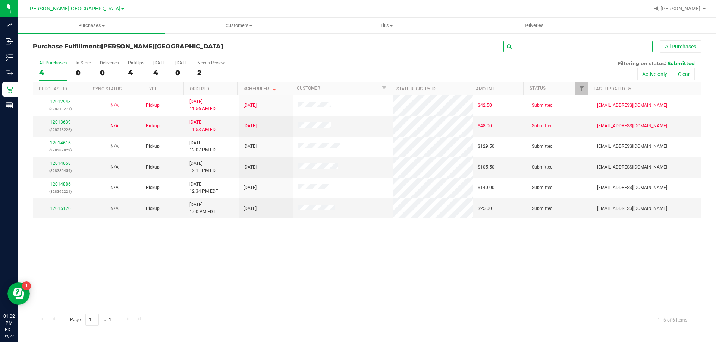
click at [593, 46] on input "text" at bounding box center [577, 46] width 149 height 11
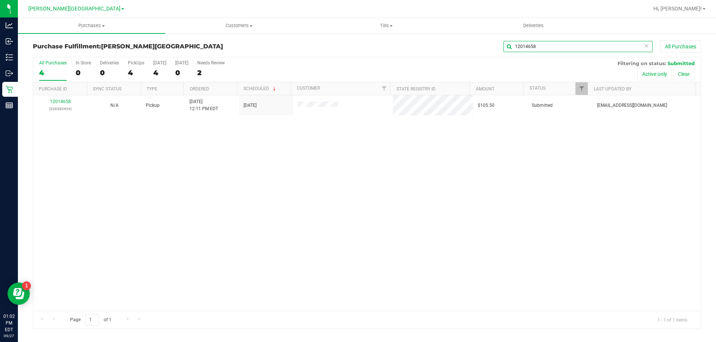
type input "12014658"
click at [65, 101] on link "12014658" at bounding box center [60, 101] width 21 height 5
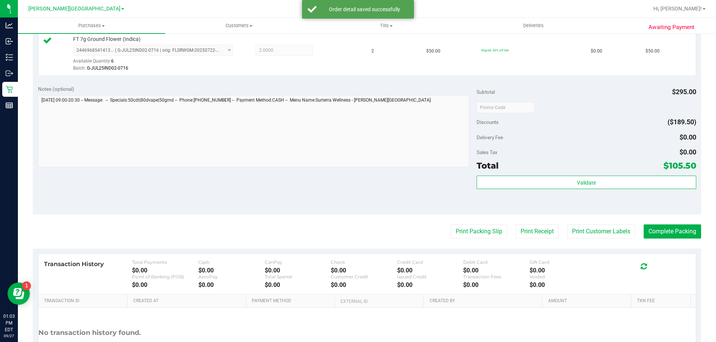
scroll to position [298, 0]
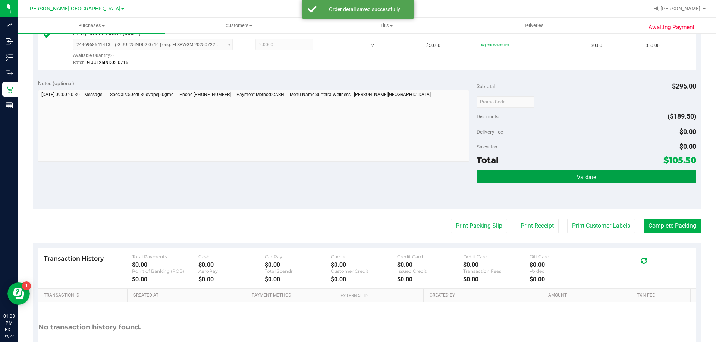
click at [506, 182] on button "Validate" at bounding box center [585, 176] width 219 height 13
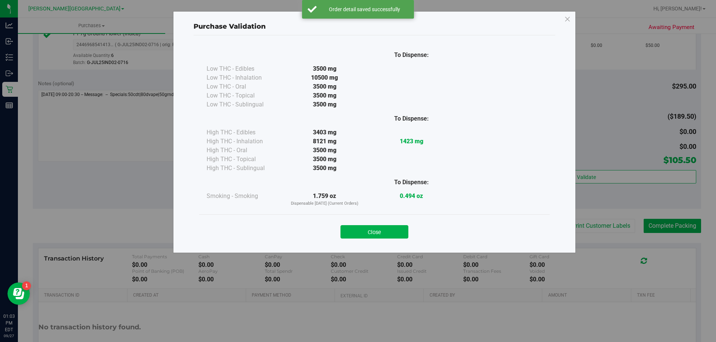
click at [353, 230] on button "Close" at bounding box center [374, 231] width 68 height 13
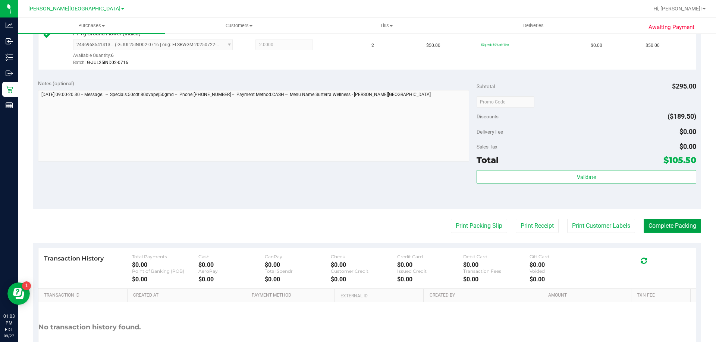
click at [654, 225] on button "Complete Packing" at bounding box center [671, 226] width 57 height 14
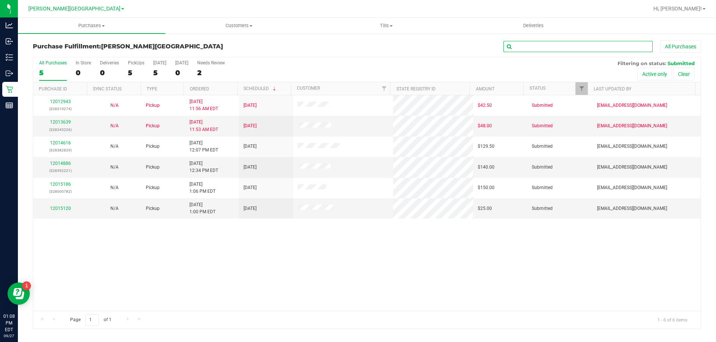
click at [536, 44] on input "text" at bounding box center [577, 46] width 149 height 11
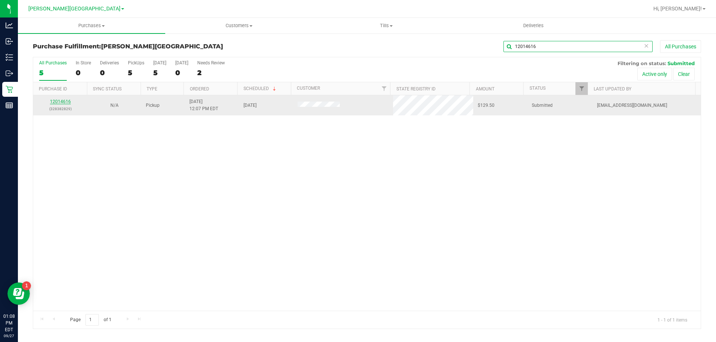
type input "12014616"
click at [64, 102] on link "12014616" at bounding box center [60, 101] width 21 height 5
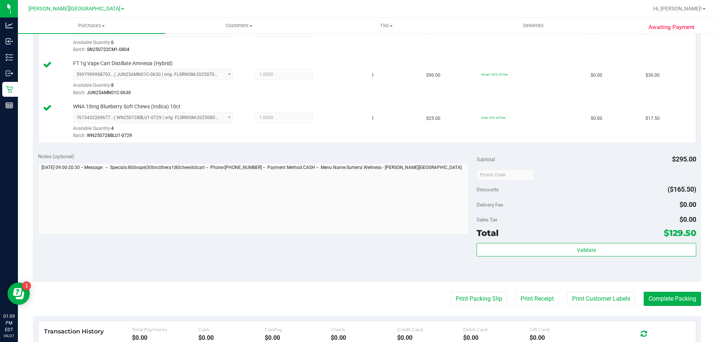
scroll to position [410, 0]
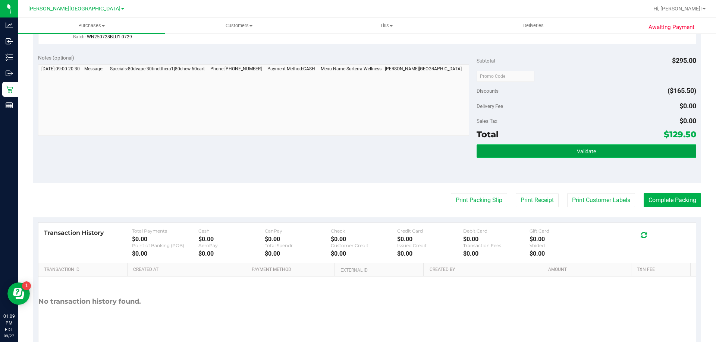
click at [500, 152] on button "Validate" at bounding box center [585, 151] width 219 height 13
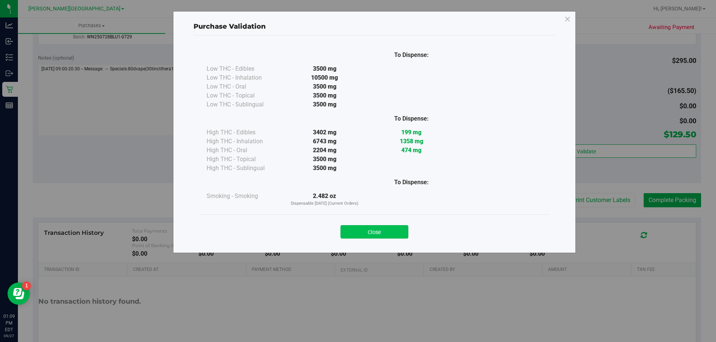
click at [399, 233] on button "Close" at bounding box center [374, 231] width 68 height 13
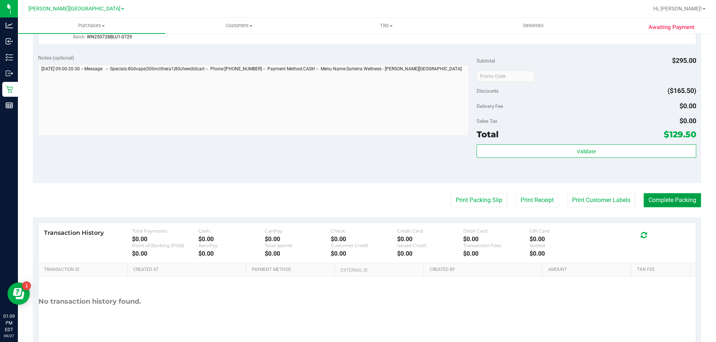
click at [648, 203] on button "Complete Packing" at bounding box center [671, 200] width 57 height 14
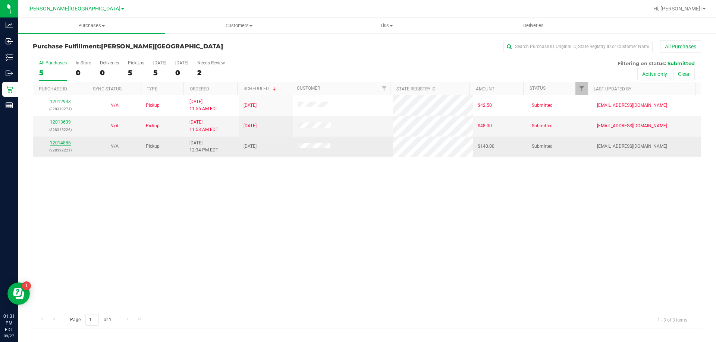
click at [68, 144] on link "12014886" at bounding box center [60, 142] width 21 height 5
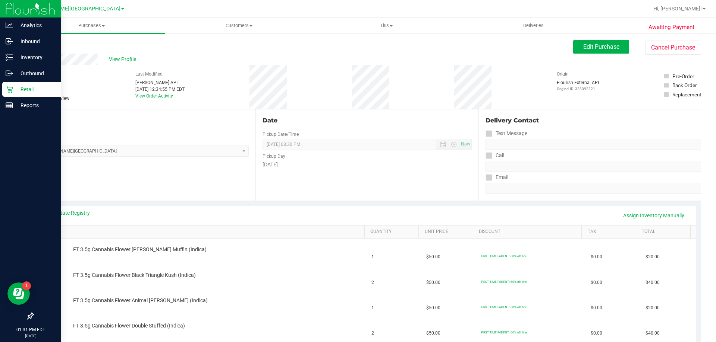
click at [34, 91] on p "Retail" at bounding box center [35, 89] width 45 height 9
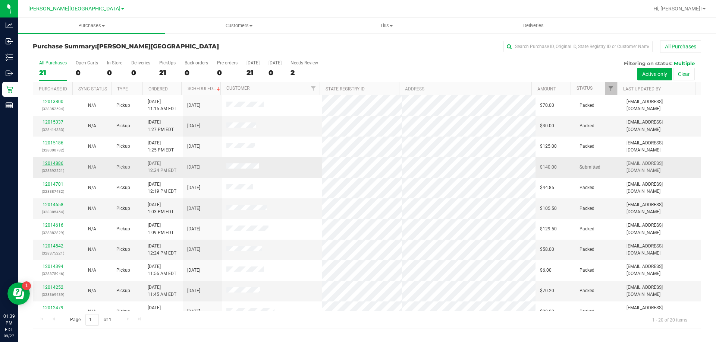
click at [45, 164] on link "12014886" at bounding box center [52, 163] width 21 height 5
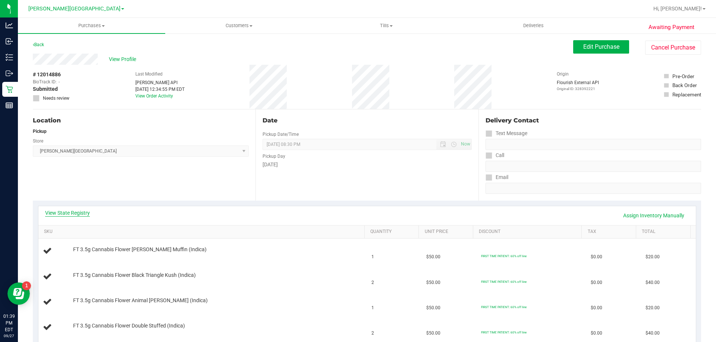
click at [88, 214] on link "View State Registry" at bounding box center [67, 212] width 45 height 7
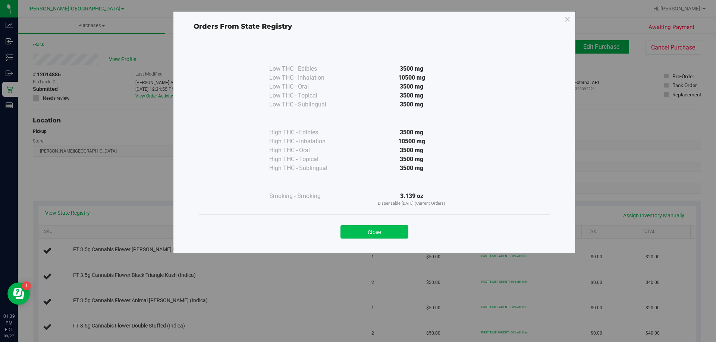
click at [384, 233] on button "Close" at bounding box center [374, 231] width 68 height 13
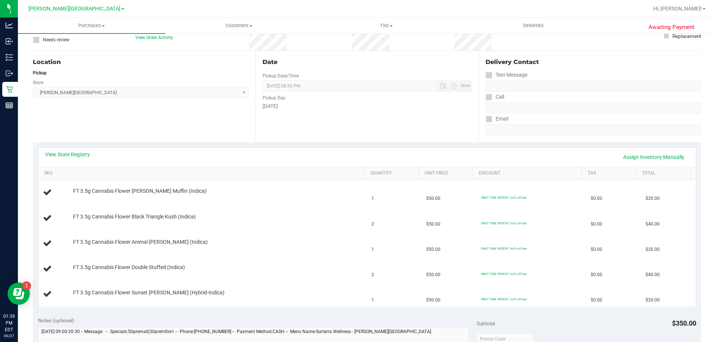
scroll to position [224, 0]
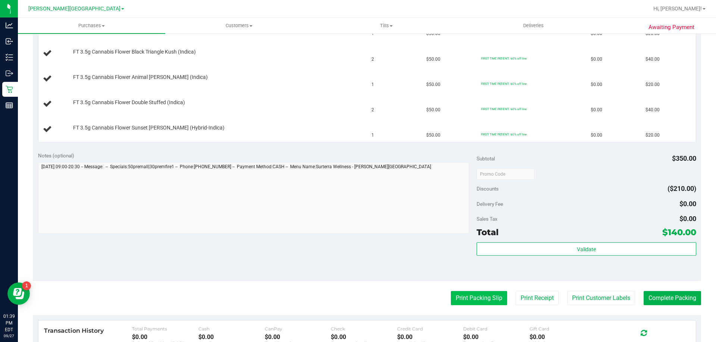
click at [472, 300] on button "Print Packing Slip" at bounding box center [479, 298] width 56 height 14
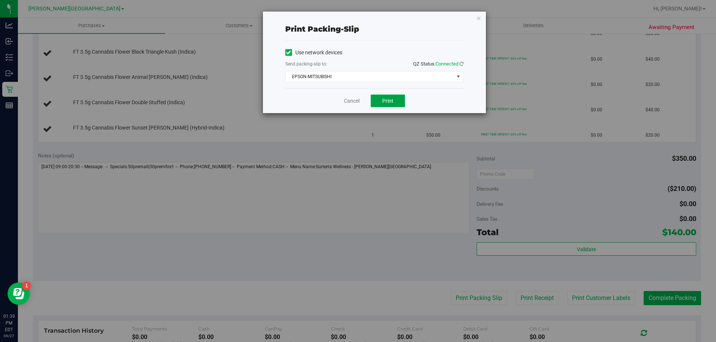
click at [394, 101] on button "Print" at bounding box center [387, 101] width 34 height 13
click at [348, 98] on link "Cancel" at bounding box center [352, 101] width 16 height 8
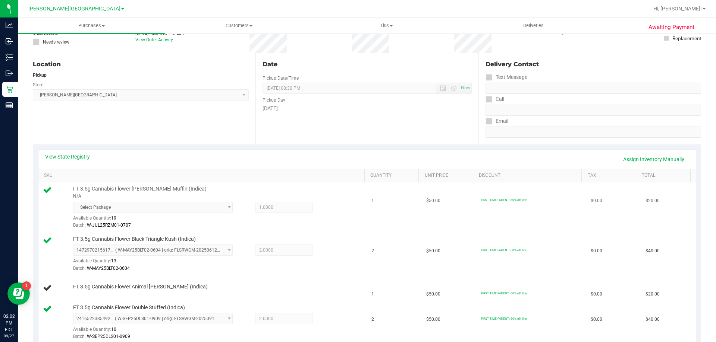
scroll to position [0, 0]
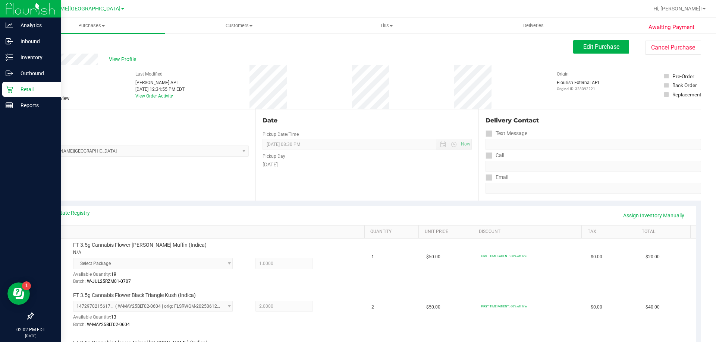
click at [16, 88] on p "Retail" at bounding box center [35, 89] width 45 height 9
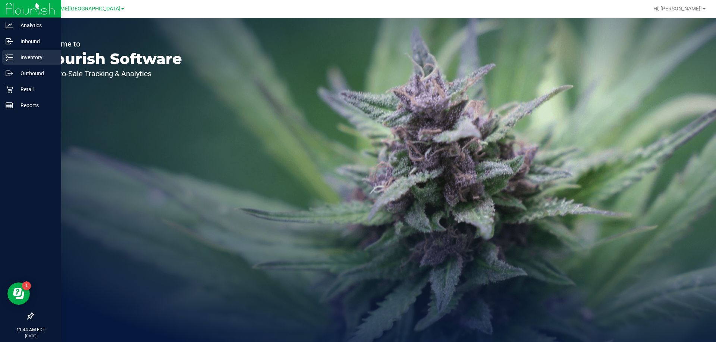
click at [28, 56] on p "Inventory" at bounding box center [35, 57] width 45 height 9
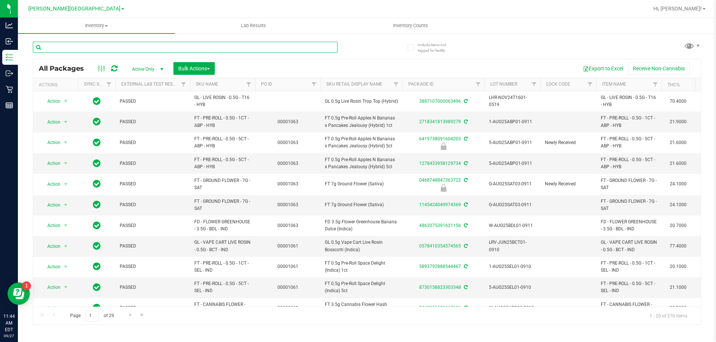
click at [173, 48] on input "text" at bounding box center [185, 47] width 304 height 11
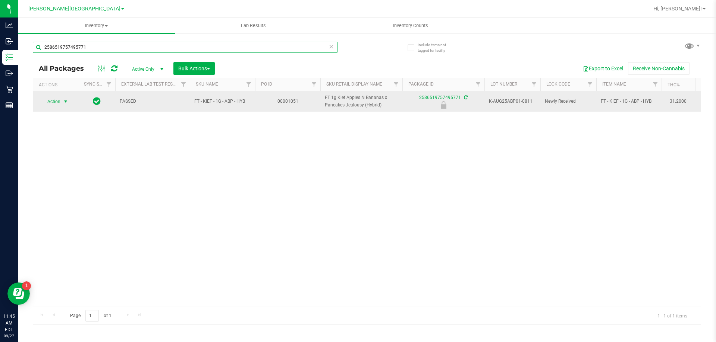
type input "2586519757495771"
click at [59, 103] on span "Action" at bounding box center [51, 102] width 20 height 10
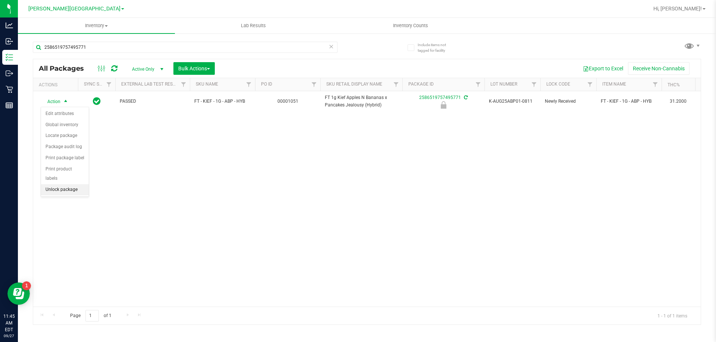
click at [68, 184] on li "Unlock package" at bounding box center [65, 189] width 48 height 11
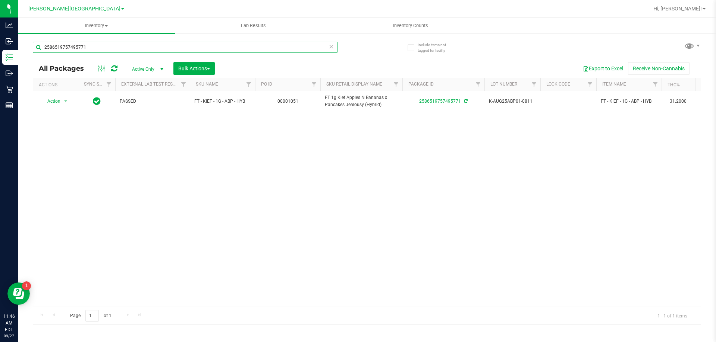
click at [128, 53] on input "2586519757495771" at bounding box center [185, 47] width 304 height 11
click at [128, 51] on input "2586519757495771" at bounding box center [185, 47] width 304 height 11
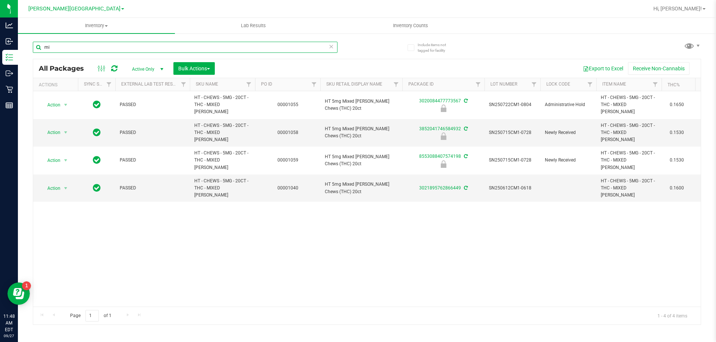
type input "m"
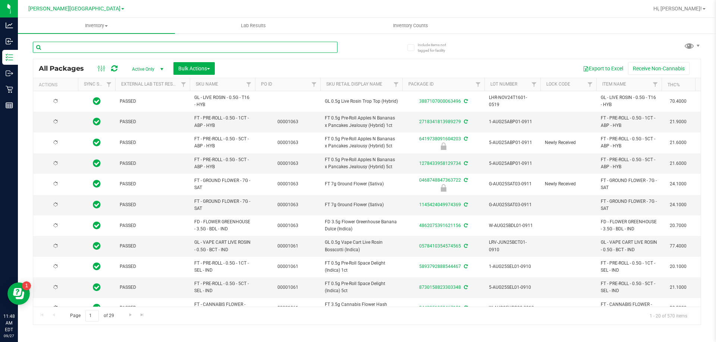
type input "[DATE]"
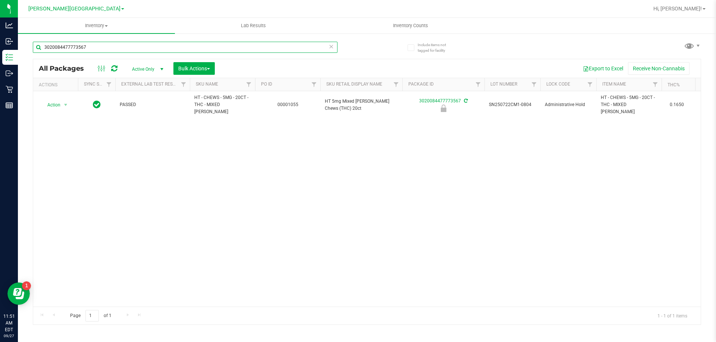
type input "3020084477773567"
type input "3"
type input "2291689179011456"
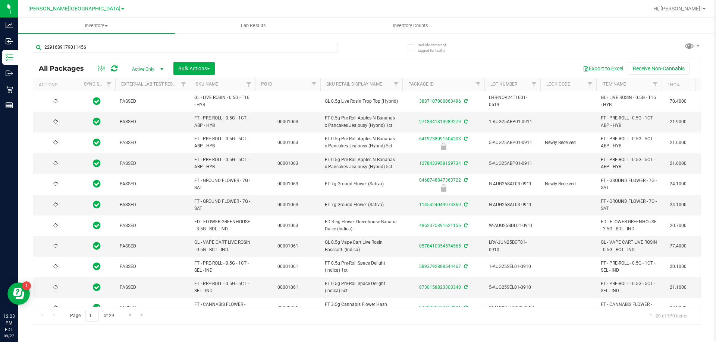
type input "[DATE]"
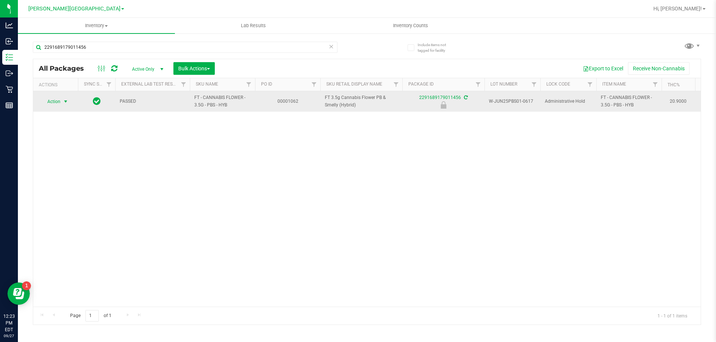
type input "2291689179011456"
click at [55, 99] on span "Action" at bounding box center [51, 102] width 20 height 10
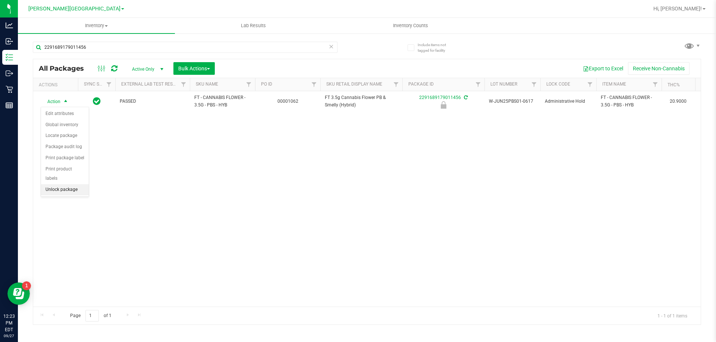
click at [64, 184] on li "Unlock package" at bounding box center [65, 189] width 48 height 11
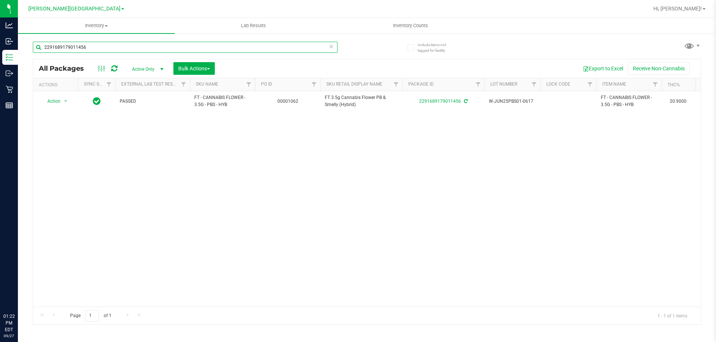
drag, startPoint x: 0, startPoint y: 0, endPoint x: 112, endPoint y: 47, distance: 121.6
click at [112, 47] on input "2291689179011456" at bounding box center [185, 47] width 304 height 11
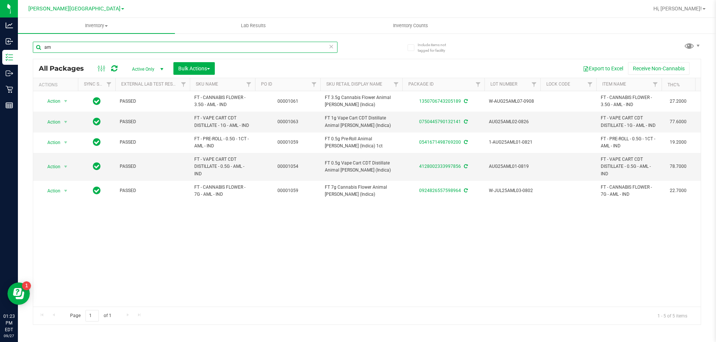
type input "a"
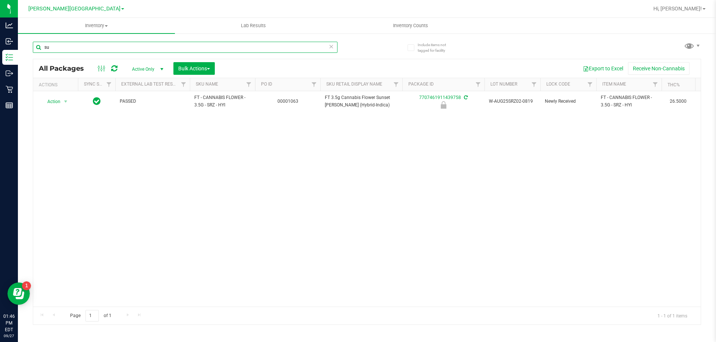
type input "s"
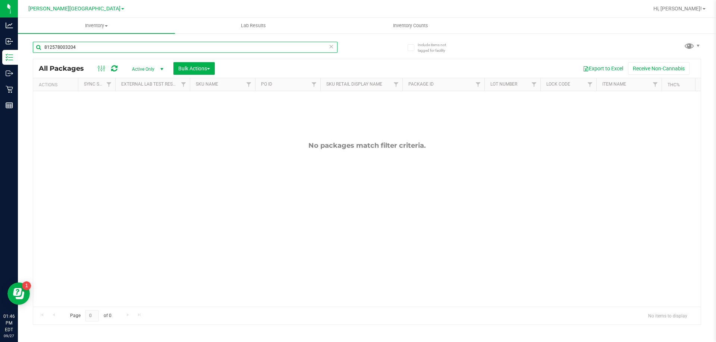
type input "812578003204"
click at [148, 67] on span "Active Only" at bounding box center [146, 69] width 41 height 10
click at [147, 113] on li "All" at bounding box center [146, 114] width 40 height 11
click at [107, 47] on input "812578003204" at bounding box center [185, 47] width 304 height 11
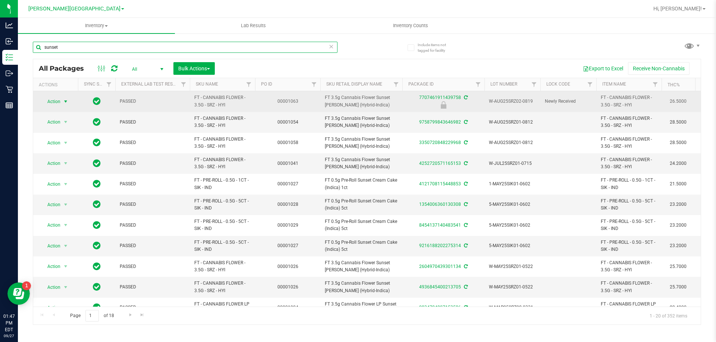
type input "sunset"
click at [66, 100] on span "select" at bounding box center [66, 102] width 6 height 6
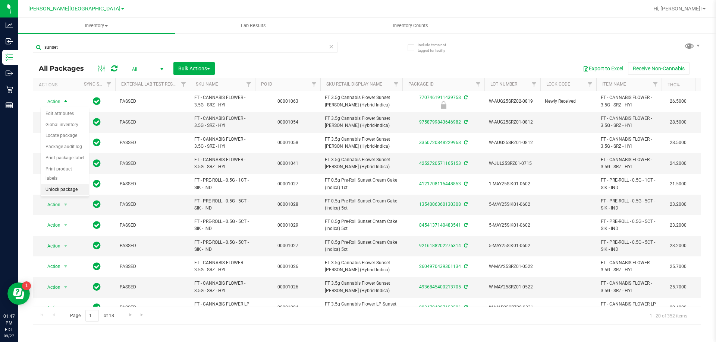
click at [55, 184] on li "Unlock package" at bounding box center [65, 189] width 48 height 11
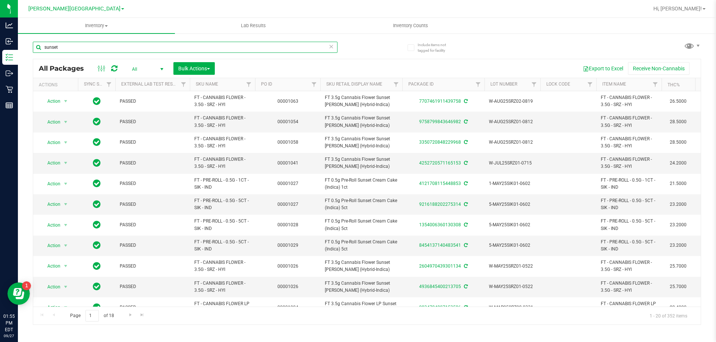
click at [100, 44] on input "sunset" at bounding box center [185, 47] width 304 height 11
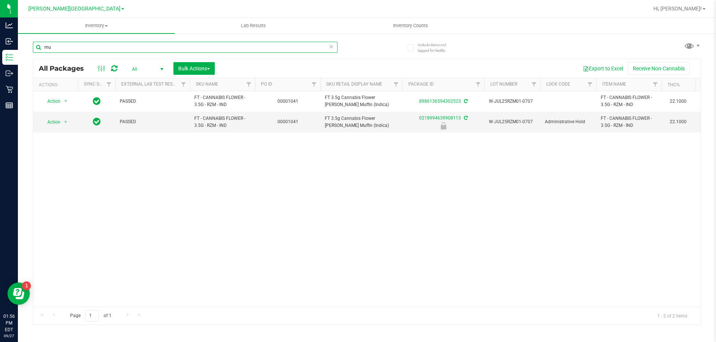
type input "m"
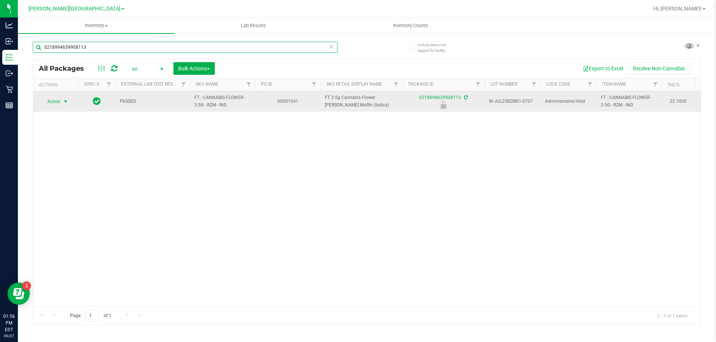
type input "0218994639908113"
click at [58, 103] on span "Action" at bounding box center [51, 102] width 20 height 10
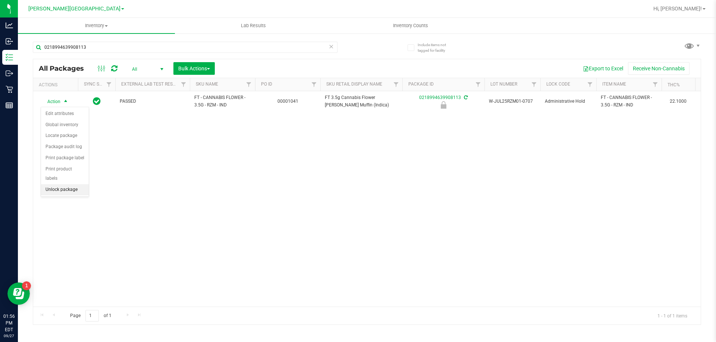
click at [57, 184] on li "Unlock package" at bounding box center [65, 189] width 48 height 11
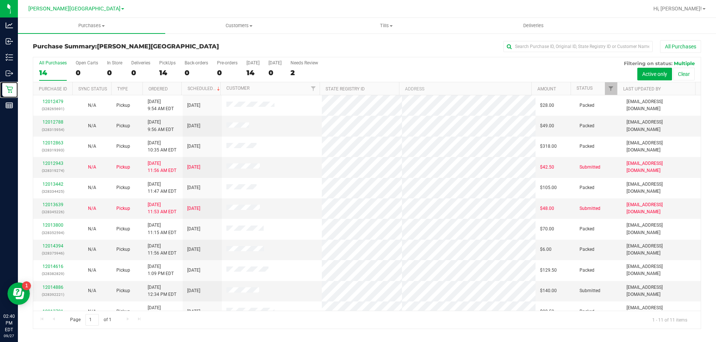
scroll to position [11, 0]
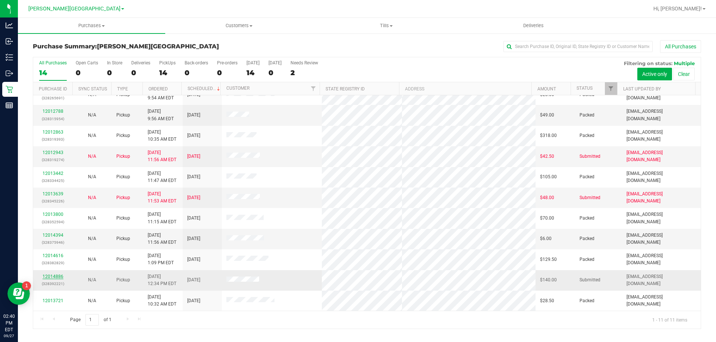
click at [53, 277] on link "12014886" at bounding box center [52, 276] width 21 height 5
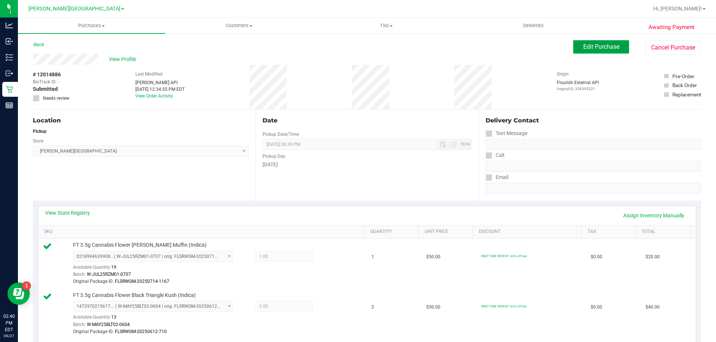
click at [583, 44] on span "Edit Purchase" at bounding box center [601, 46] width 36 height 7
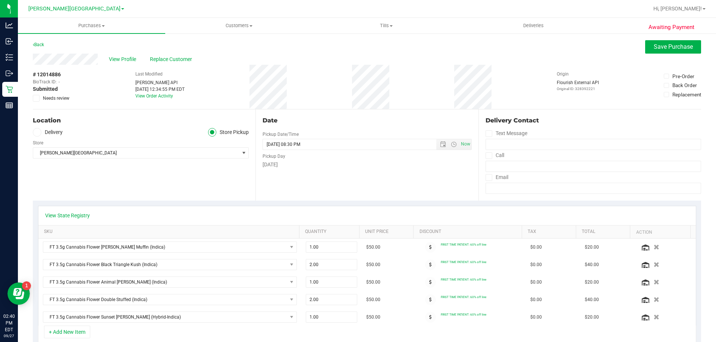
click at [38, 98] on icon at bounding box center [36, 98] width 5 height 0
click at [0, 0] on input "Needs review" at bounding box center [0, 0] width 0 height 0
click at [662, 49] on span "Save Purchase" at bounding box center [672, 46] width 39 height 7
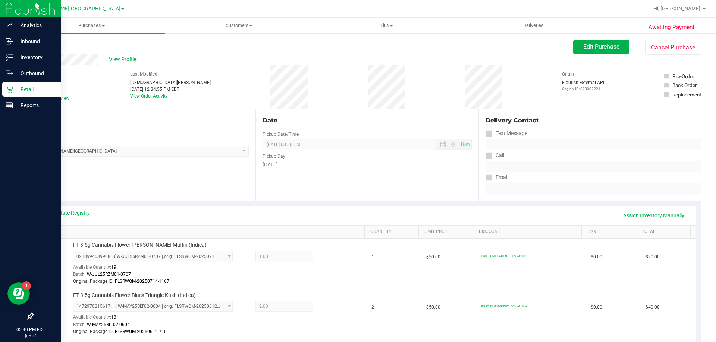
click at [17, 90] on p "Retail" at bounding box center [35, 89] width 45 height 9
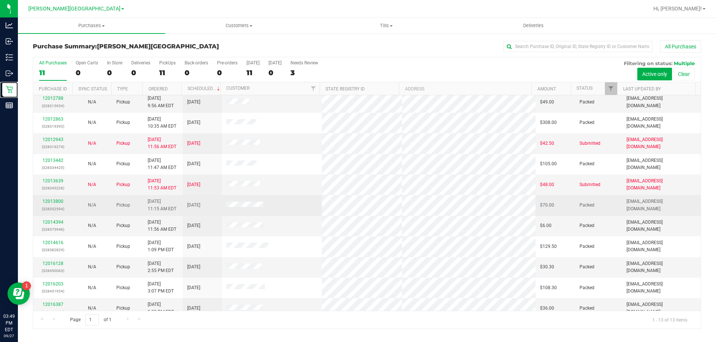
scroll to position [52, 0]
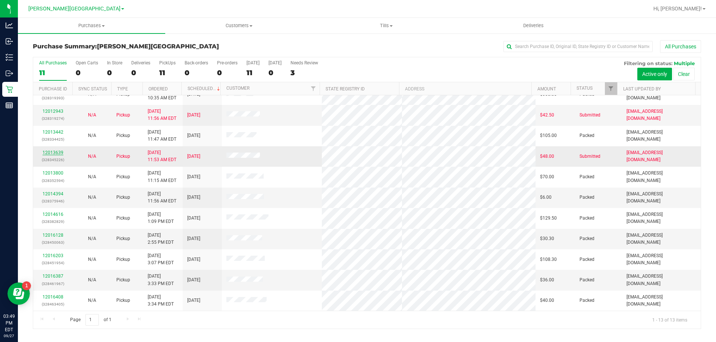
click at [54, 153] on link "12013639" at bounding box center [52, 152] width 21 height 5
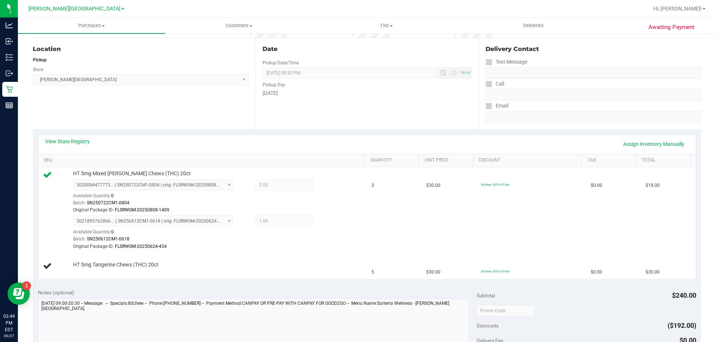
scroll to position [75, 0]
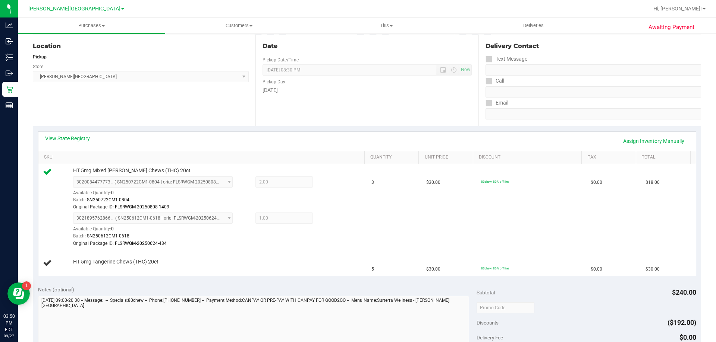
click at [78, 142] on link "View State Registry" at bounding box center [67, 138] width 45 height 7
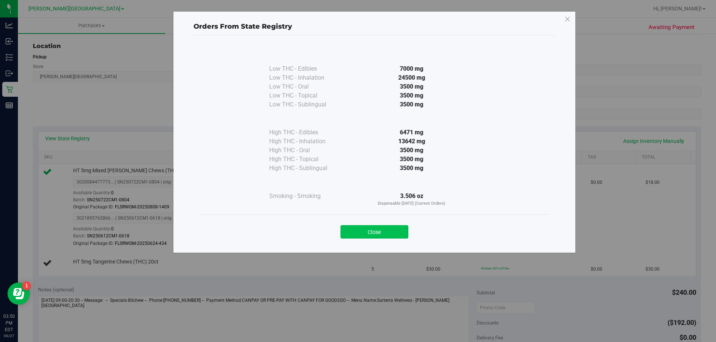
click at [374, 231] on button "Close" at bounding box center [374, 231] width 68 height 13
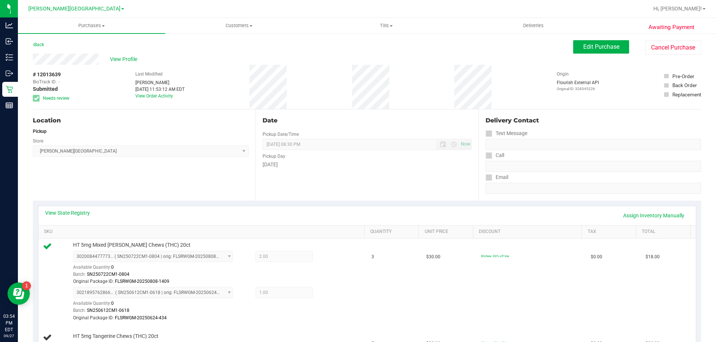
scroll to position [112, 0]
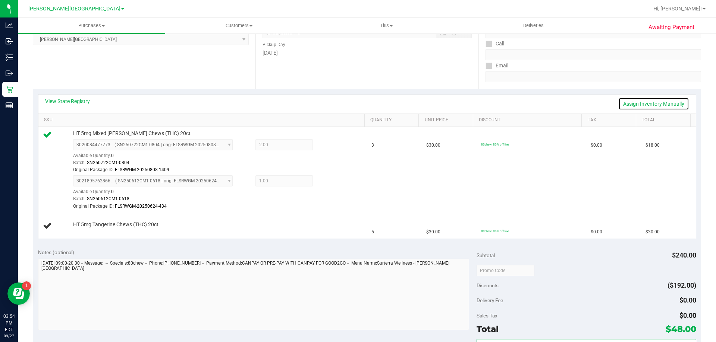
click at [642, 100] on link "Assign Inventory Manually" at bounding box center [653, 104] width 71 height 13
click at [326, 144] on icon at bounding box center [330, 146] width 8 height 9
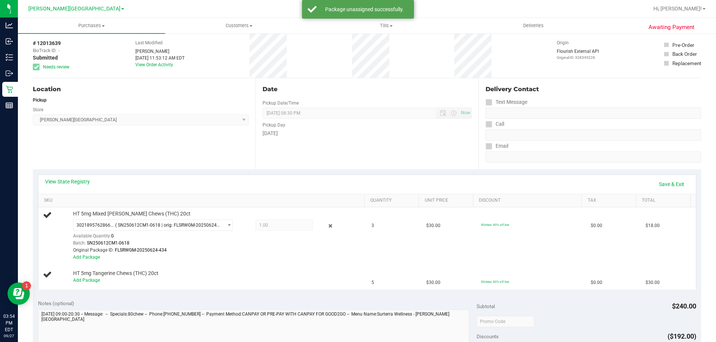
scroll to position [0, 0]
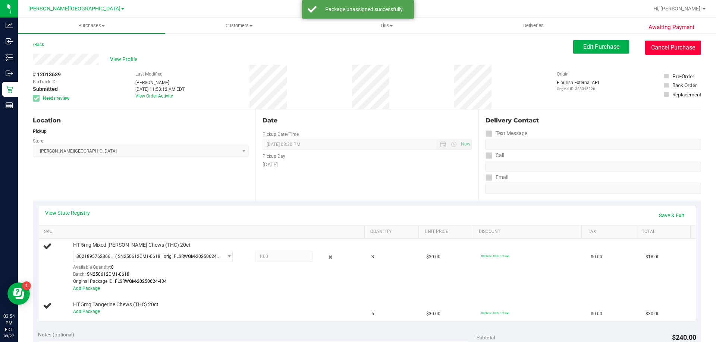
click at [656, 51] on button "Cancel Purchase" at bounding box center [673, 48] width 56 height 14
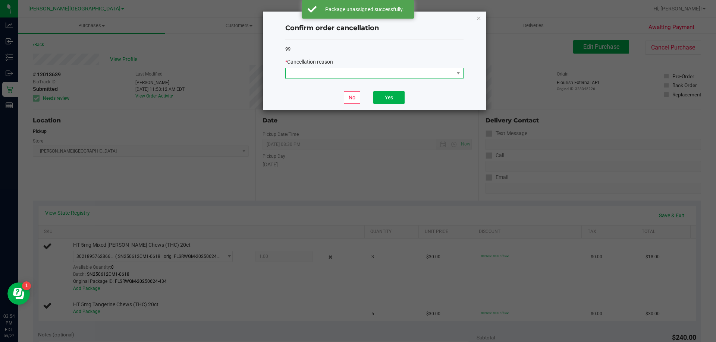
click at [303, 70] on span at bounding box center [369, 73] width 168 height 10
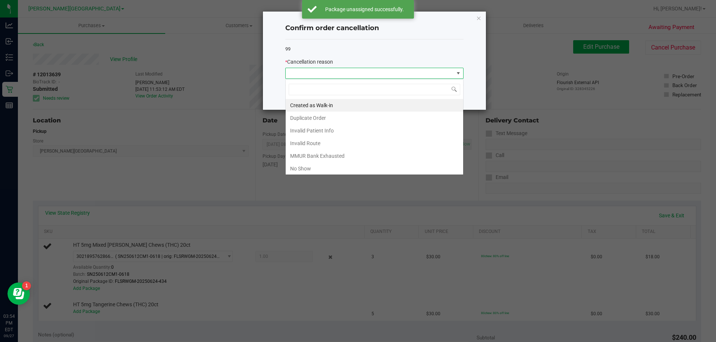
scroll to position [11, 178]
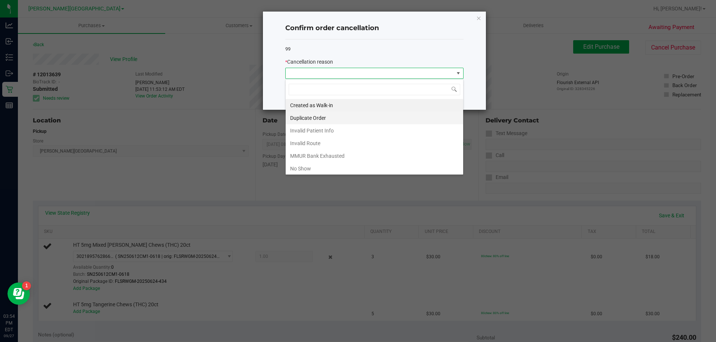
click at [322, 117] on li "Duplicate Order" at bounding box center [373, 118] width 177 height 13
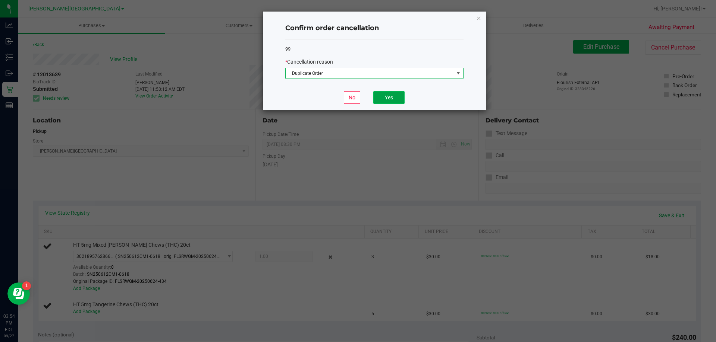
click at [391, 95] on button "Yes" at bounding box center [388, 97] width 31 height 13
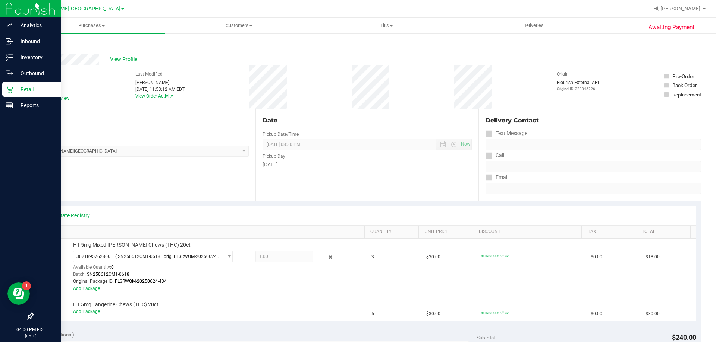
click at [14, 88] on p "Retail" at bounding box center [35, 89] width 45 height 9
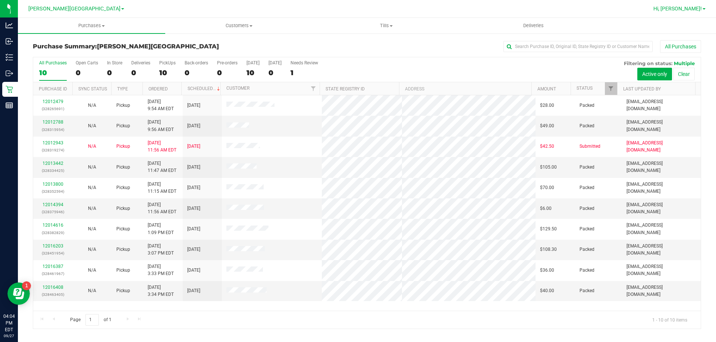
click at [690, 5] on link "Hi, [PERSON_NAME]!" at bounding box center [679, 9] width 58 height 8
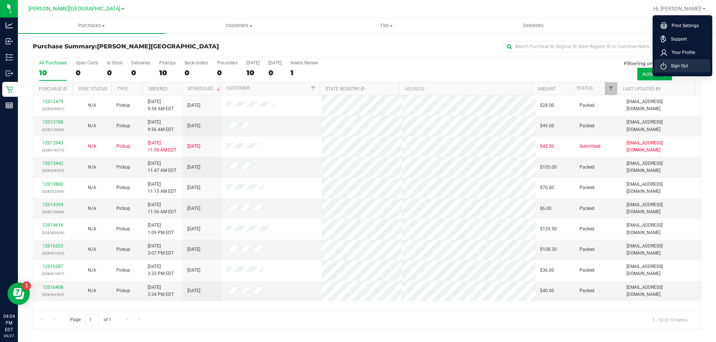
click at [680, 66] on span "Sign Out" at bounding box center [677, 65] width 22 height 7
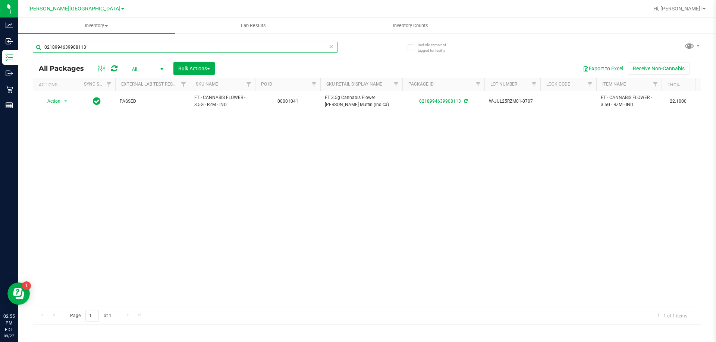
click at [170, 50] on input "0218994639908113" at bounding box center [185, 47] width 304 height 11
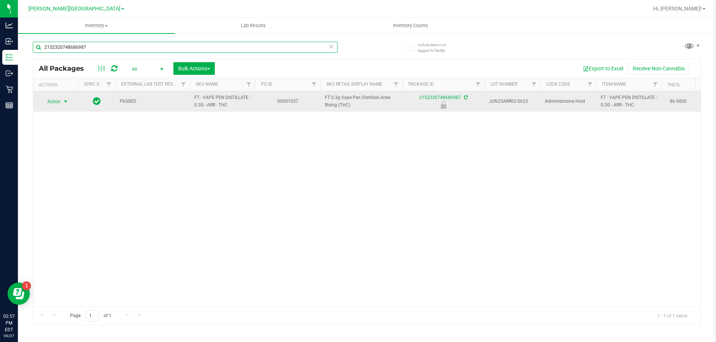
type input "2152320748686987"
click at [54, 101] on span "Action" at bounding box center [51, 102] width 20 height 10
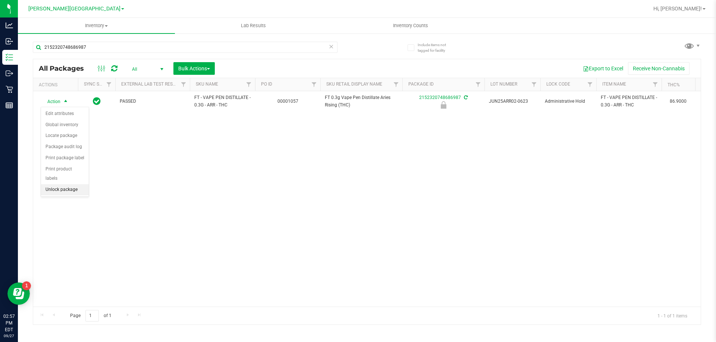
click at [73, 184] on li "Unlock package" at bounding box center [65, 189] width 48 height 11
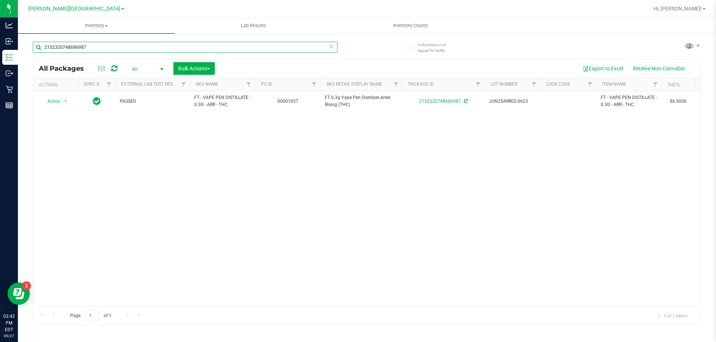
click at [88, 48] on input "2152320748686987" at bounding box center [185, 47] width 304 height 11
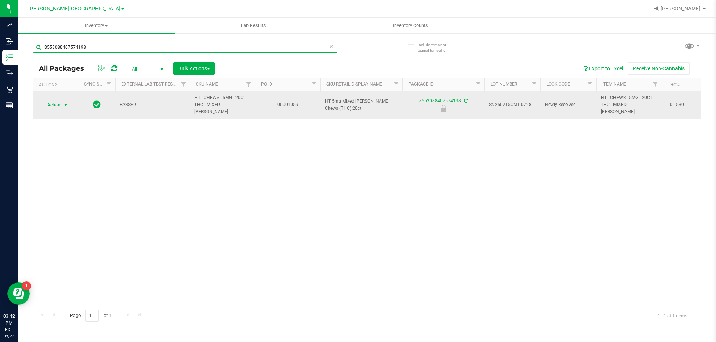
type input "8553088407574198"
click at [49, 102] on span "Action" at bounding box center [51, 105] width 20 height 10
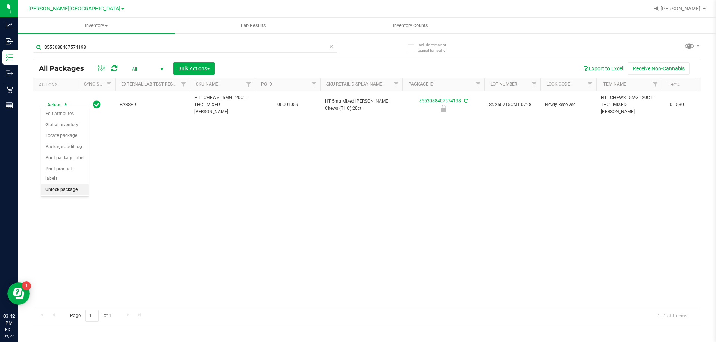
click at [61, 184] on li "Unlock package" at bounding box center [65, 189] width 48 height 11
